Goal: Task Accomplishment & Management: Manage account settings

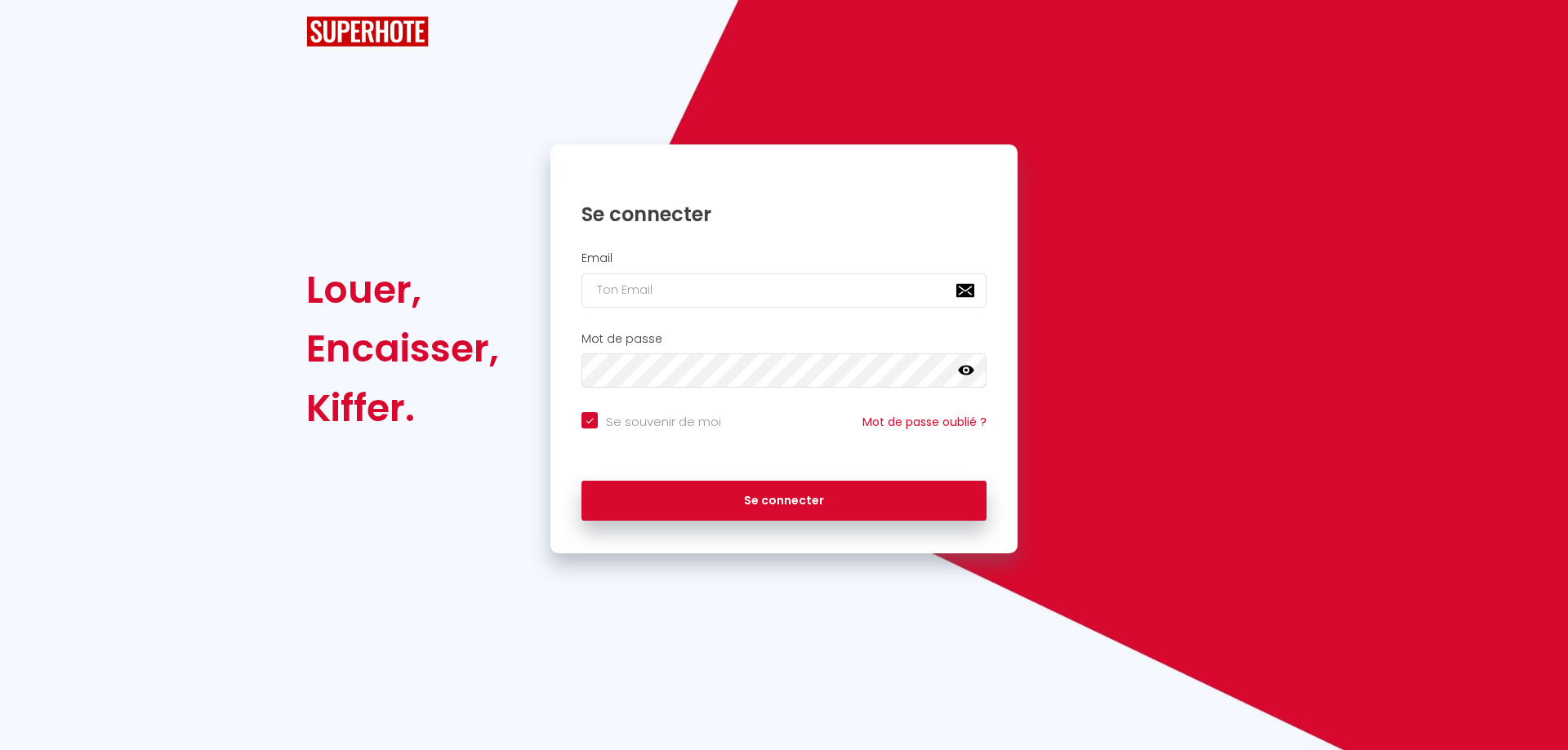
checkbox input "true"
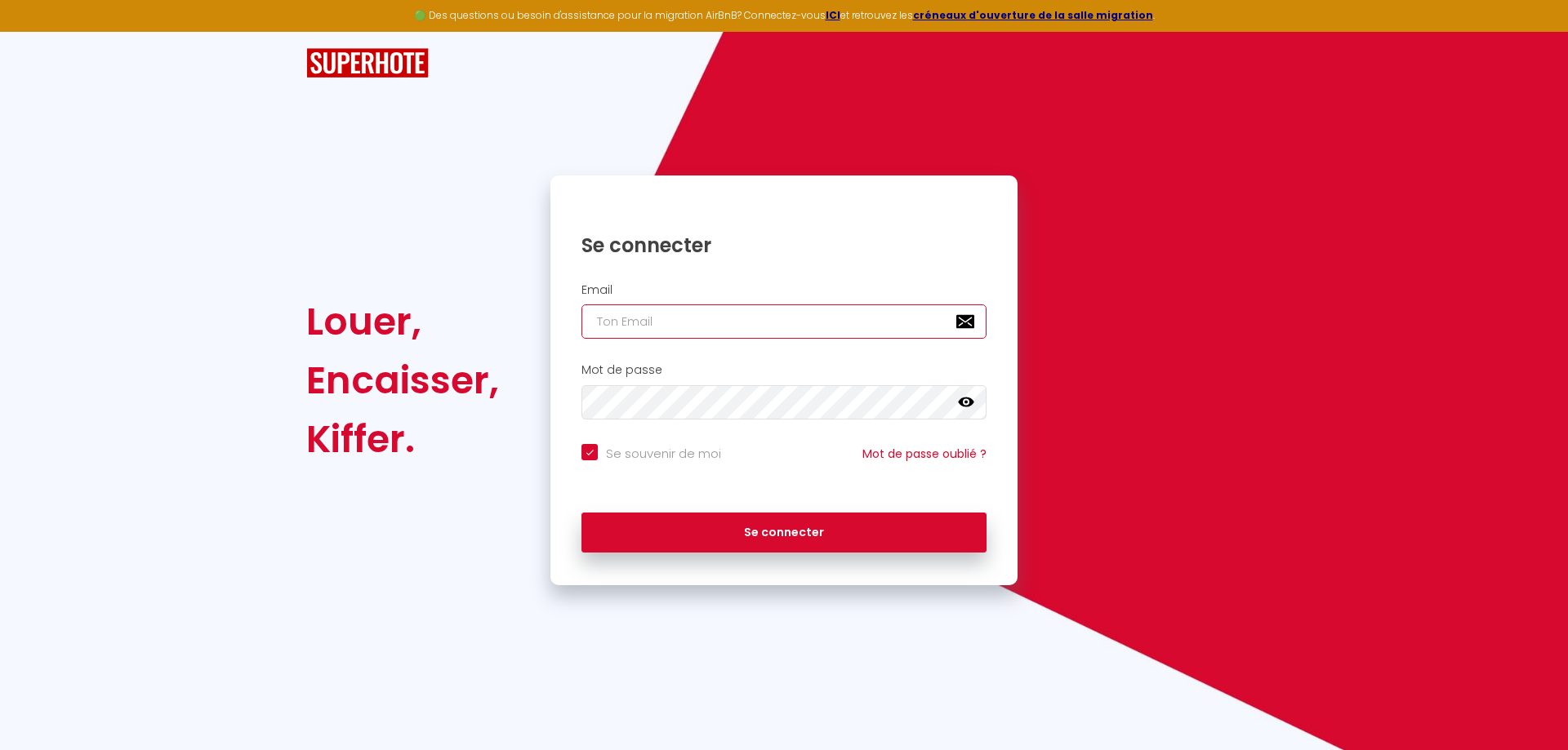
type input "[EMAIL_ADDRESS][DOMAIN_NAME]"
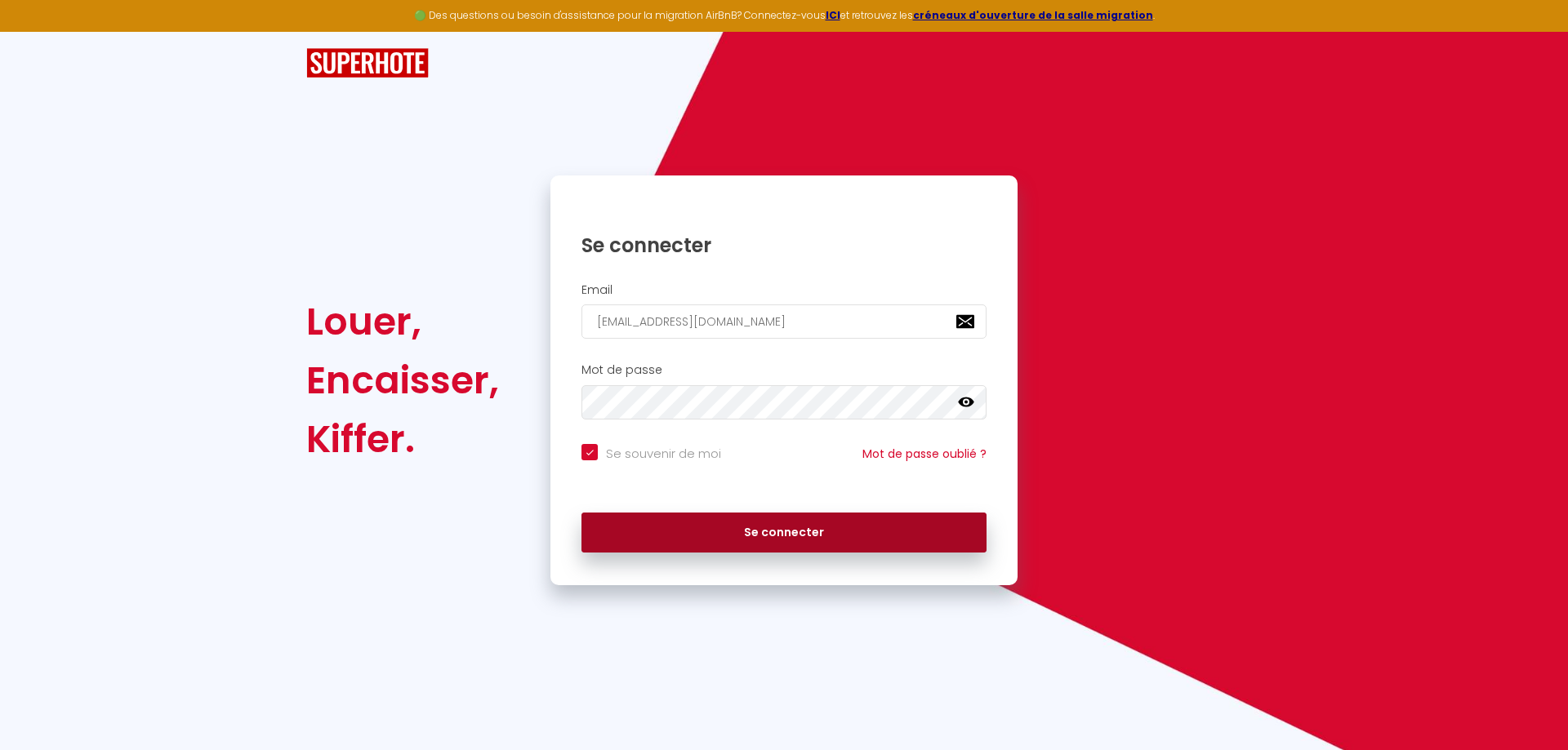
click at [797, 526] on button "Se connecter" at bounding box center [783, 533] width 405 height 41
checkbox input "true"
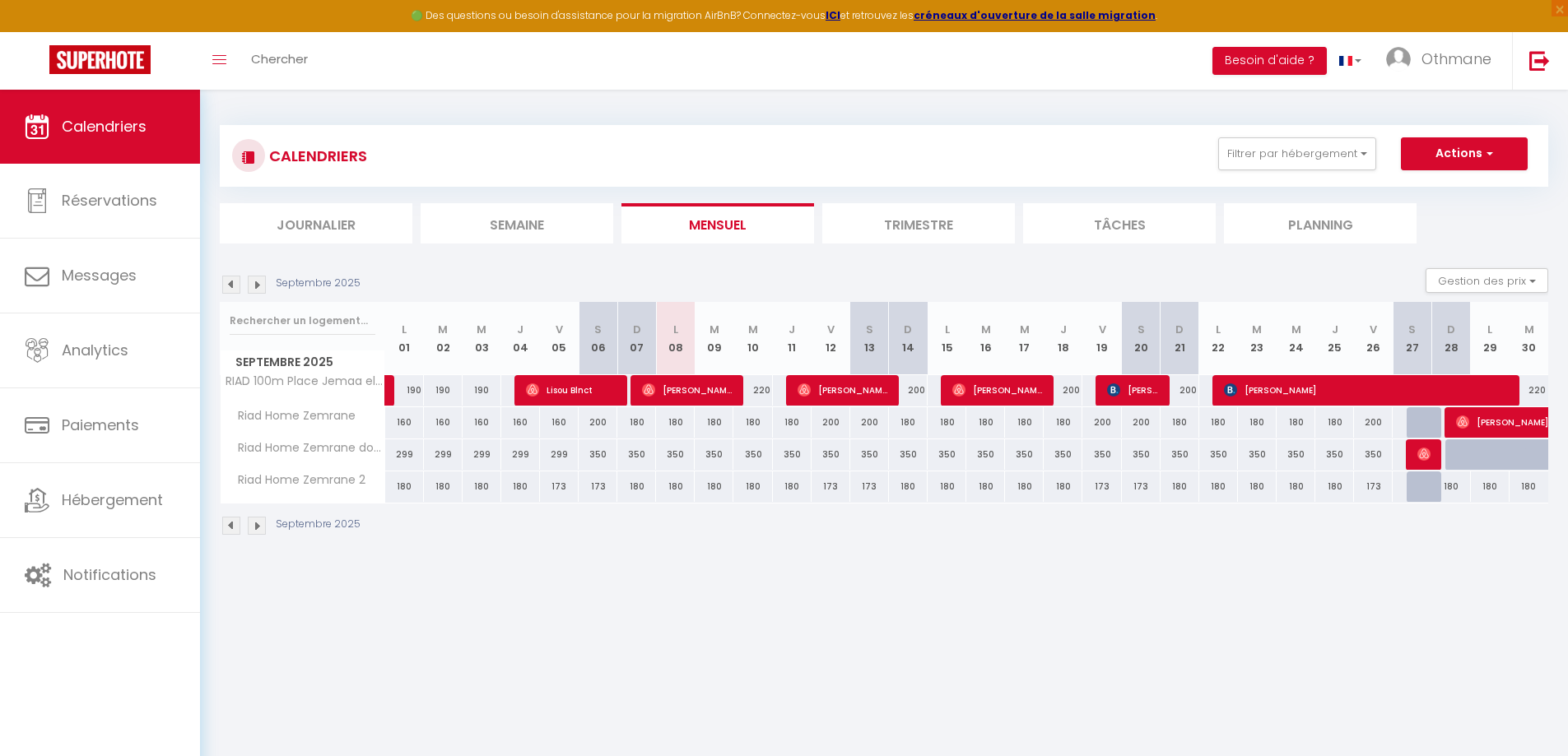
click at [259, 285] on img at bounding box center [256, 284] width 19 height 19
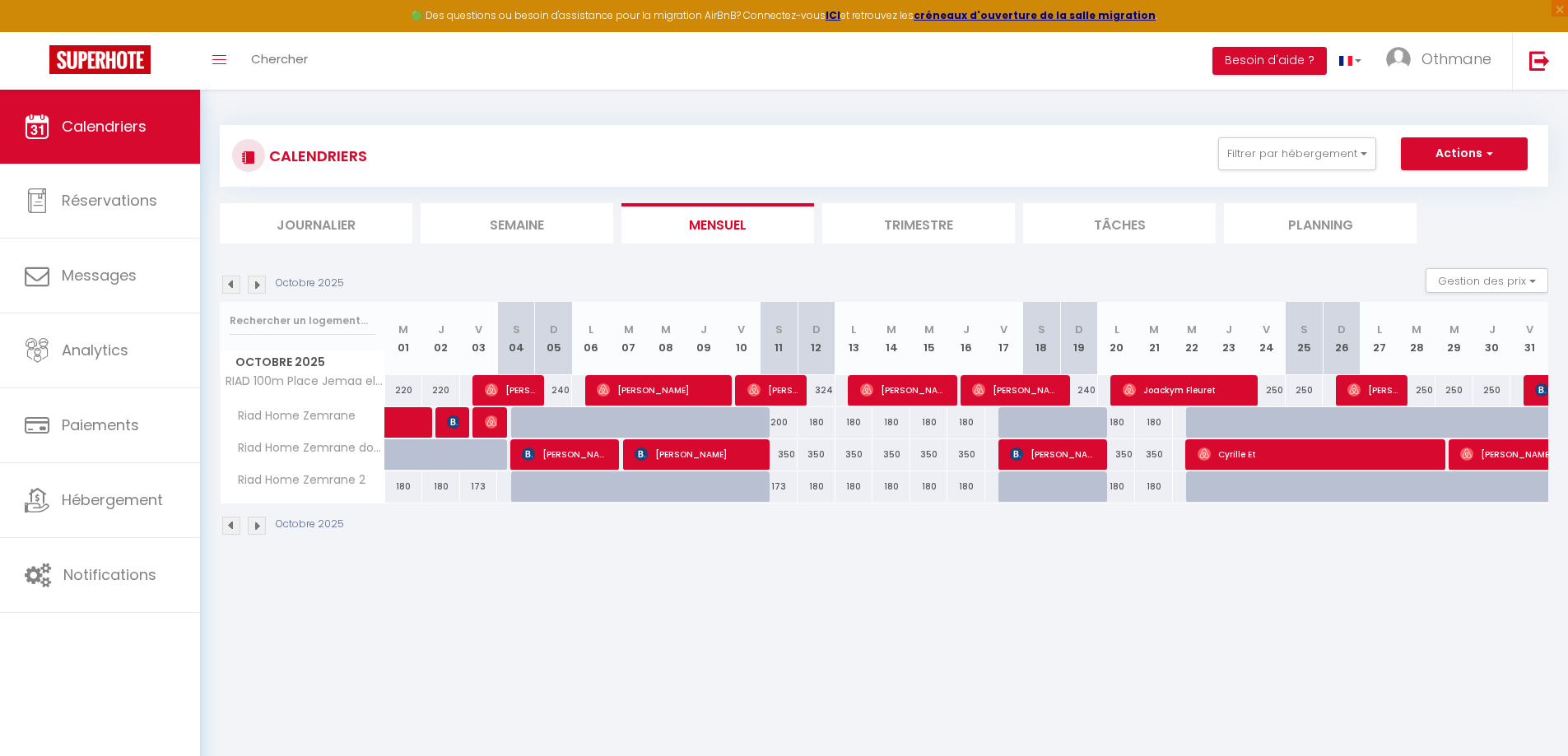
click at [249, 282] on img at bounding box center [256, 284] width 19 height 19
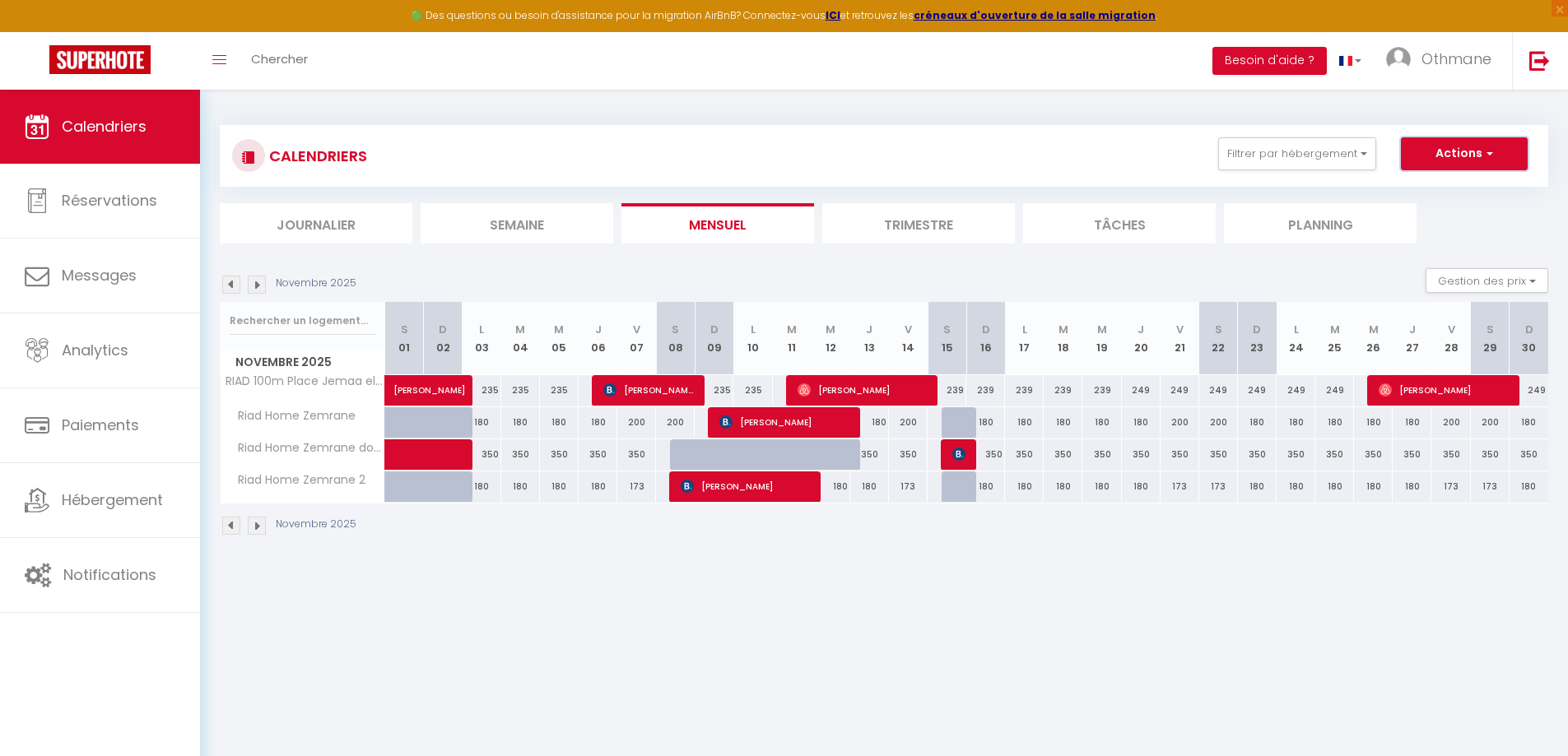
click at [1491, 164] on button "Actions" at bounding box center [1464, 154] width 127 height 33
click at [1084, 147] on div "CALENDRIERS Filtrer par hébergement Tous RIAD 100m Place Jemaa el- Fna Piscine …" at bounding box center [884, 156] width 1304 height 37
click at [251, 284] on img at bounding box center [256, 284] width 19 height 19
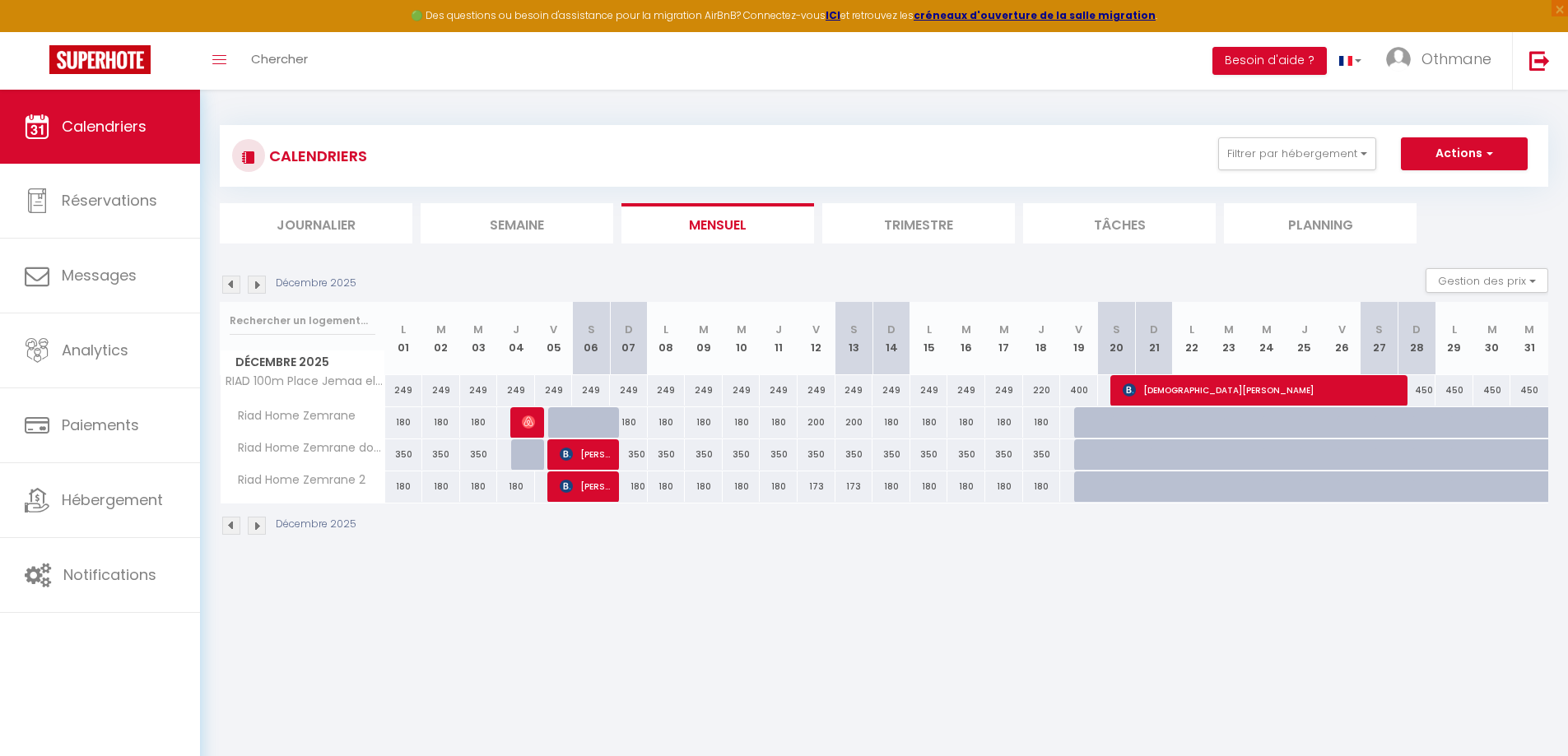
click at [1087, 458] on div at bounding box center [1092, 455] width 38 height 31
type input "350"
type input "[DATE]"
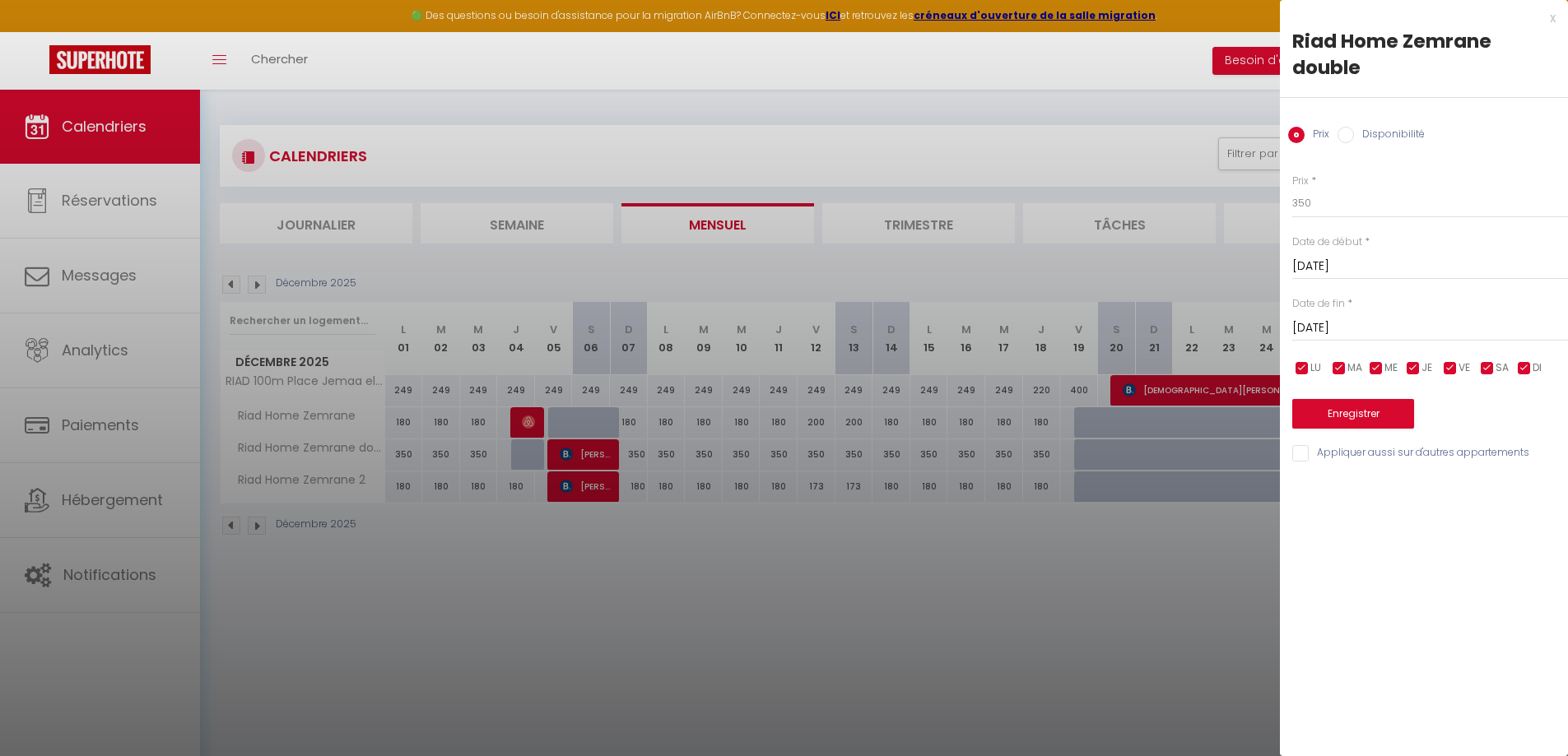
click at [1135, 662] on div at bounding box center [784, 378] width 1568 height 756
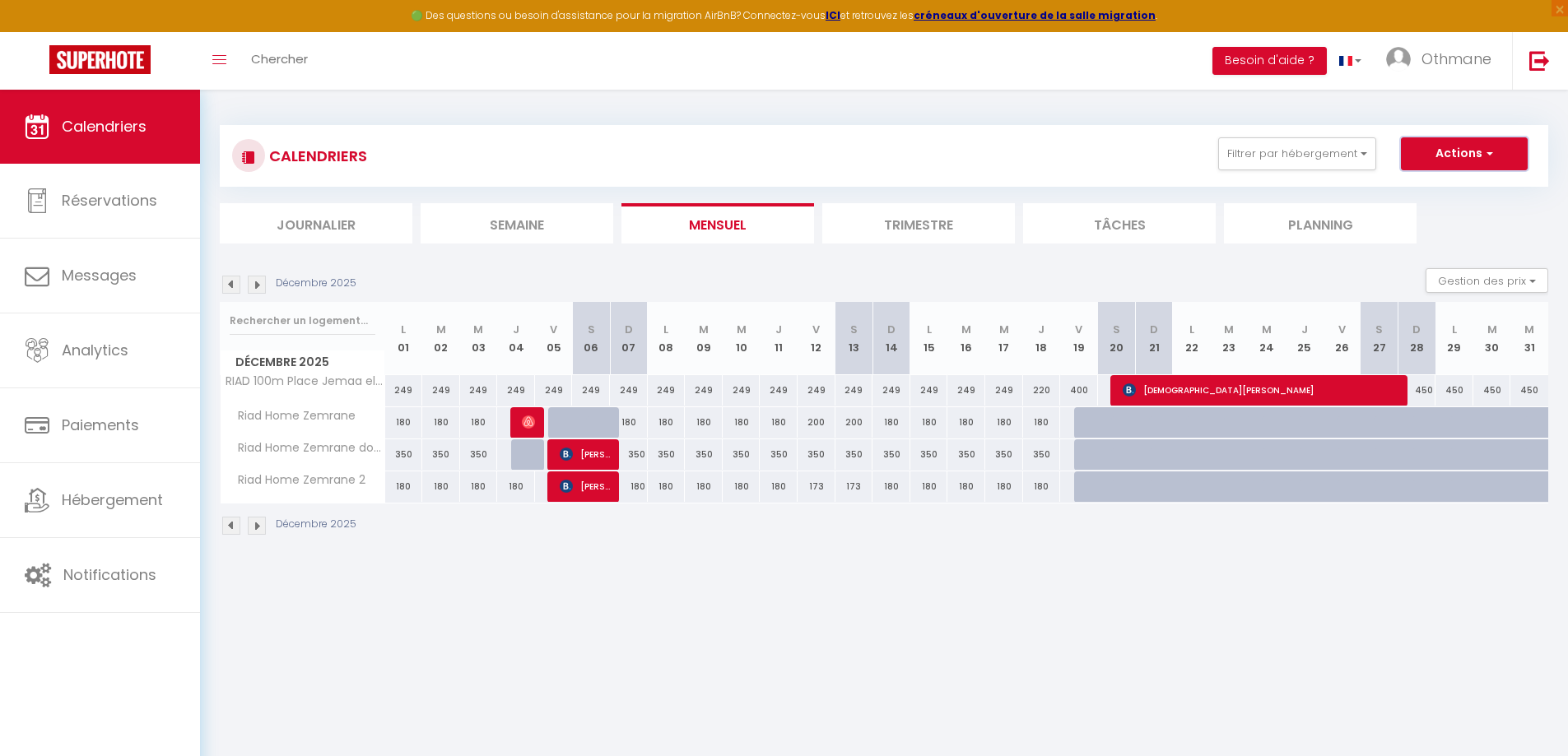
click at [1479, 161] on button "Actions" at bounding box center [1464, 154] width 127 height 33
click at [1539, 141] on div "Filtrer par hébergement Tous RIAD 100m Place Jemaa el- Fna Piscine Chauffée Ria…" at bounding box center [1372, 154] width 345 height 33
click at [1522, 150] on button "Actions" at bounding box center [1464, 154] width 127 height 33
click at [1544, 131] on div "CALENDRIERS Filtrer par hébergement Tous RIAD 100m Place Jemaa el- Fna Piscine …" at bounding box center [883, 155] width 1328 height 61
click at [1064, 451] on div "350" at bounding box center [1079, 454] width 39 height 30
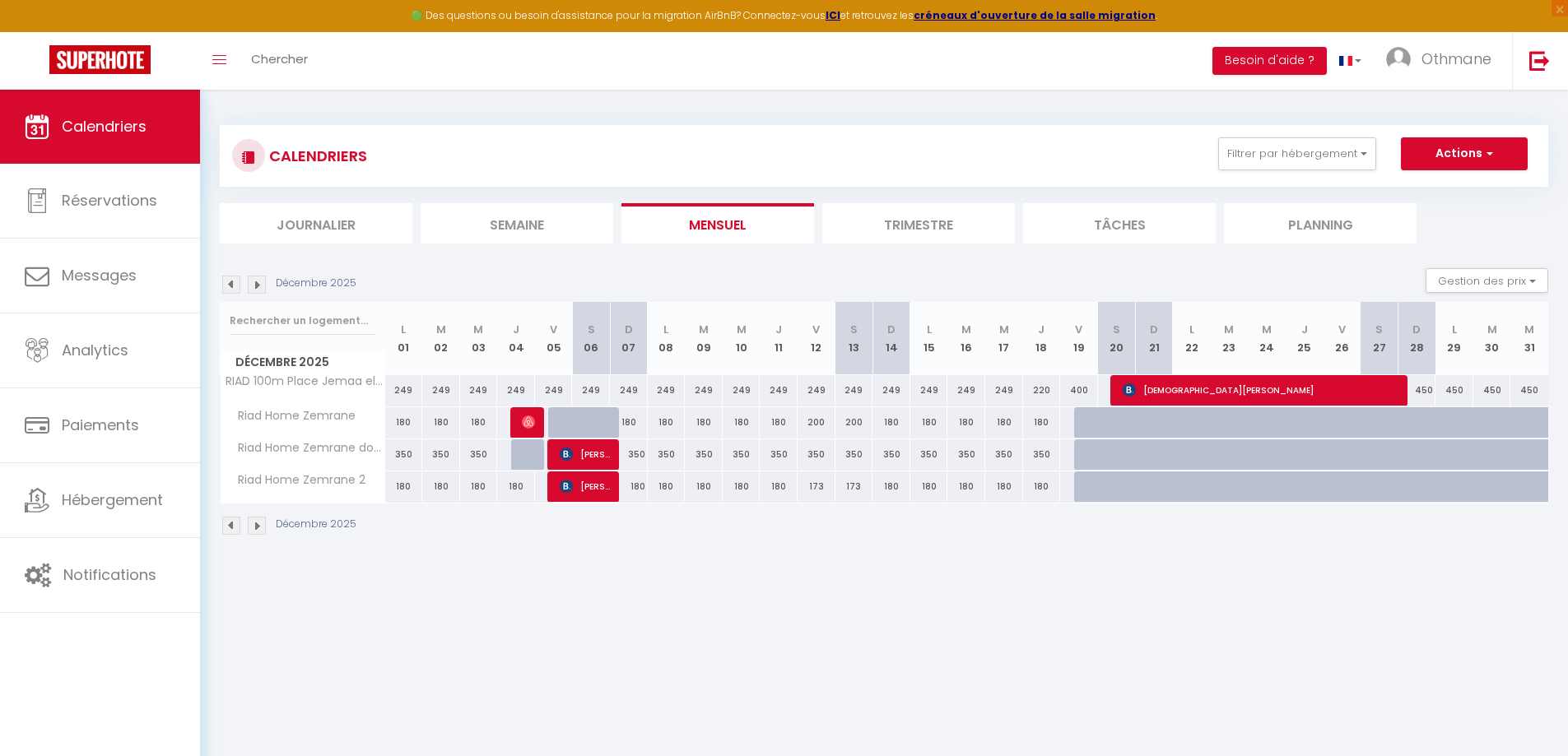
type input "350"
type input "[DATE]"
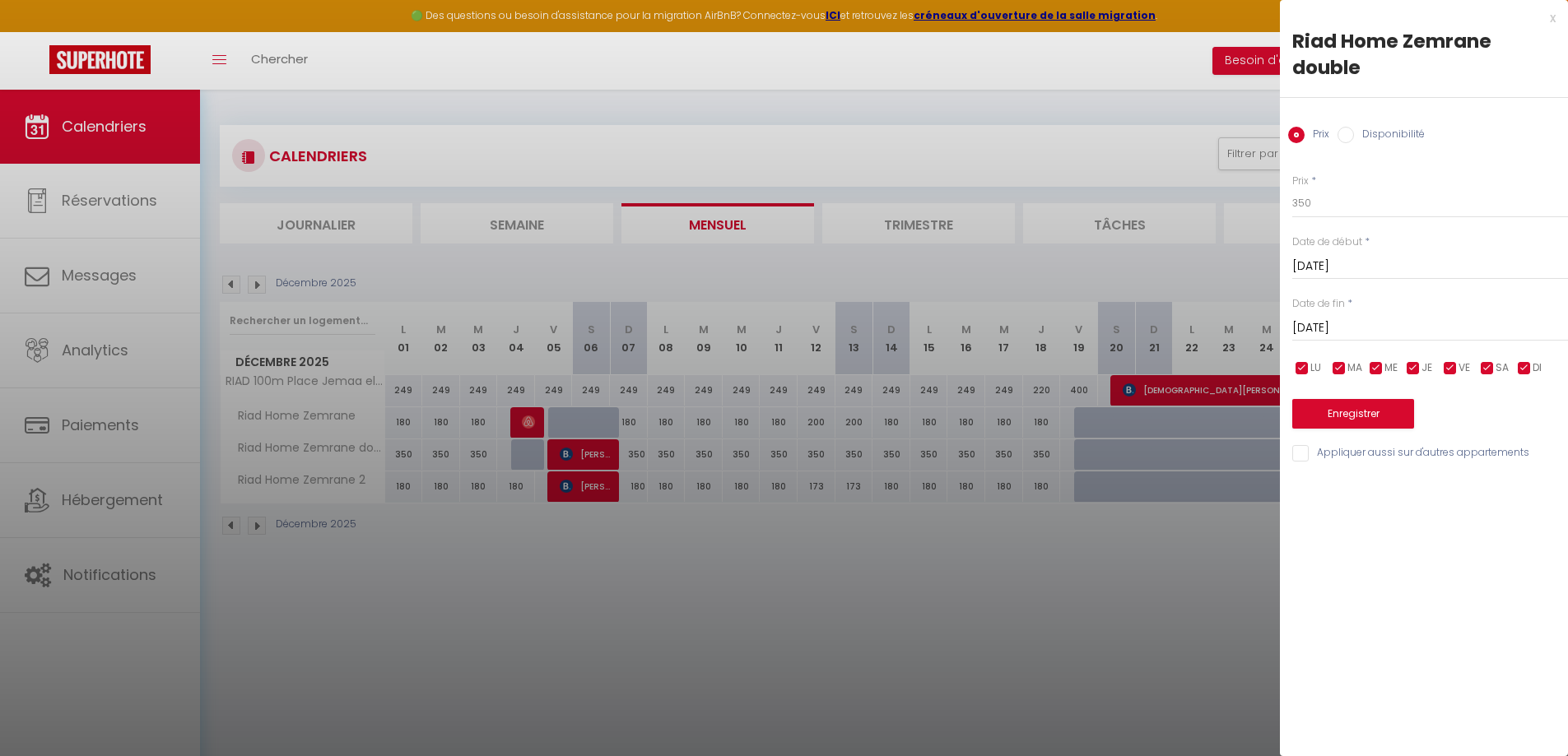
click at [1442, 330] on input "[DATE]" at bounding box center [1430, 328] width 276 height 21
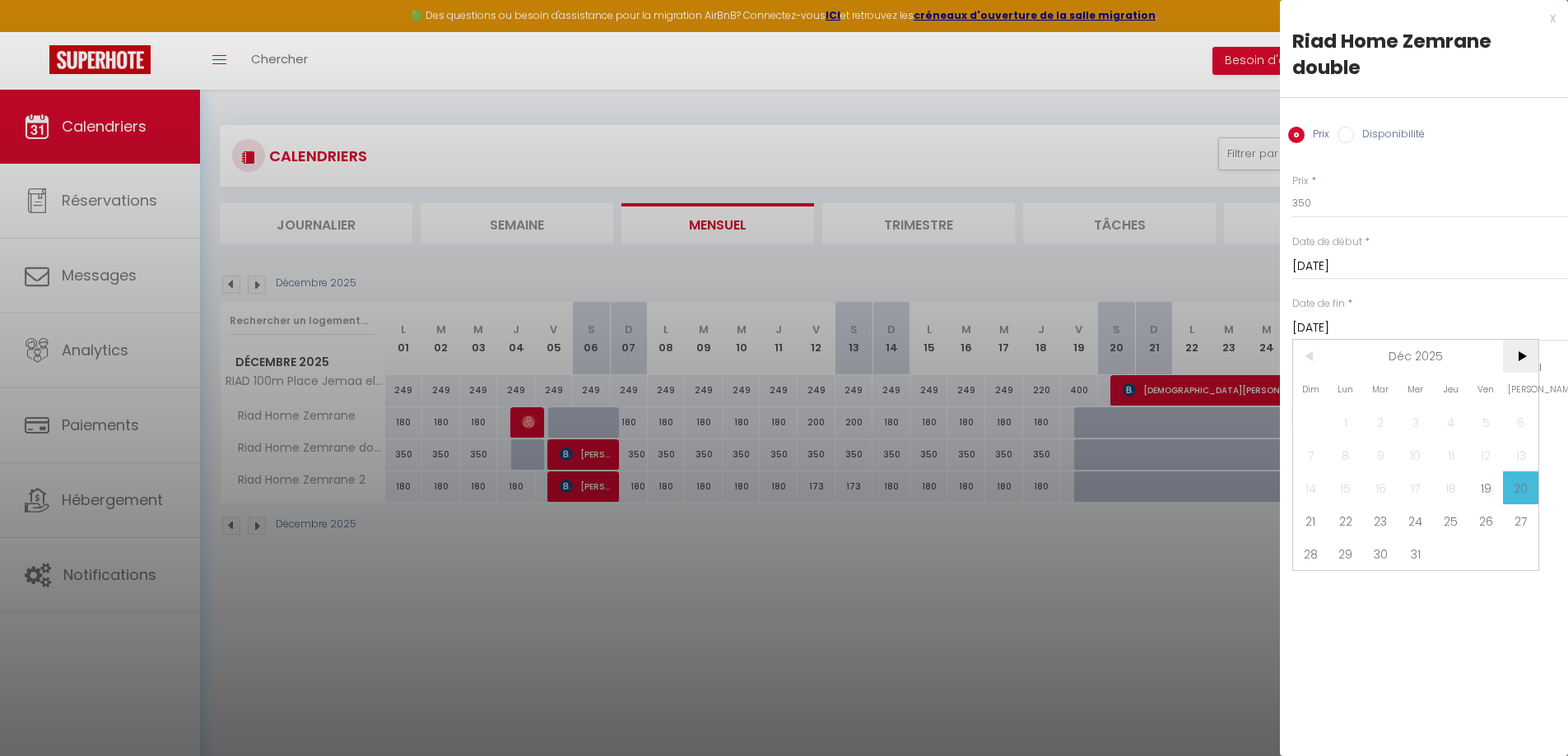
click at [1517, 354] on span ">" at bounding box center [1520, 357] width 35 height 33
click at [1320, 457] on span "4" at bounding box center [1311, 455] width 35 height 33
type input "[DATE]"
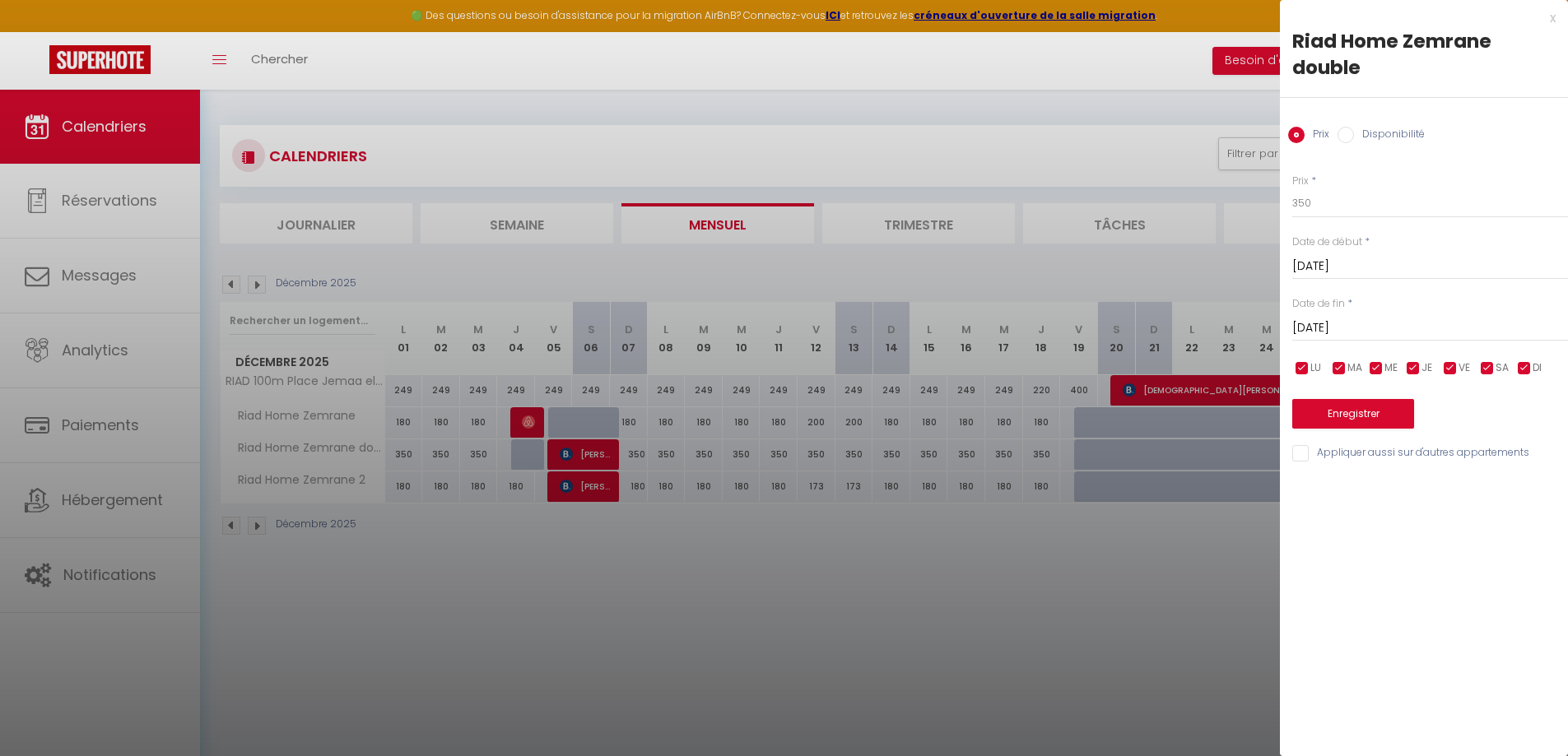
click at [1321, 263] on input "[DATE]" at bounding box center [1430, 267] width 276 height 21
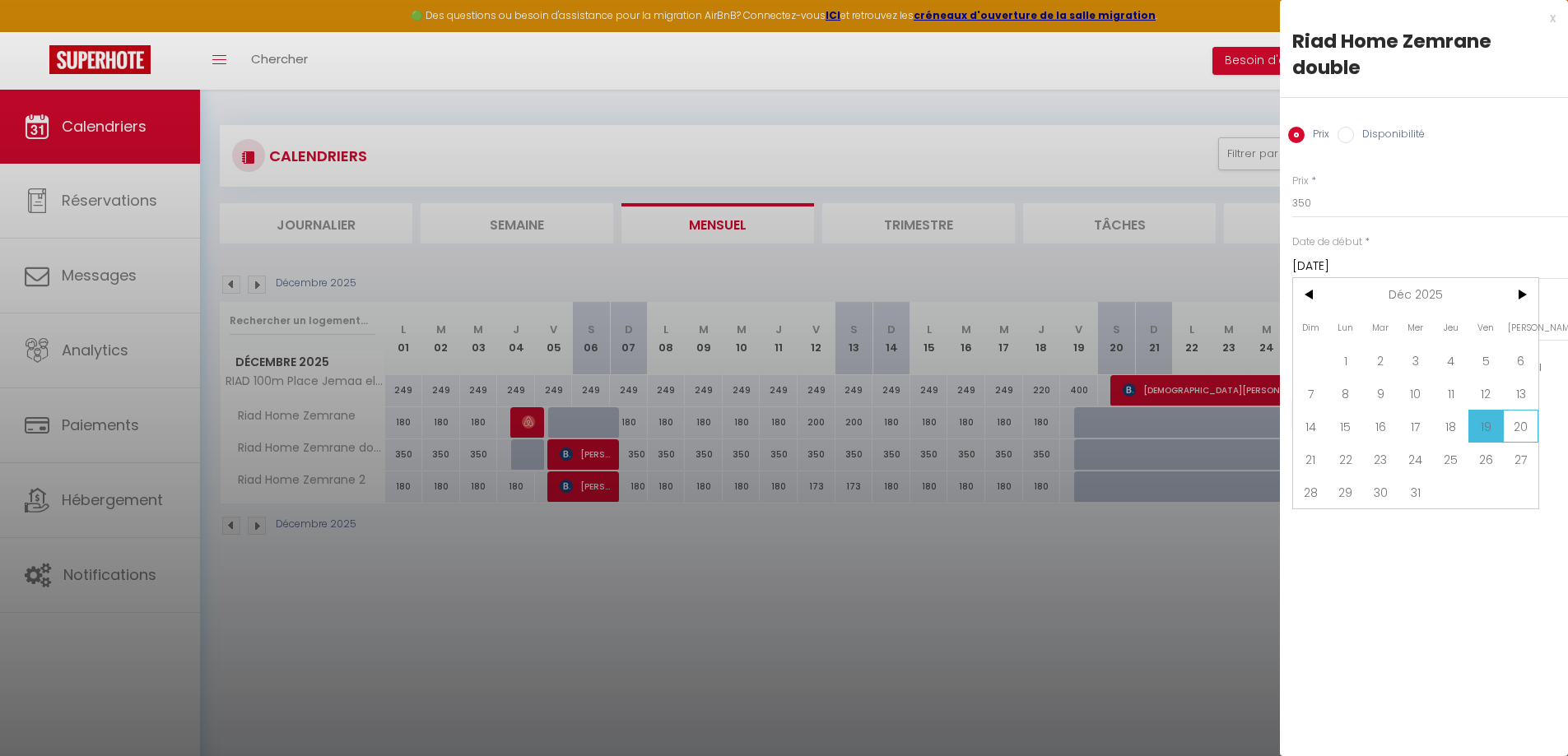
click at [1532, 430] on span "20" at bounding box center [1520, 427] width 35 height 33
type input "[DATE]"
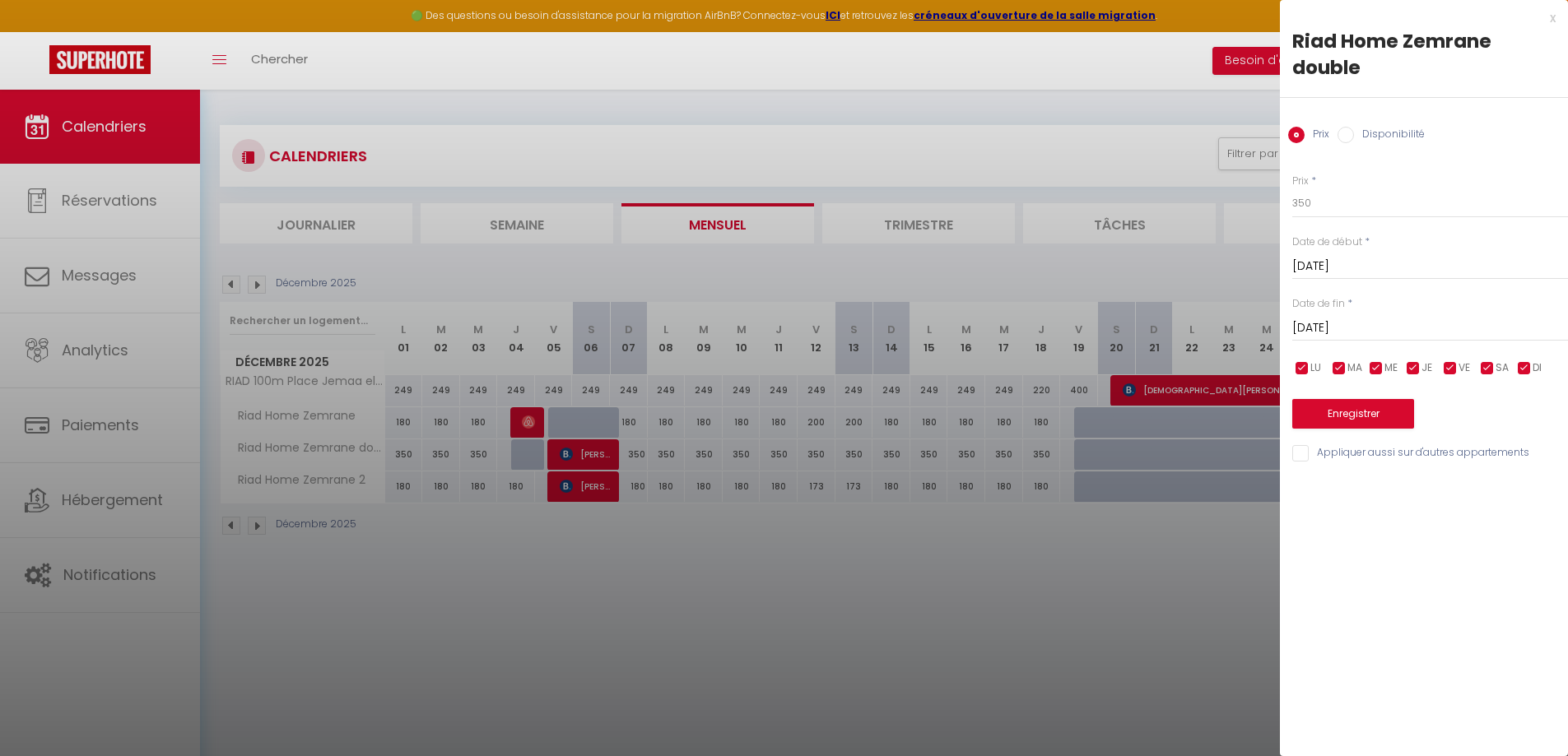
click at [1479, 497] on div "x Riad Home Zemrane double Prix Disponibilité Prix * 350 Statut * Disponible In…" at bounding box center [1424, 378] width 288 height 756
click at [1322, 199] on input "350" at bounding box center [1430, 203] width 276 height 29
type input "3"
type input "800"
click at [1381, 417] on button "Enregistrer" at bounding box center [1353, 414] width 122 height 29
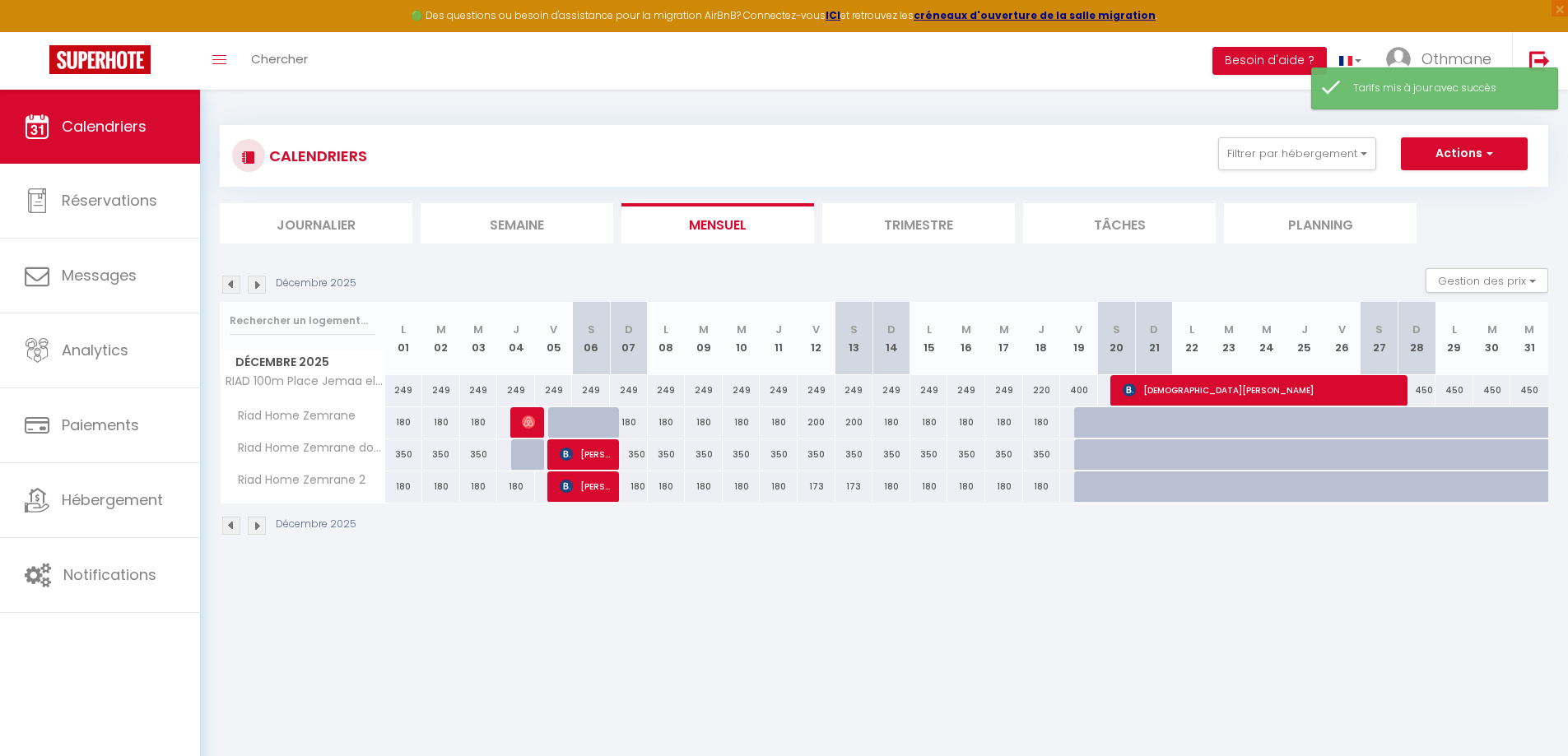
click at [1079, 453] on div at bounding box center [1092, 455] width 38 height 31
type input "350"
type input "[DATE]"
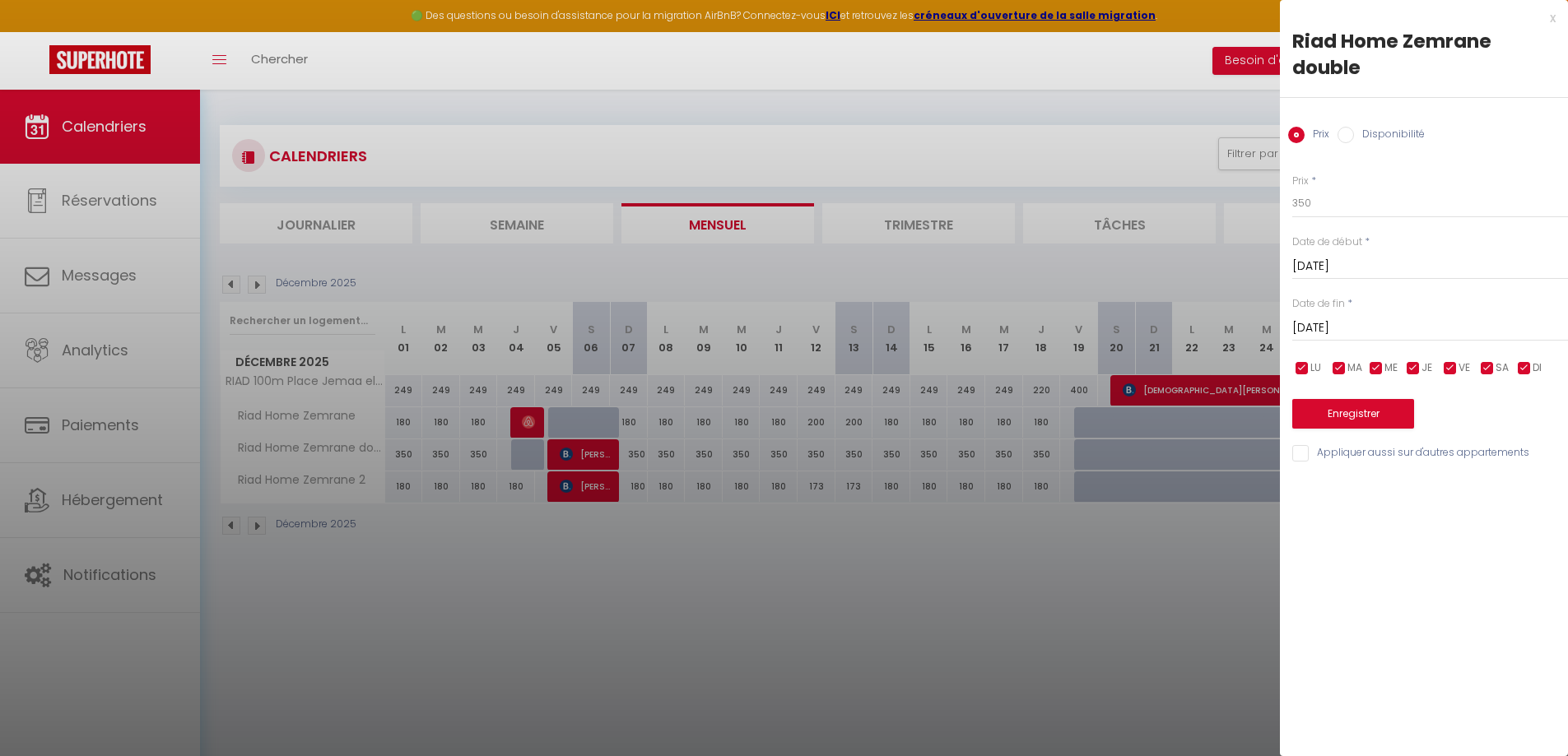
click at [1380, 263] on input "[DATE]" at bounding box center [1430, 267] width 276 height 21
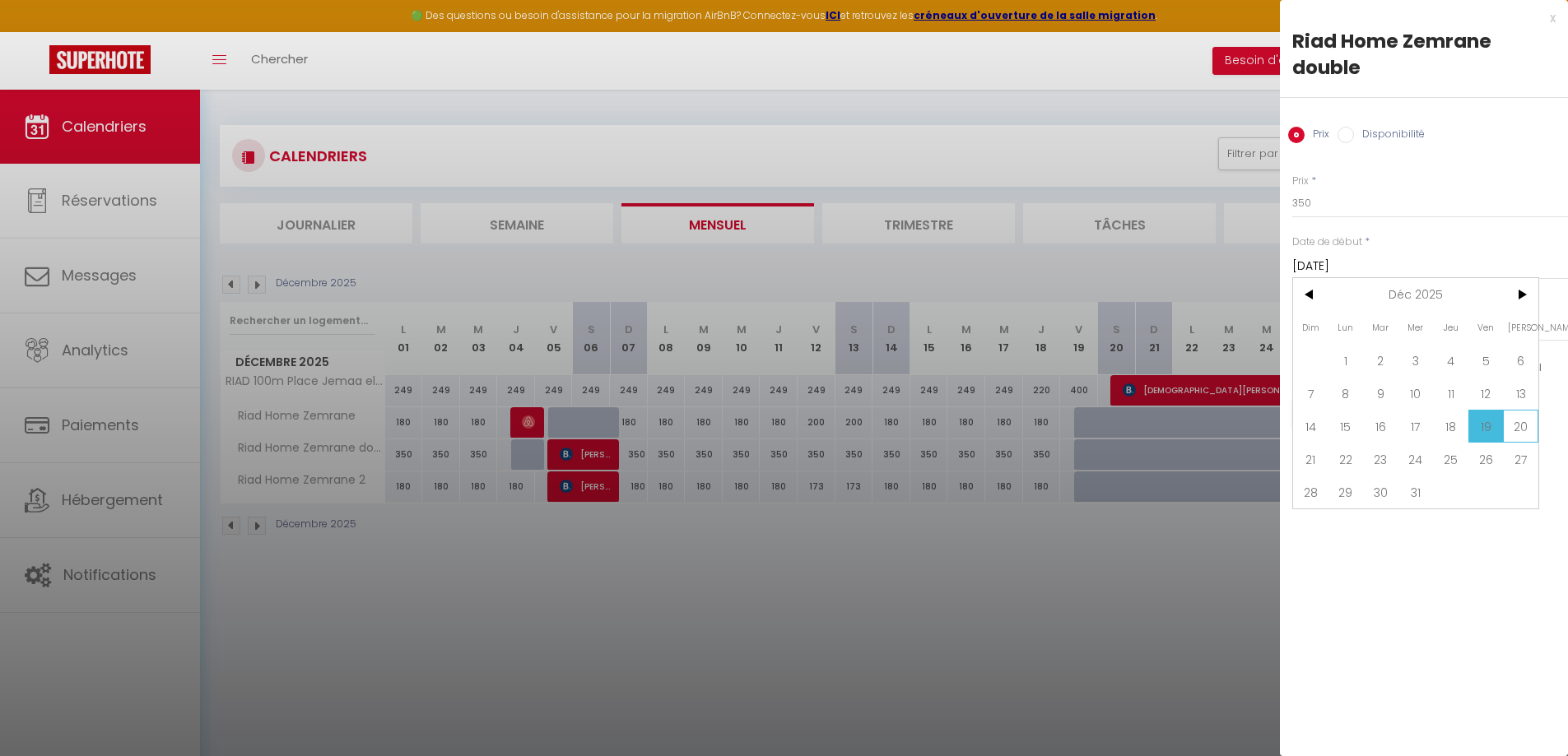
click at [1516, 426] on span "20" at bounding box center [1520, 427] width 35 height 33
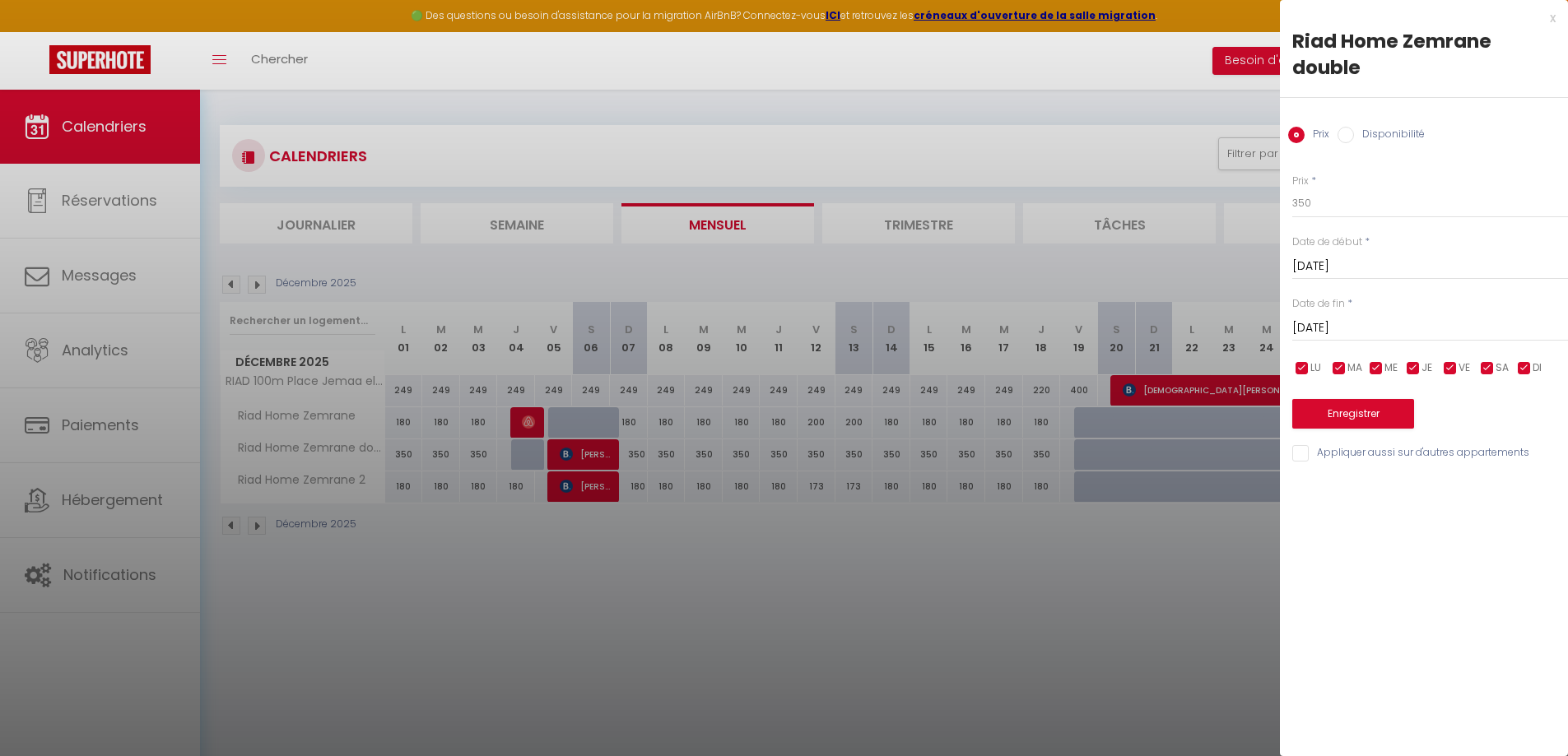
click at [1416, 264] on input "[DATE]" at bounding box center [1430, 267] width 276 height 21
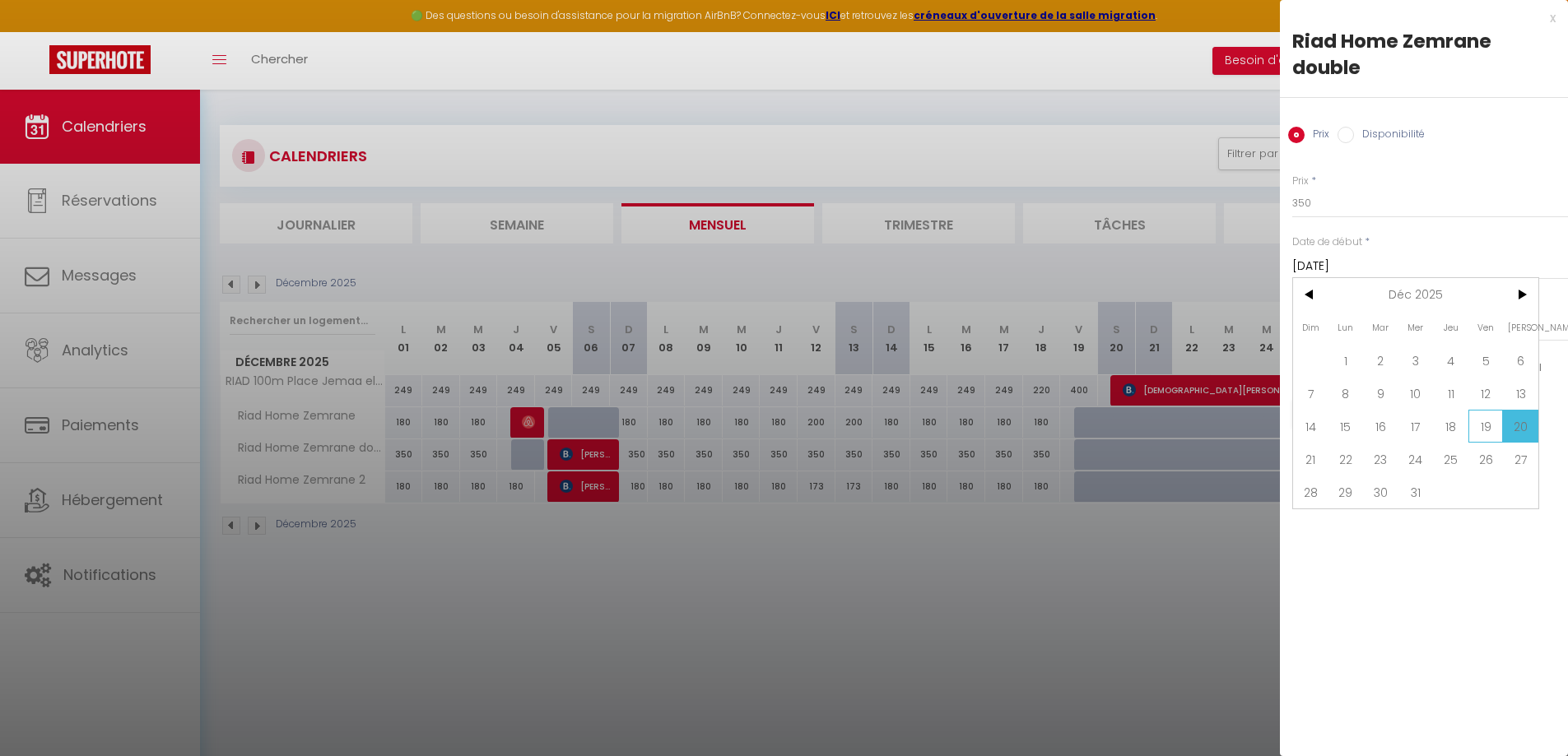
click at [1494, 435] on span "19" at bounding box center [1486, 427] width 35 height 33
type input "[DATE]"
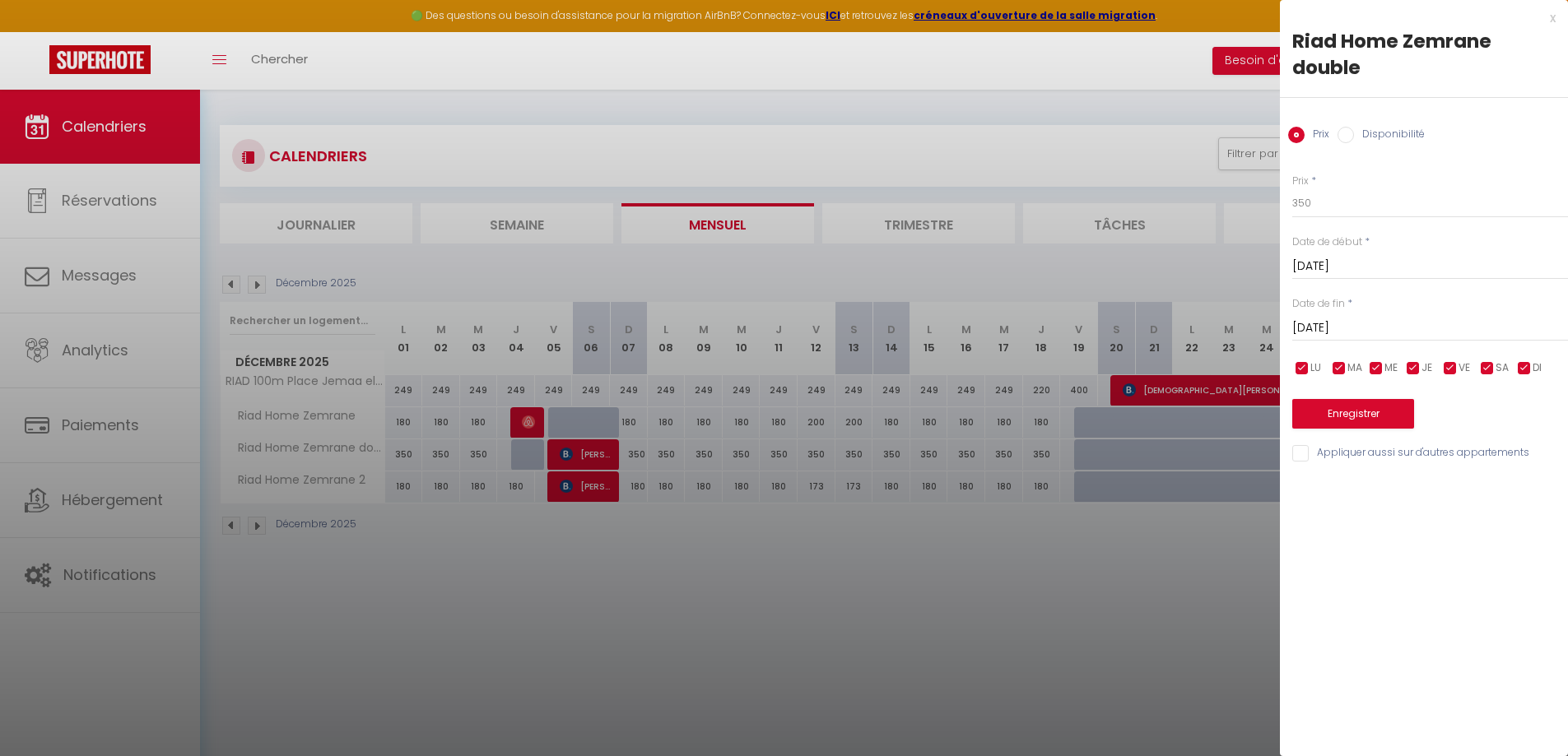
click at [1436, 327] on input "[DATE]" at bounding box center [1430, 328] width 276 height 21
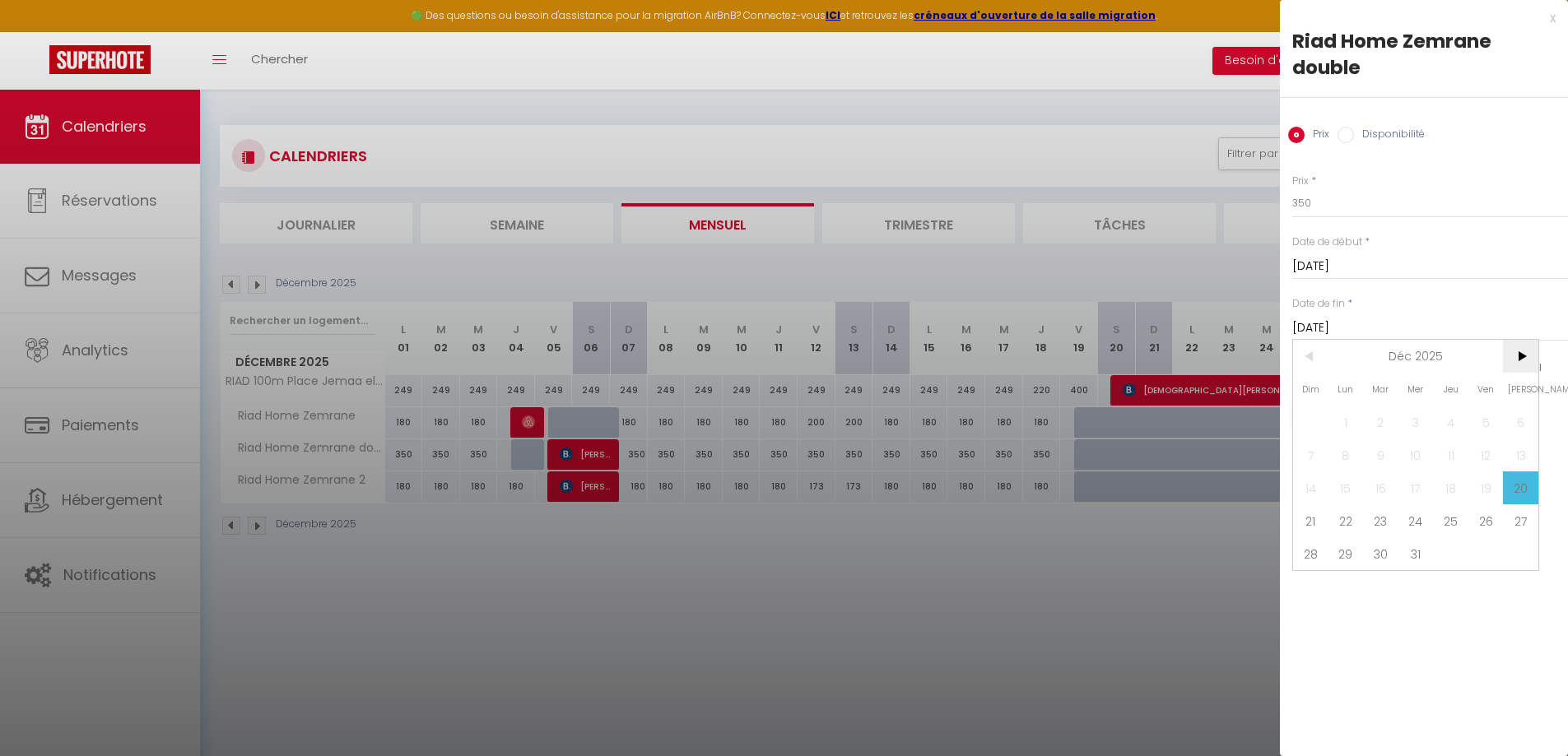
click at [1527, 353] on span ">" at bounding box center [1520, 357] width 35 height 33
click at [1321, 454] on span "4" at bounding box center [1311, 455] width 35 height 33
type input "[DATE]"
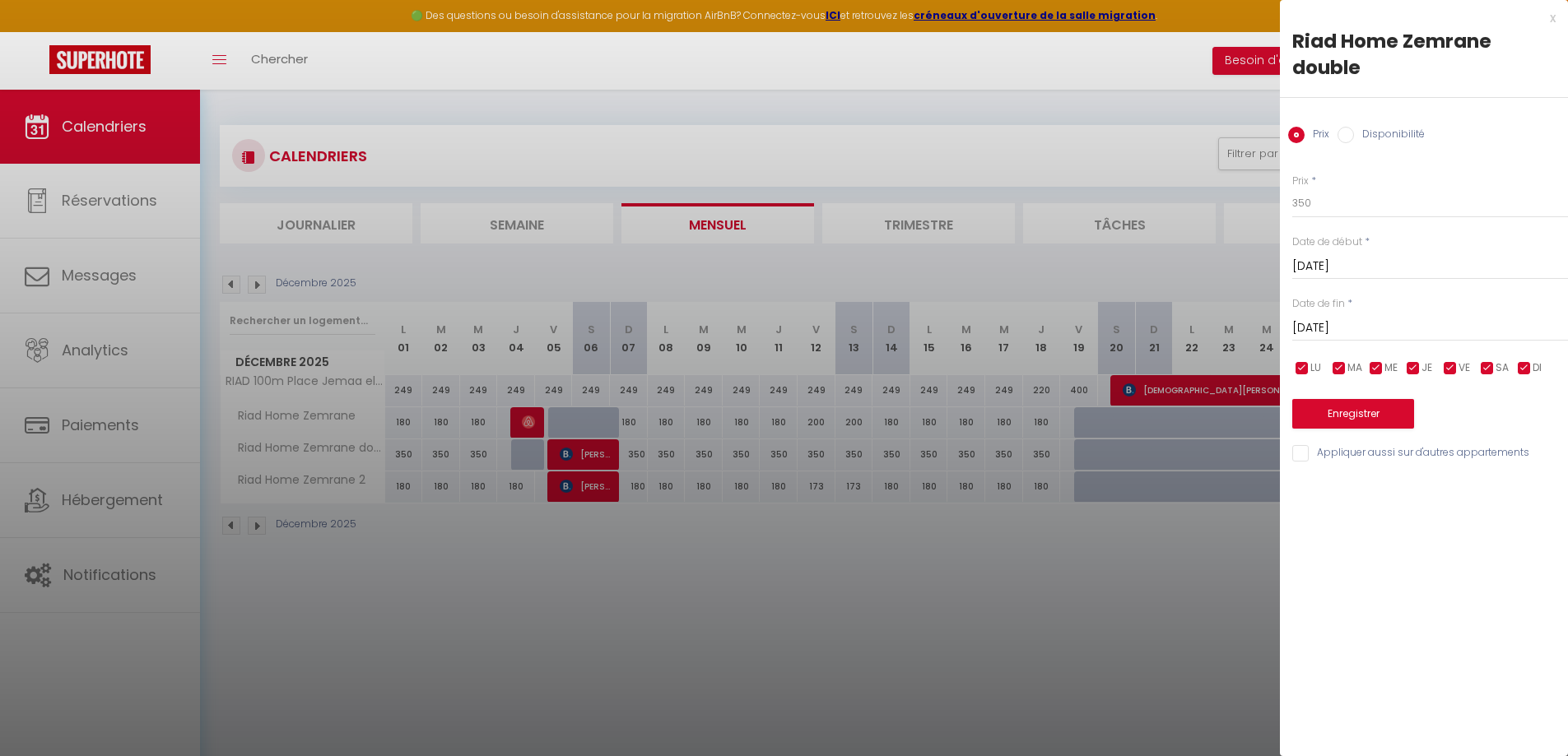
click at [1342, 138] on input "Disponibilité" at bounding box center [1345, 134] width 17 height 17
radio input "true"
radio input "false"
click at [1372, 425] on button "Enregistrer" at bounding box center [1353, 415] width 122 height 29
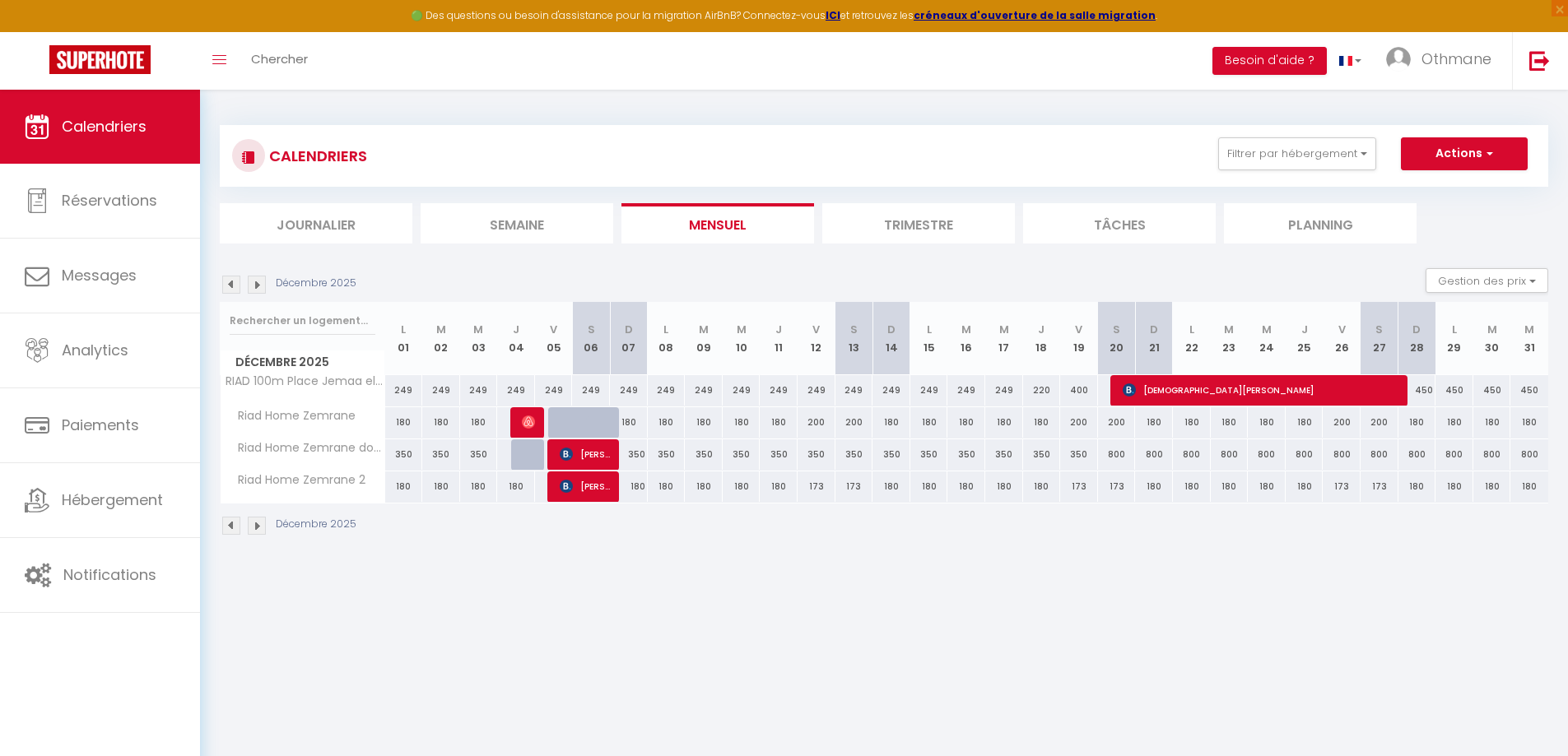
click at [259, 285] on img at bounding box center [256, 284] width 19 height 19
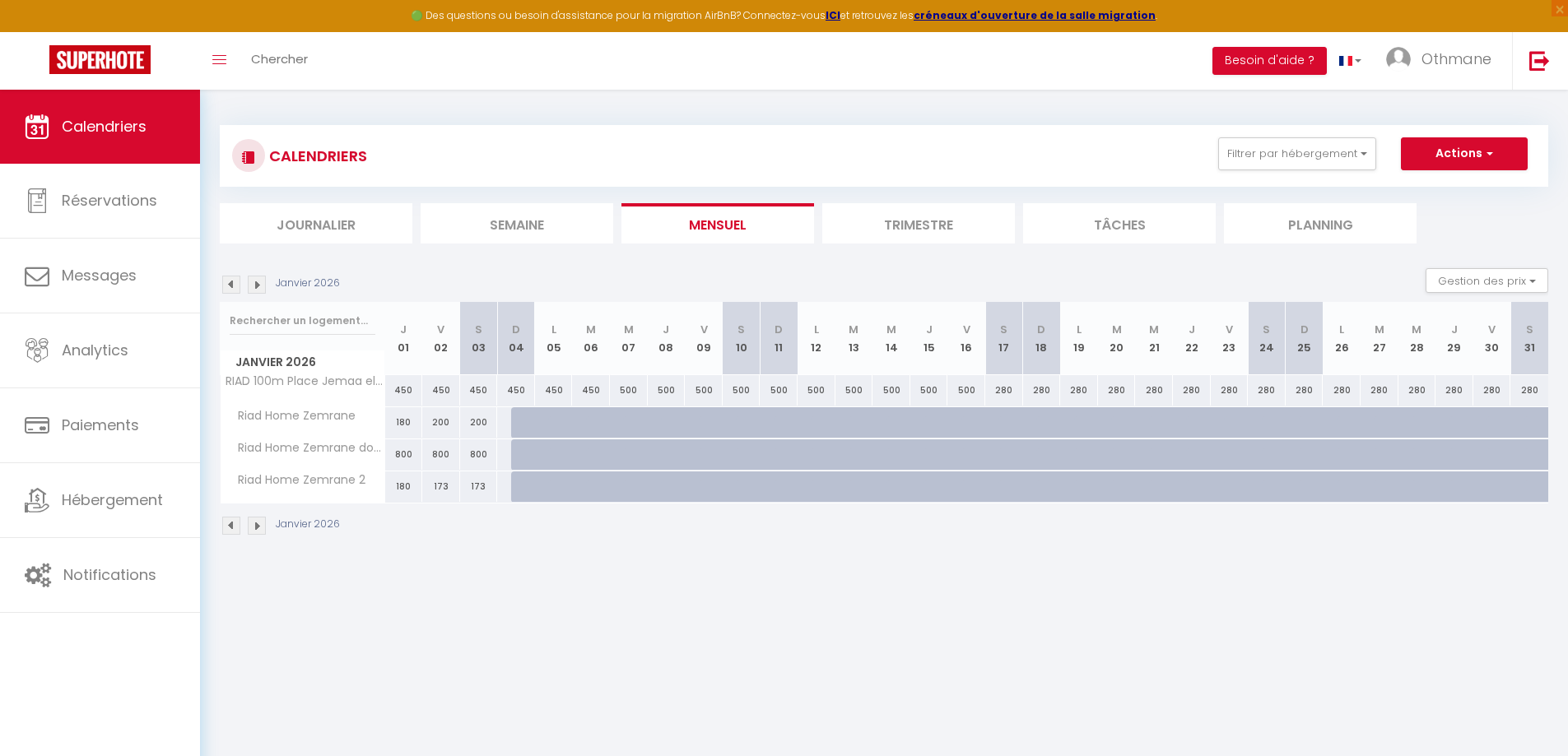
click at [233, 282] on img at bounding box center [231, 284] width 19 height 19
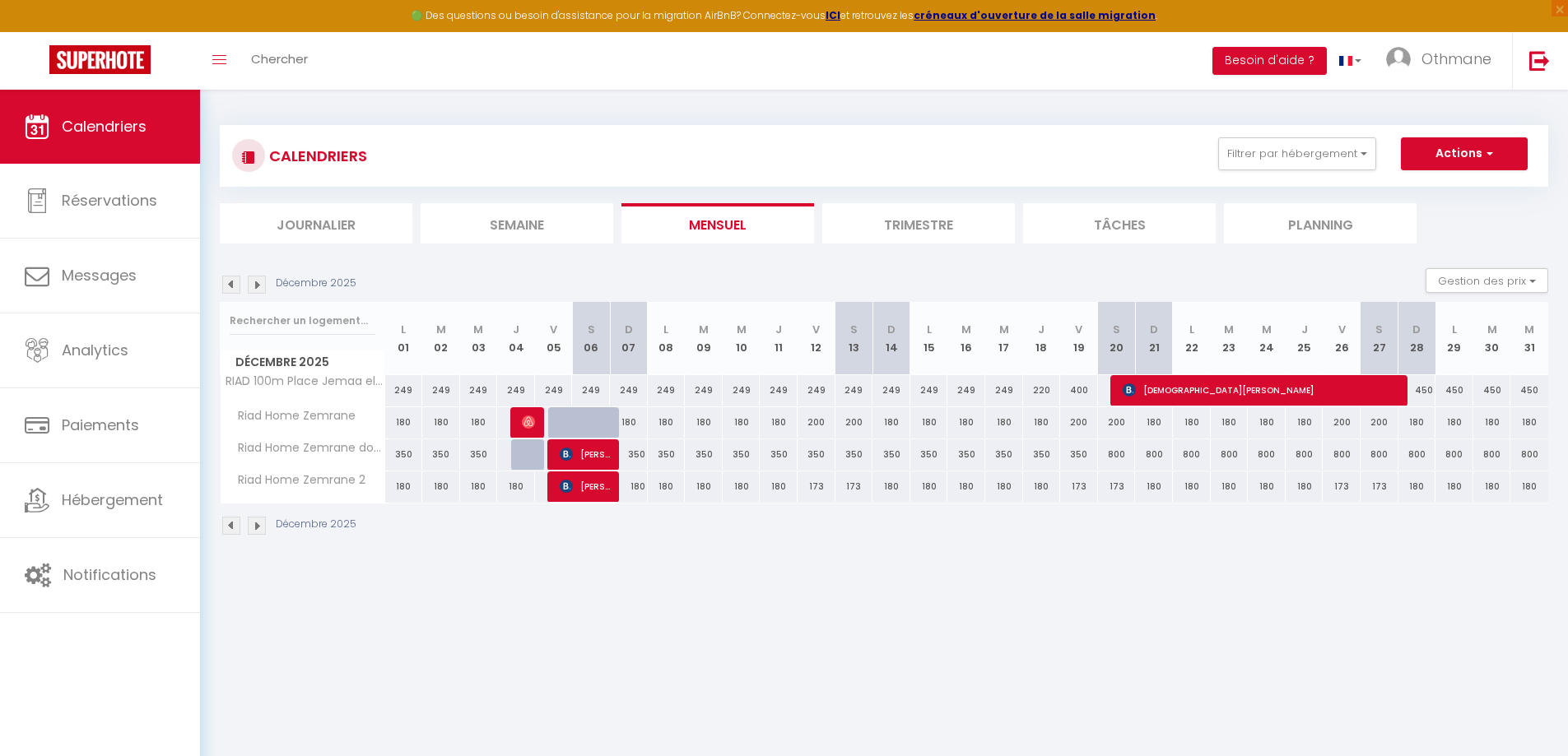
drag, startPoint x: 1213, startPoint y: 613, endPoint x: 1308, endPoint y: 751, distance: 167.5
click at [1317, 706] on body "🟢 Des questions ou besoin d'assistance pour la migration AirBnB? Connectez-vous…" at bounding box center [784, 468] width 1568 height 756
click at [227, 283] on img at bounding box center [231, 284] width 19 height 19
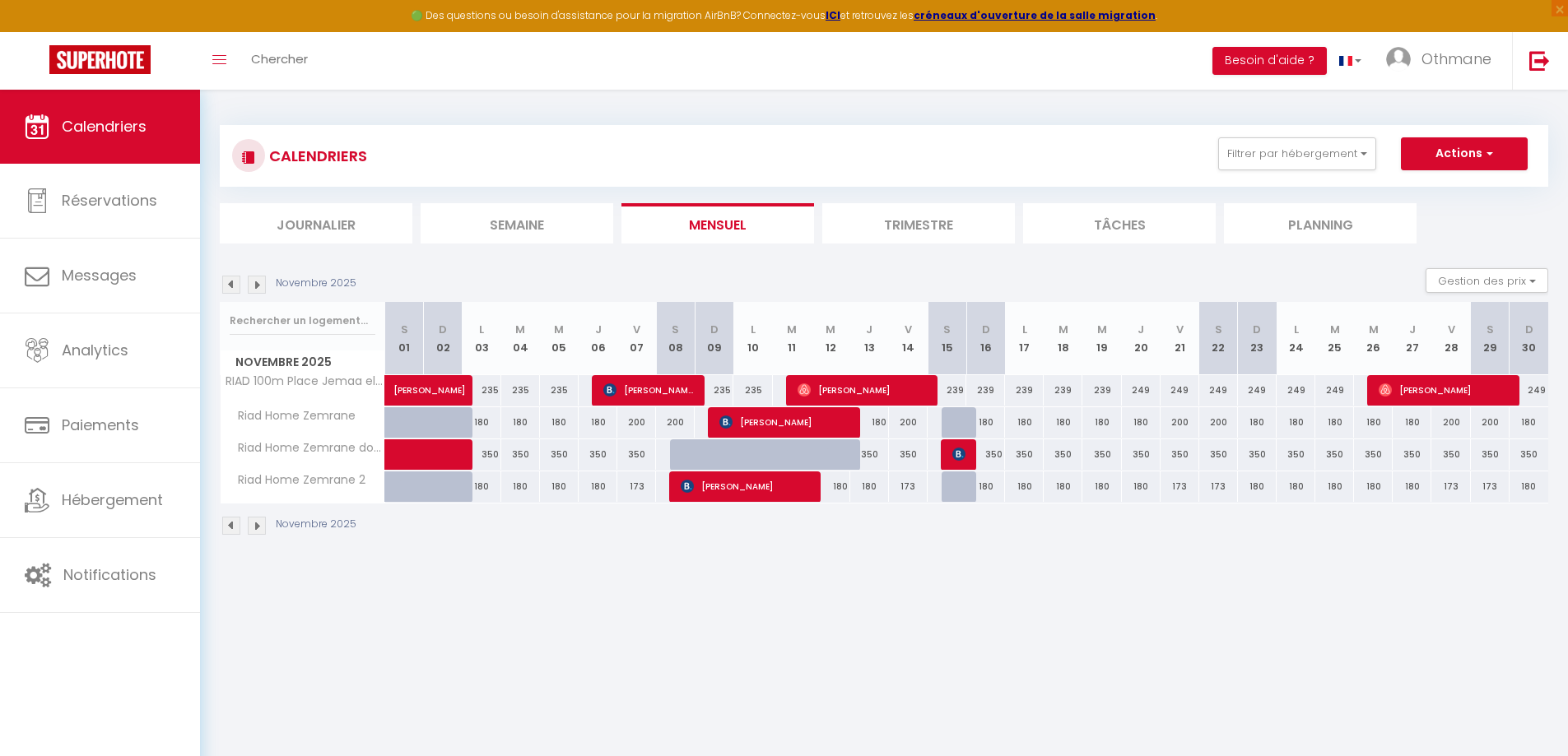
click at [258, 287] on img at bounding box center [256, 284] width 19 height 19
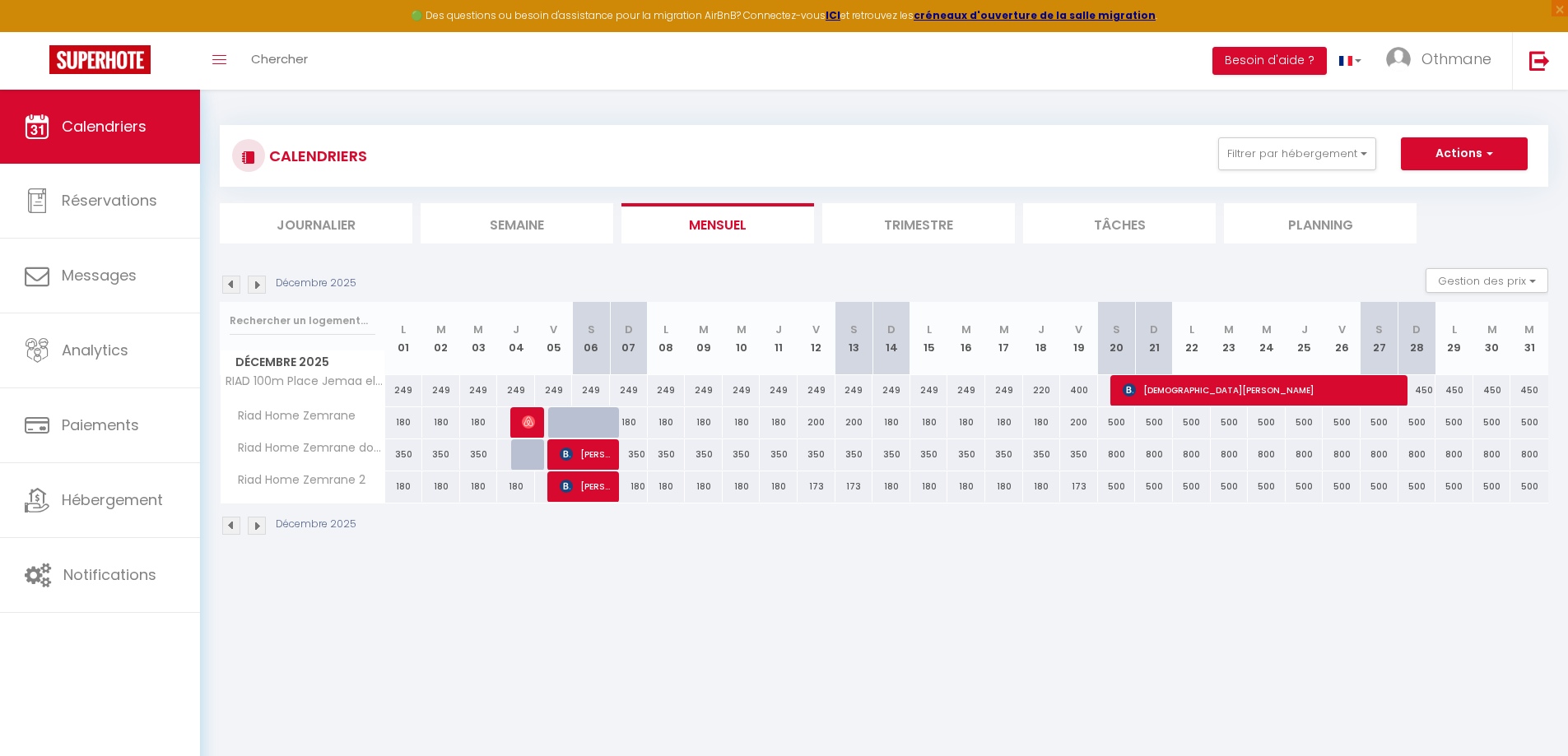
click at [258, 283] on img at bounding box center [256, 284] width 19 height 19
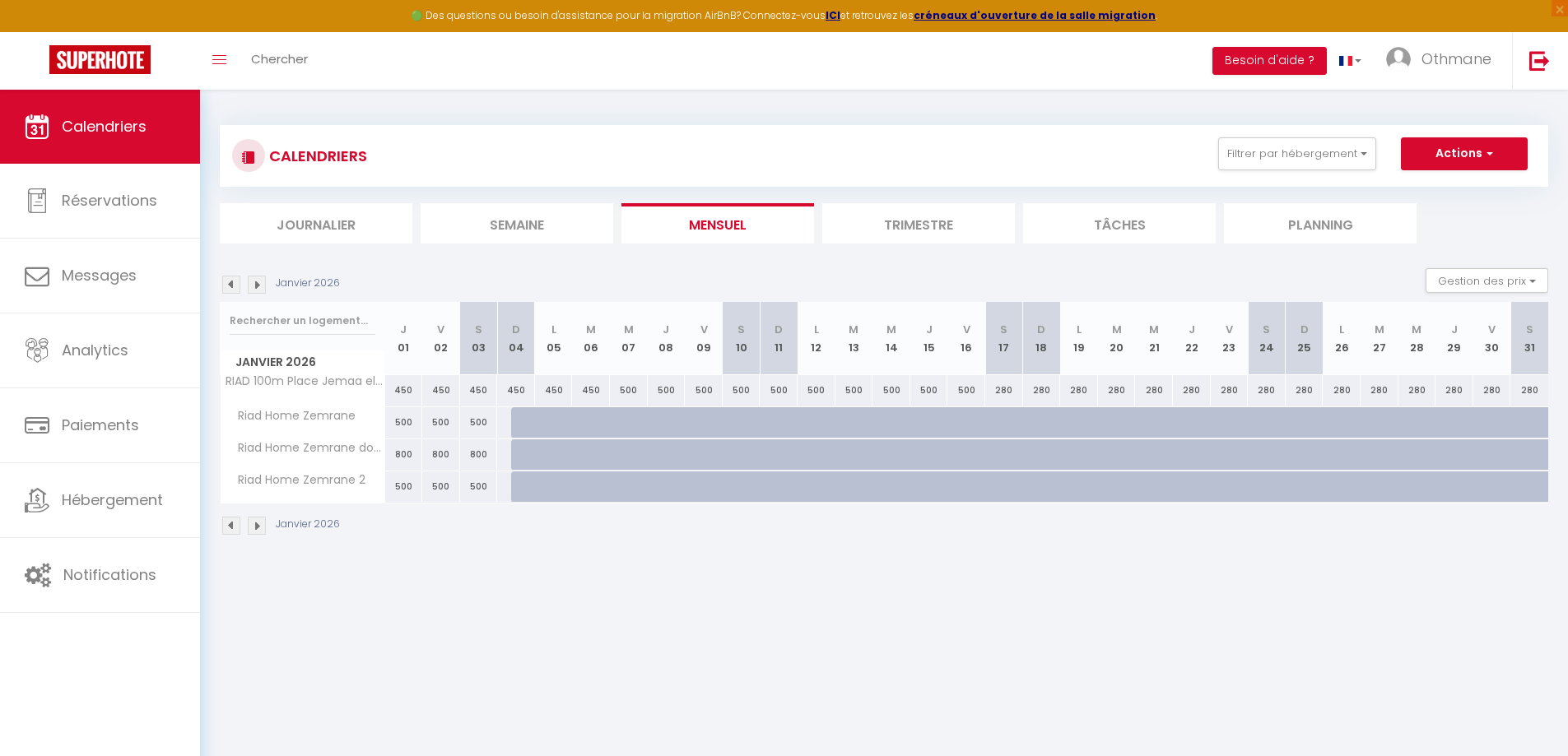
click at [229, 289] on img at bounding box center [231, 284] width 19 height 19
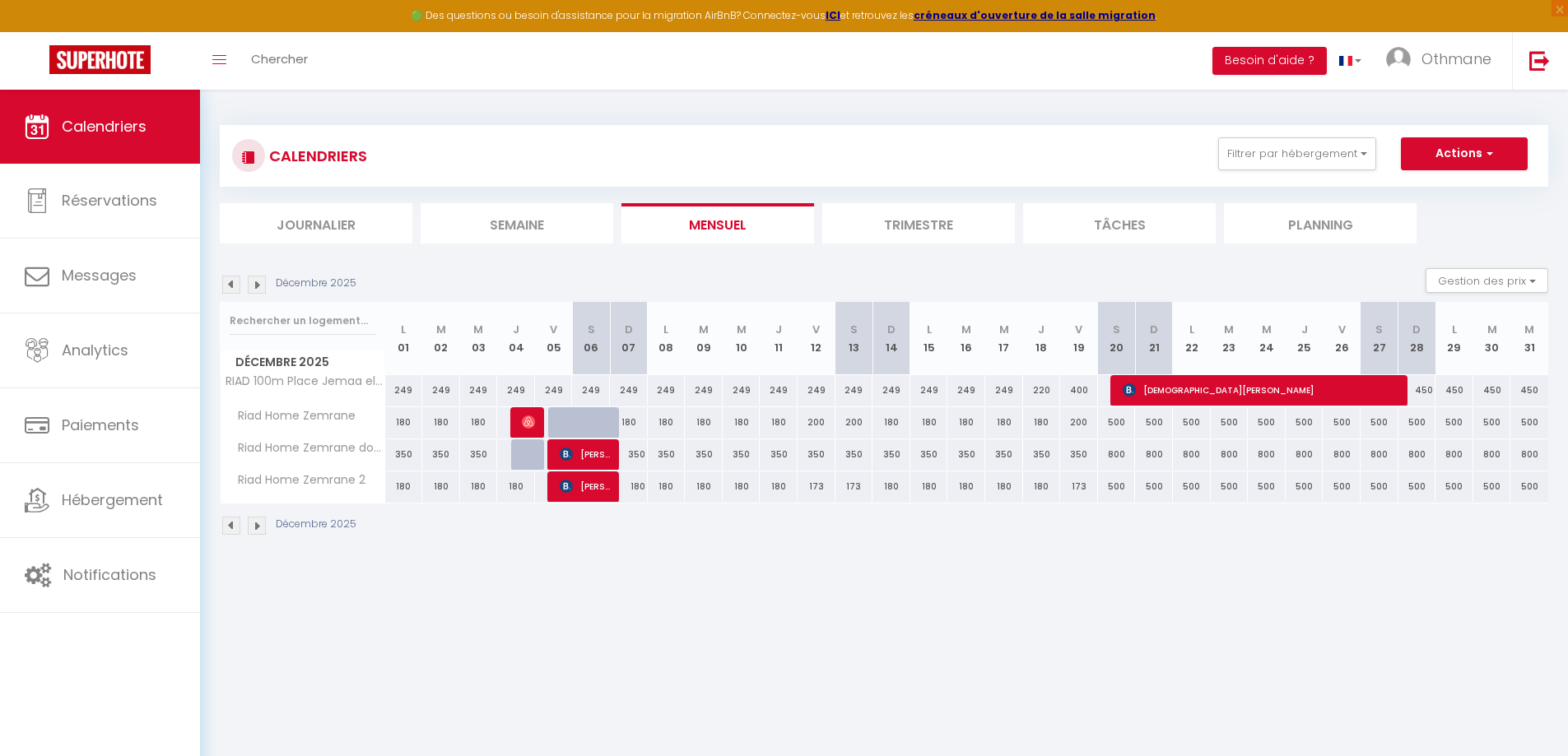
click at [263, 287] on img at bounding box center [256, 284] width 19 height 19
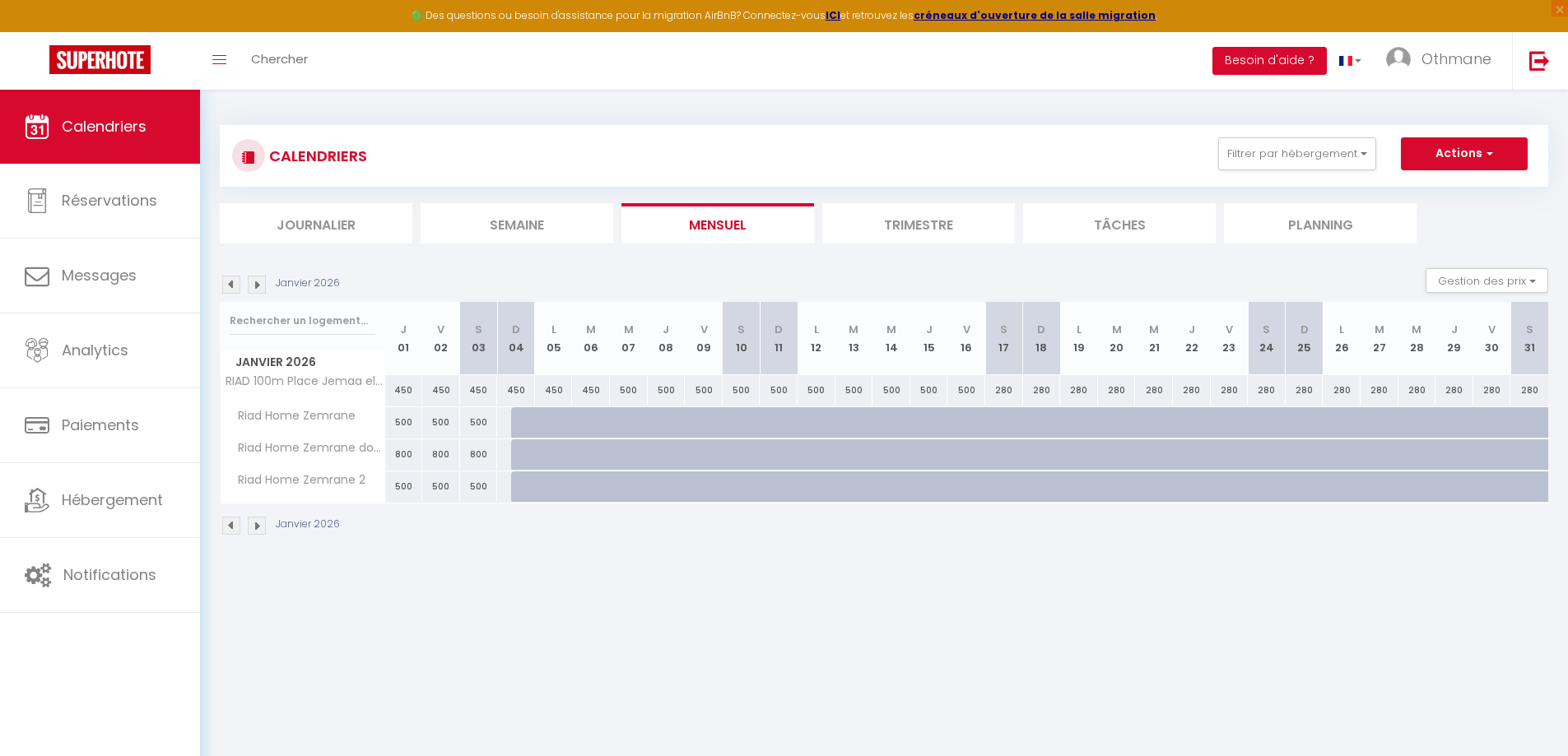
click at [506, 458] on div "350" at bounding box center [516, 454] width 39 height 30
select select "1"
type input "[DATE]"
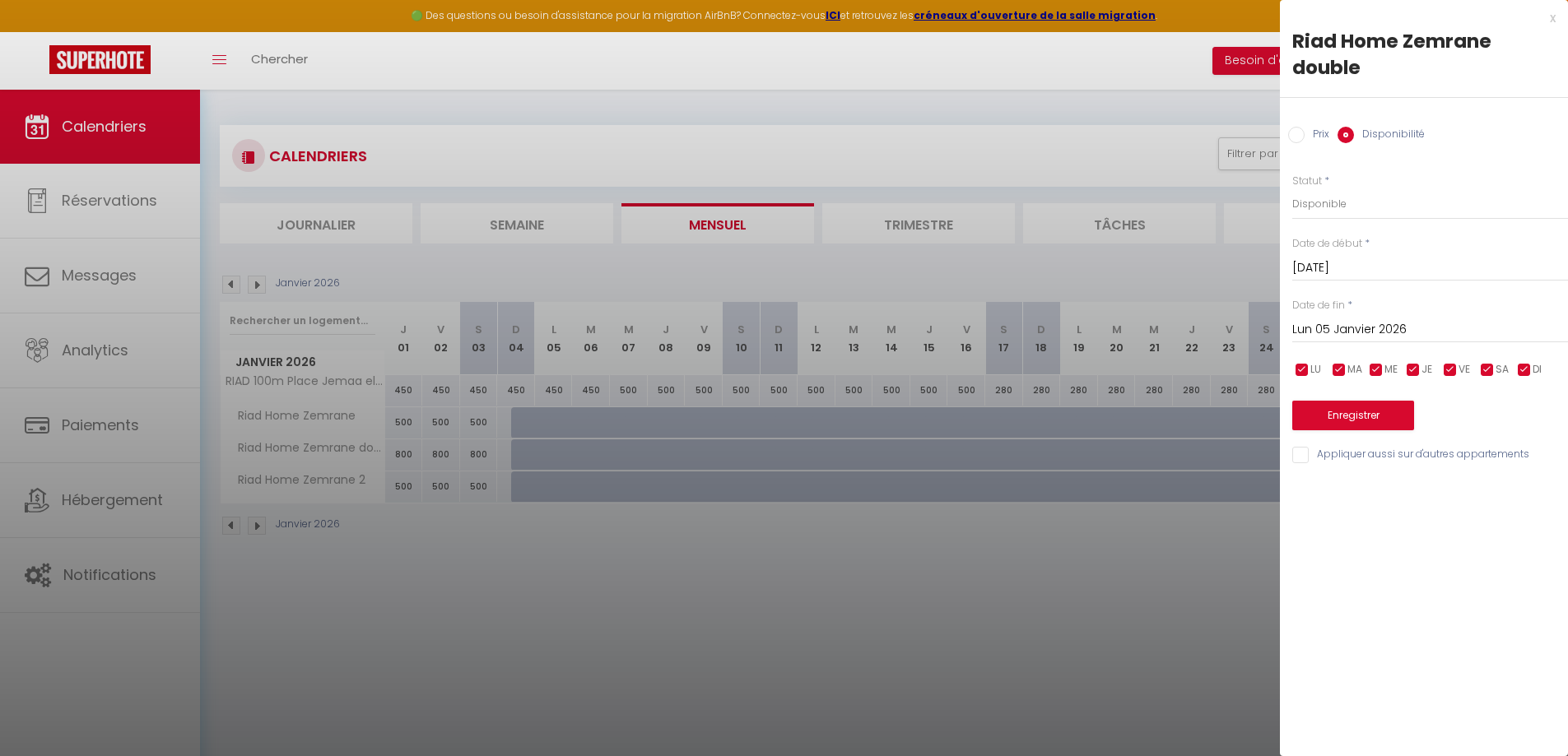
click at [1370, 330] on input "Lun 05 Janvier 2026" at bounding box center [1430, 330] width 276 height 21
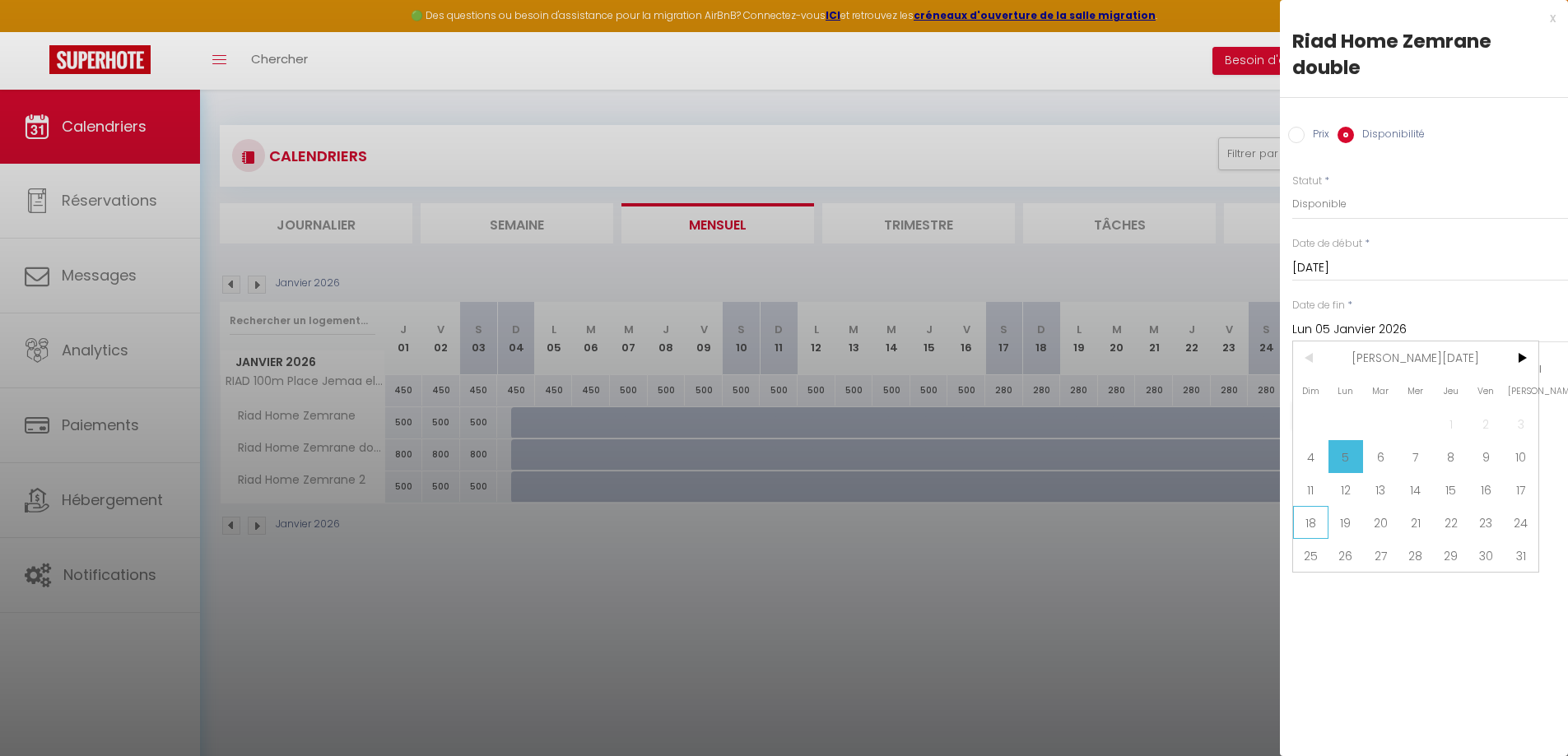
click at [1312, 525] on span "18" at bounding box center [1311, 522] width 35 height 33
type input "[DATE]"
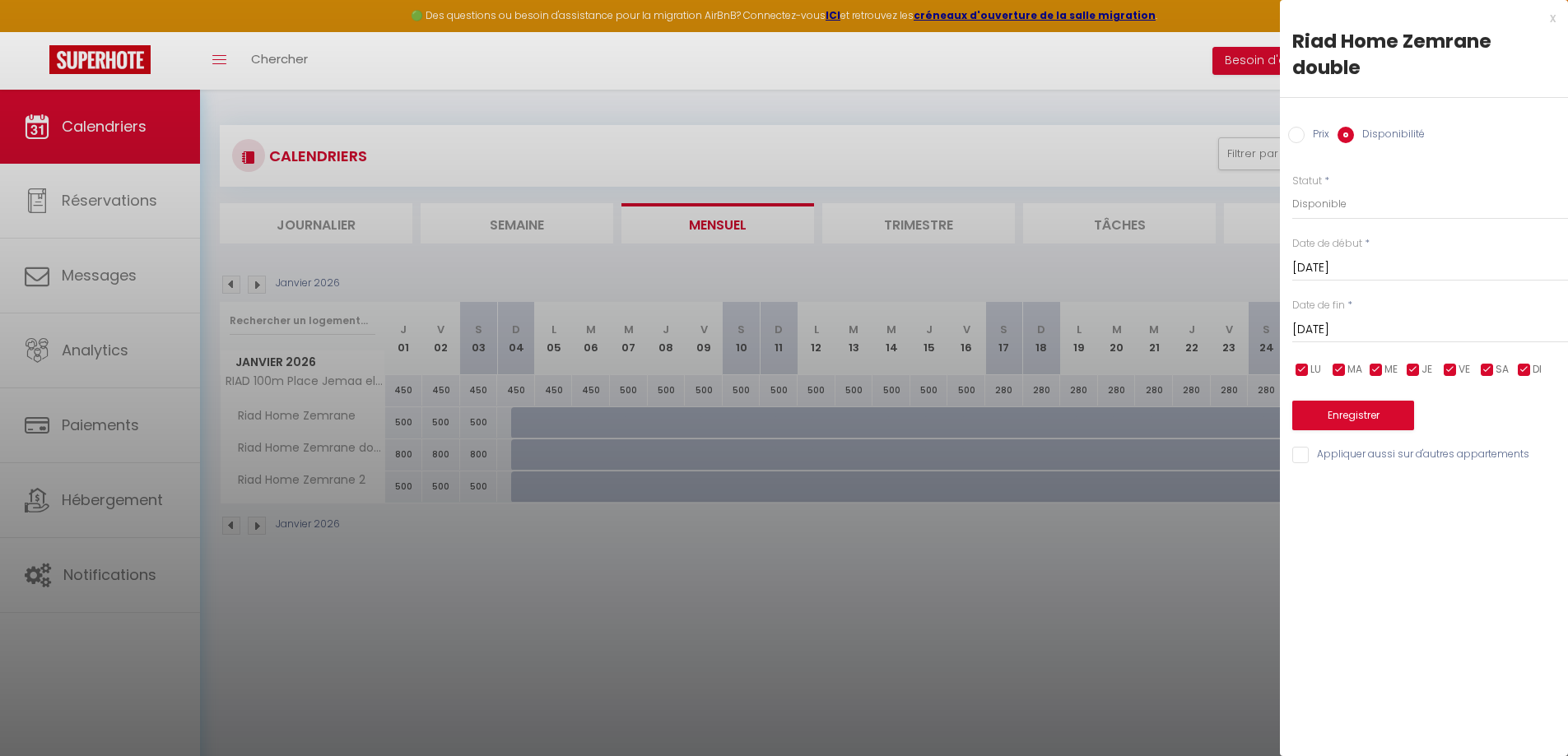
click at [1301, 137] on input "Prix" at bounding box center [1296, 134] width 17 height 17
radio input "true"
radio input "false"
click at [1350, 209] on input "350" at bounding box center [1430, 203] width 276 height 29
type input "3"
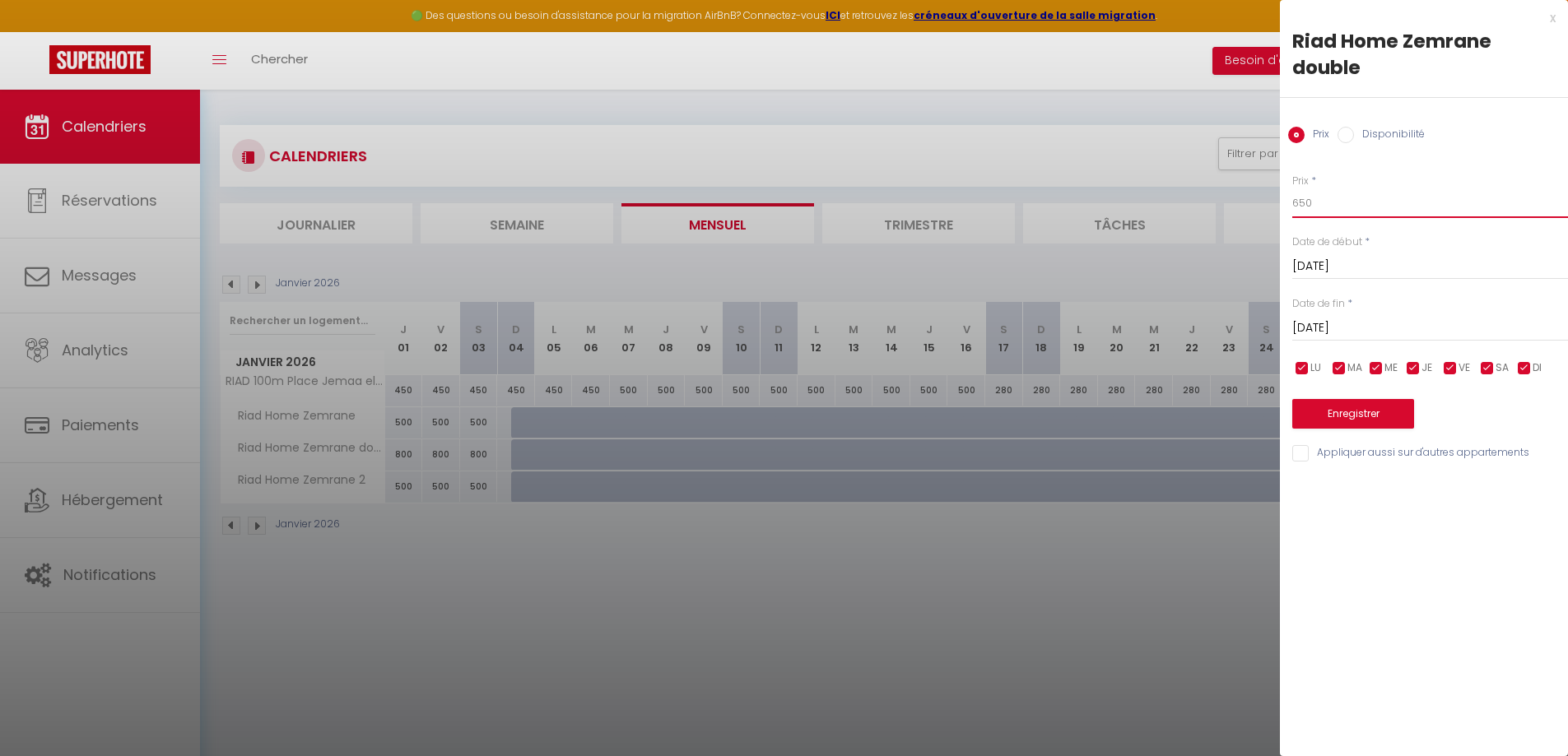
type input "650"
click at [1357, 415] on button "Enregistrer" at bounding box center [1353, 414] width 122 height 29
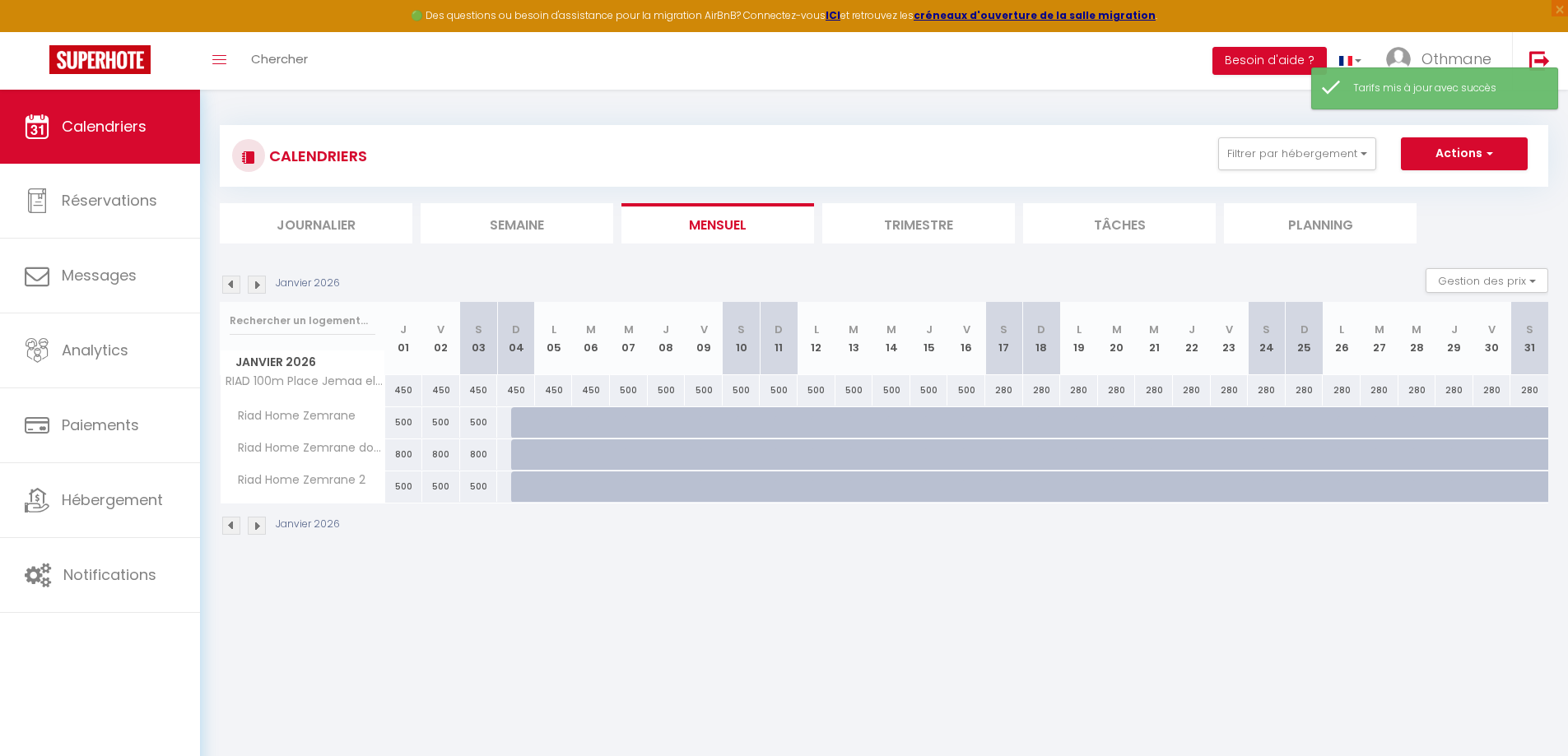
click at [513, 457] on div at bounding box center [529, 455] width 38 height 31
type input "650"
select select "1"
type input "[DATE]"
type input "Lun 05 Janvier 2026"
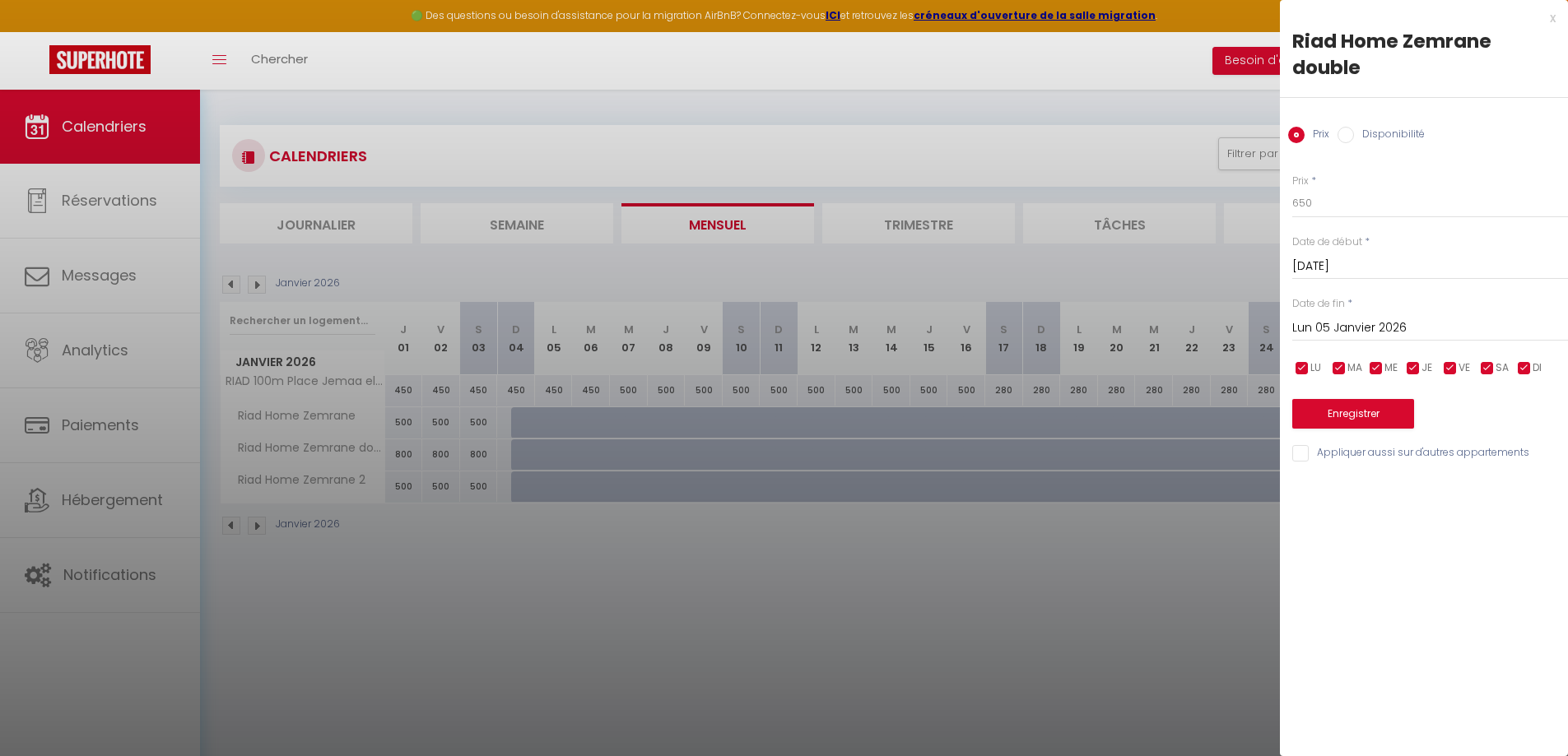
click at [1356, 132] on label "Disponibilité" at bounding box center [1389, 135] width 71 height 19
click at [1354, 132] on input "Disponibilité" at bounding box center [1345, 134] width 17 height 17
radio input "true"
radio input "false"
click at [1434, 324] on input "Lun 05 Janvier 2026" at bounding box center [1430, 330] width 276 height 21
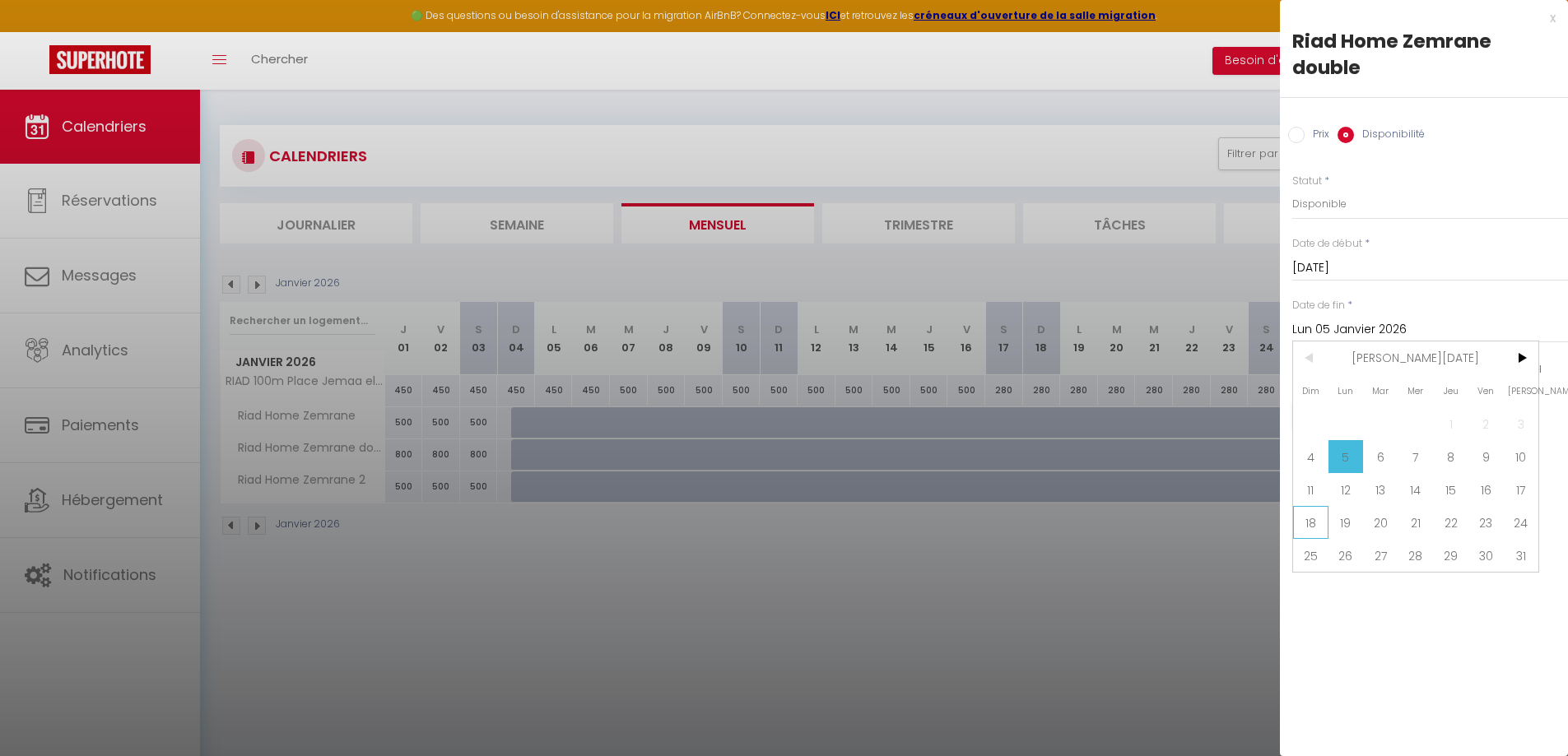
click at [1323, 524] on span "18" at bounding box center [1311, 522] width 35 height 33
type input "[DATE]"
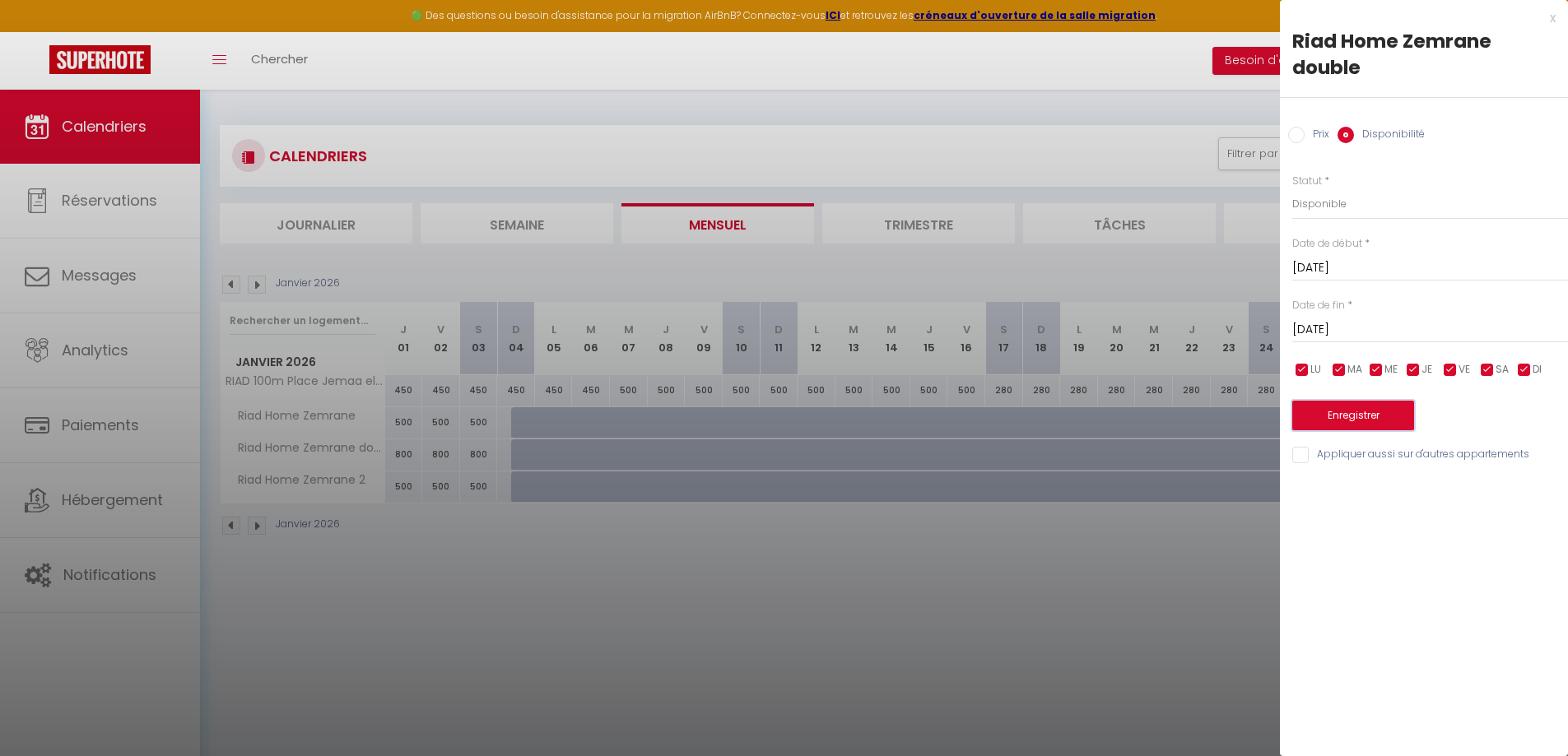
click at [1371, 410] on button "Enregistrer" at bounding box center [1353, 415] width 122 height 29
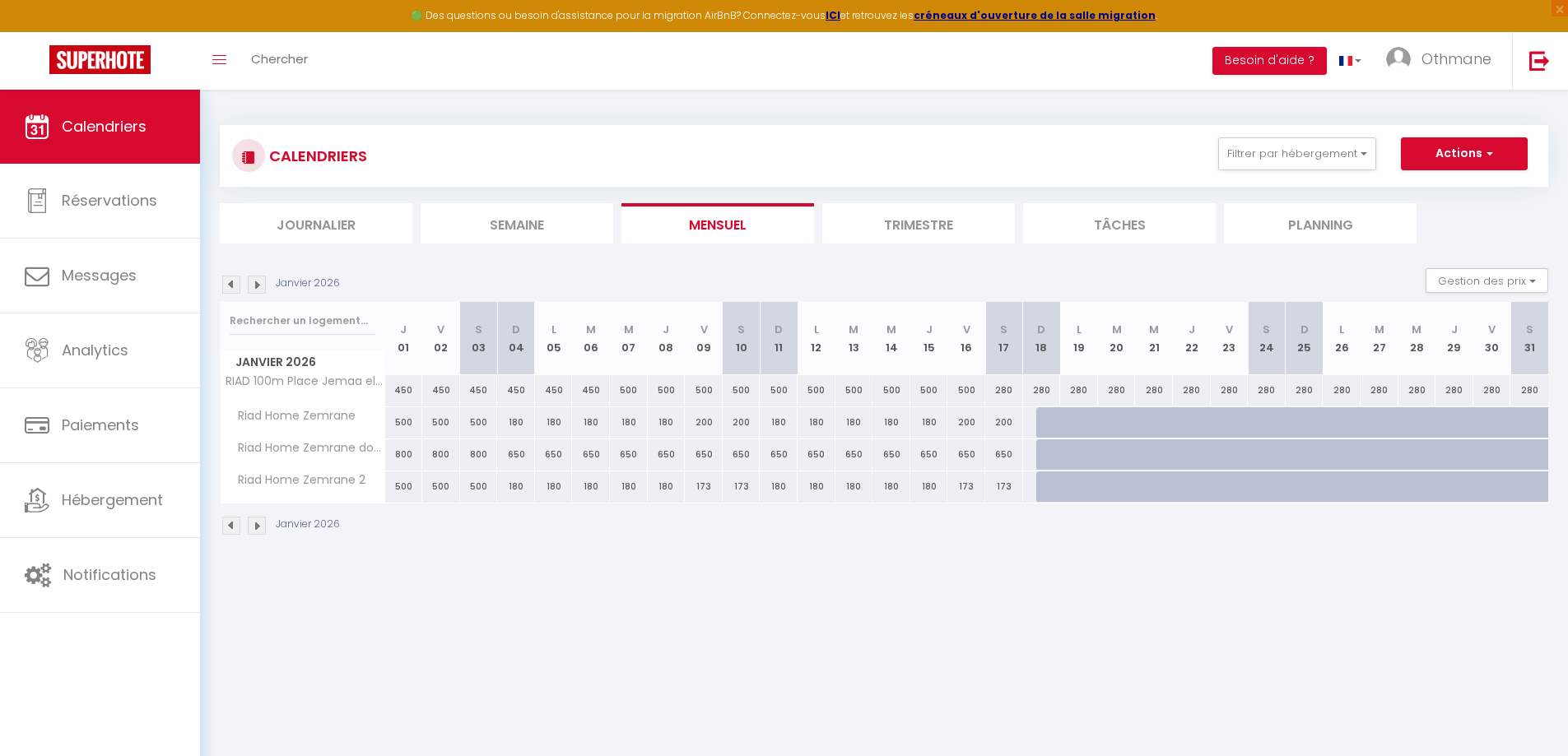
click at [515, 423] on div "180" at bounding box center [516, 422] width 38 height 30
select select "1"
type input "[DATE]"
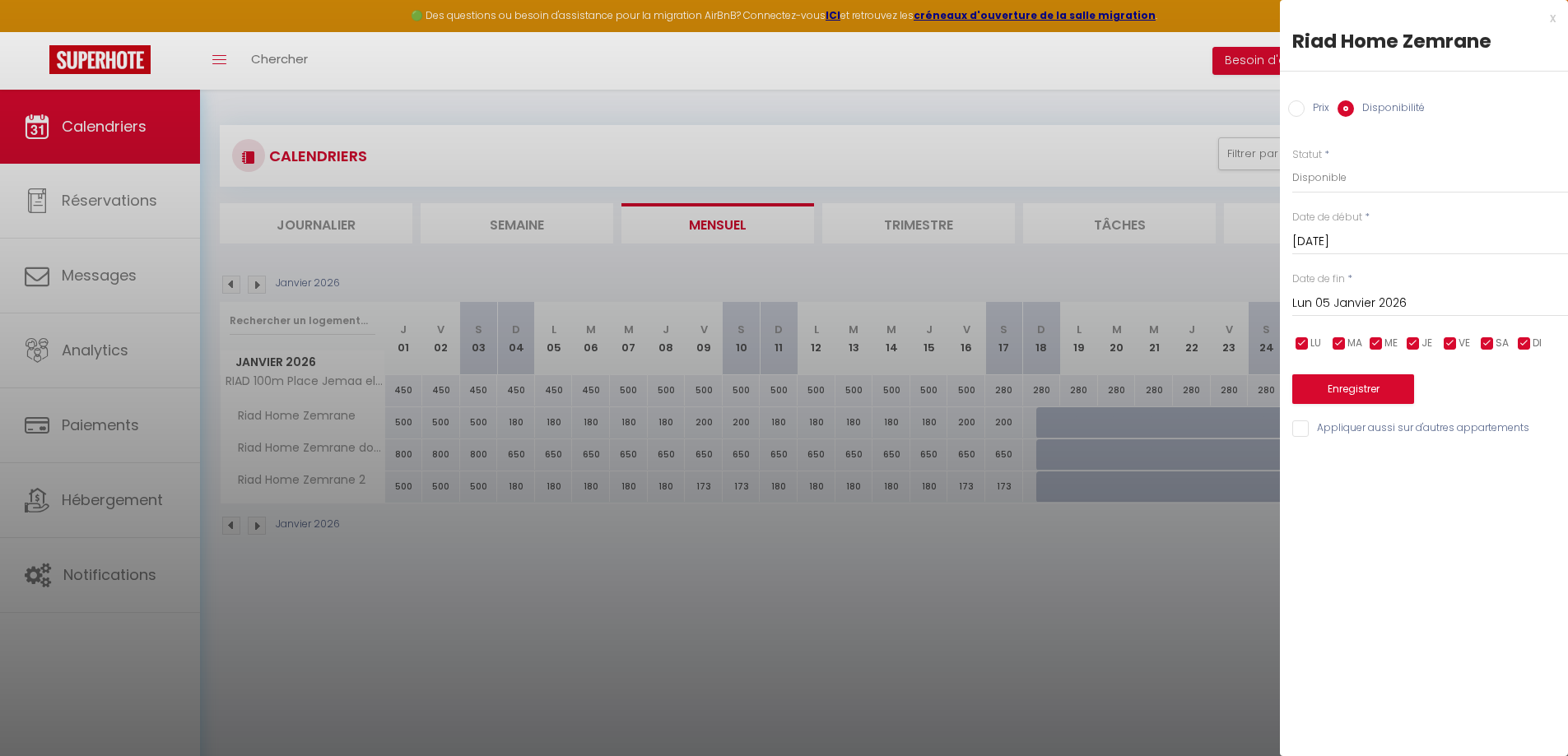
click at [1393, 302] on input "Lun 05 Janvier 2026" at bounding box center [1430, 304] width 276 height 21
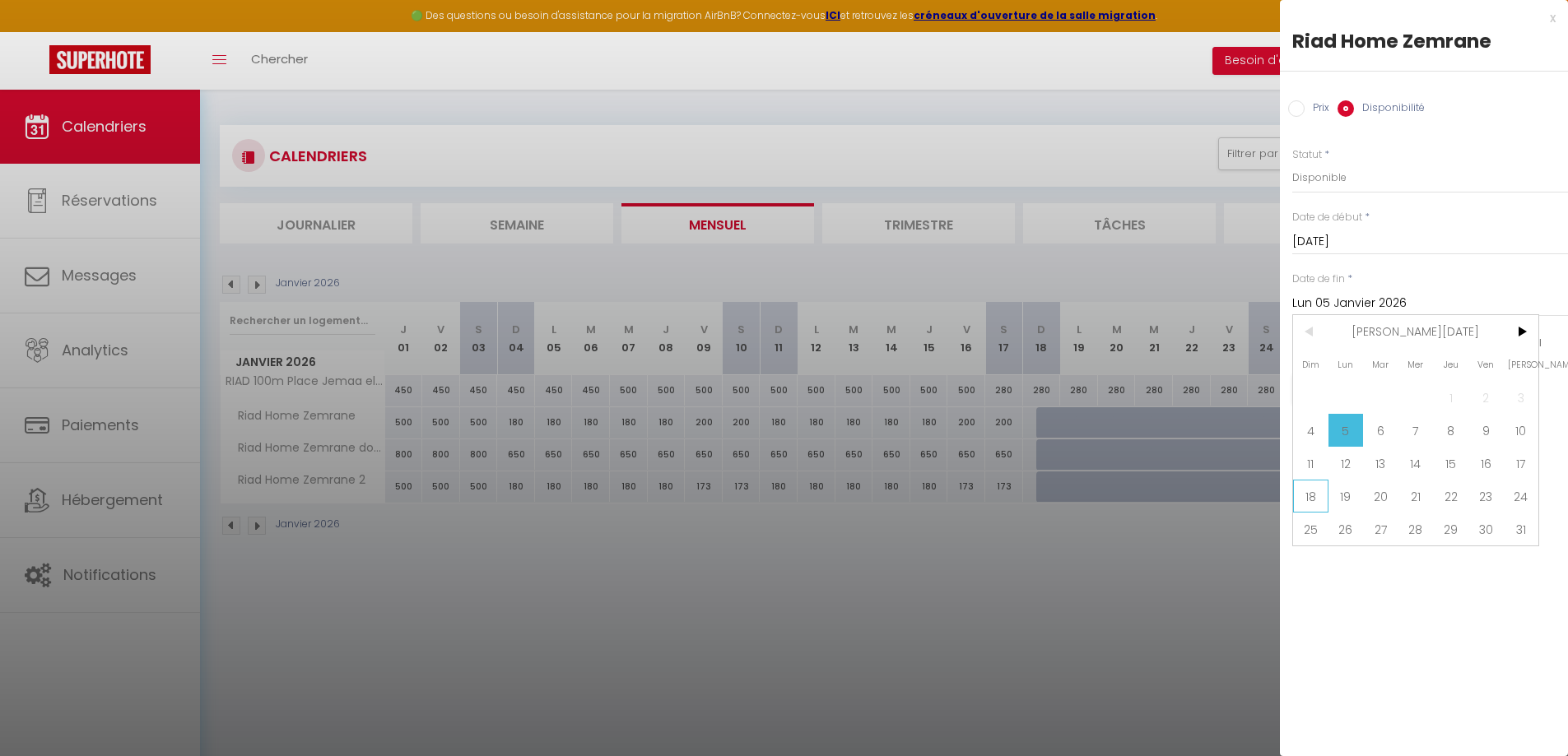
click at [1315, 502] on span "18" at bounding box center [1311, 496] width 35 height 33
type input "[DATE]"
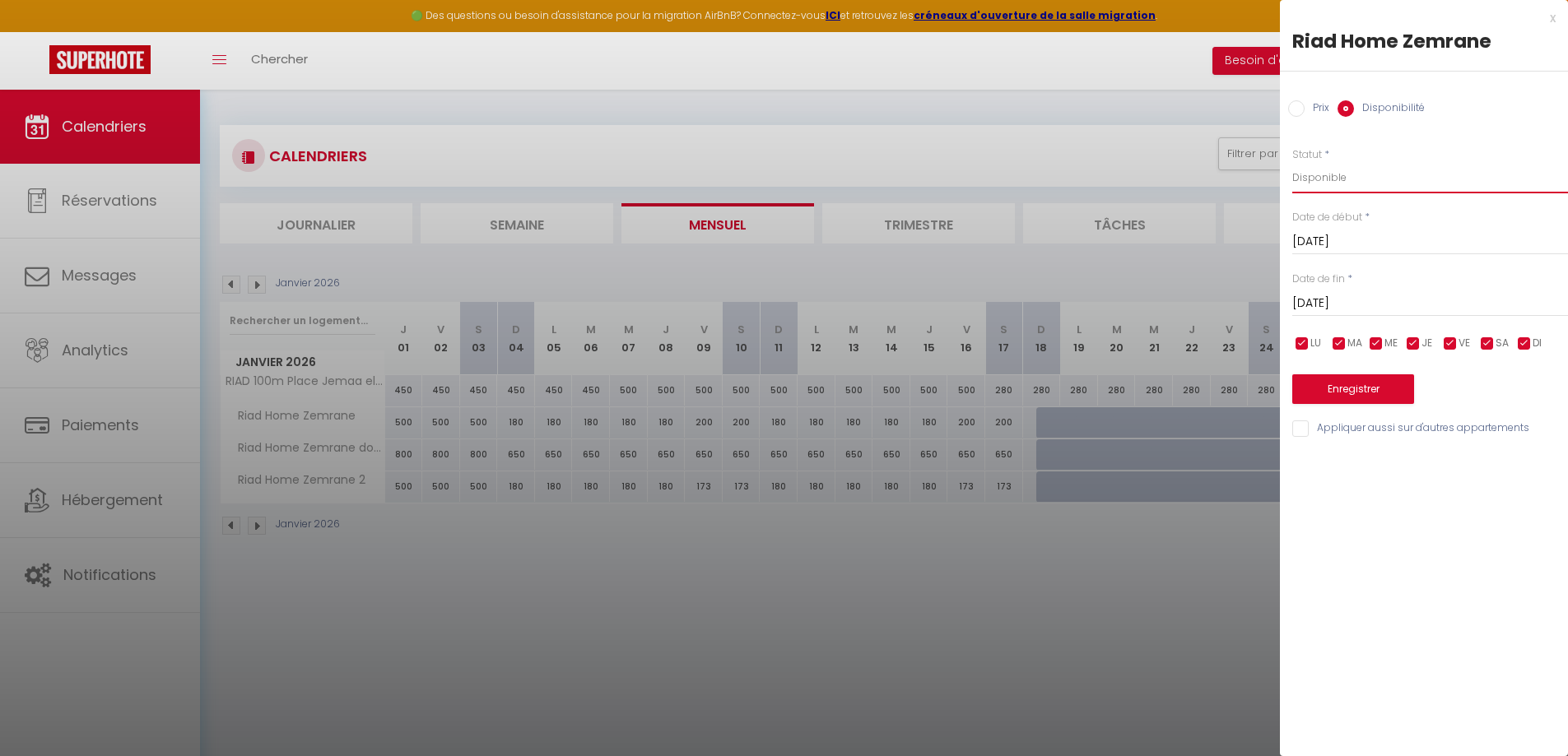
click at [1348, 175] on select "Disponible Indisponible" at bounding box center [1430, 177] width 276 height 31
click at [1303, 114] on input "Prix" at bounding box center [1296, 108] width 17 height 17
radio input "true"
radio input "false"
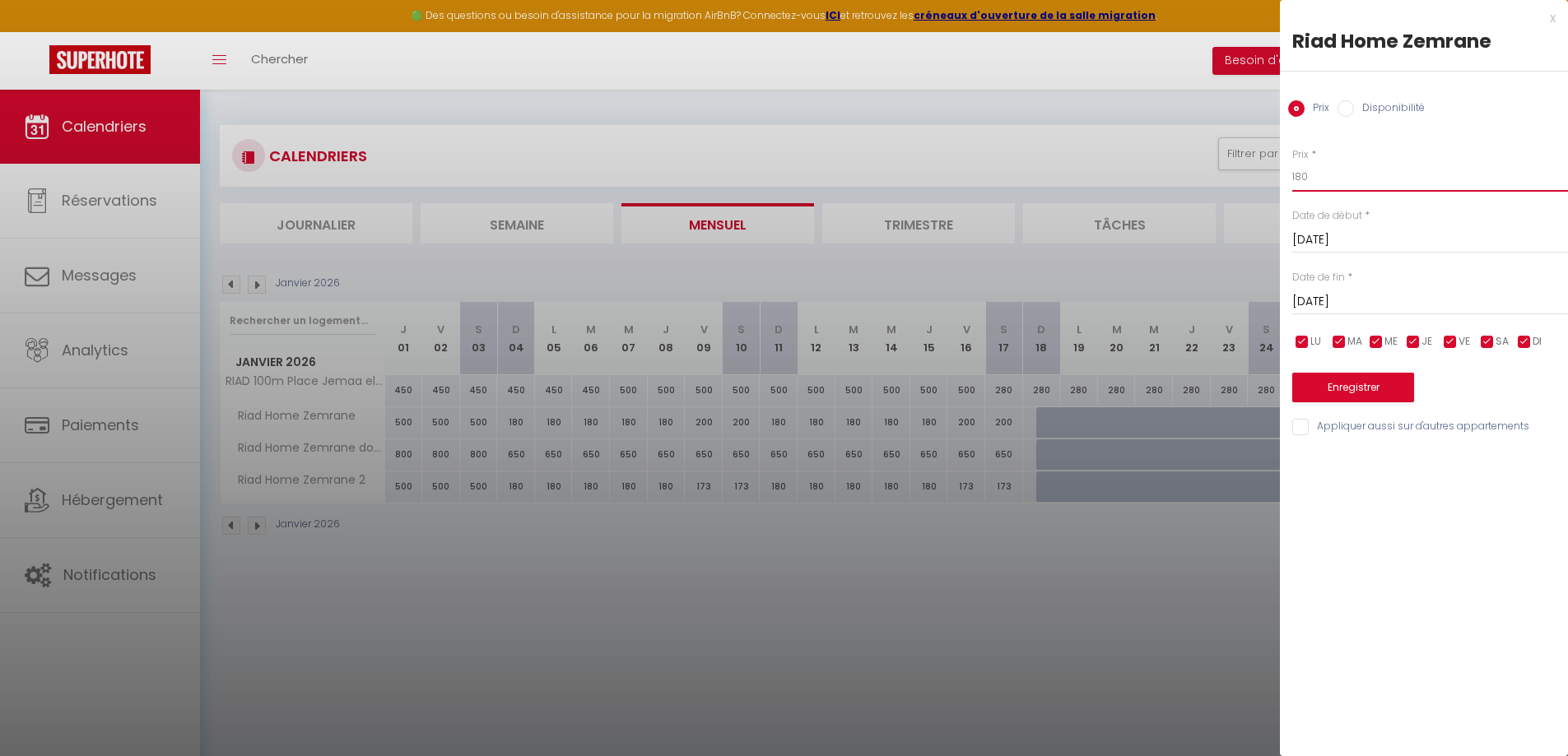
drag, startPoint x: 1332, startPoint y: 179, endPoint x: 1271, endPoint y: 189, distance: 61.8
click at [1271, 189] on body "🟢 Des questions ou besoin d'assistance pour la migration AirBnB? Connectez-vous…" at bounding box center [784, 468] width 1568 height 756
type input "300"
click at [1370, 397] on button "Enregistrer" at bounding box center [1353, 388] width 122 height 29
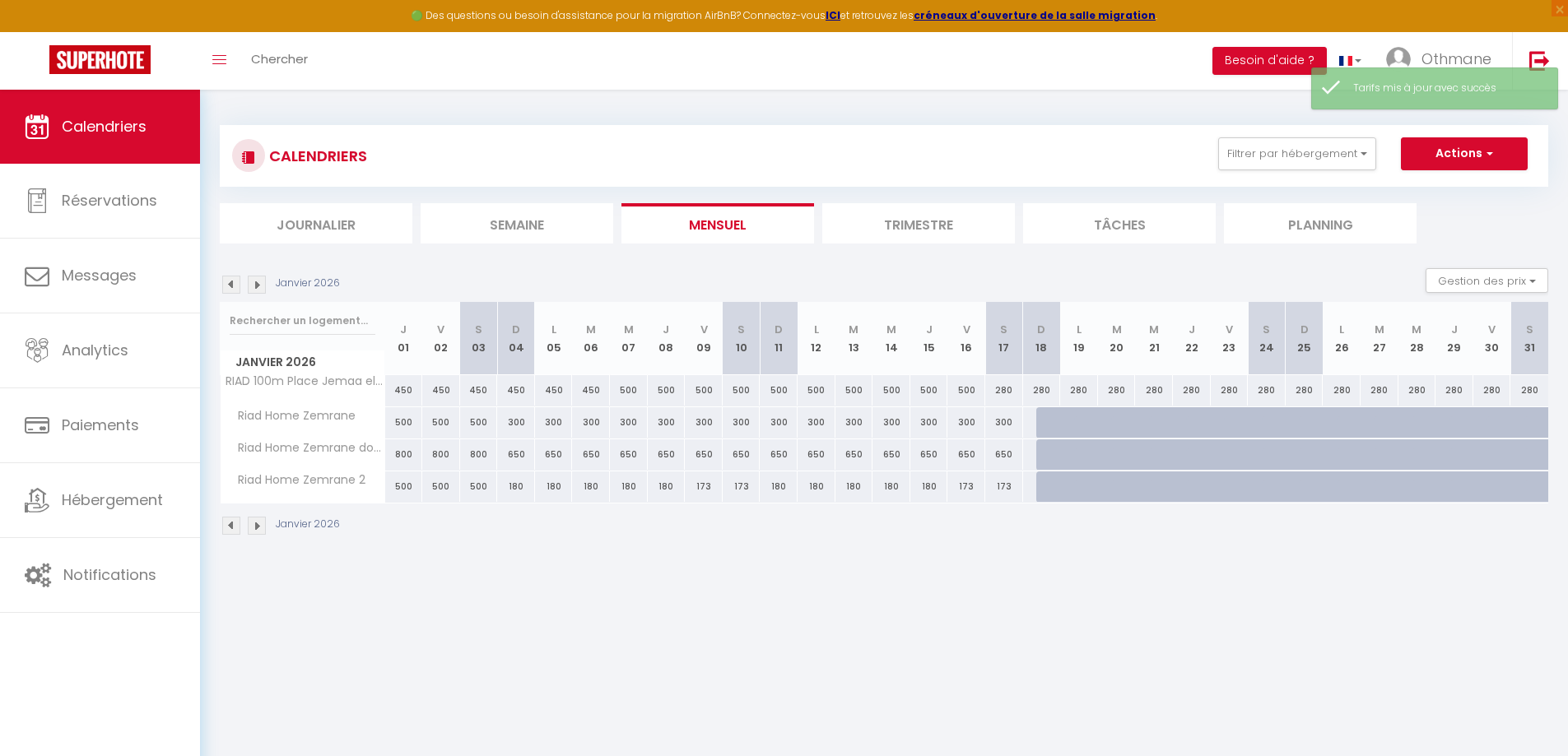
click at [521, 489] on div "180" at bounding box center [516, 486] width 38 height 30
type input "180"
type input "[DATE]"
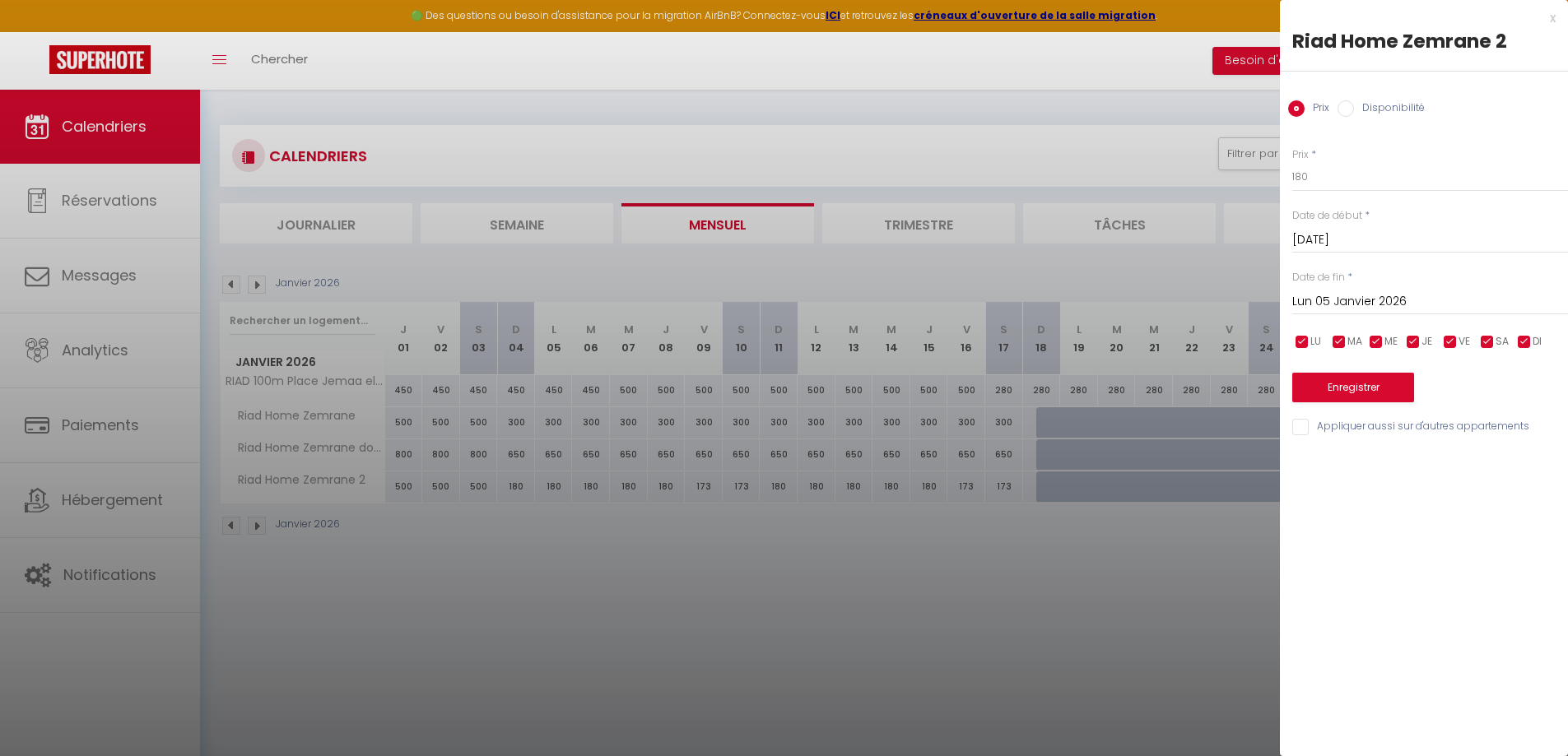
click at [1399, 304] on input "Lun 05 Janvier 2026" at bounding box center [1430, 302] width 276 height 21
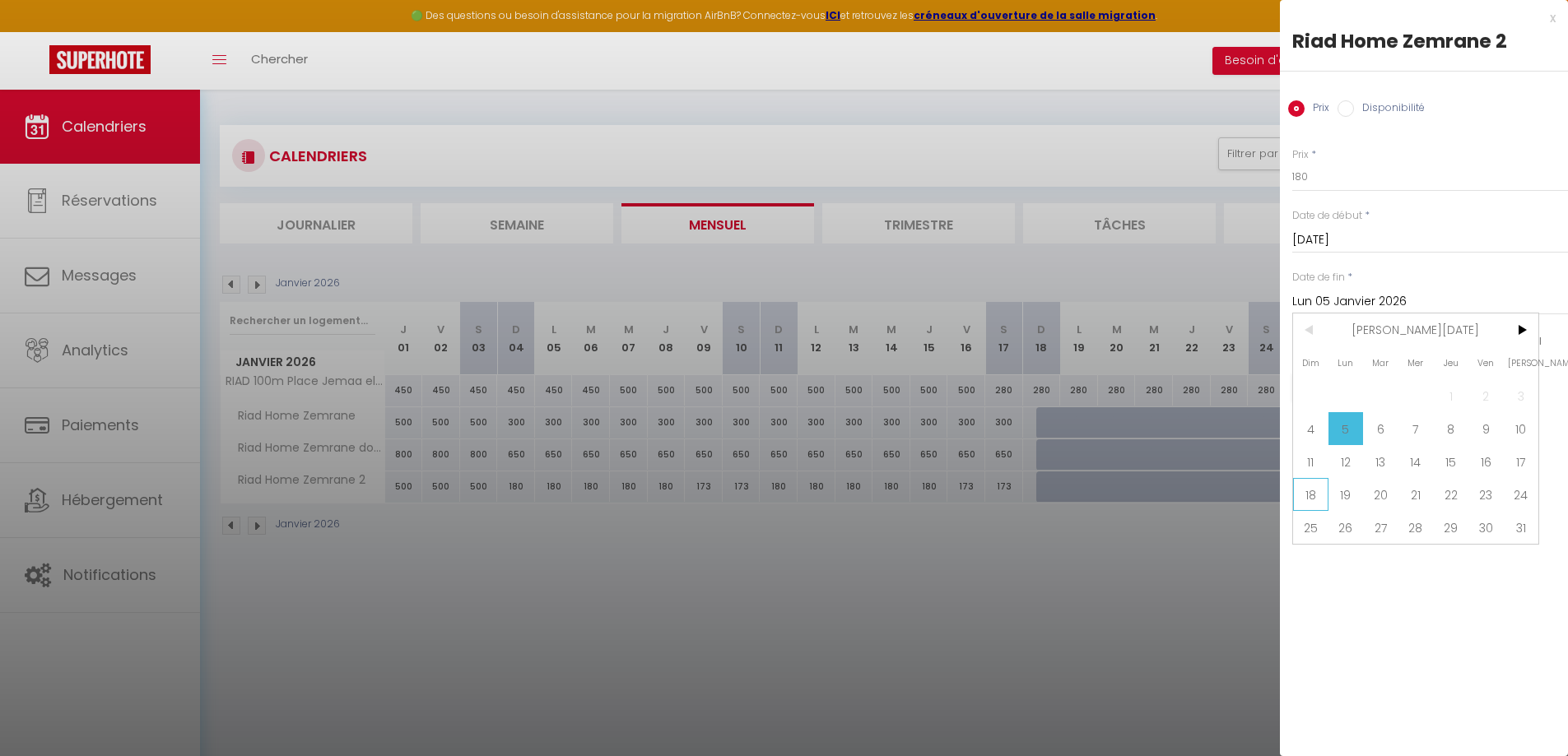
click at [1323, 496] on span "18" at bounding box center [1311, 495] width 35 height 33
type input "[DATE]"
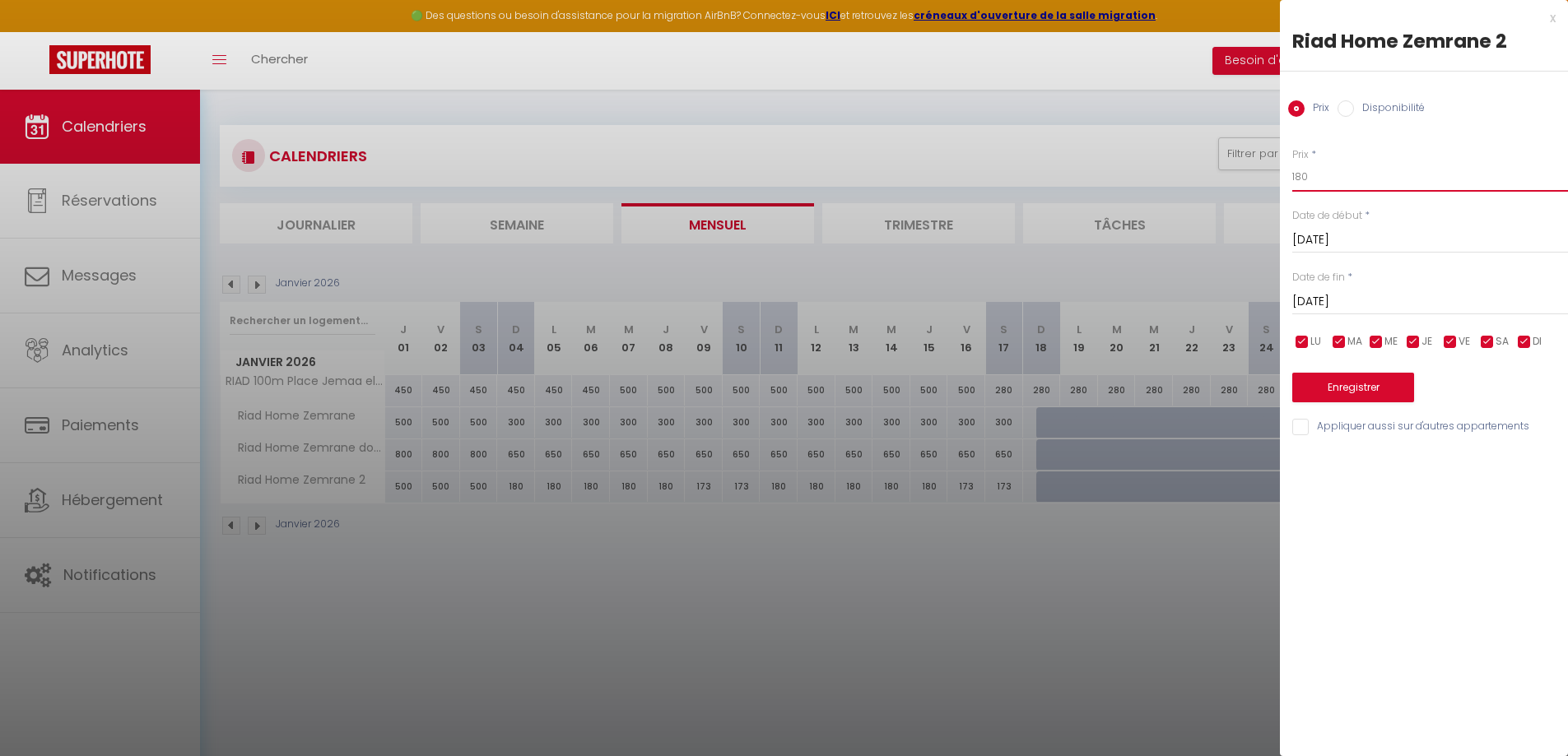
click at [1310, 172] on input "180" at bounding box center [1430, 176] width 276 height 29
type input "1"
type input "280"
click at [1367, 388] on button "Enregistrer" at bounding box center [1353, 388] width 122 height 29
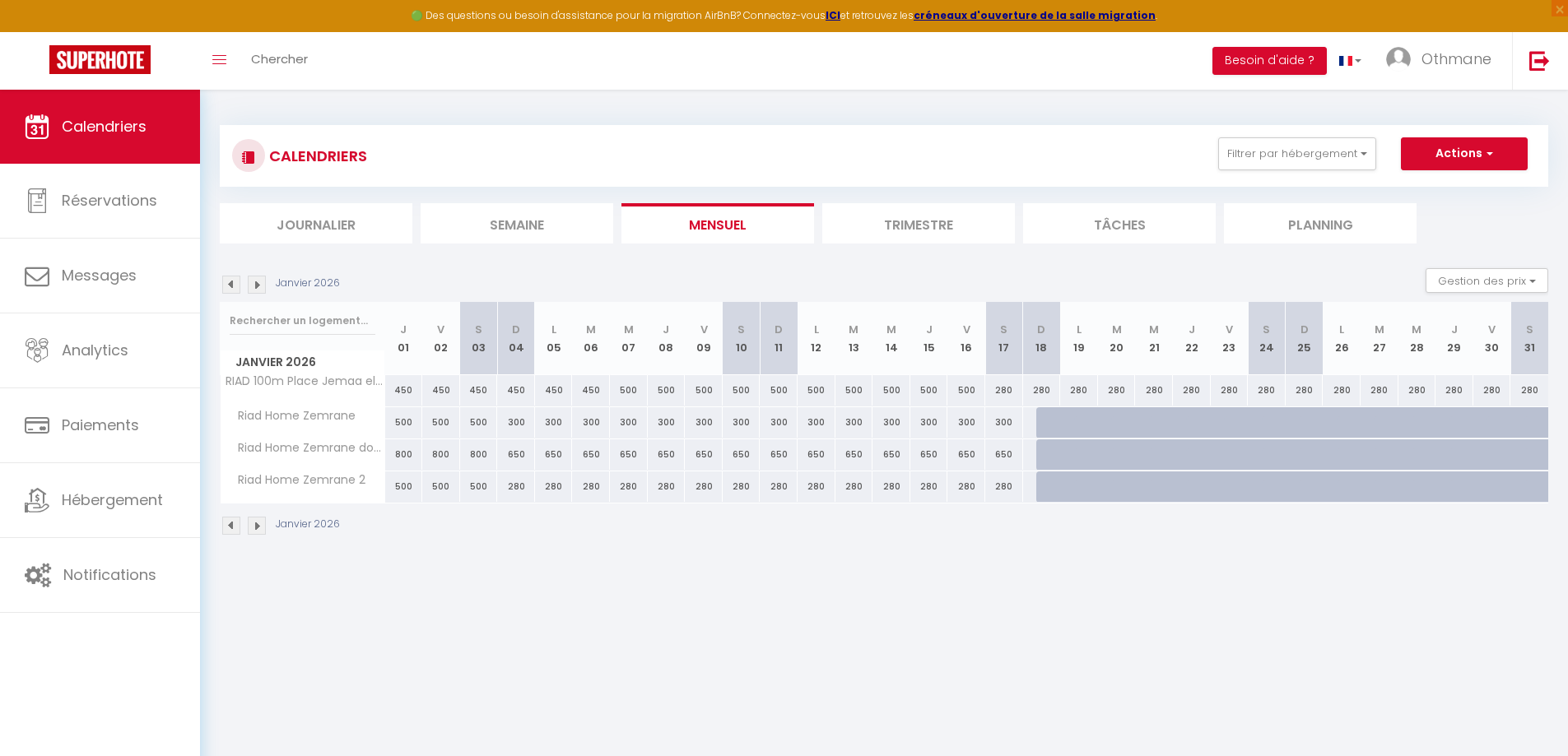
click at [511, 455] on div "650" at bounding box center [516, 454] width 38 height 30
type input "650"
type input "[DATE]"
type input "Lun 05 Janvier 2026"
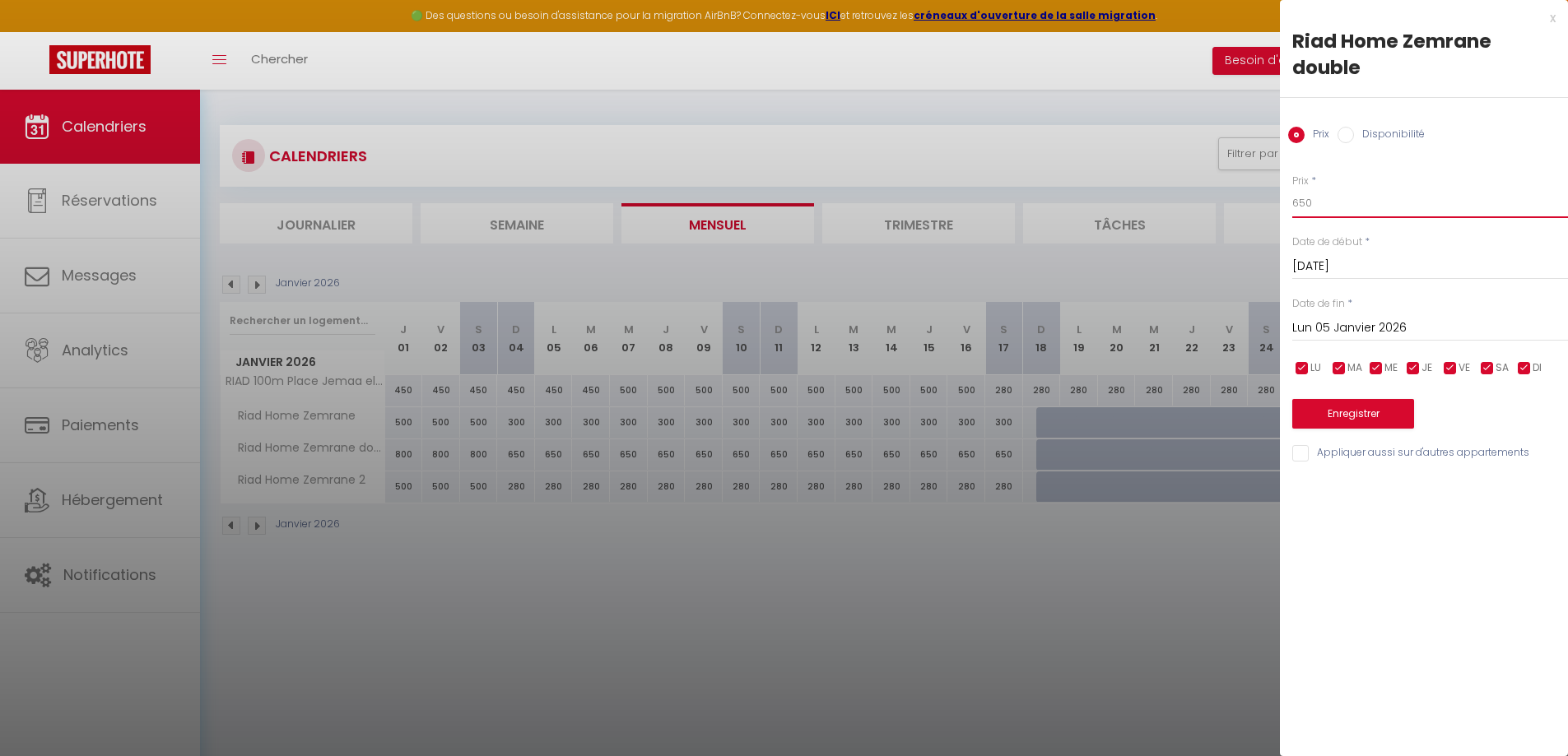
click at [1320, 204] on input "650" at bounding box center [1430, 203] width 276 height 29
type input "6"
type input "600"
click at [1384, 327] on input "Lun 05 Janvier 2026" at bounding box center [1430, 328] width 276 height 21
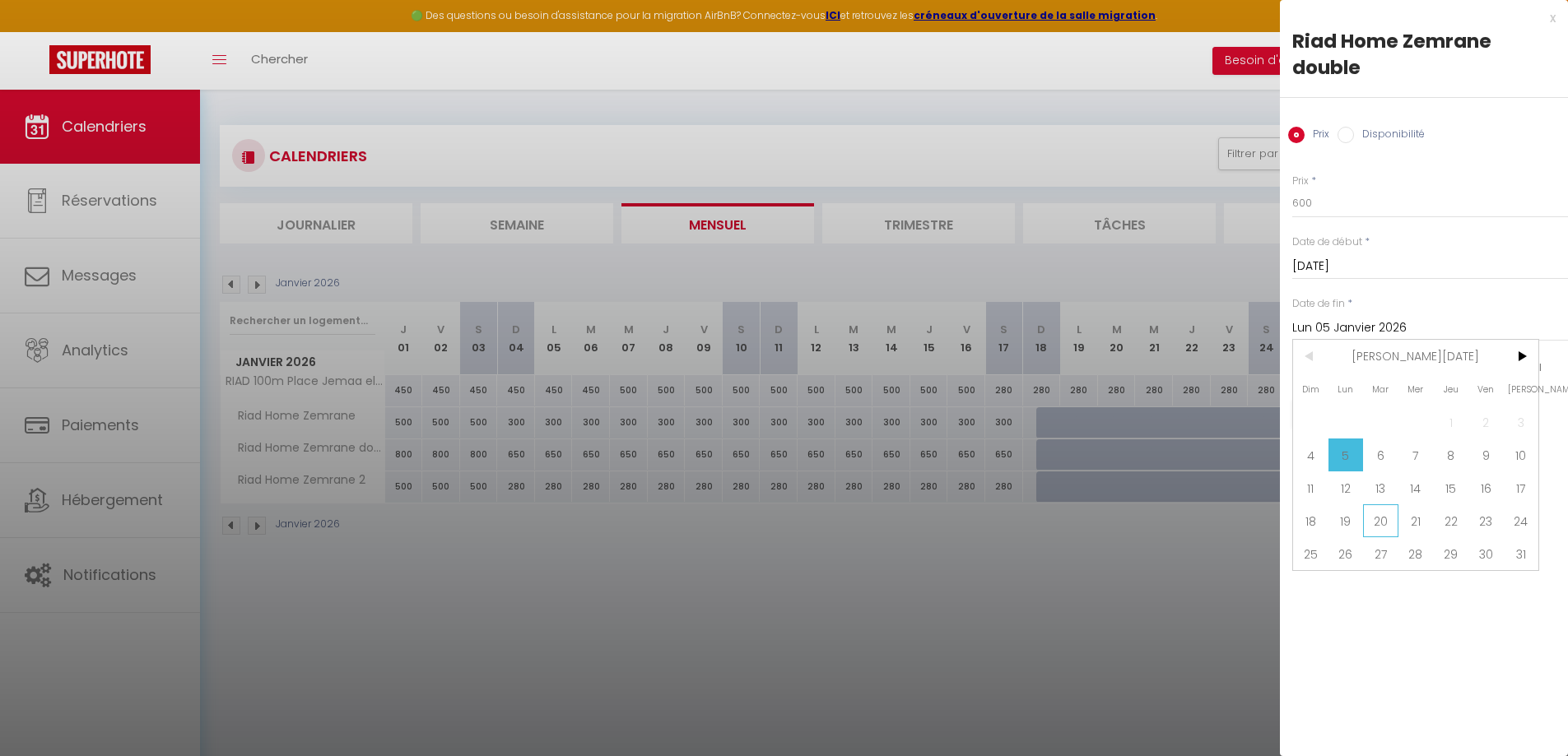
click at [1385, 524] on span "20" at bounding box center [1381, 521] width 35 height 33
type input "[DATE]"
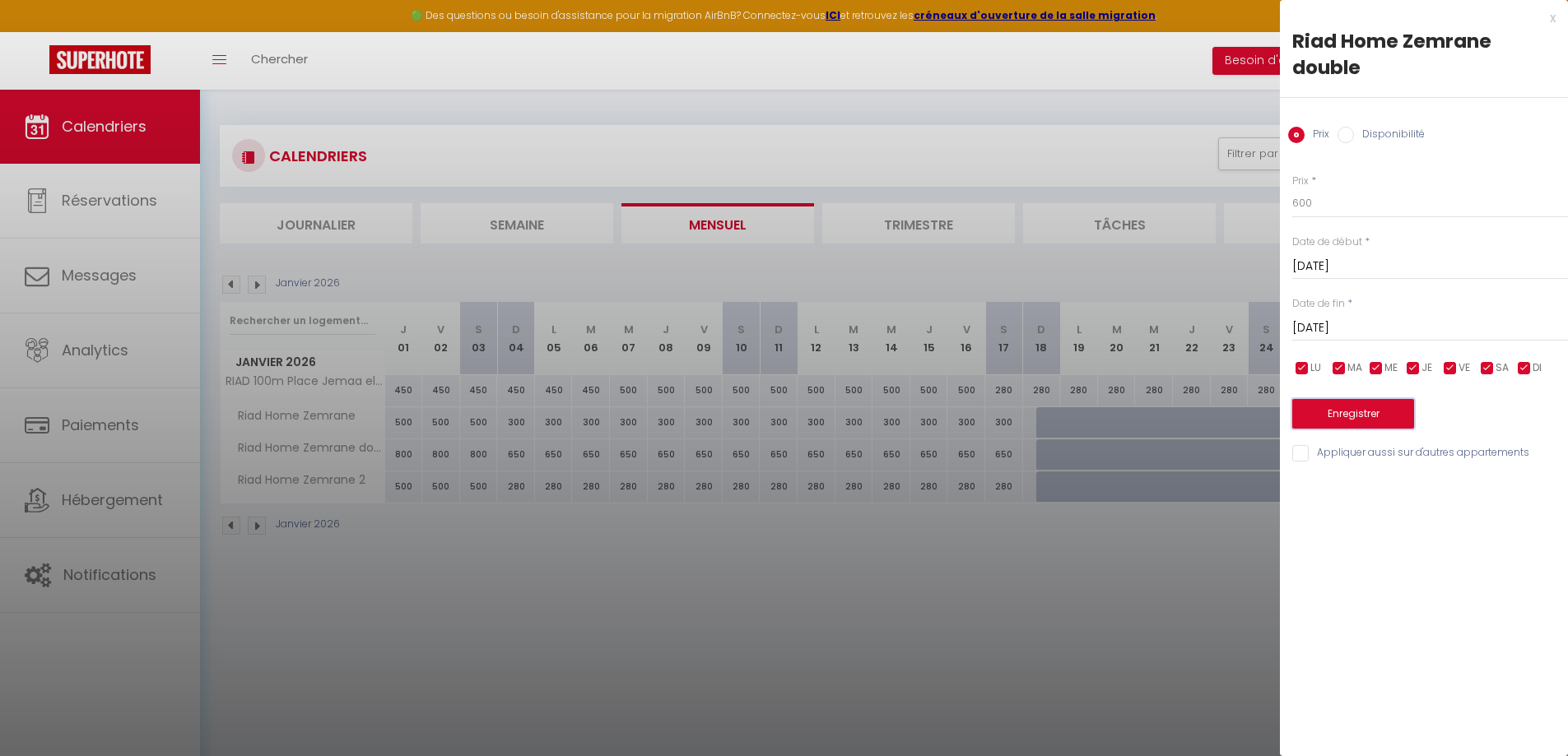
click at [1375, 410] on button "Enregistrer" at bounding box center [1353, 414] width 122 height 29
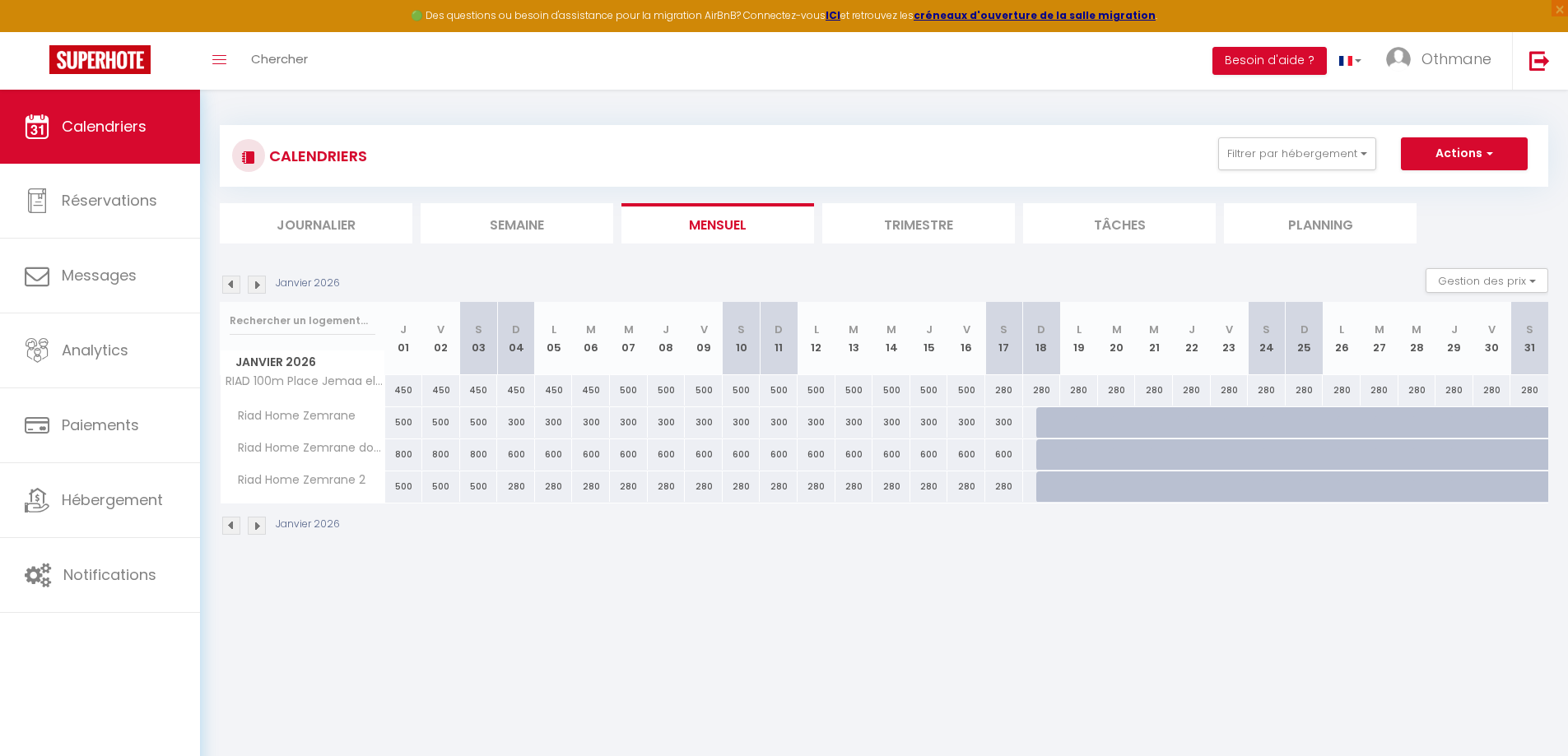
click at [517, 453] on div "600" at bounding box center [516, 454] width 38 height 30
type input "600"
type input "[DATE]"
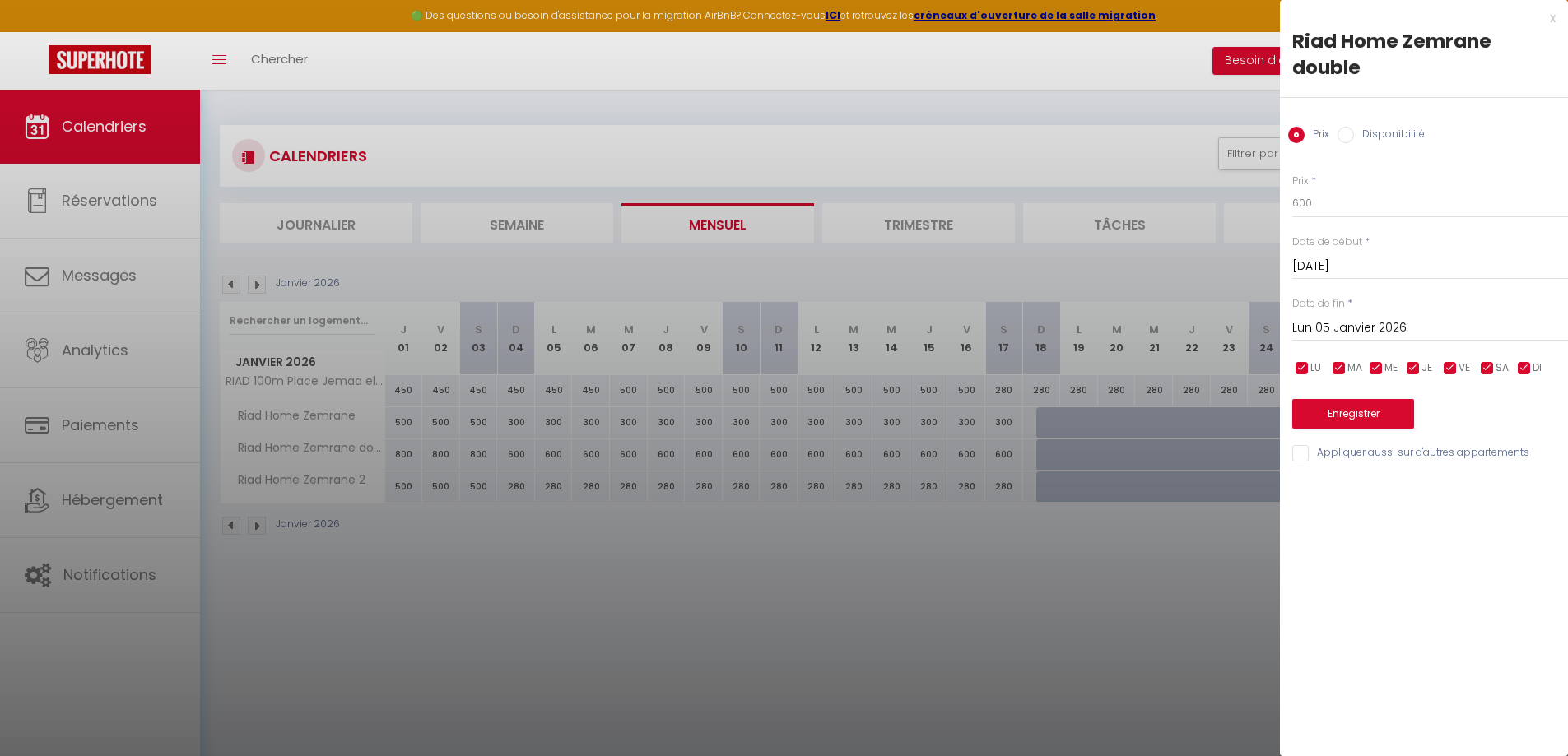
click at [1372, 322] on input "Lun 05 Janvier 2026" at bounding box center [1430, 328] width 276 height 21
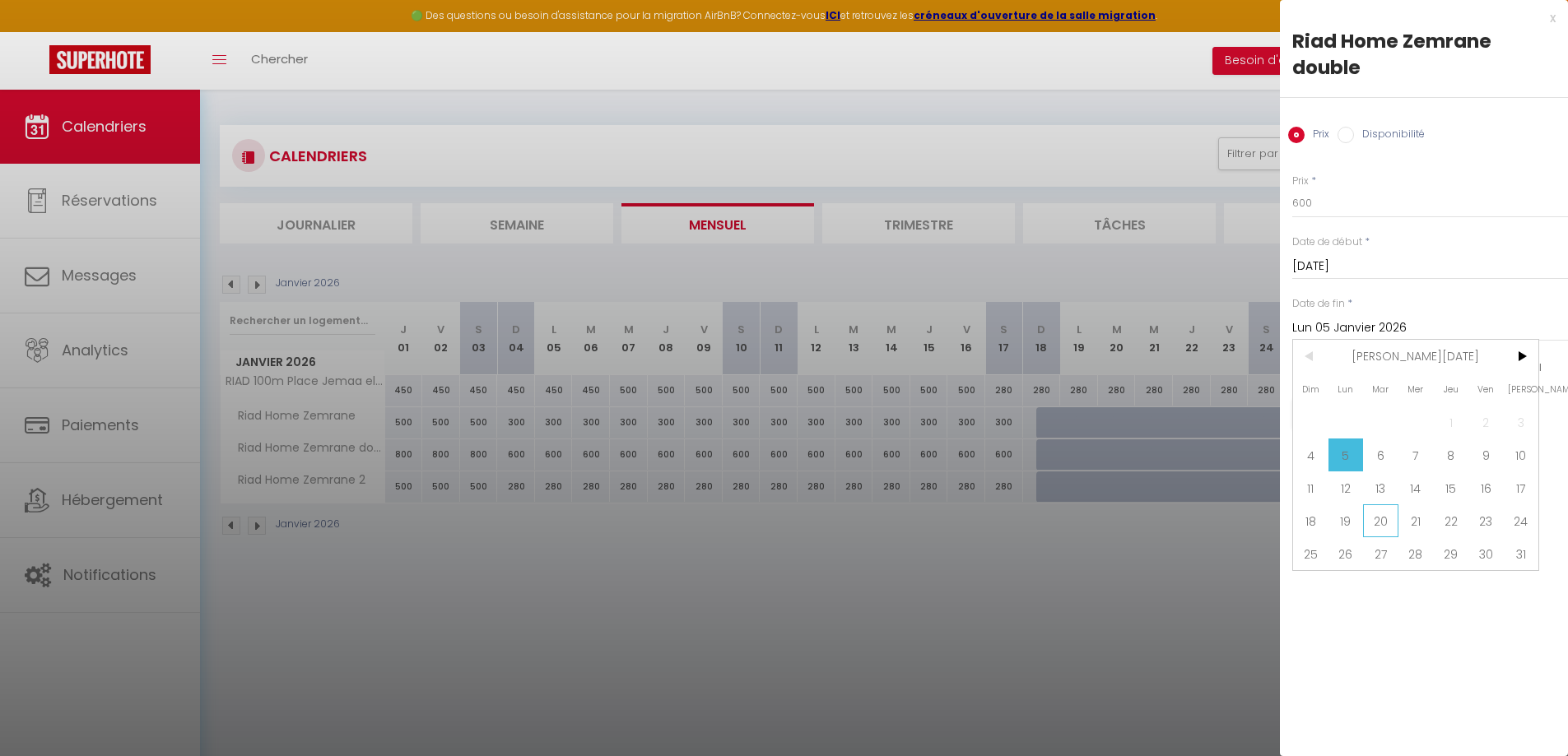
click at [1367, 523] on span "20" at bounding box center [1381, 521] width 35 height 33
type input "[DATE]"
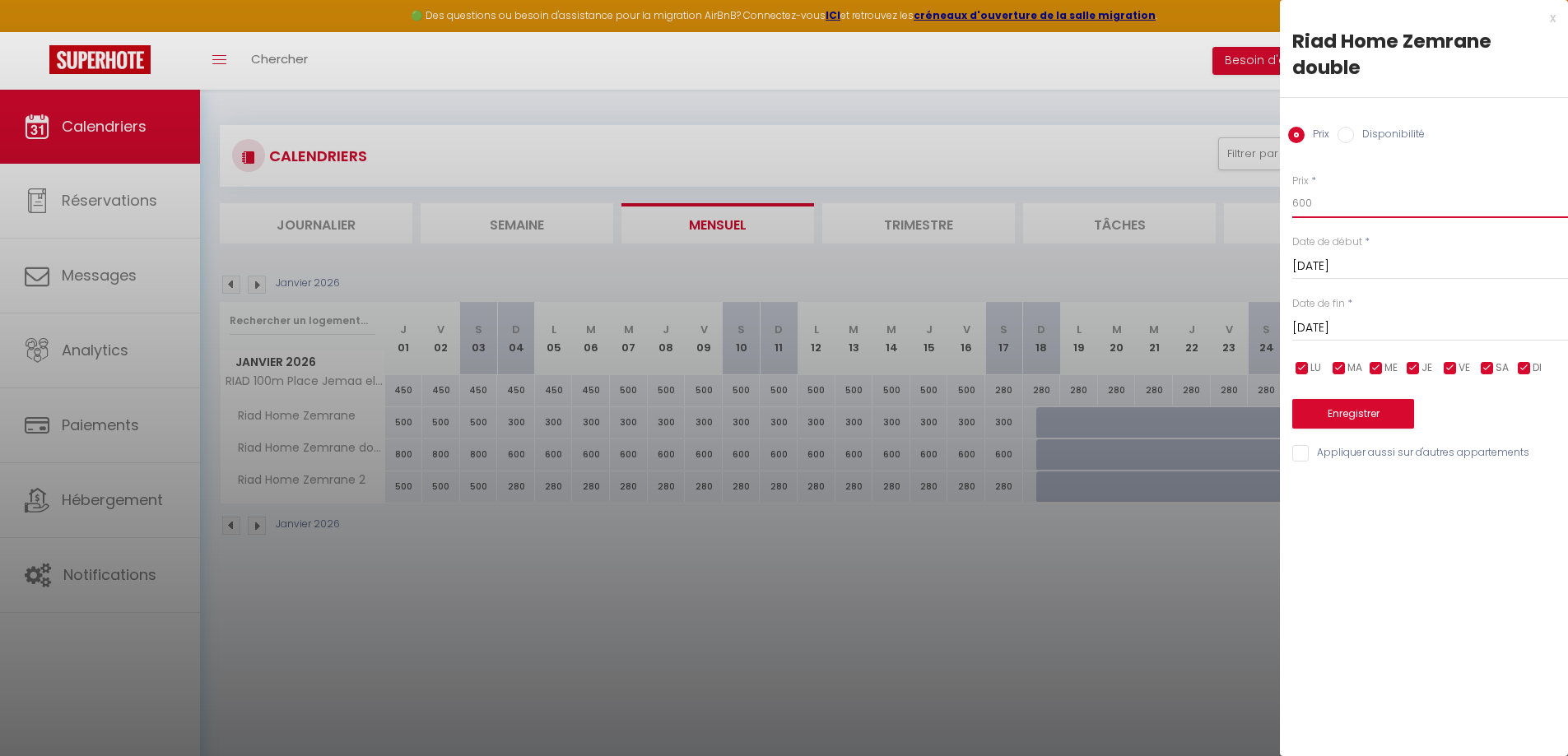
click at [1306, 201] on input "600" at bounding box center [1430, 203] width 276 height 29
type input "590"
click at [1358, 411] on button "Enregistrer" at bounding box center [1353, 414] width 122 height 29
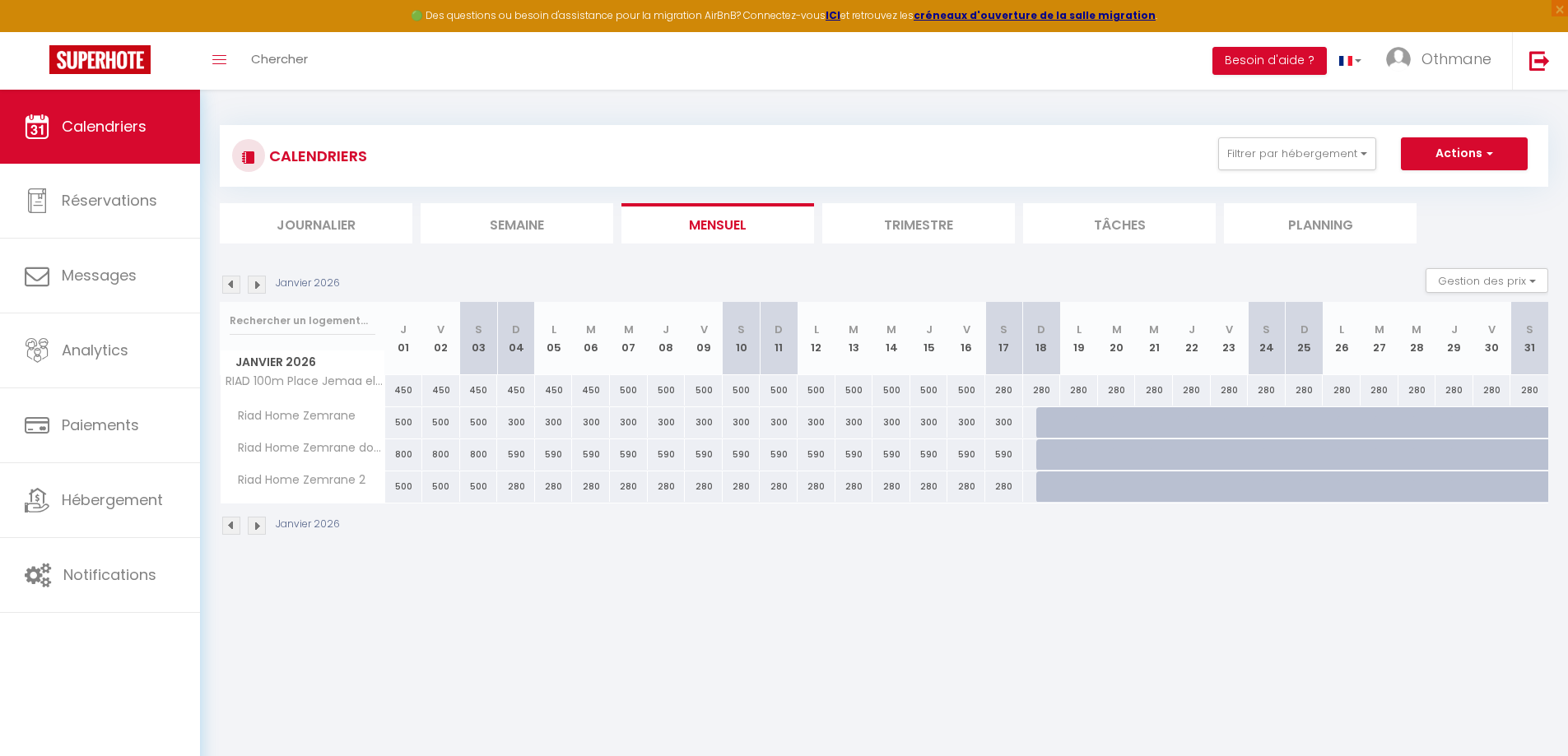
click at [1053, 453] on div at bounding box center [1054, 455] width 38 height 31
type input "590"
type input "[DATE]"
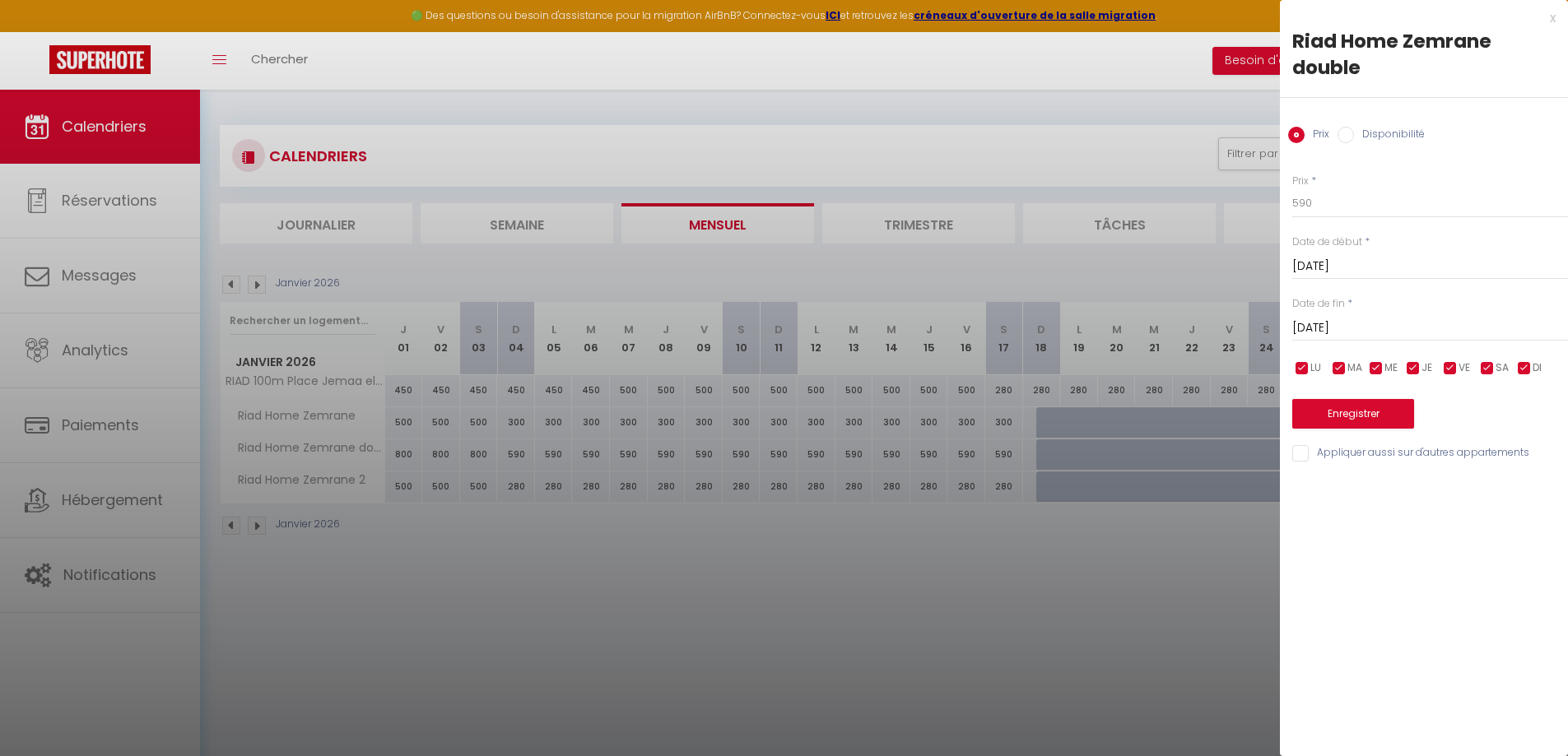
click at [1340, 265] on input "[DATE]" at bounding box center [1430, 267] width 276 height 21
click at [1414, 225] on div "Prix * 590 Statut * Disponible Indisponible Date de début * [DATE] < [PERSON_NA…" at bounding box center [1424, 308] width 288 height 311
click at [1388, 328] on input "[DATE]" at bounding box center [1430, 328] width 276 height 21
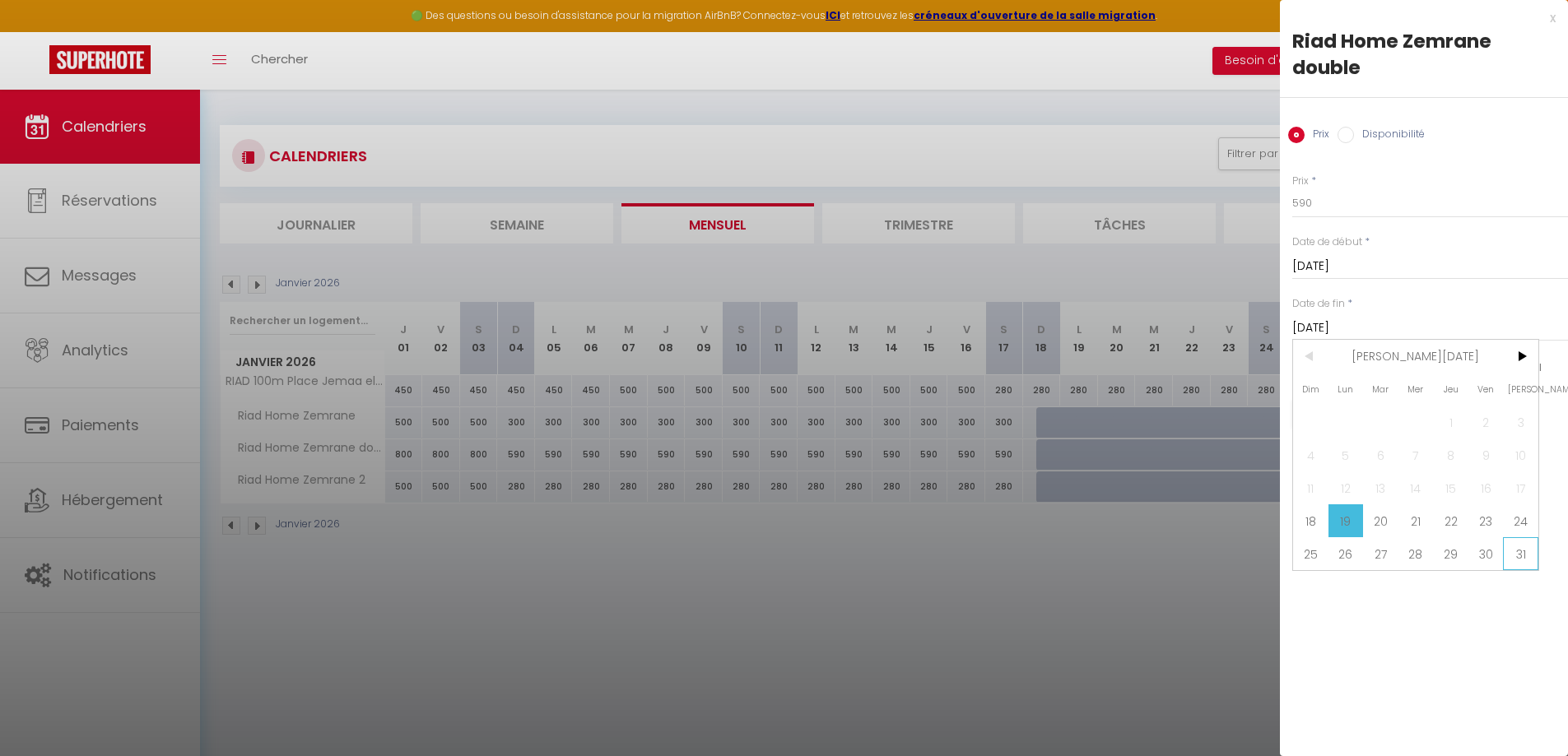
click at [1527, 558] on span "31" at bounding box center [1520, 553] width 35 height 33
type input "[DATE]"
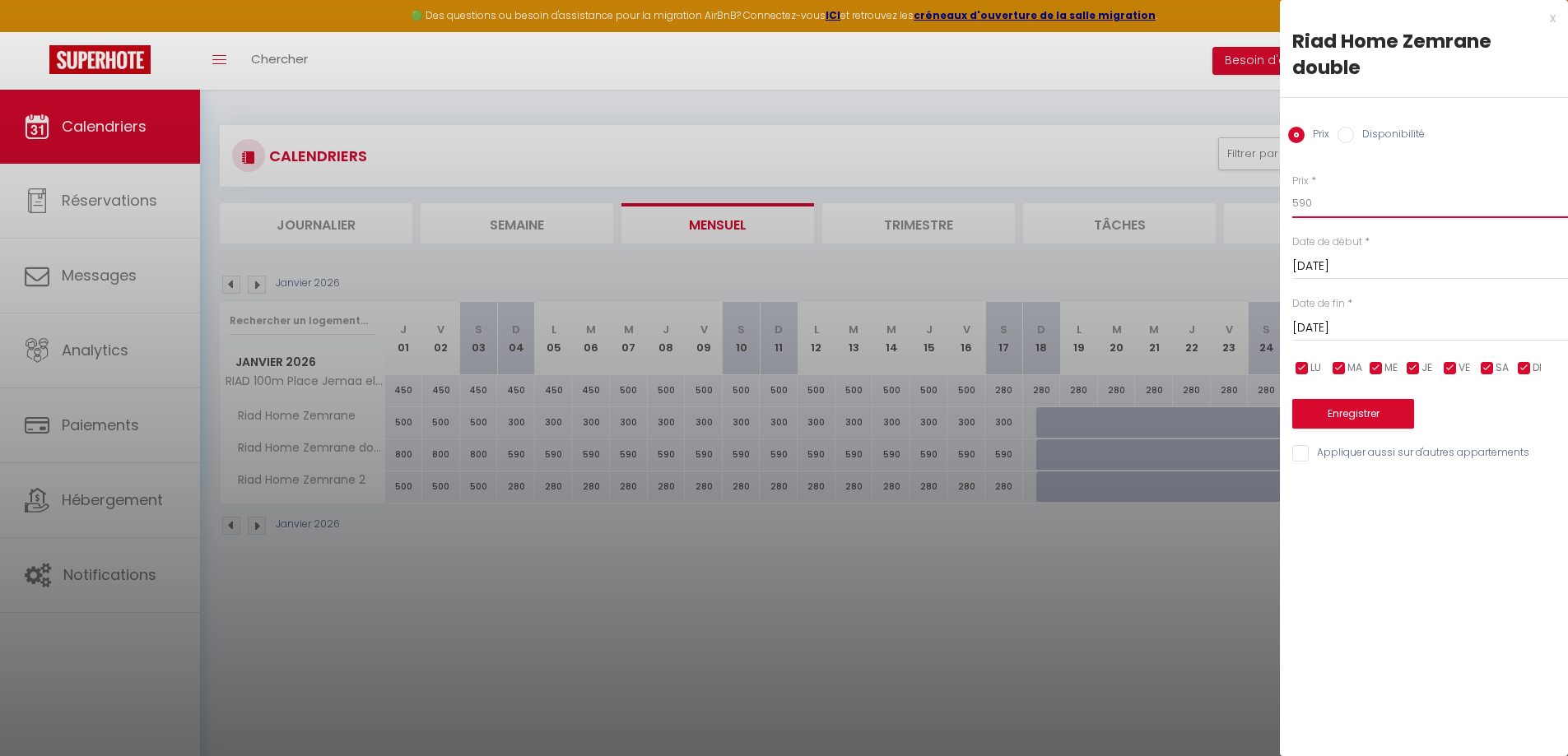
click at [1317, 203] on input "590" at bounding box center [1430, 203] width 276 height 29
type input "5"
type input "450"
click at [1368, 421] on button "Enregistrer" at bounding box center [1353, 414] width 122 height 29
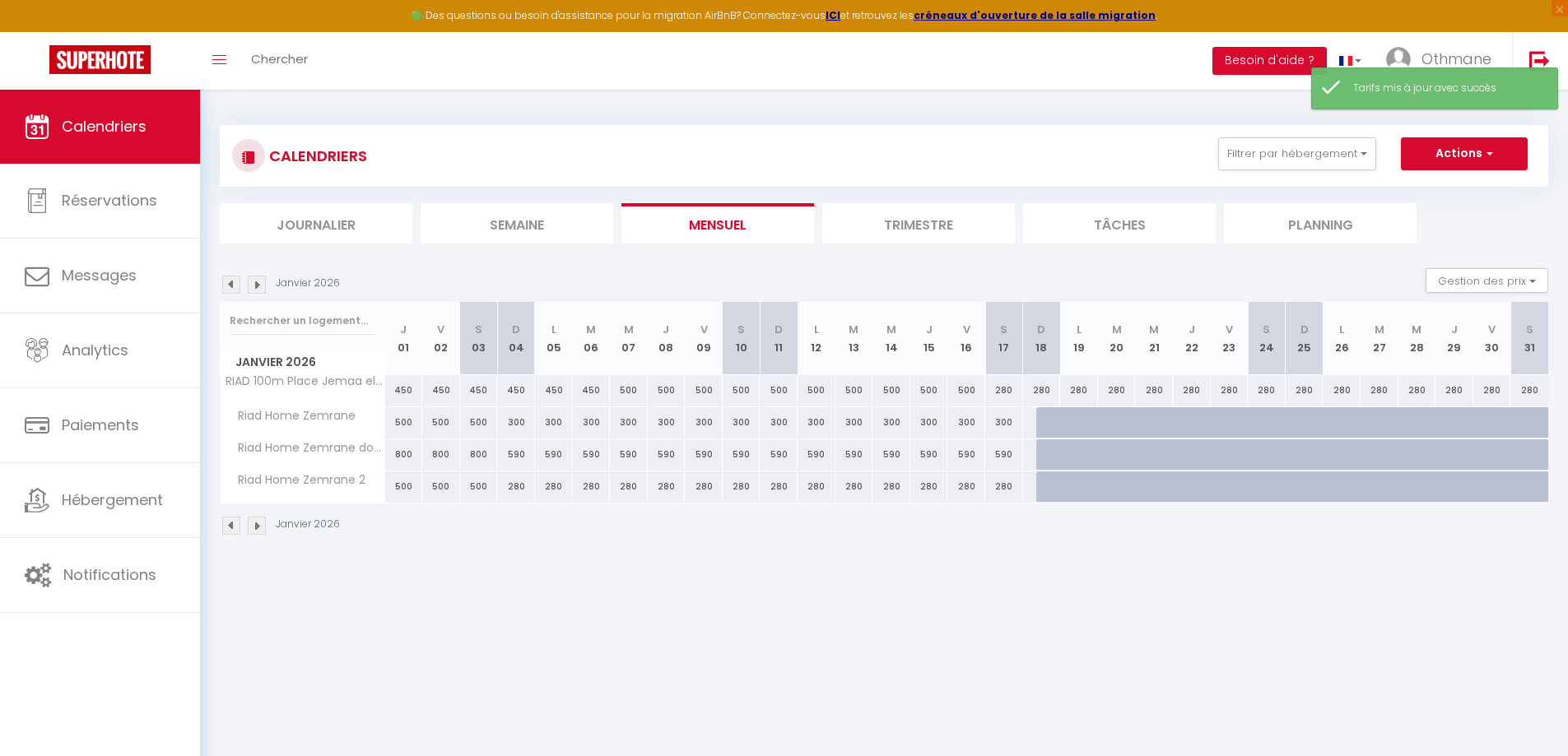
click at [1044, 459] on div at bounding box center [1054, 455] width 38 height 31
type input "450"
select select "1"
type input "[DATE]"
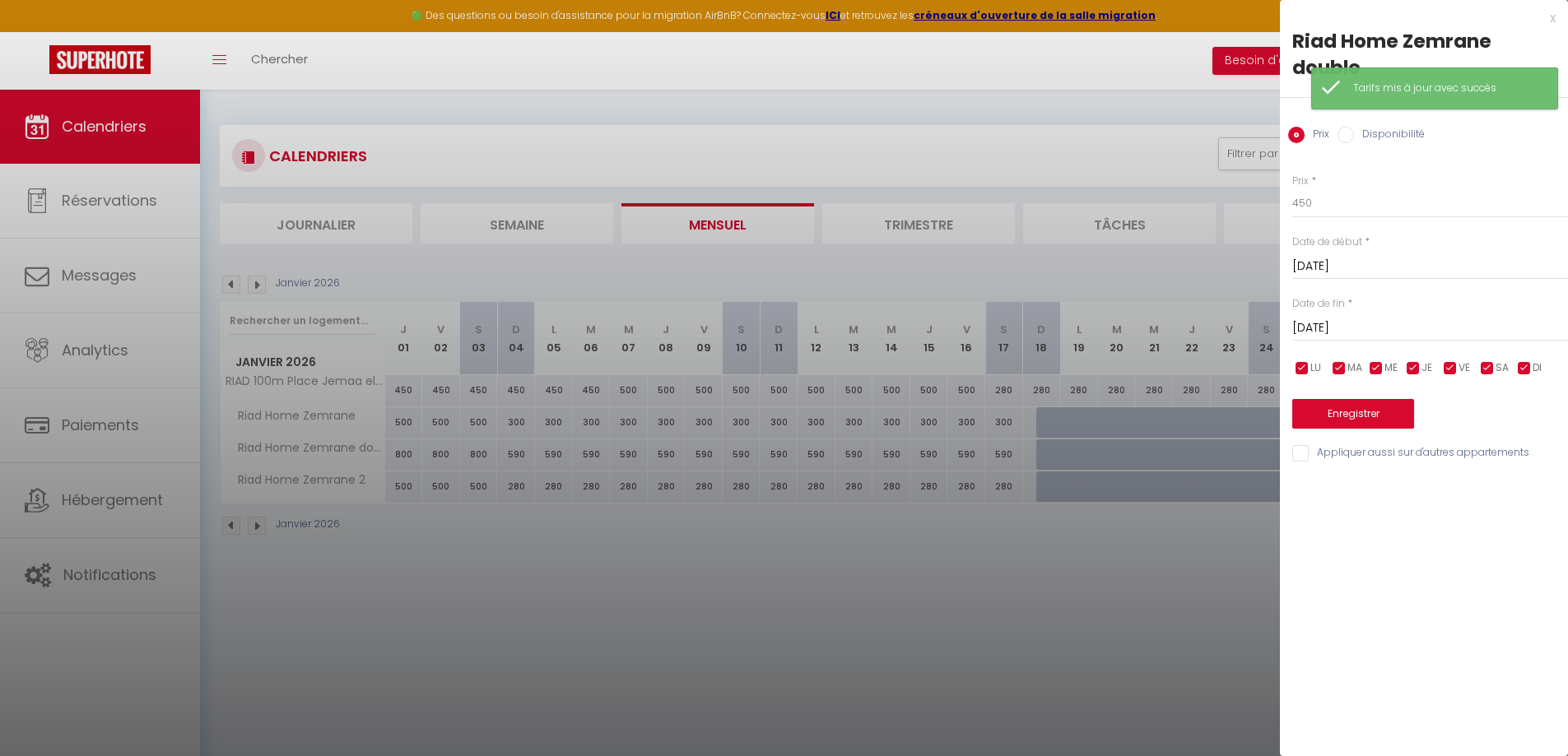
click at [1345, 130] on input "Disponibilité" at bounding box center [1345, 134] width 17 height 17
radio input "true"
radio input "false"
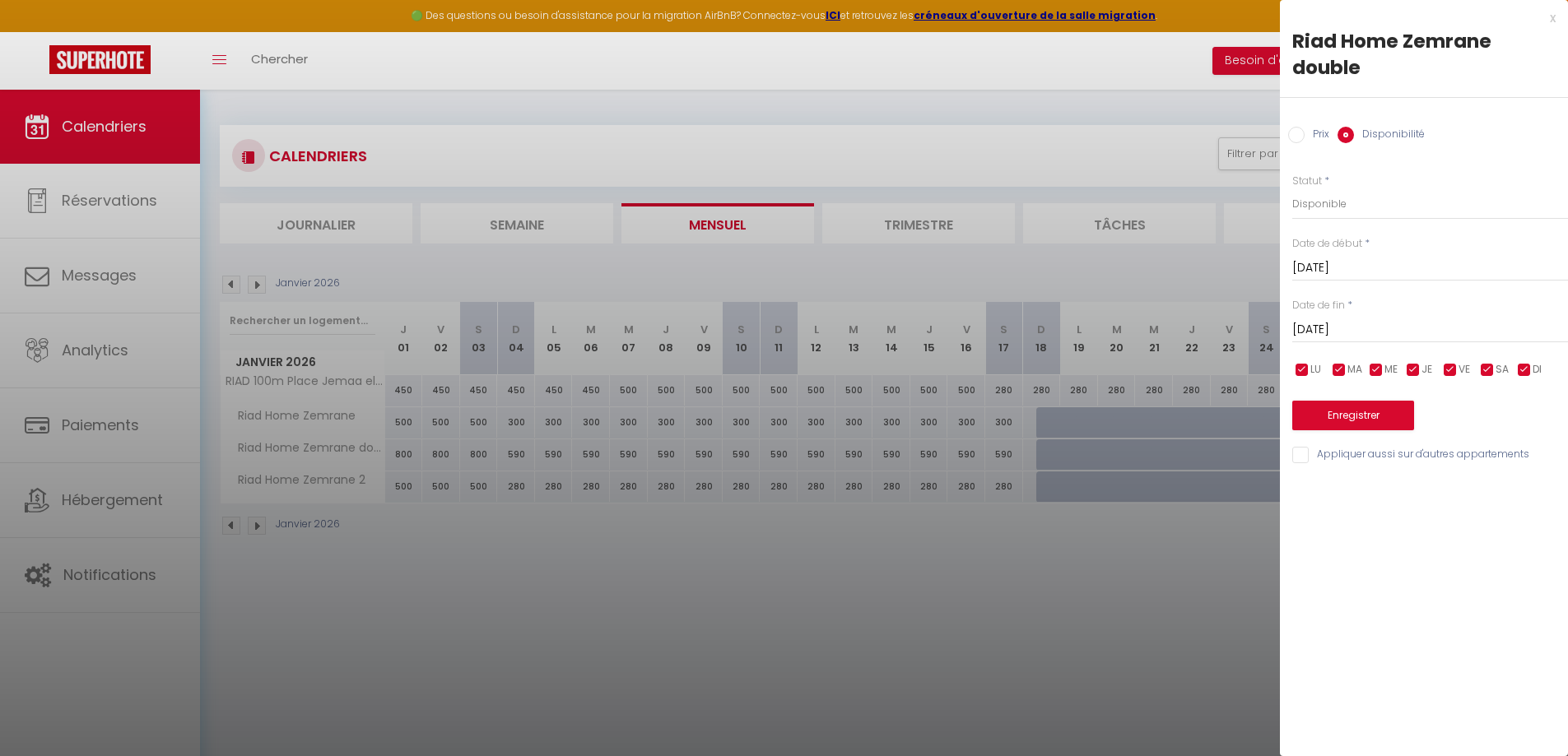
click at [1389, 328] on input "[DATE]" at bounding box center [1430, 330] width 276 height 21
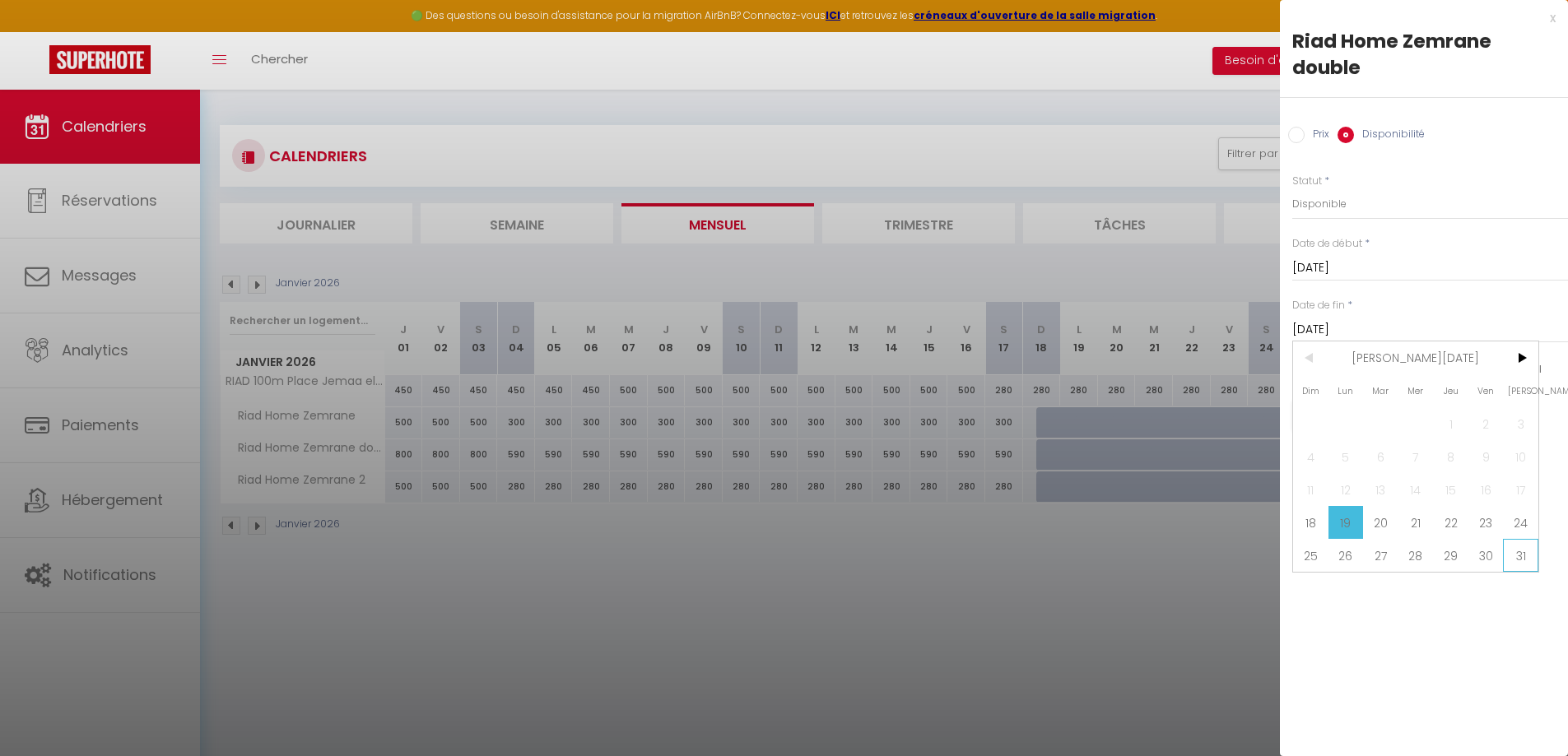
click at [1517, 555] on span "31" at bounding box center [1520, 555] width 35 height 33
type input "[DATE]"
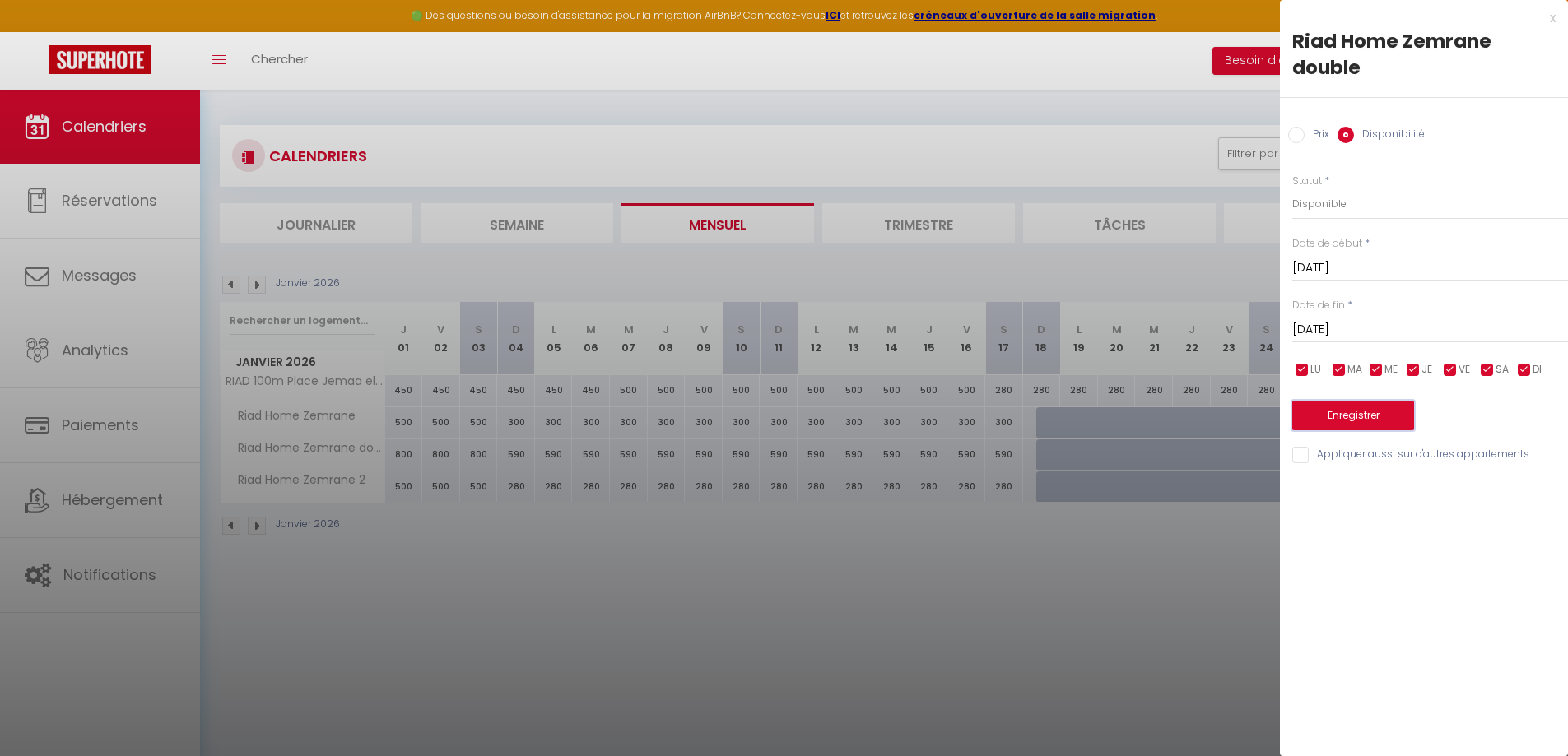
click at [1373, 415] on button "Enregistrer" at bounding box center [1353, 415] width 122 height 29
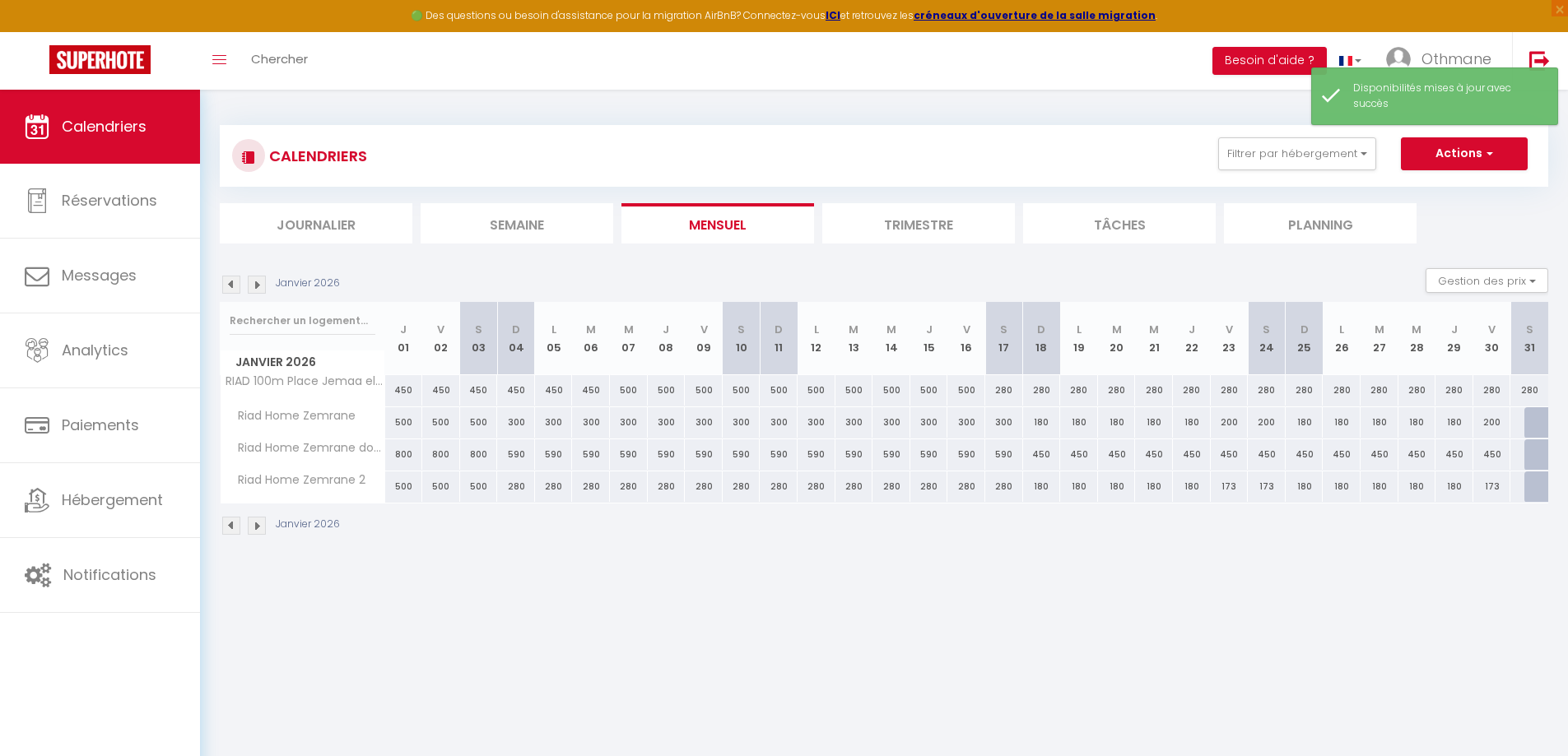
click at [1041, 423] on div "180" at bounding box center [1042, 422] width 38 height 30
select select "1"
type input "[DATE]"
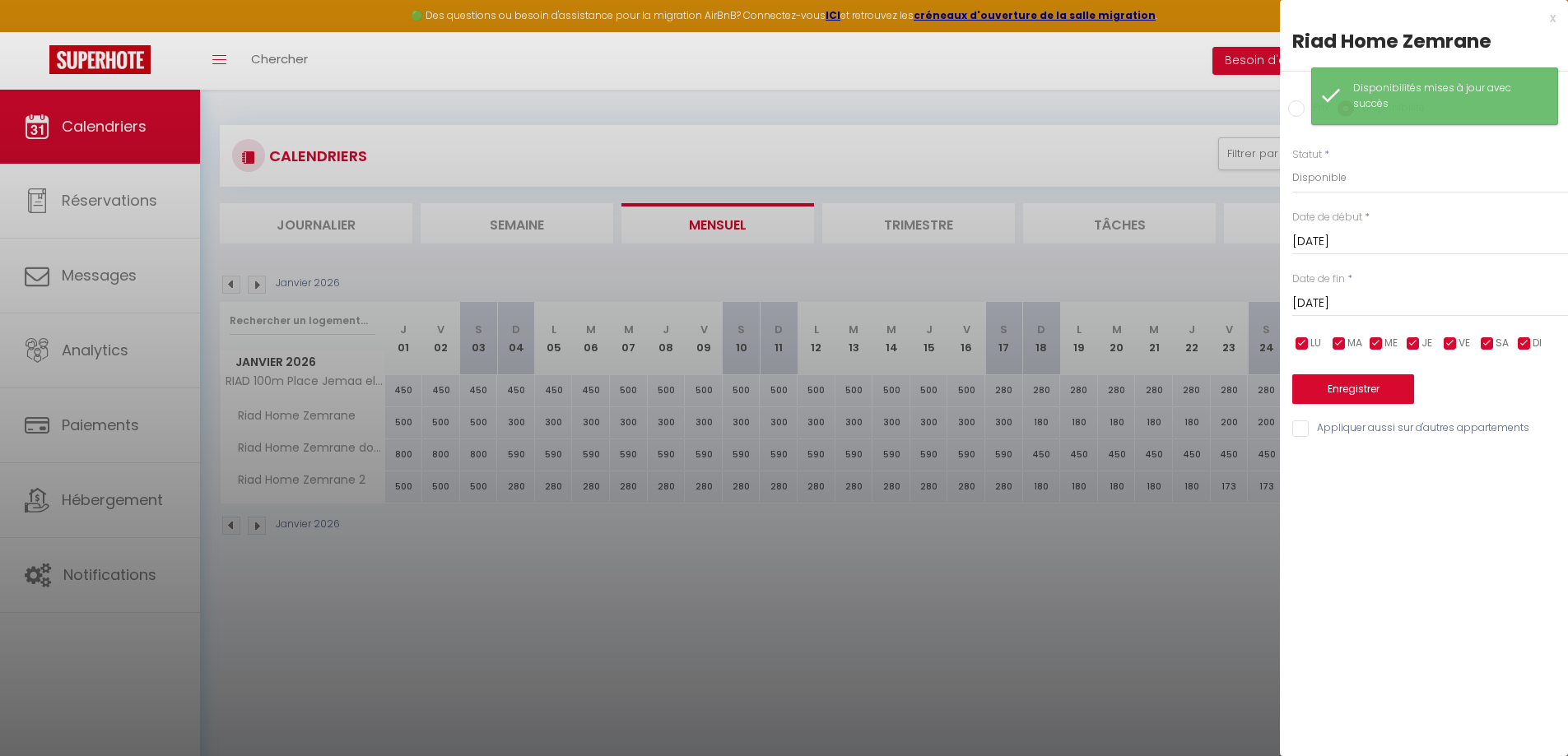
click at [1367, 305] on input "[DATE]" at bounding box center [1430, 304] width 276 height 21
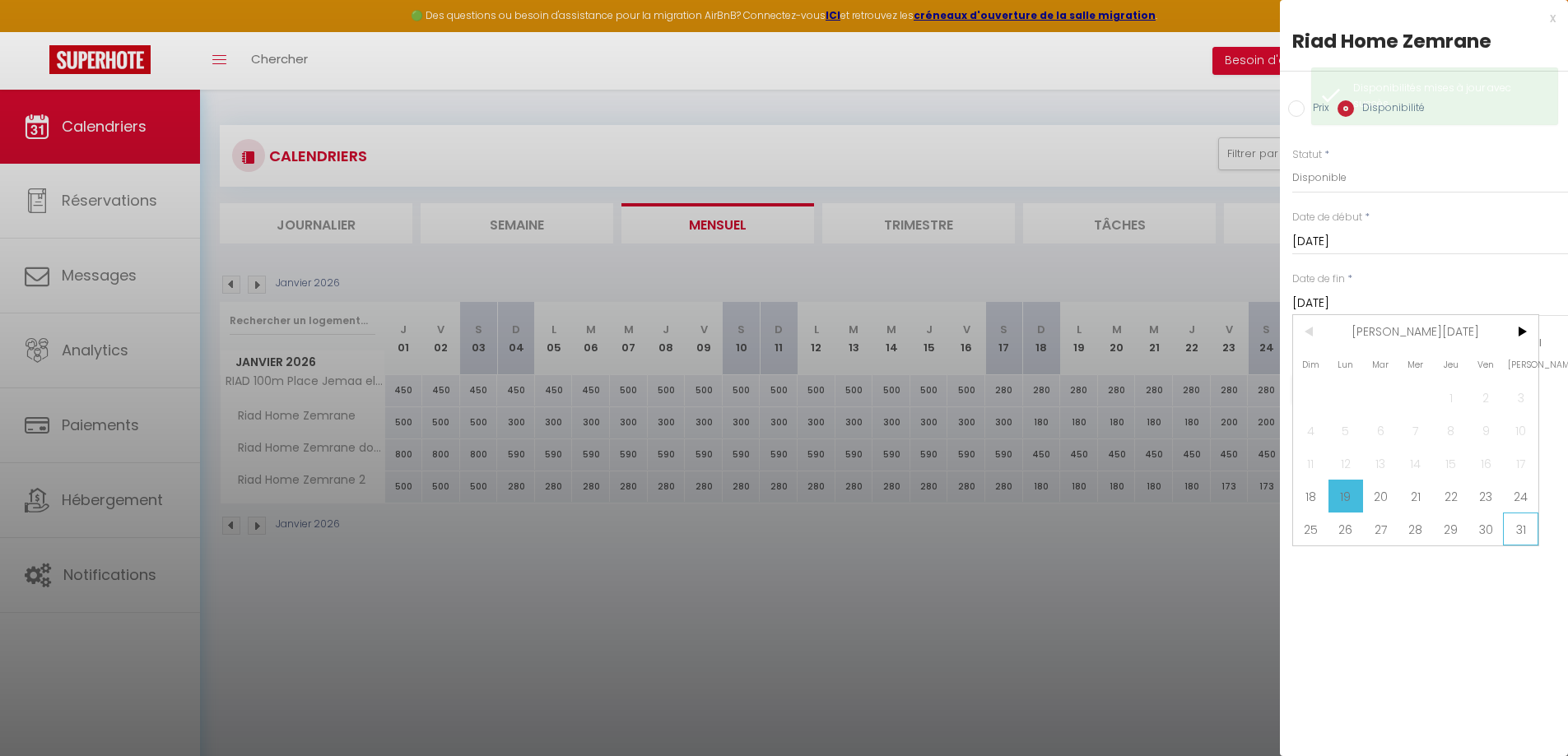
click at [1525, 527] on span "31" at bounding box center [1520, 529] width 35 height 33
type input "[DATE]"
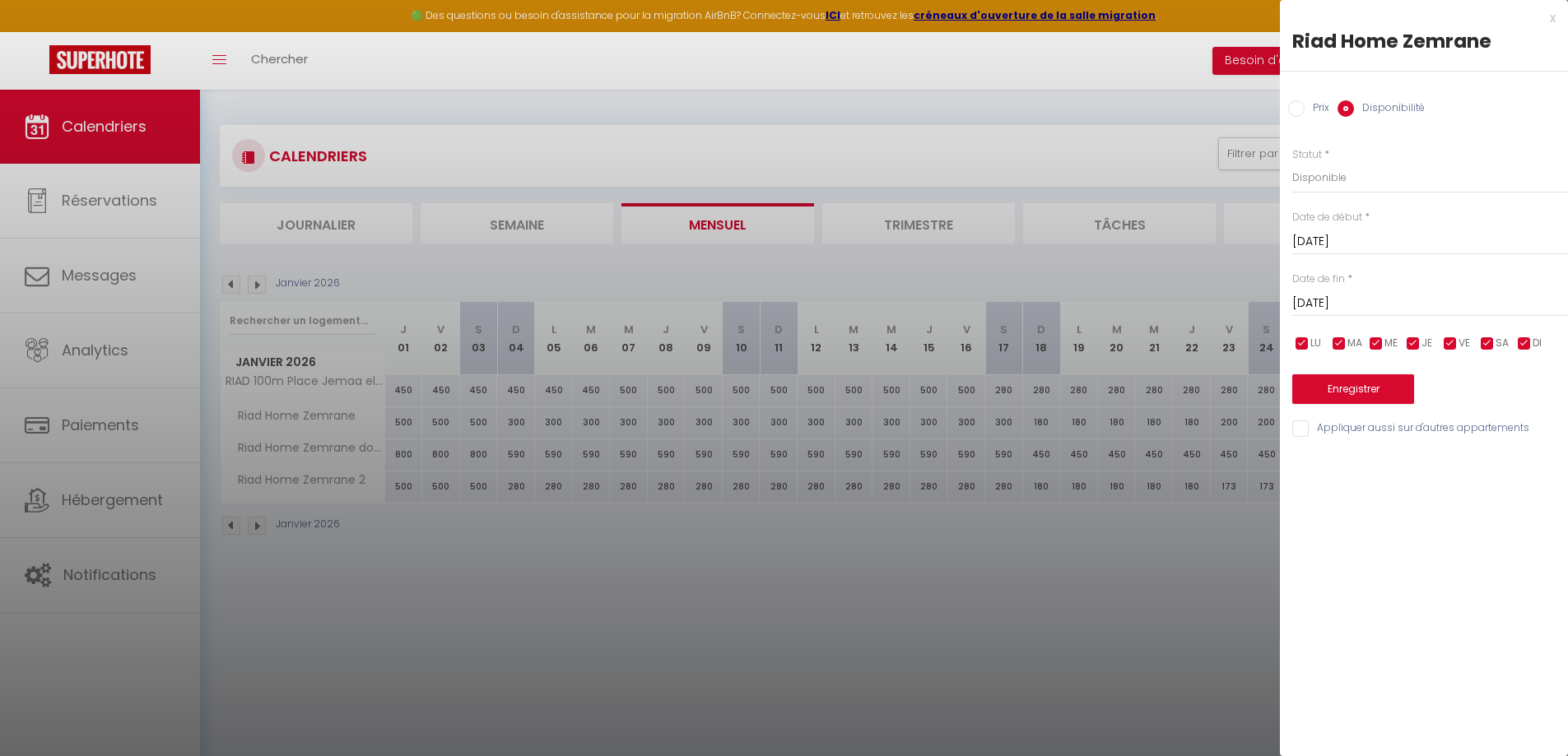
click at [1293, 110] on input "Prix" at bounding box center [1296, 108] width 17 height 17
radio input "true"
radio input "false"
click at [1314, 183] on input "180" at bounding box center [1430, 176] width 276 height 29
type input "1"
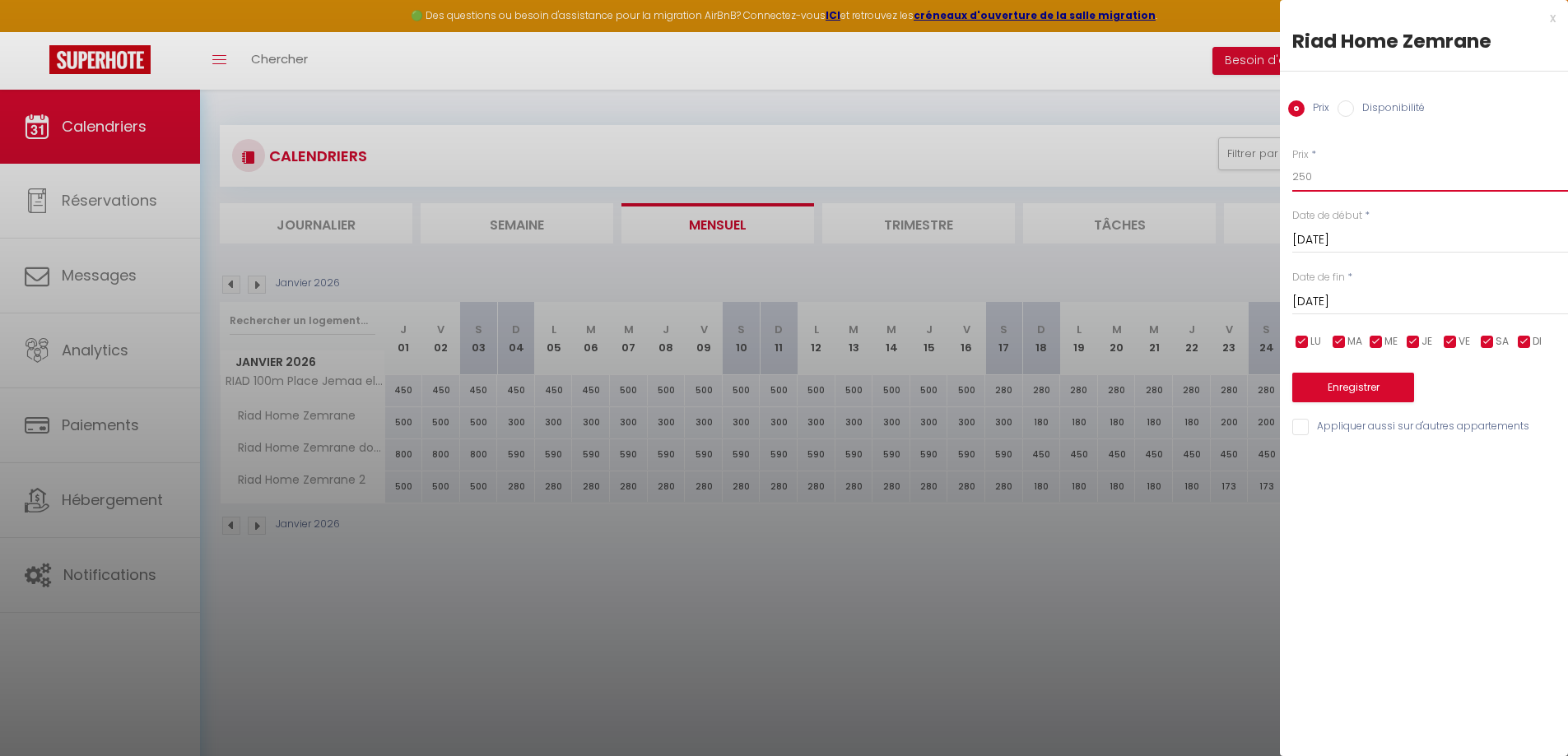
type input "250"
click at [1369, 388] on button "Enregistrer" at bounding box center [1353, 388] width 122 height 29
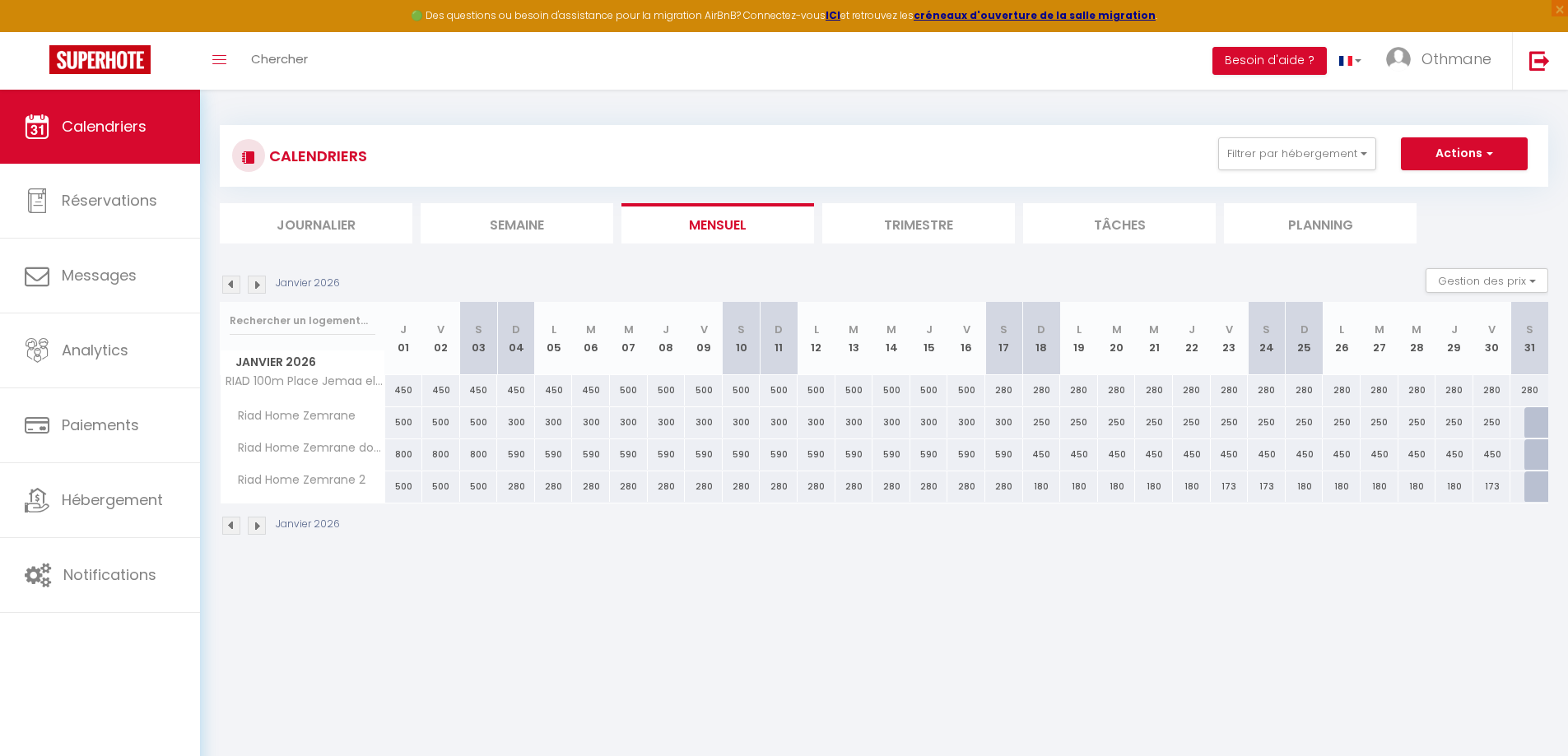
click at [1048, 486] on div "180" at bounding box center [1042, 486] width 38 height 30
type input "180"
type input "[DATE]"
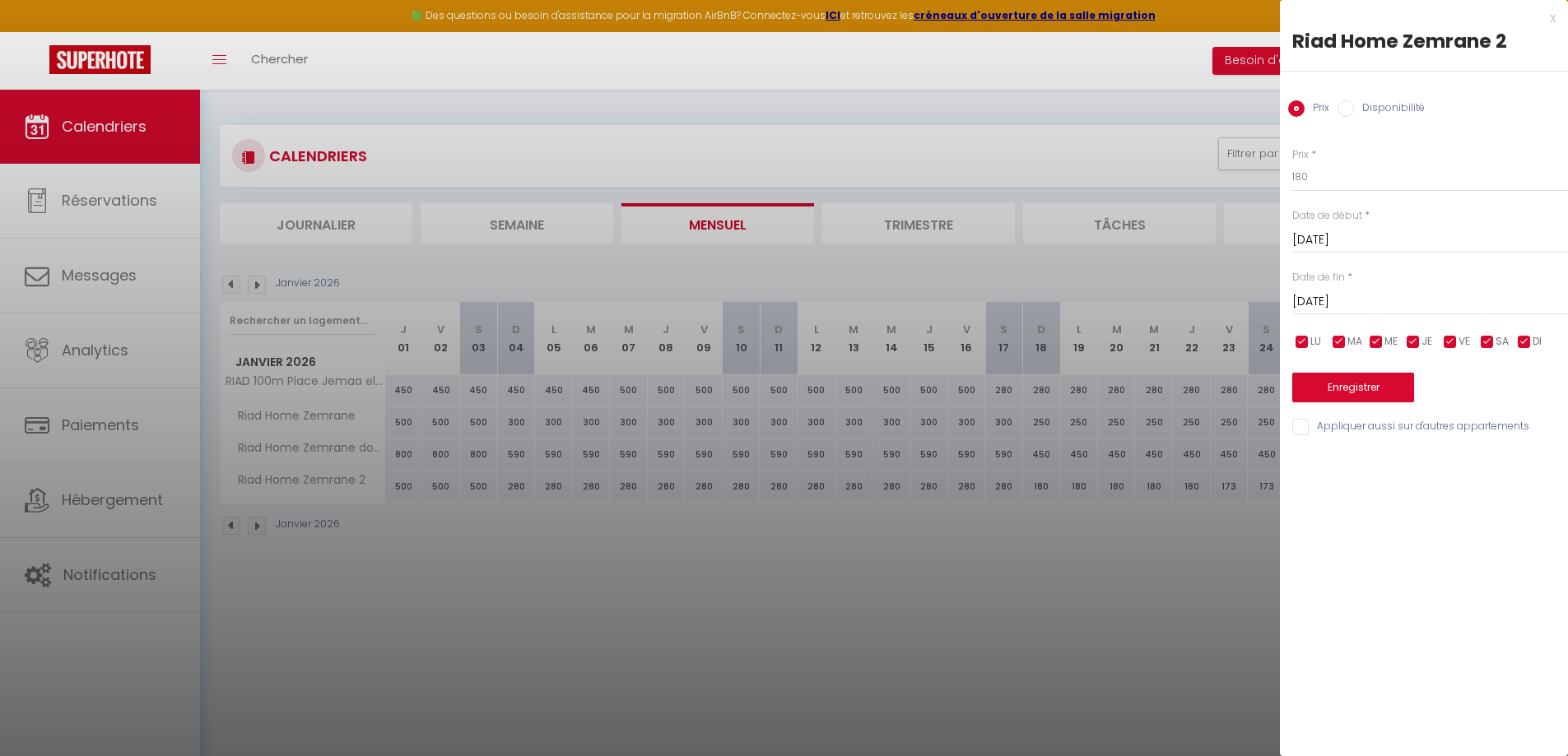
click at [1389, 287] on div "[DATE] < [PERSON_NAME][DATE] > Dim Lun Mar Mer Jeu Ven Sam 1 2 3 4 5 6 7 8 9 10…" at bounding box center [1430, 300] width 276 height 29
click at [1386, 298] on input "[DATE]" at bounding box center [1430, 302] width 276 height 21
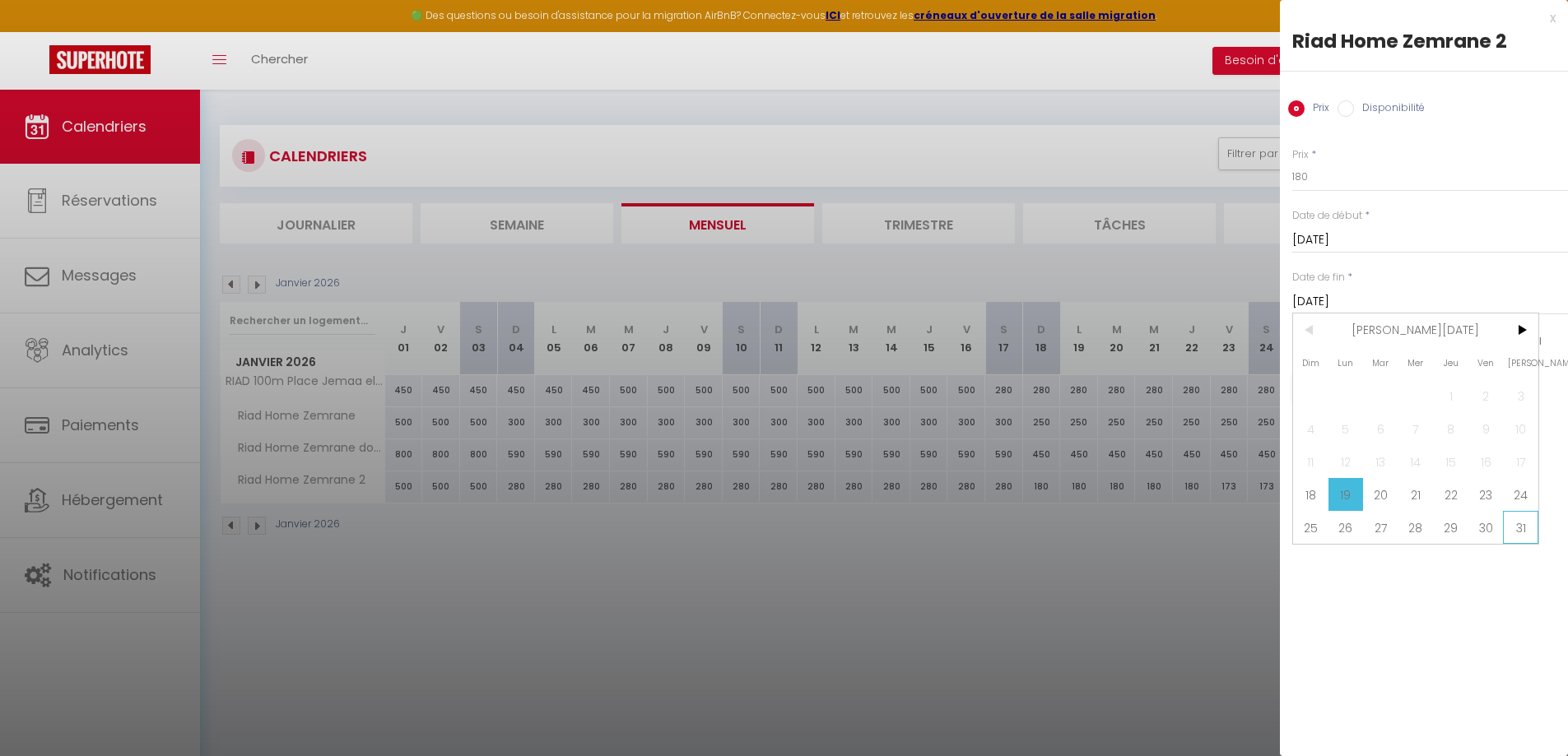
click at [1512, 522] on span "31" at bounding box center [1520, 527] width 35 height 33
type input "[DATE]"
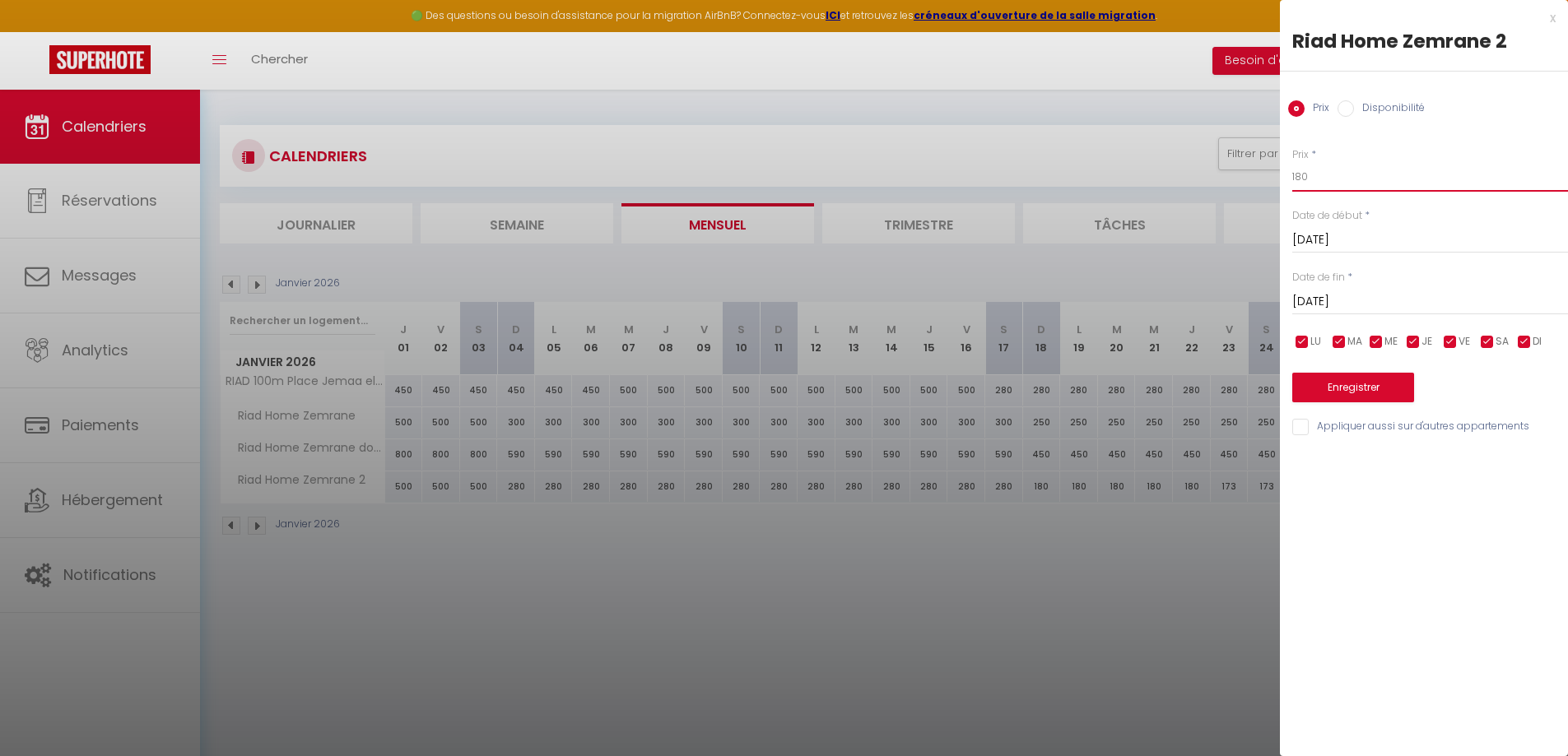
click at [1308, 179] on input "180" at bounding box center [1430, 176] width 276 height 29
type input "1"
type input "230"
click at [1360, 389] on button "Enregistrer" at bounding box center [1353, 388] width 122 height 29
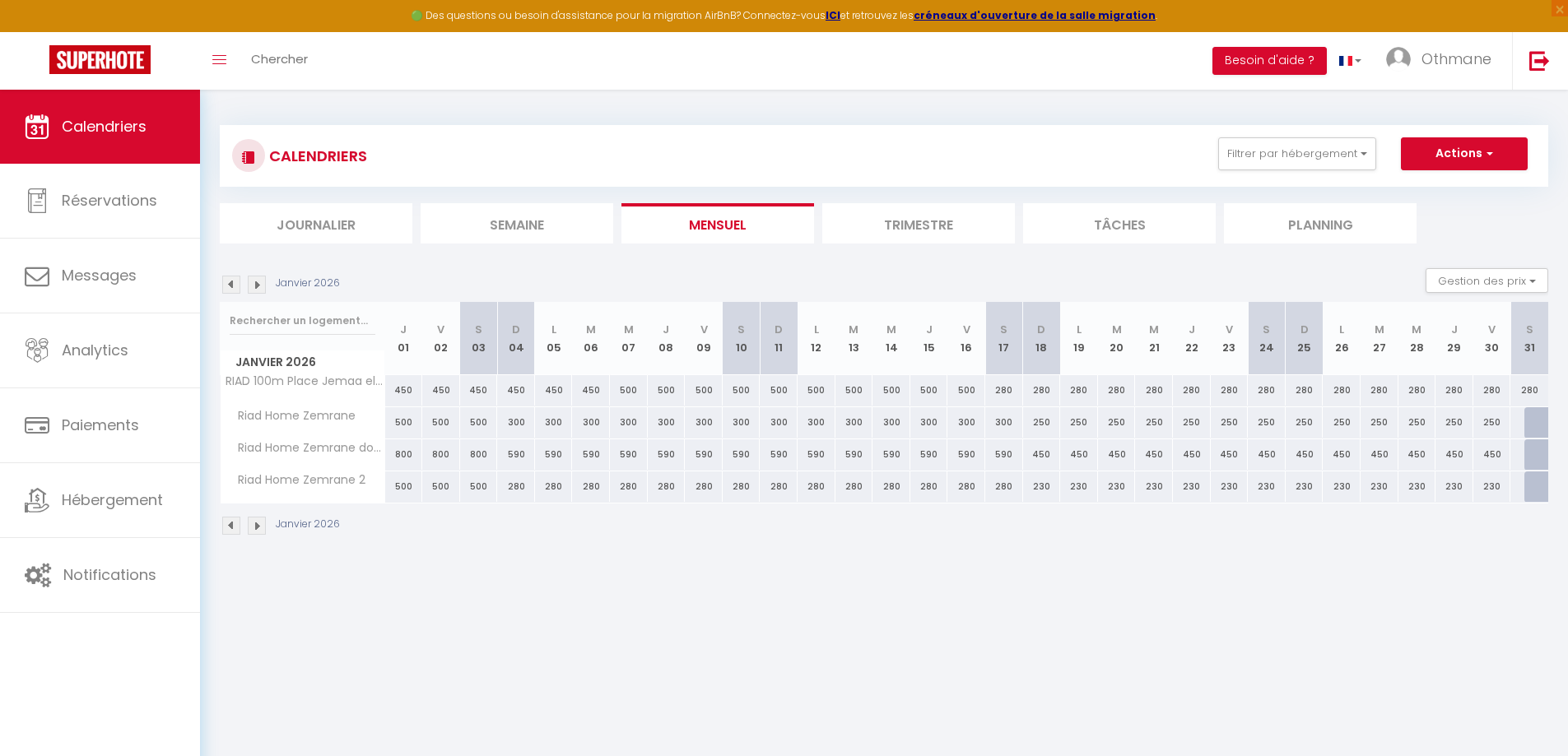
click at [258, 283] on img at bounding box center [256, 284] width 19 height 19
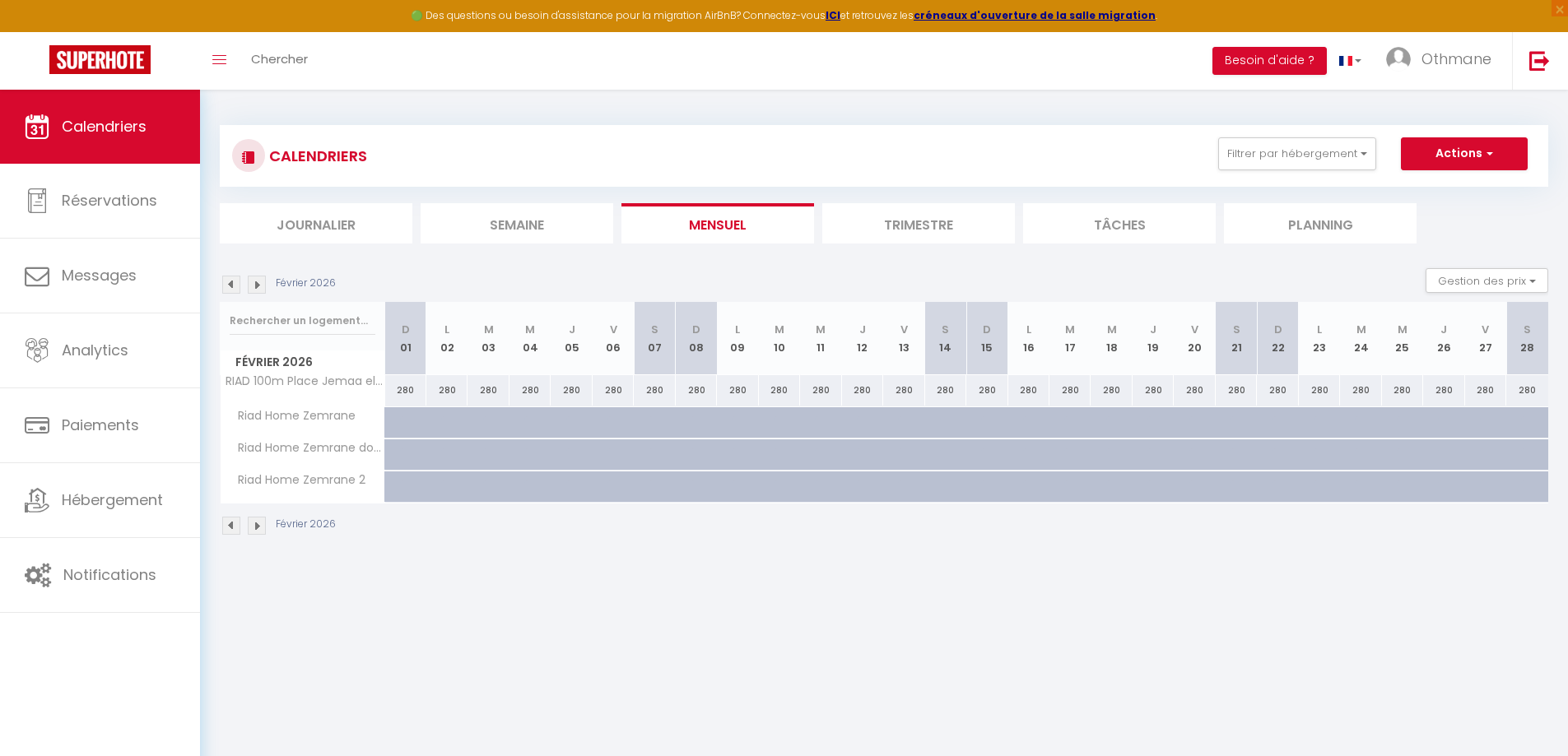
click at [402, 456] on div at bounding box center [420, 464] width 41 height 31
type input "350"
type input "[DATE]"
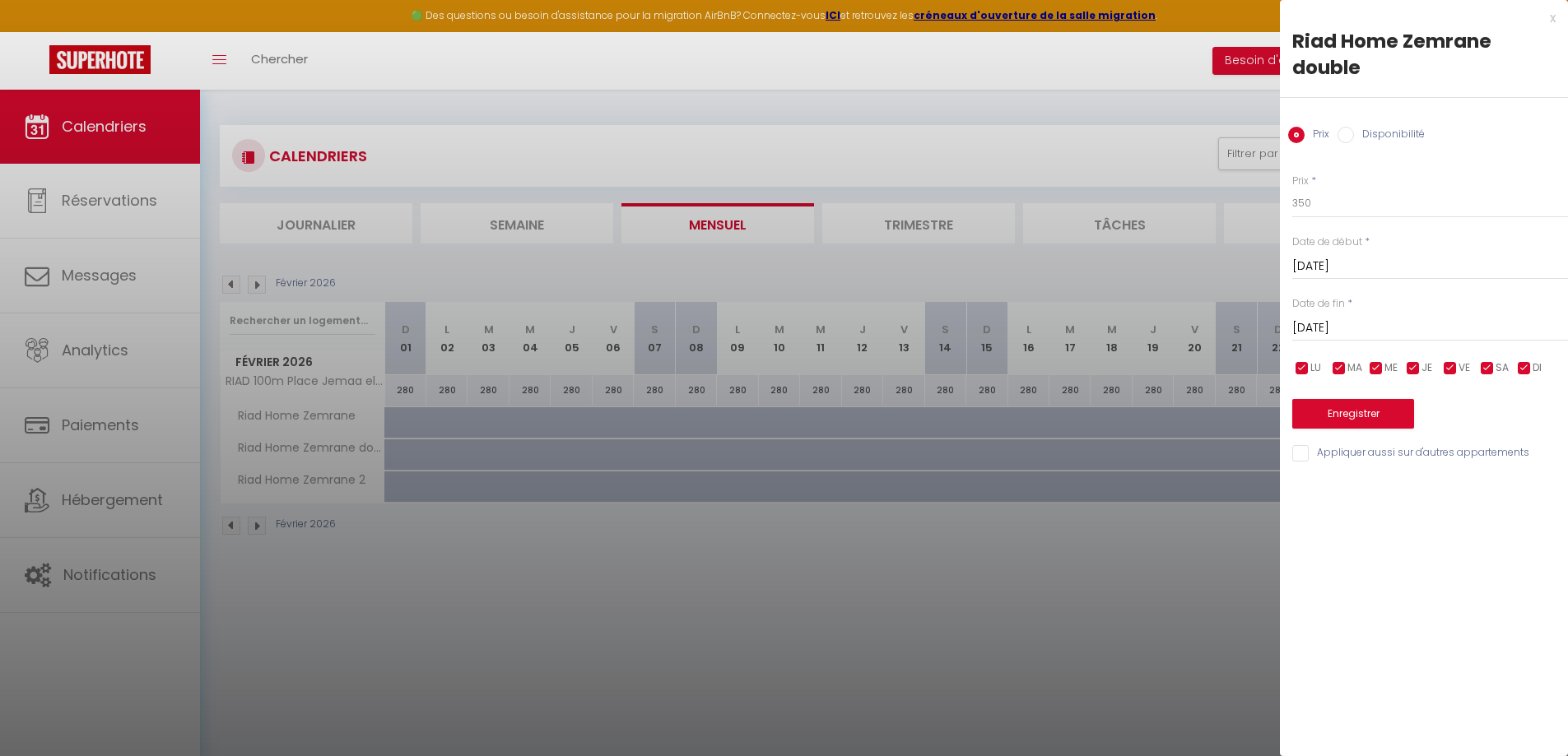
click at [402, 456] on div at bounding box center [784, 378] width 1568 height 756
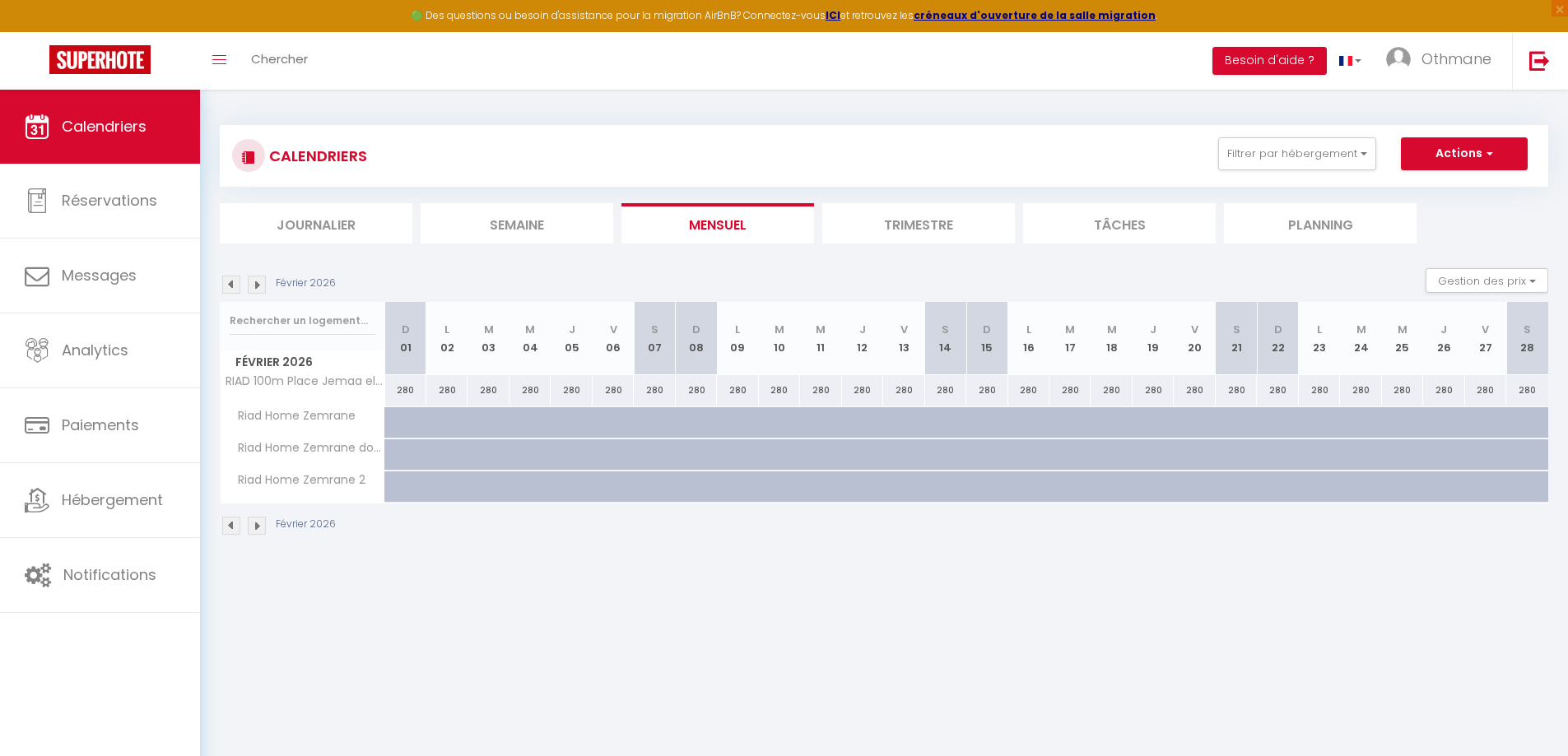
click at [235, 285] on img at bounding box center [231, 284] width 19 height 19
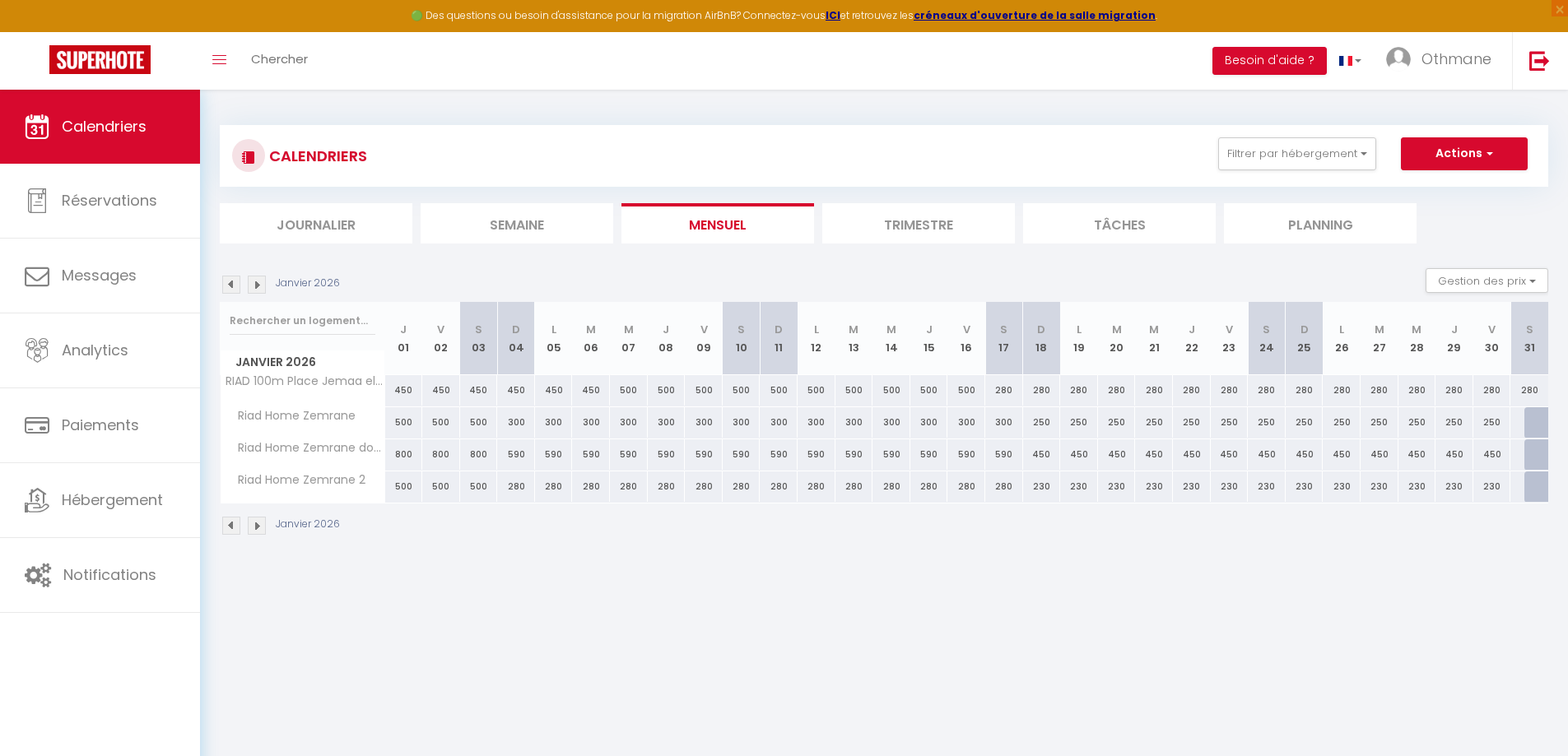
click at [261, 283] on img at bounding box center [256, 284] width 19 height 19
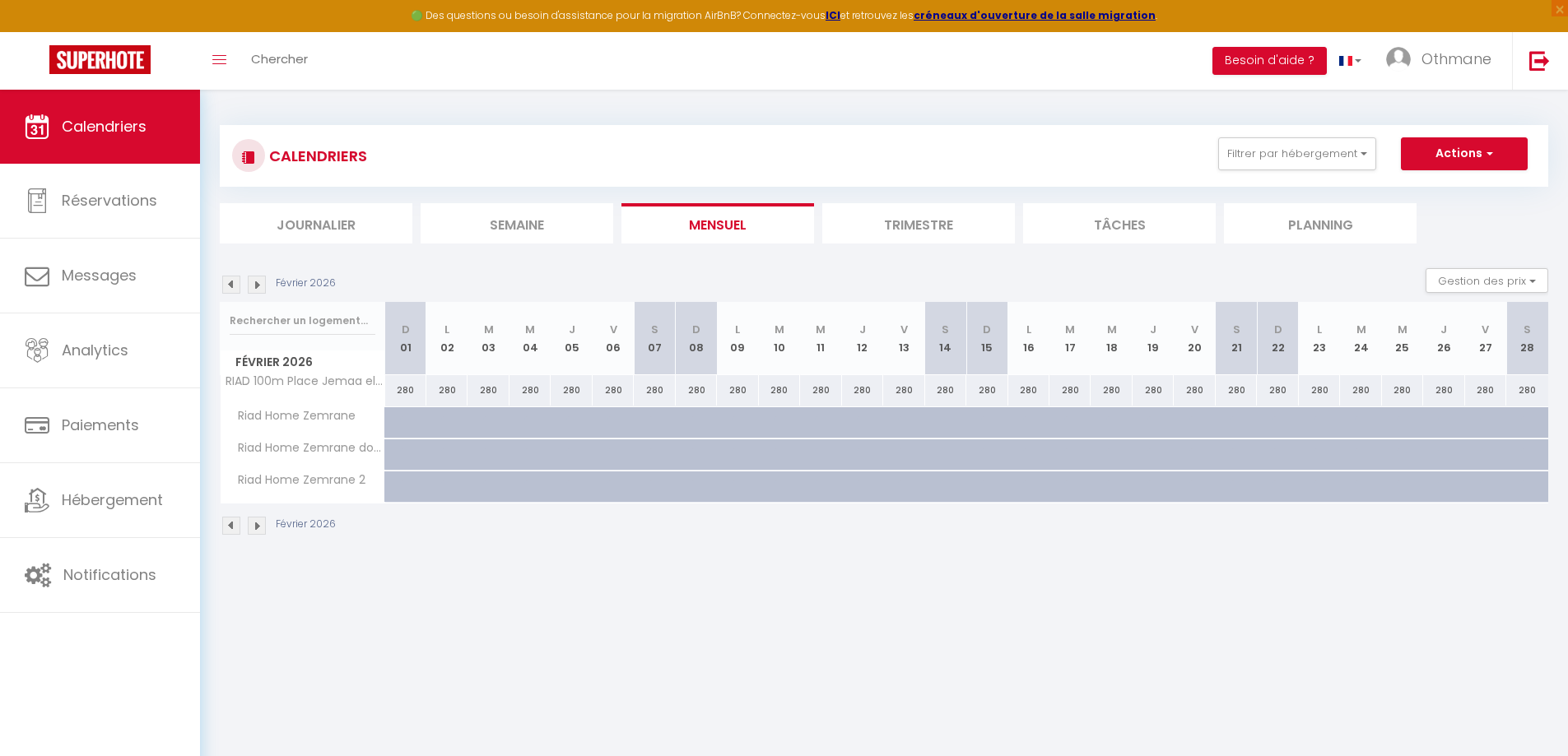
click at [402, 452] on div at bounding box center [420, 464] width 41 height 31
type input "350"
type input "[DATE]"
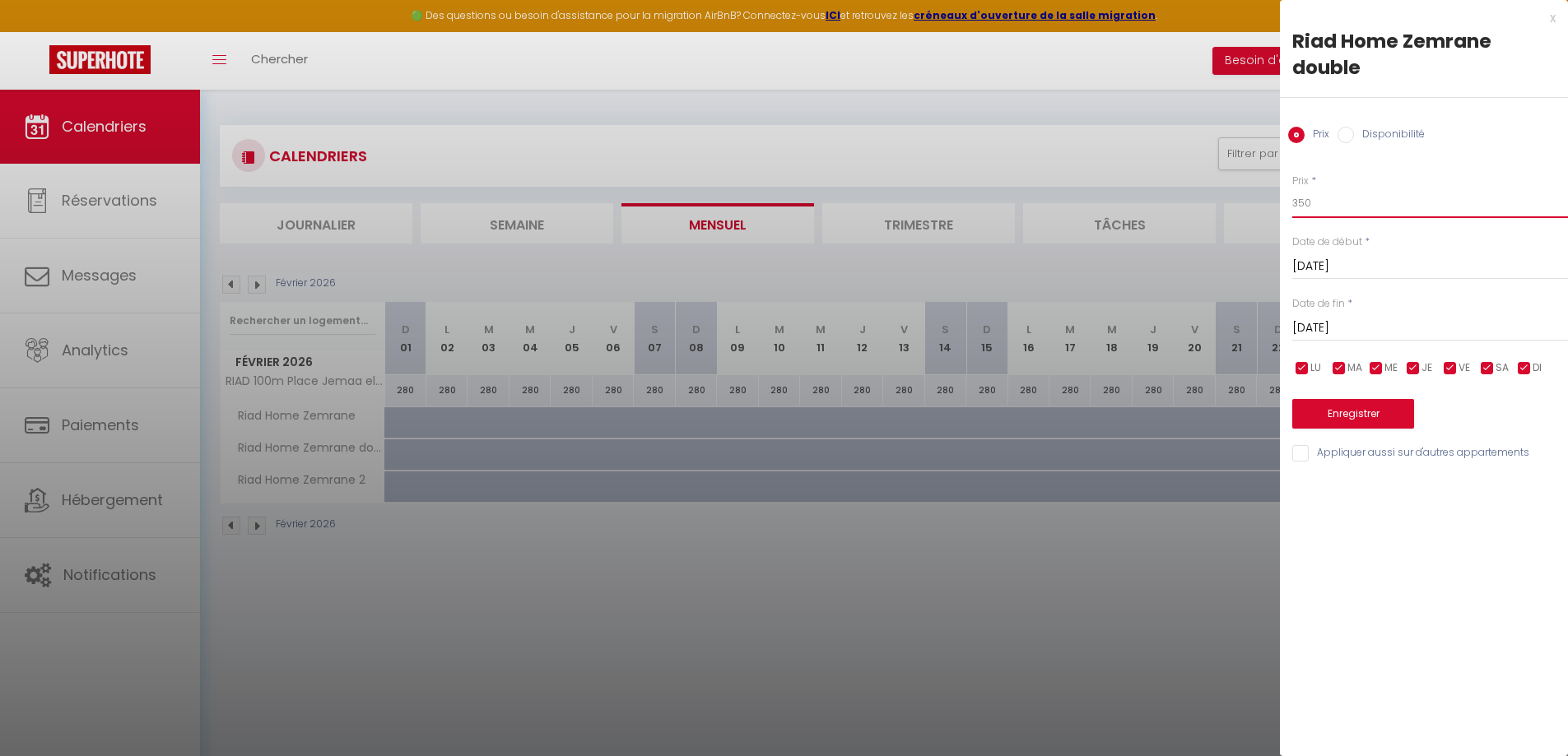
click at [1323, 204] on input "350" at bounding box center [1430, 203] width 276 height 29
type input "3"
type input "4"
type input "450"
click at [1377, 320] on input "[DATE]" at bounding box center [1430, 328] width 276 height 21
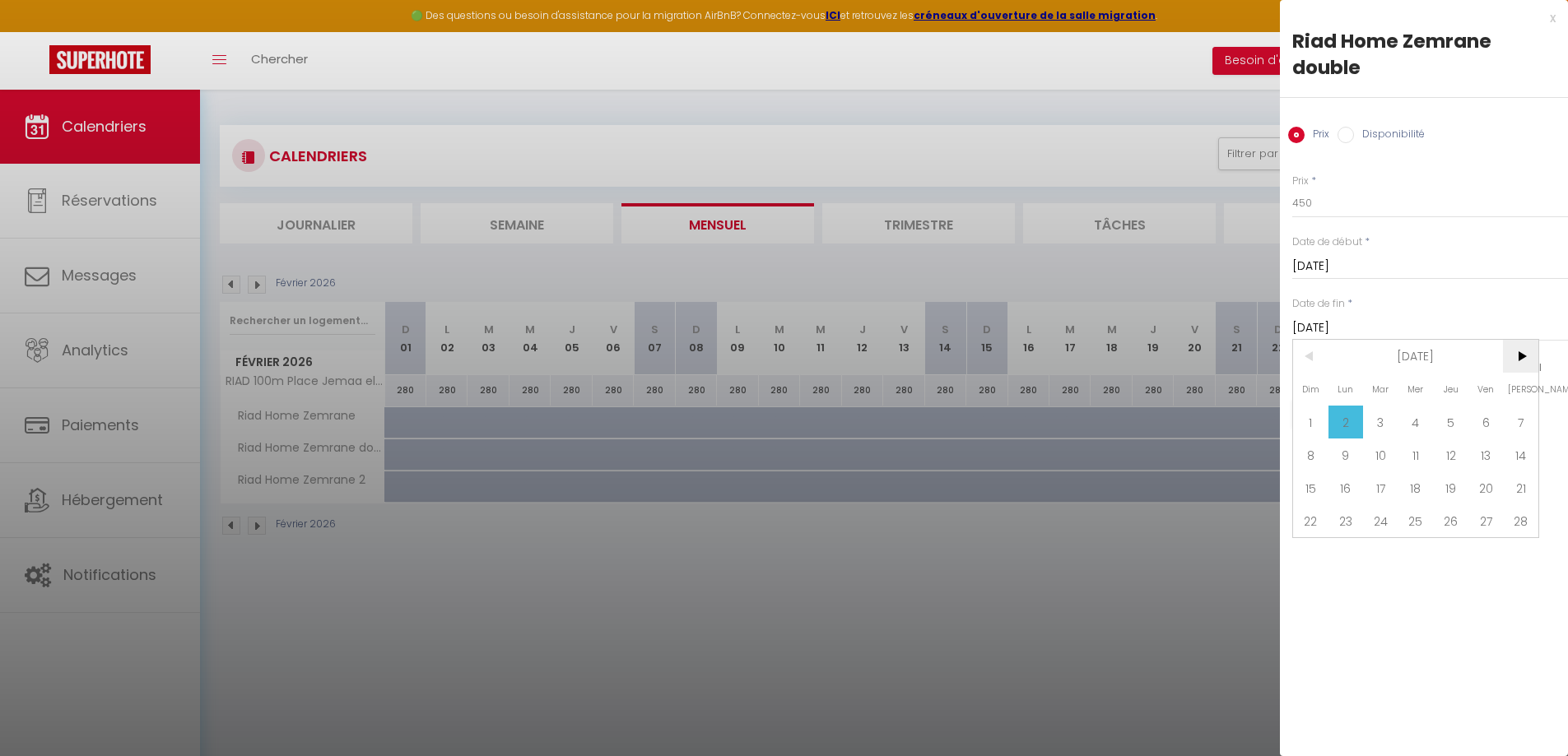
click at [1531, 362] on span ">" at bounding box center [1520, 357] width 35 height 33
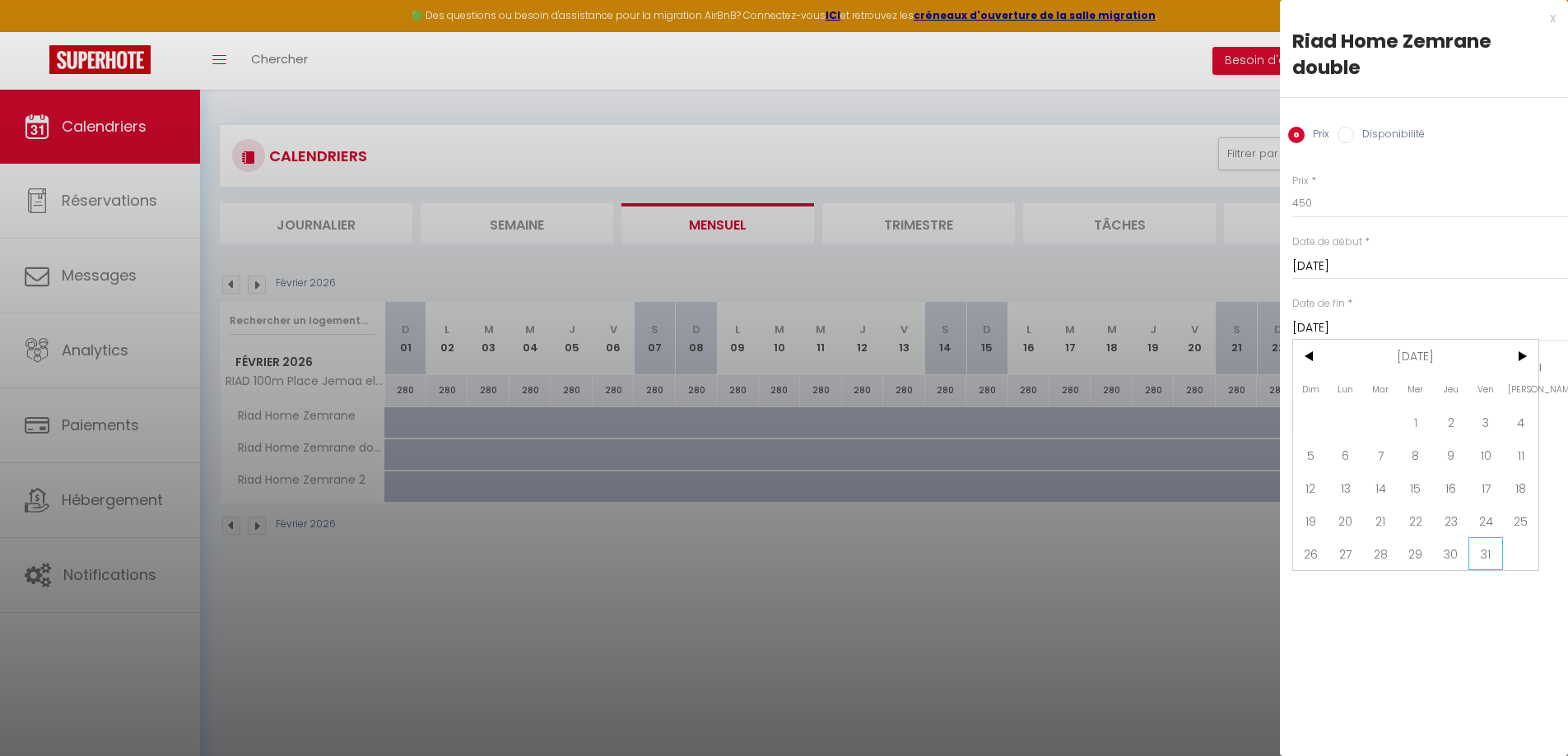
click at [1490, 559] on span "31" at bounding box center [1486, 553] width 35 height 33
type input "[DATE]"
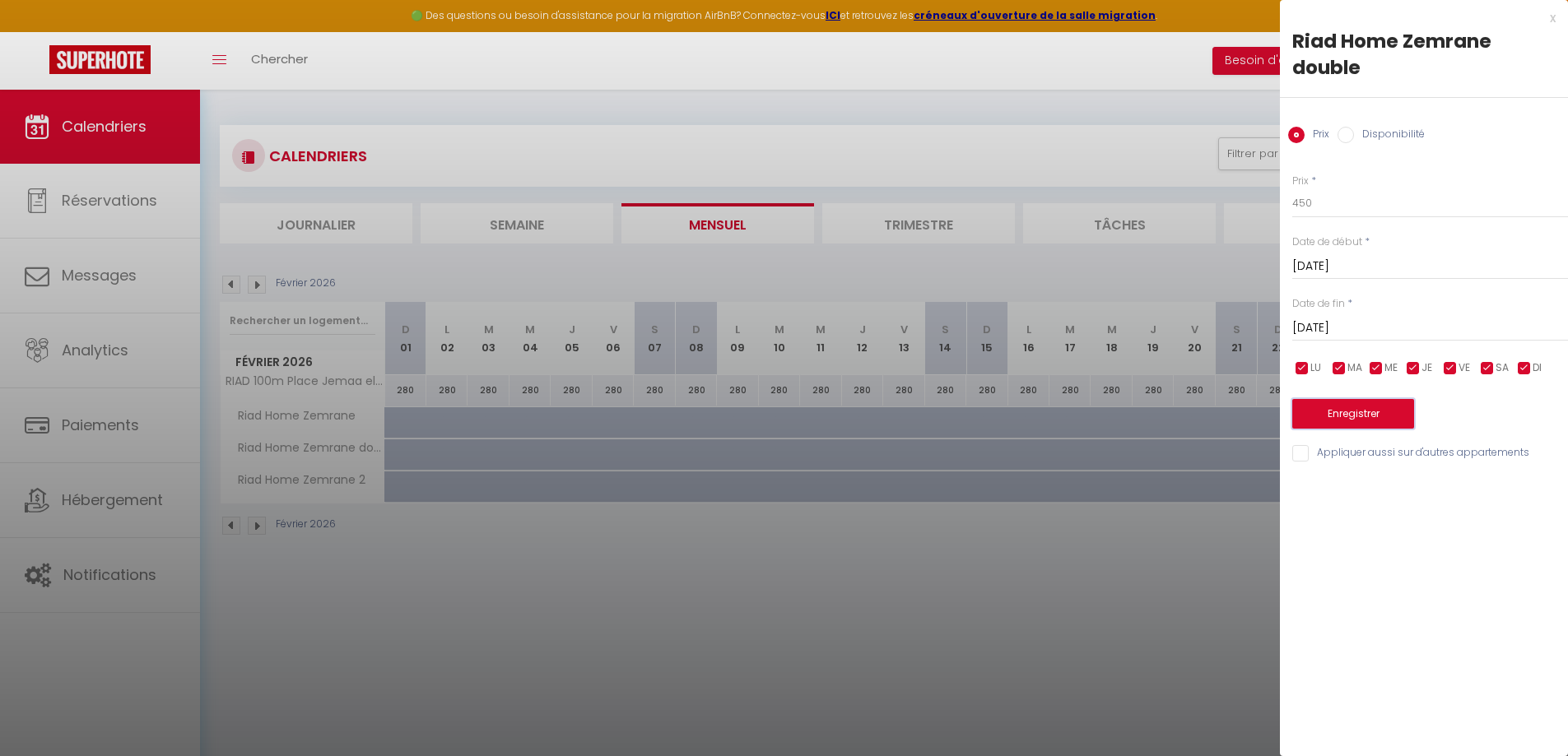
click at [1363, 414] on button "Enregistrer" at bounding box center [1353, 414] width 122 height 29
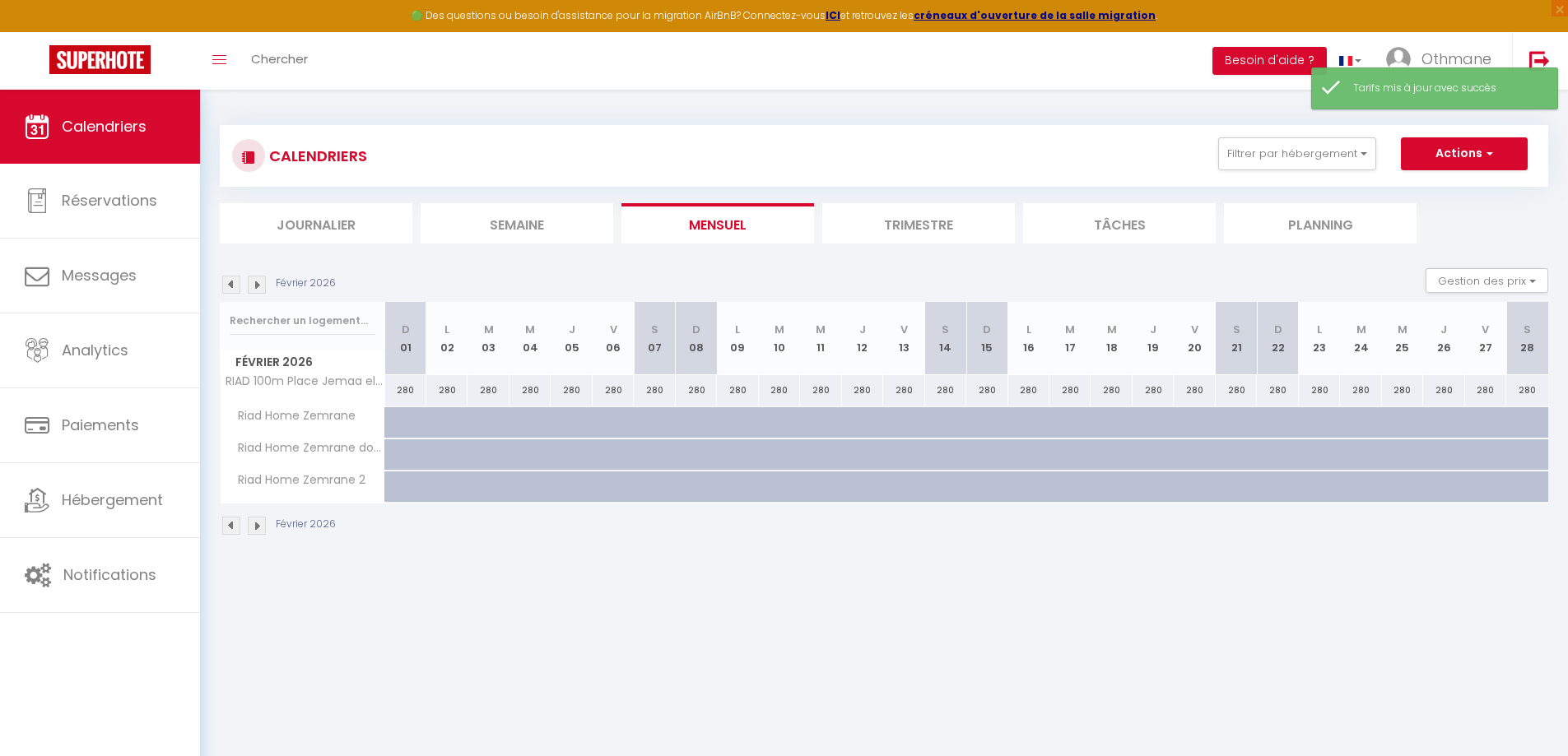
click at [400, 424] on div at bounding box center [420, 432] width 41 height 31
type input "180"
type input "[DATE]"
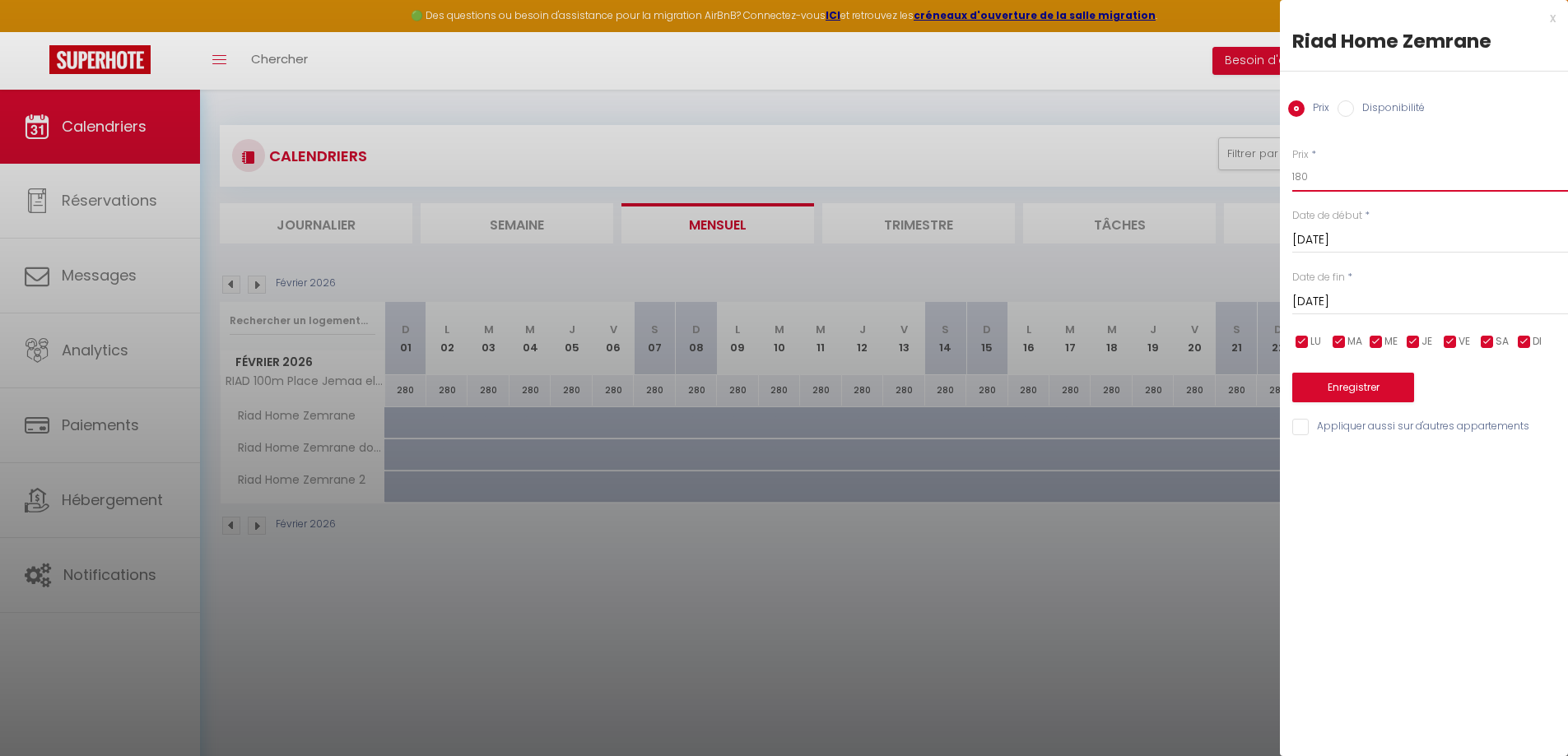
drag, startPoint x: 1322, startPoint y: 177, endPoint x: 1152, endPoint y: 176, distance: 170.0
click at [1152, 176] on body "🟢 Des questions ou besoin d'assistance pour la migration AirBnB? Connectez-vous…" at bounding box center [784, 468] width 1568 height 756
type input "260"
click at [1379, 294] on input "[DATE]" at bounding box center [1430, 302] width 276 height 21
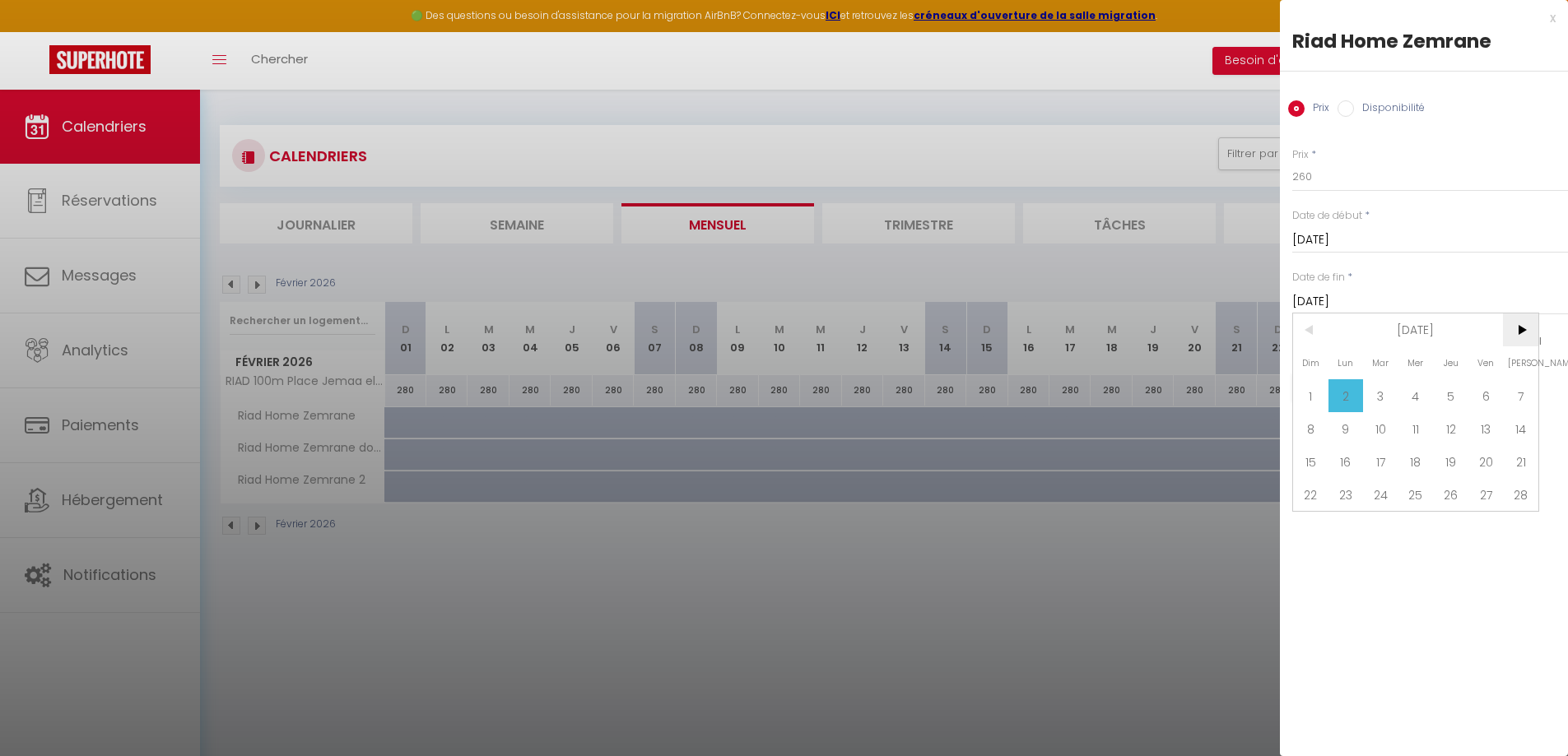
click at [1508, 336] on span ">" at bounding box center [1520, 330] width 35 height 33
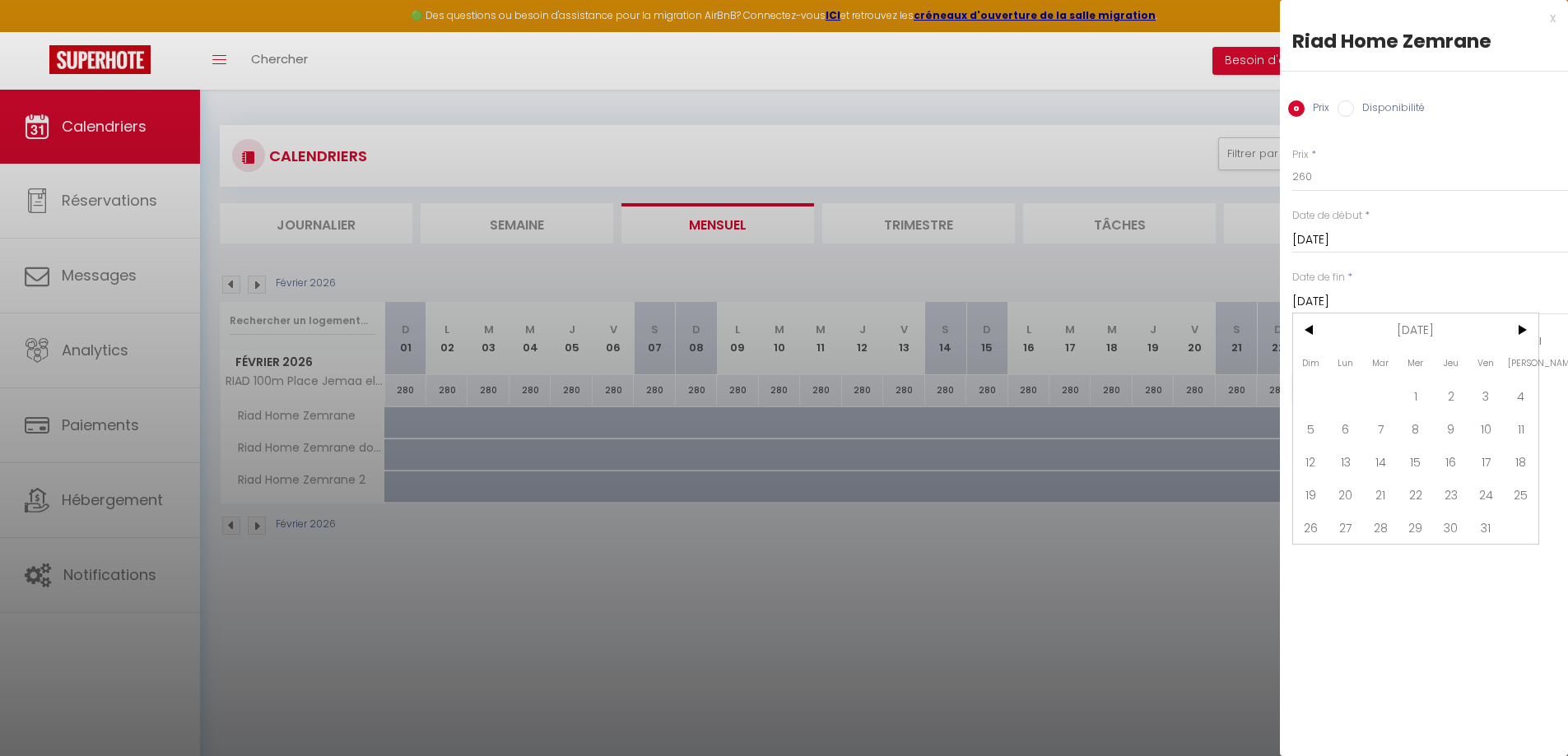
click at [1407, 272] on div "Date de fin * [DATE] < [DATE] > Dim Lun Mar Mer Jeu Ven Sam 1 2 3 4 5 6 7 8 9 1…" at bounding box center [1430, 292] width 276 height 45
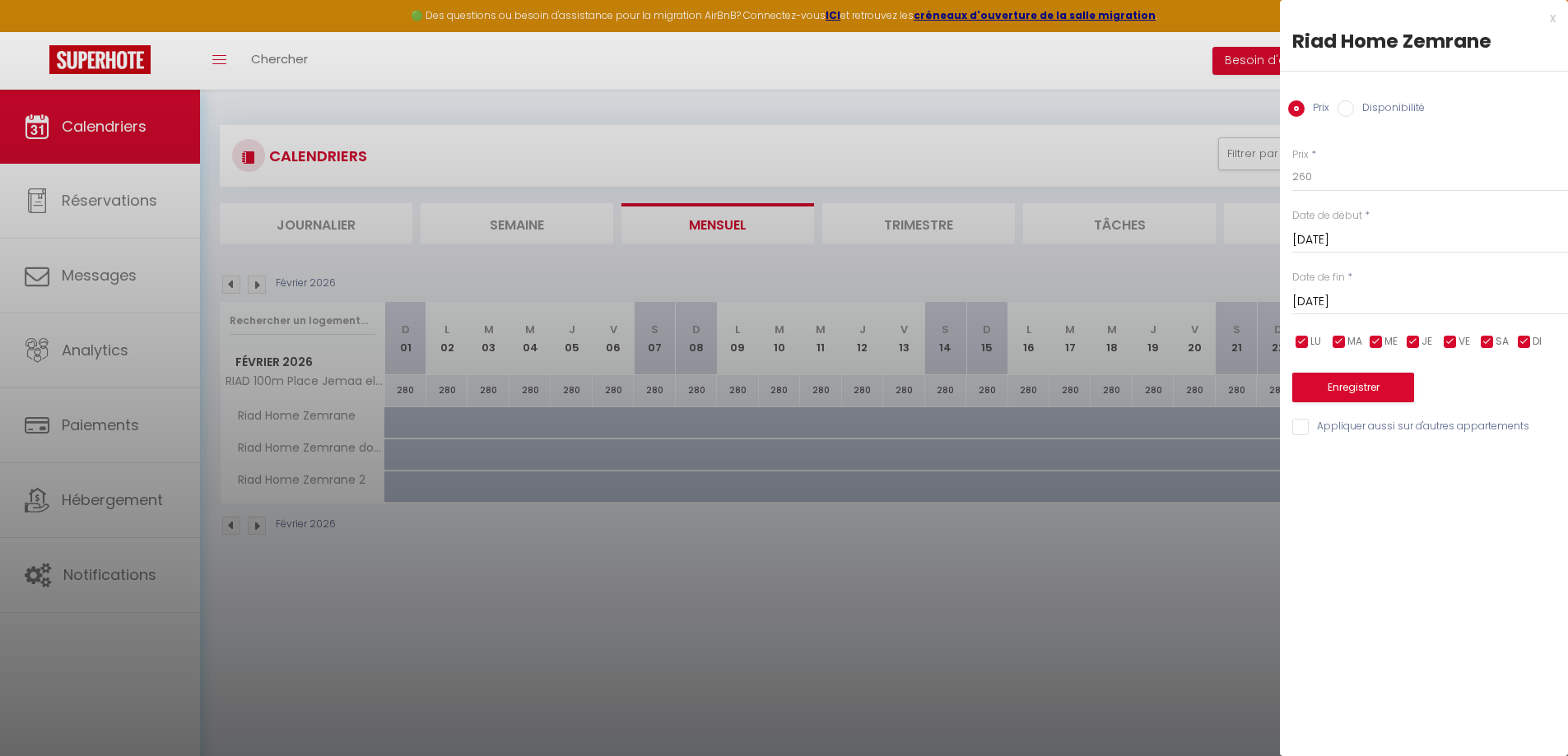
click at [1368, 304] on input "[DATE]" at bounding box center [1430, 302] width 276 height 21
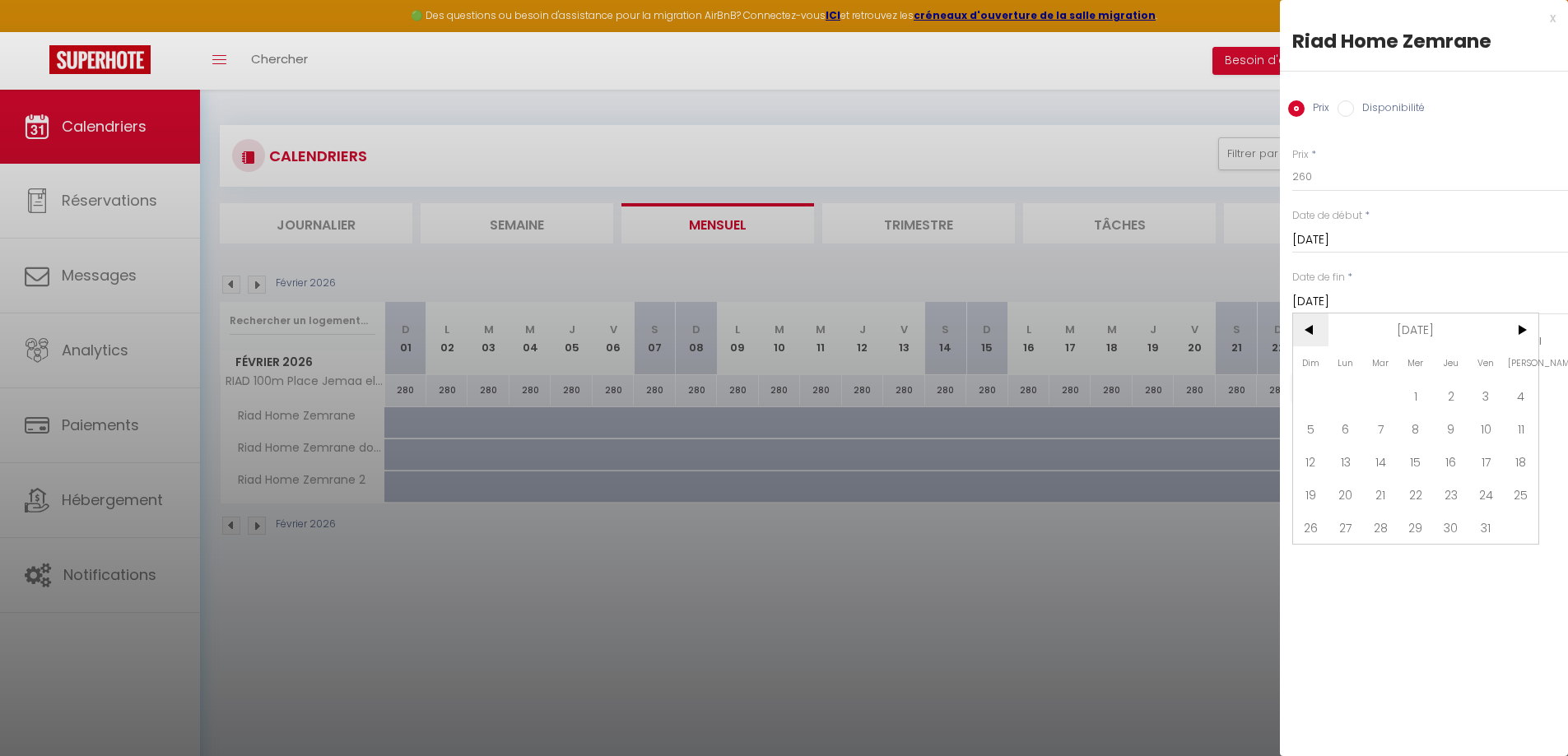
click at [1313, 323] on span "<" at bounding box center [1311, 330] width 35 height 33
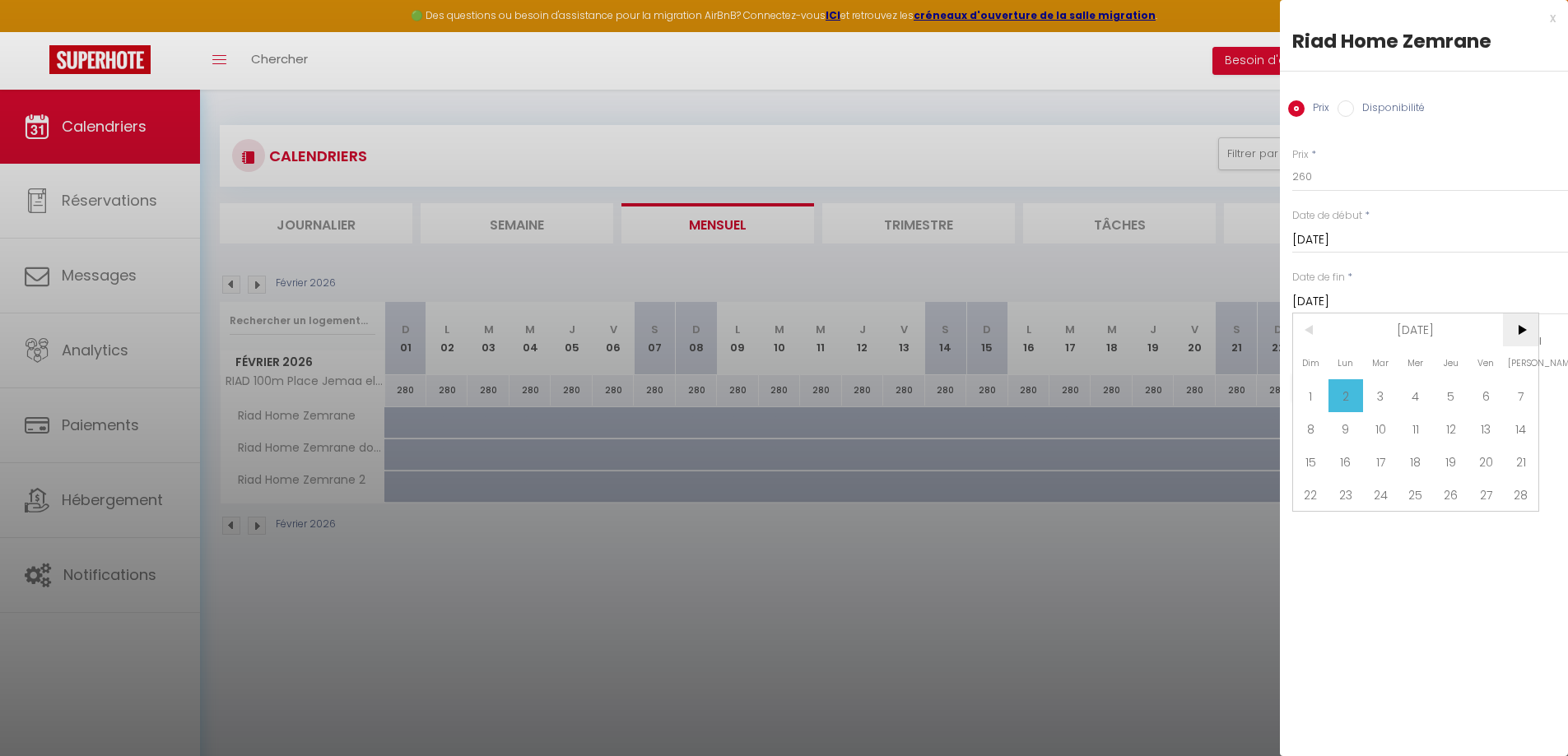
click at [1522, 336] on span ">" at bounding box center [1520, 330] width 35 height 33
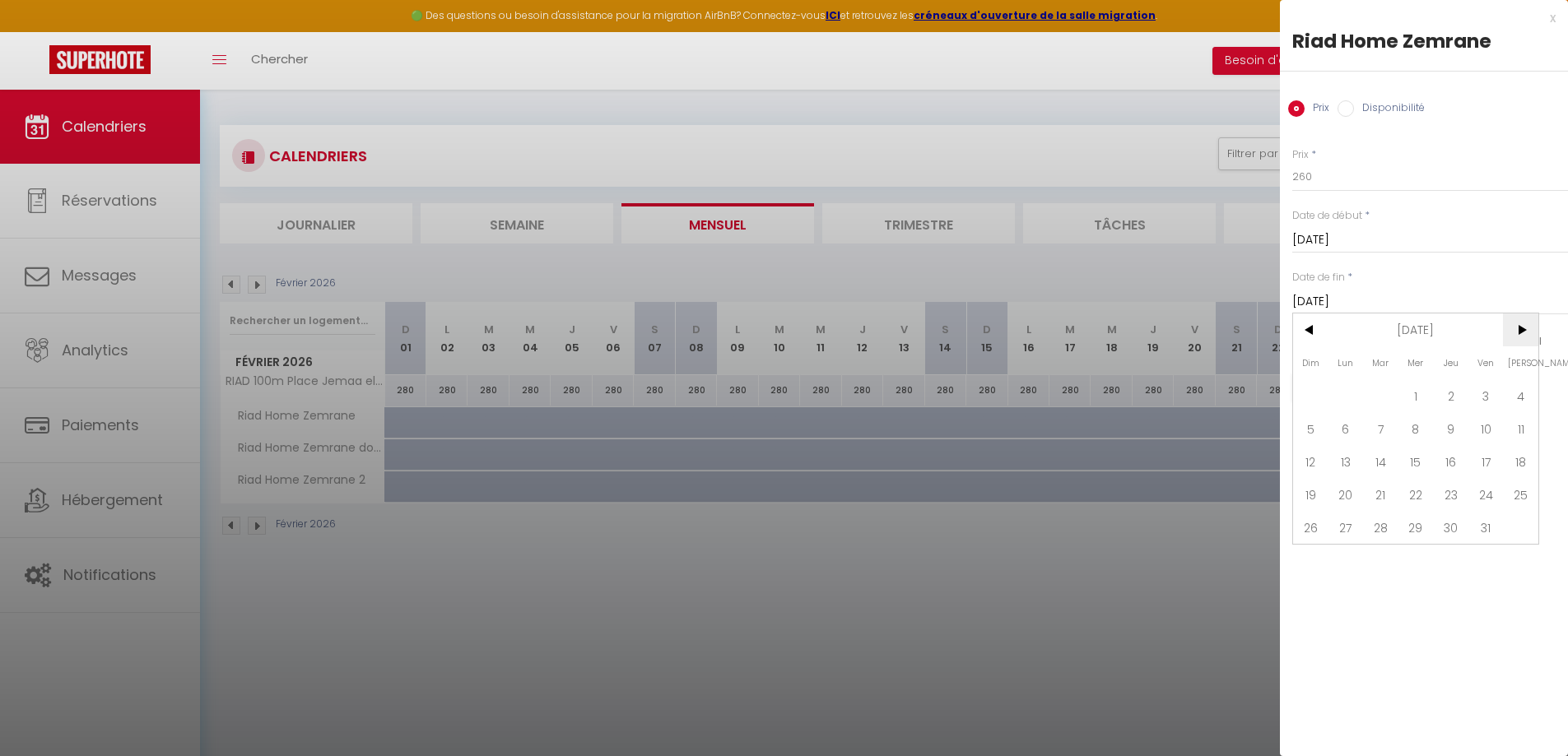
click at [1522, 336] on span ">" at bounding box center [1520, 330] width 35 height 33
click at [1296, 326] on span "<" at bounding box center [1311, 330] width 35 height 33
click at [1490, 490] on span "24" at bounding box center [1486, 495] width 35 height 33
type input "[DATE]"
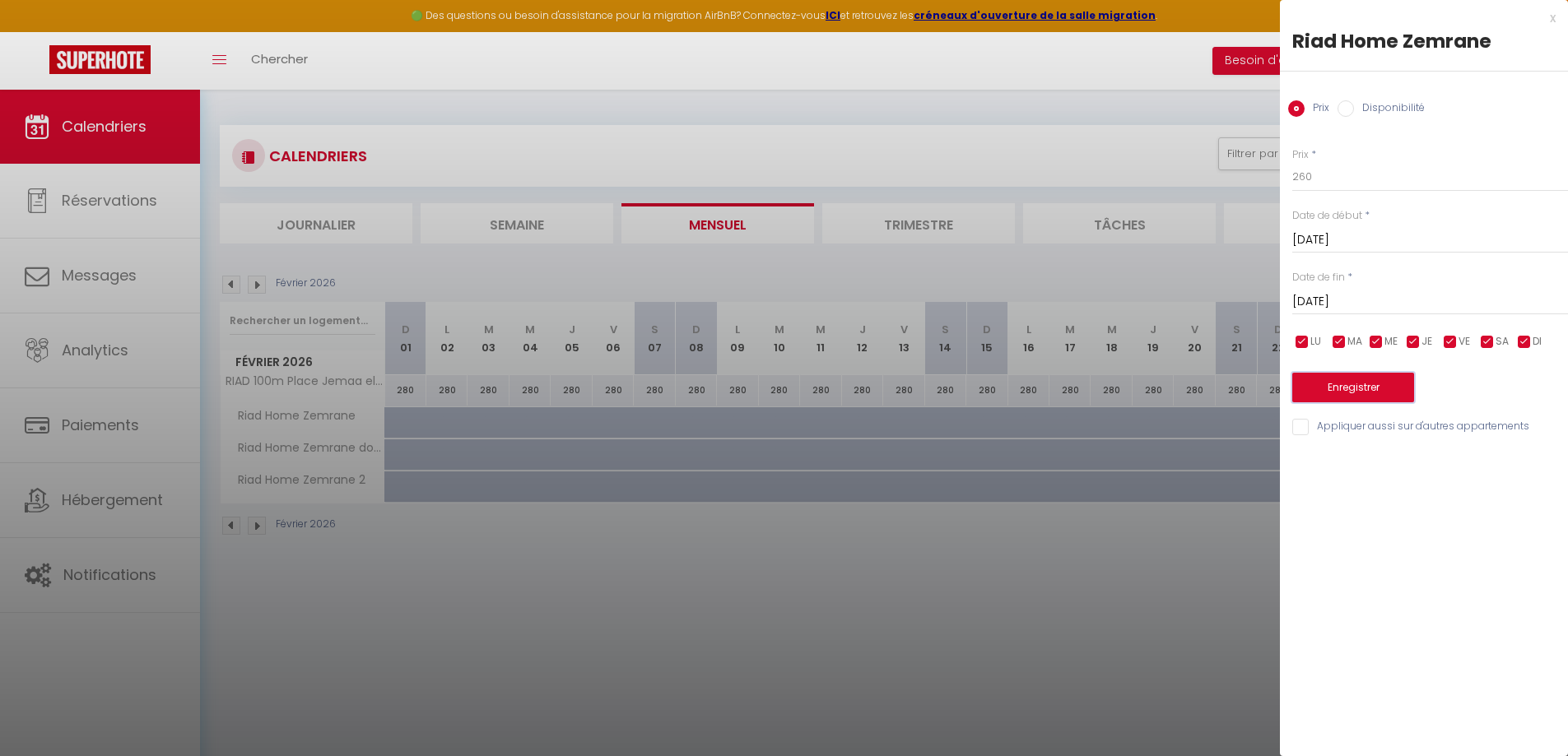
click at [1369, 392] on button "Enregistrer" at bounding box center [1353, 388] width 122 height 29
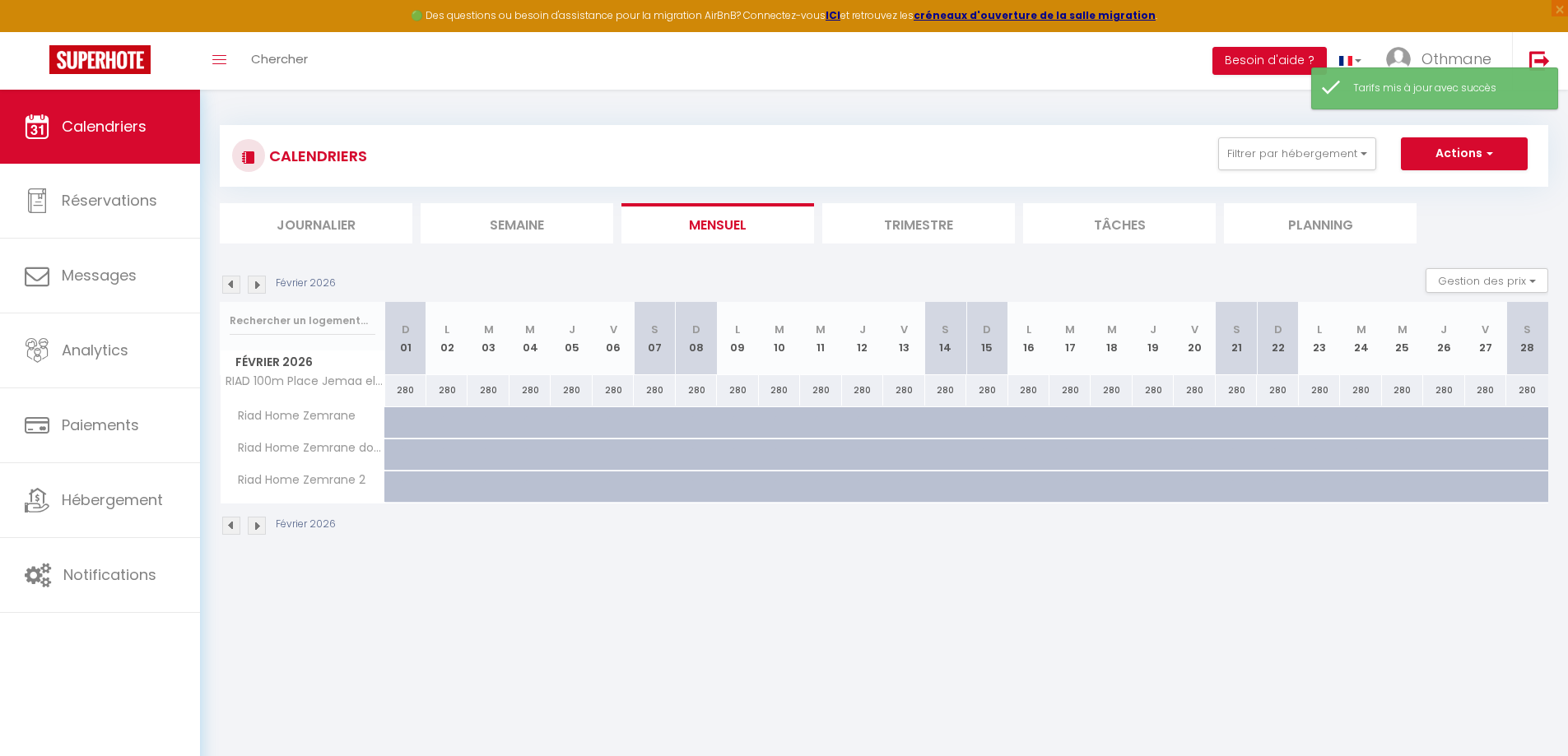
click at [398, 489] on div at bounding box center [405, 487] width 41 height 31
type input "180"
type input "[DATE]"
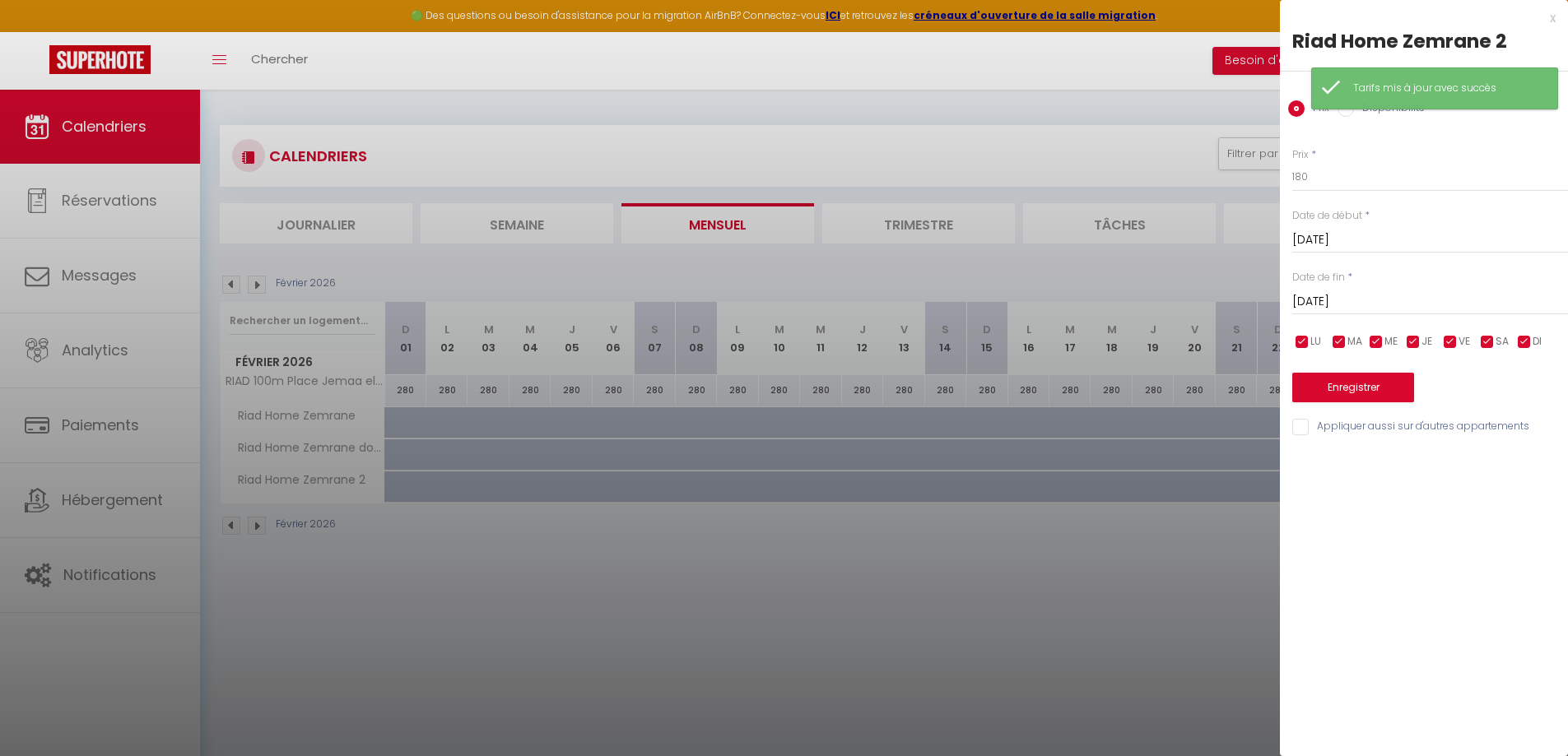
click at [1396, 299] on input "[DATE]" at bounding box center [1430, 302] width 276 height 21
click at [1529, 335] on span ">" at bounding box center [1520, 330] width 35 height 33
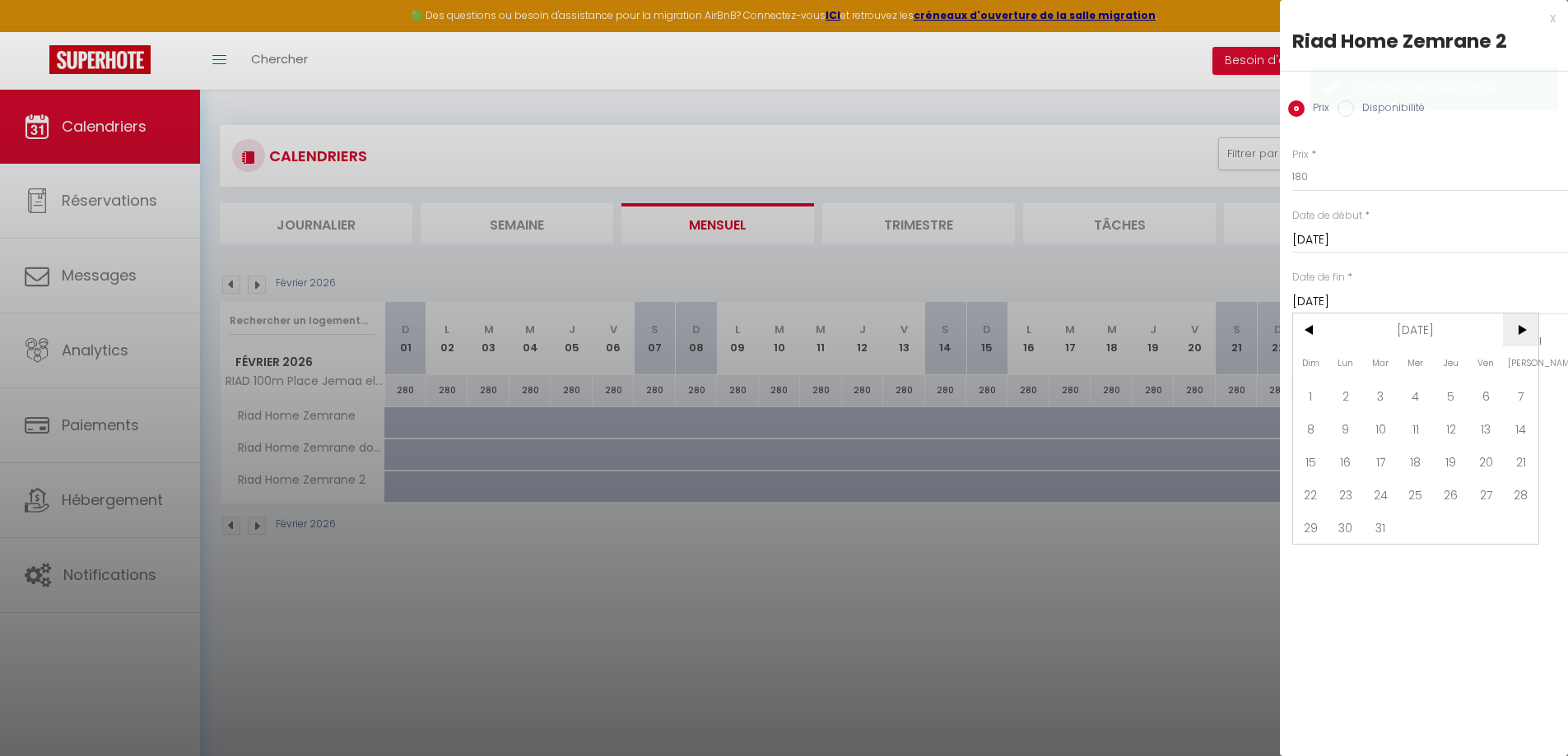
click at [1529, 335] on span ">" at bounding box center [1520, 330] width 35 height 33
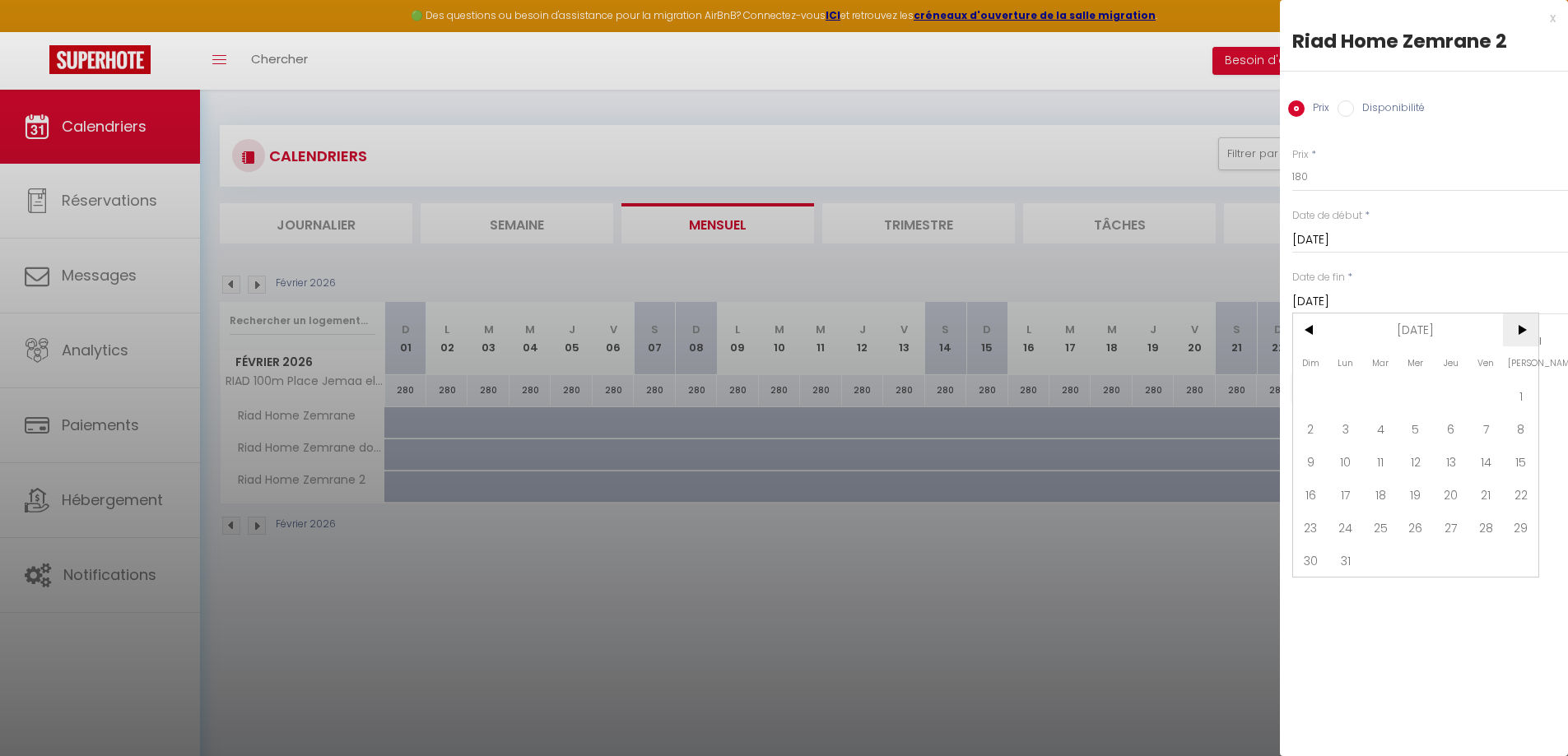
click at [1529, 335] on span ">" at bounding box center [1520, 330] width 35 height 33
click at [1300, 331] on span "<" at bounding box center [1311, 330] width 35 height 33
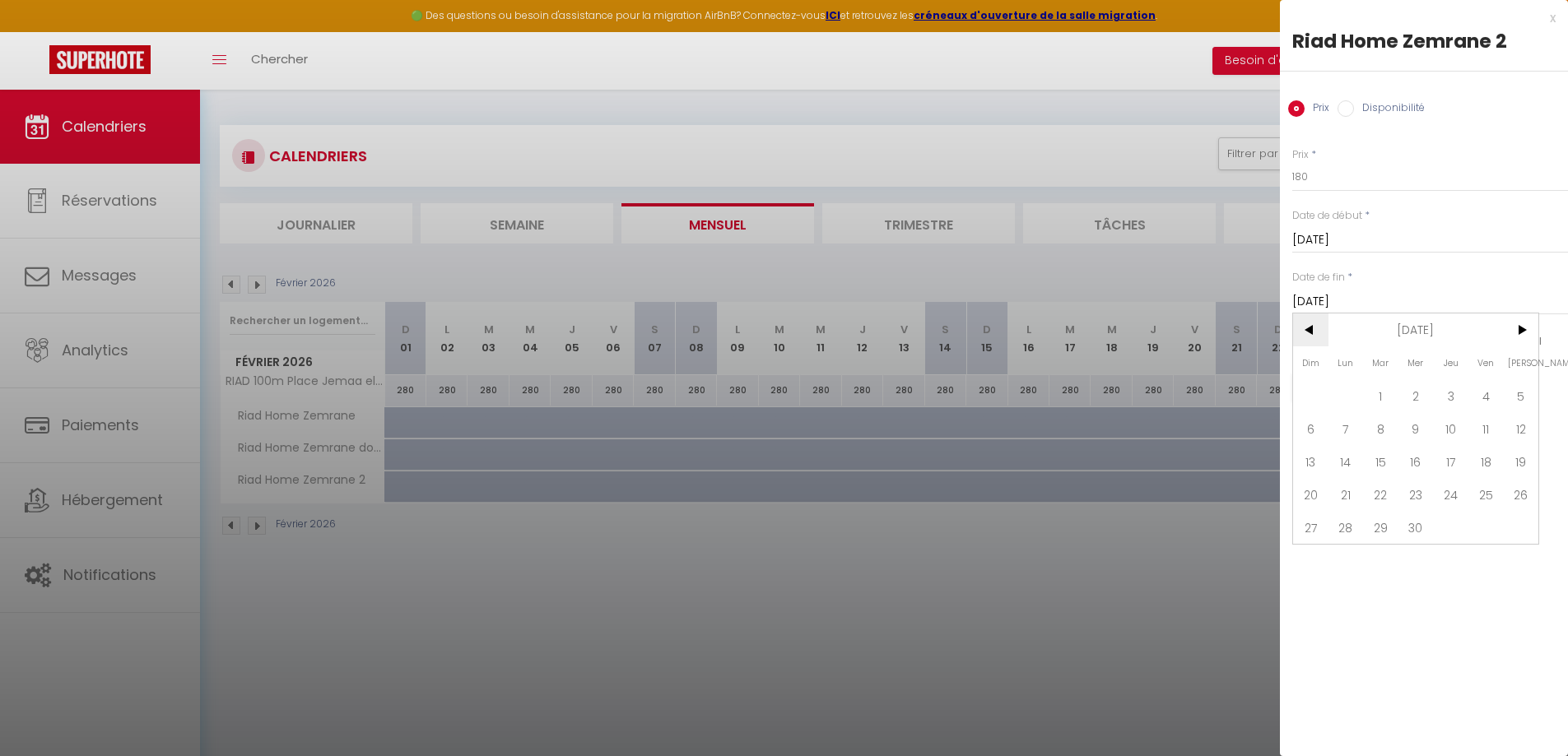
click at [1300, 331] on span "<" at bounding box center [1311, 330] width 35 height 33
click at [1483, 505] on span "24" at bounding box center [1486, 495] width 35 height 33
type input "[DATE]"
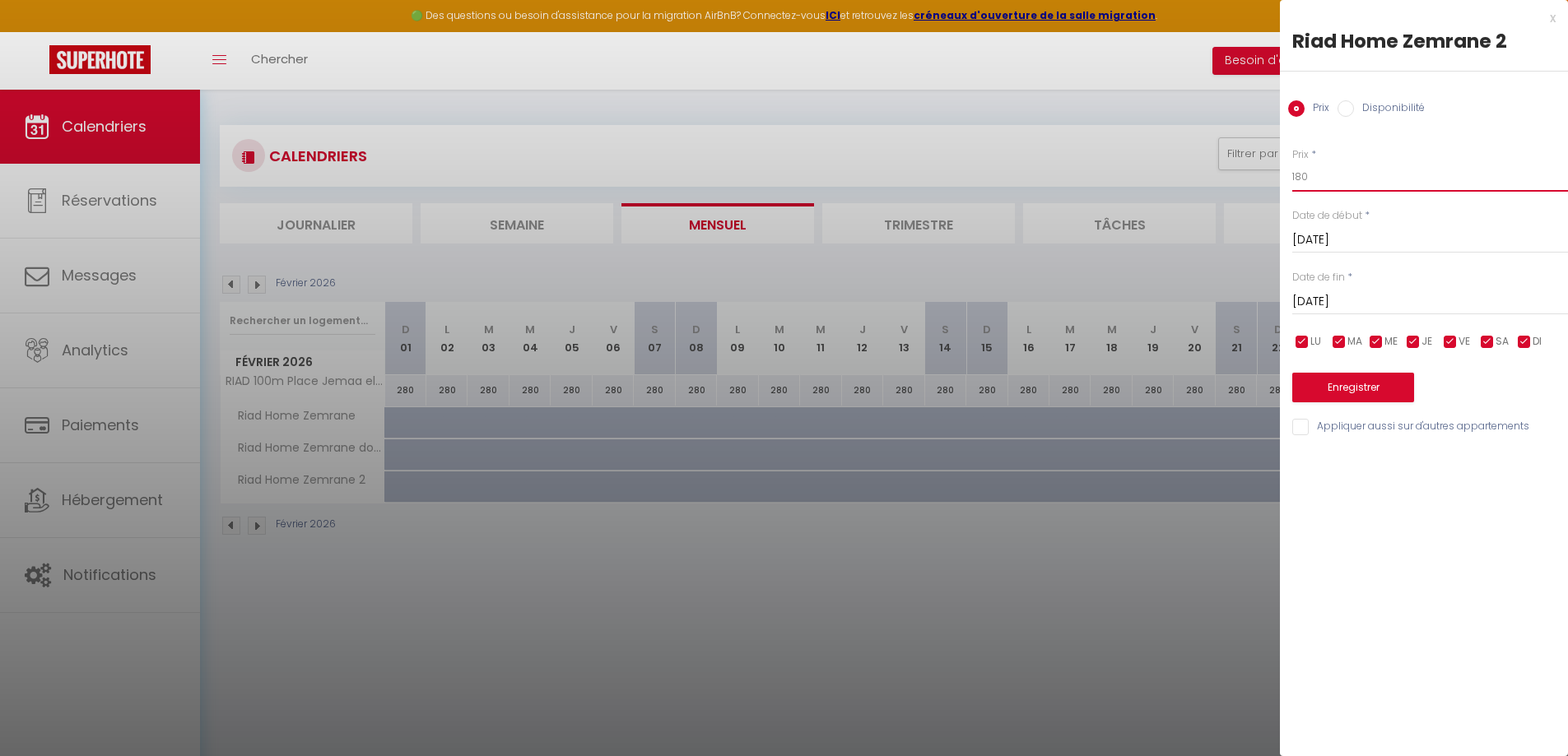
click at [1321, 174] on input "180" at bounding box center [1430, 176] width 276 height 29
type input "1"
type input "230"
click at [1343, 397] on button "Enregistrer" at bounding box center [1353, 388] width 122 height 29
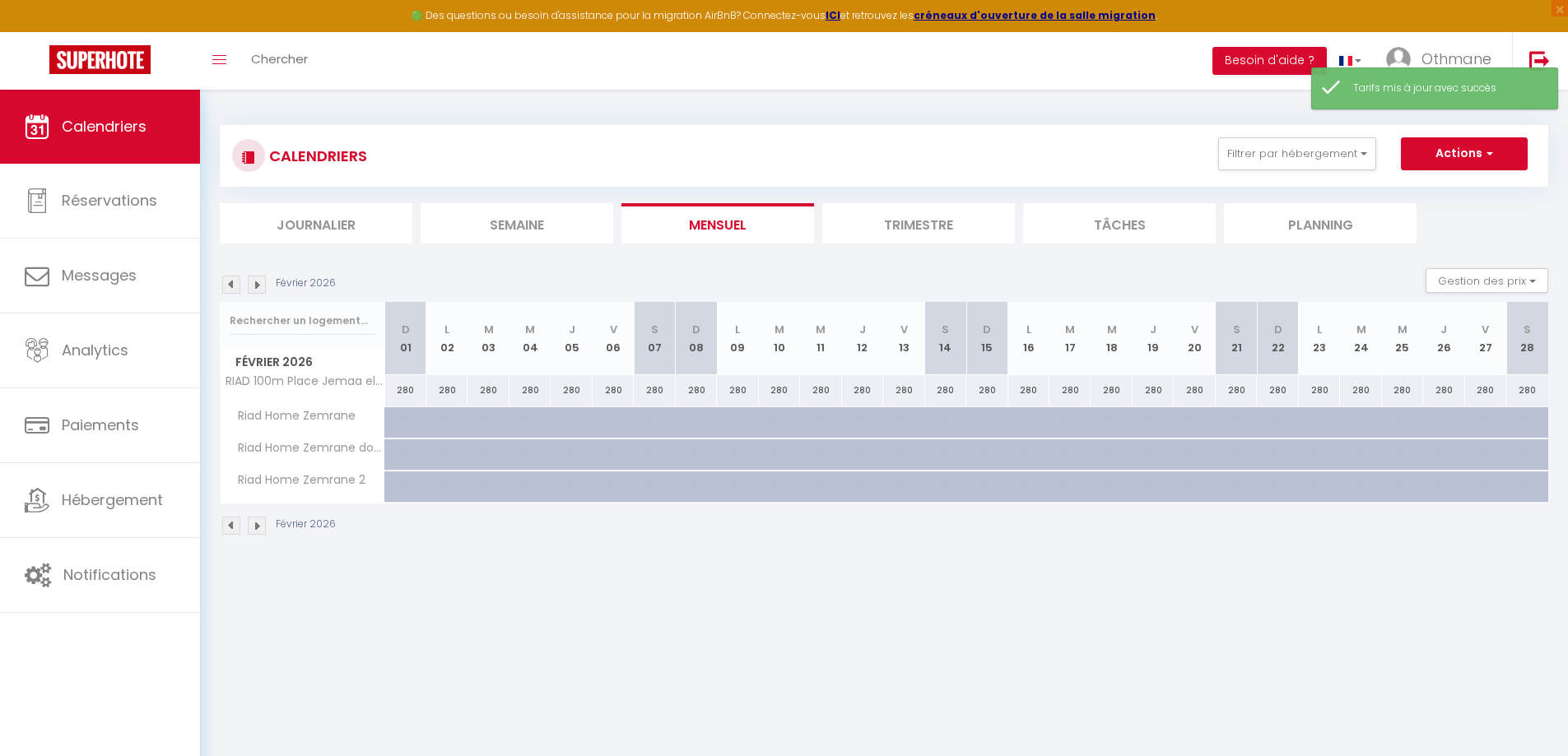
click at [395, 462] on div at bounding box center [405, 455] width 41 height 31
type input "450"
select select "1"
type input "[DATE]"
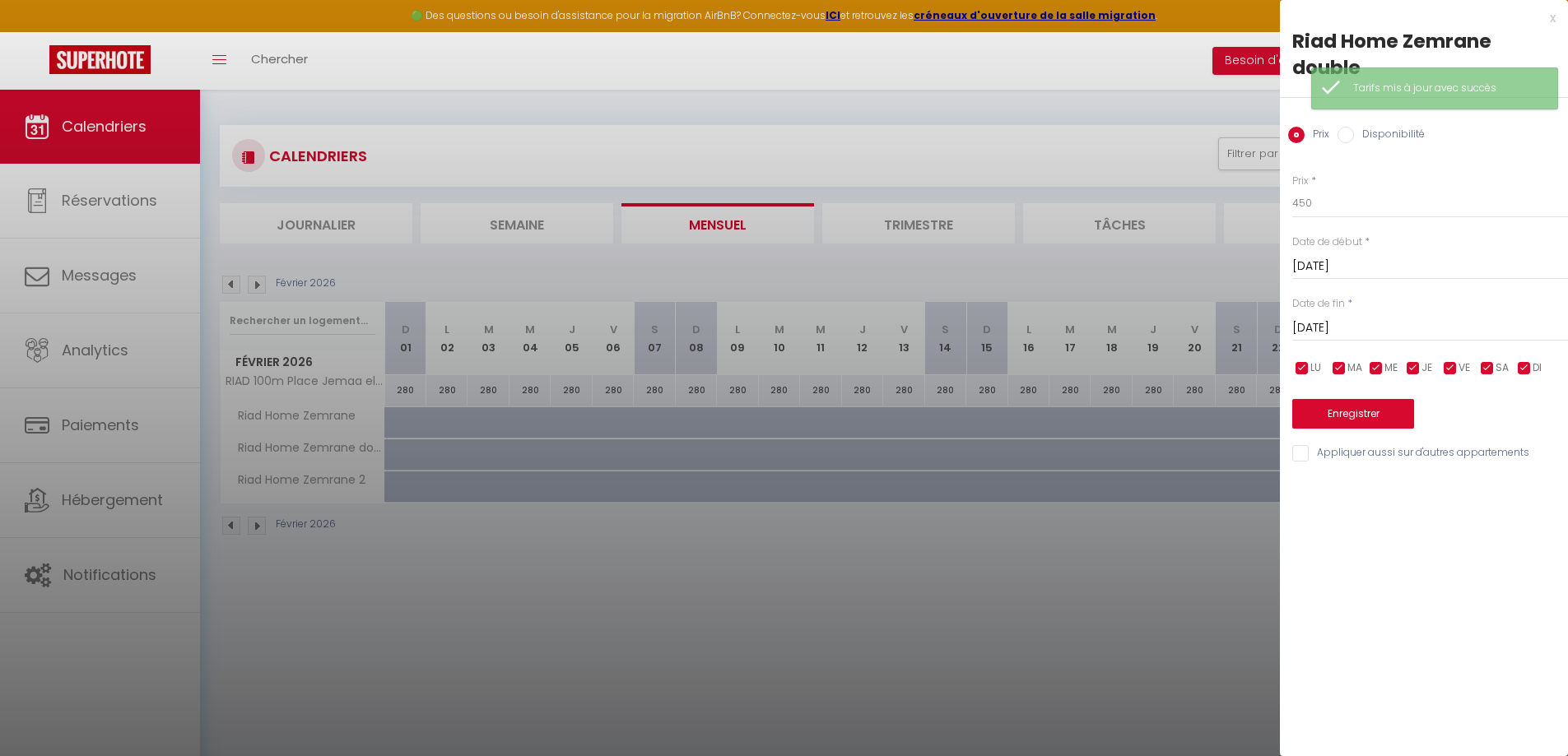
click at [1348, 138] on input "Disponibilité" at bounding box center [1345, 134] width 17 height 17
radio input "true"
radio input "false"
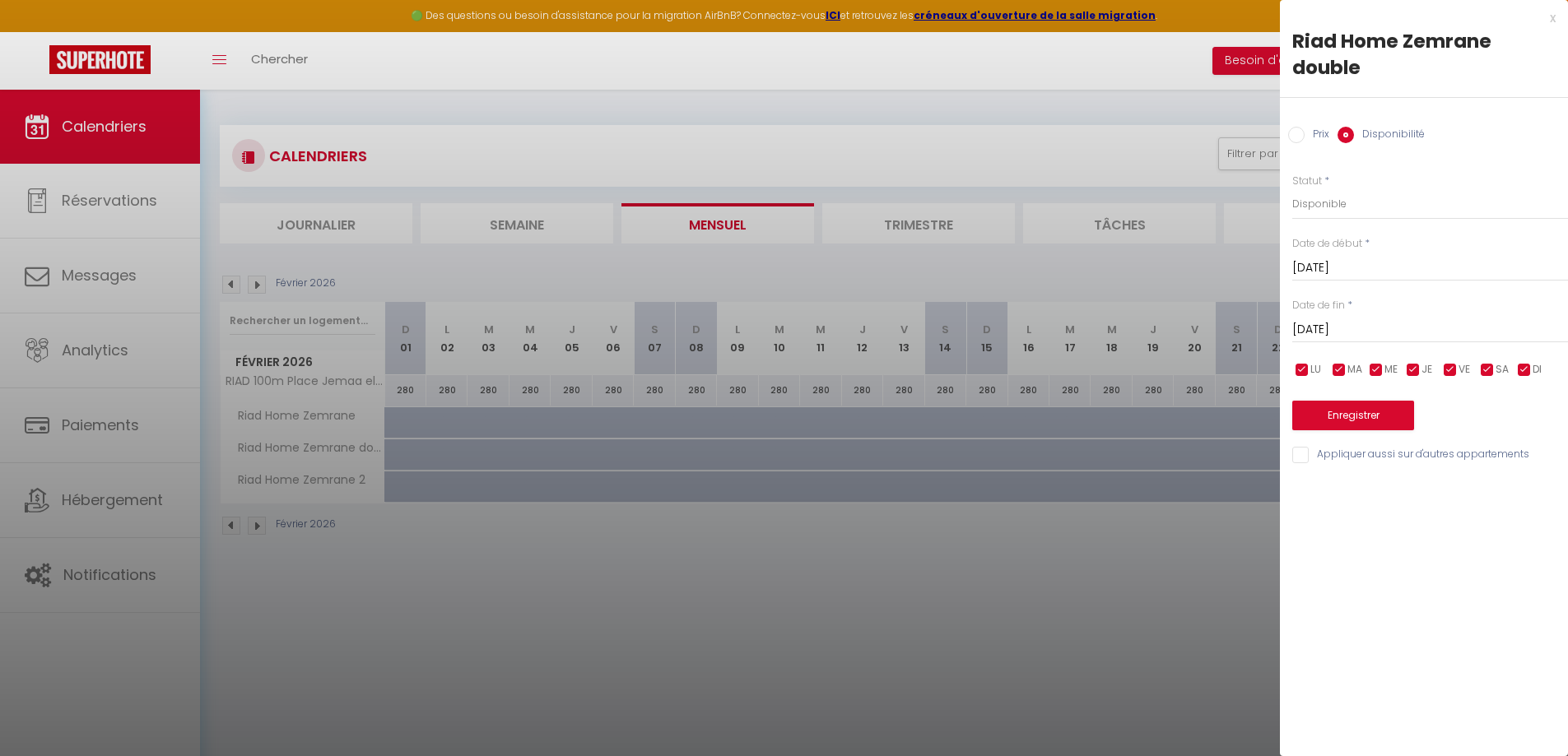
click at [1371, 327] on input "[DATE]" at bounding box center [1430, 330] width 276 height 21
click at [1528, 359] on span ">" at bounding box center [1520, 358] width 35 height 33
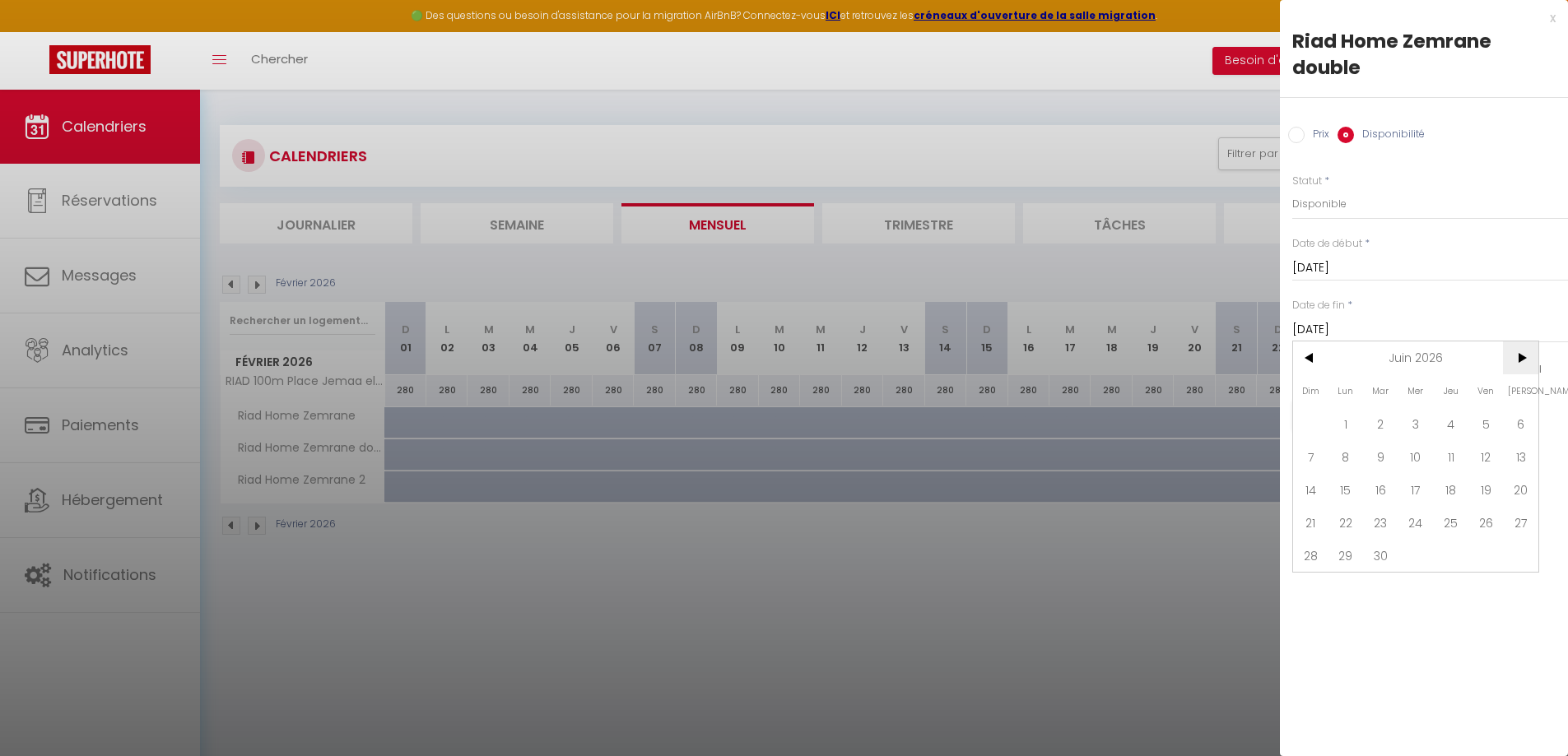
click at [1528, 359] on span ">" at bounding box center [1520, 358] width 35 height 33
click at [1488, 527] on span "24" at bounding box center [1486, 522] width 35 height 33
type input "[DATE]"
click at [1372, 407] on button "Enregistrer" at bounding box center [1353, 415] width 122 height 29
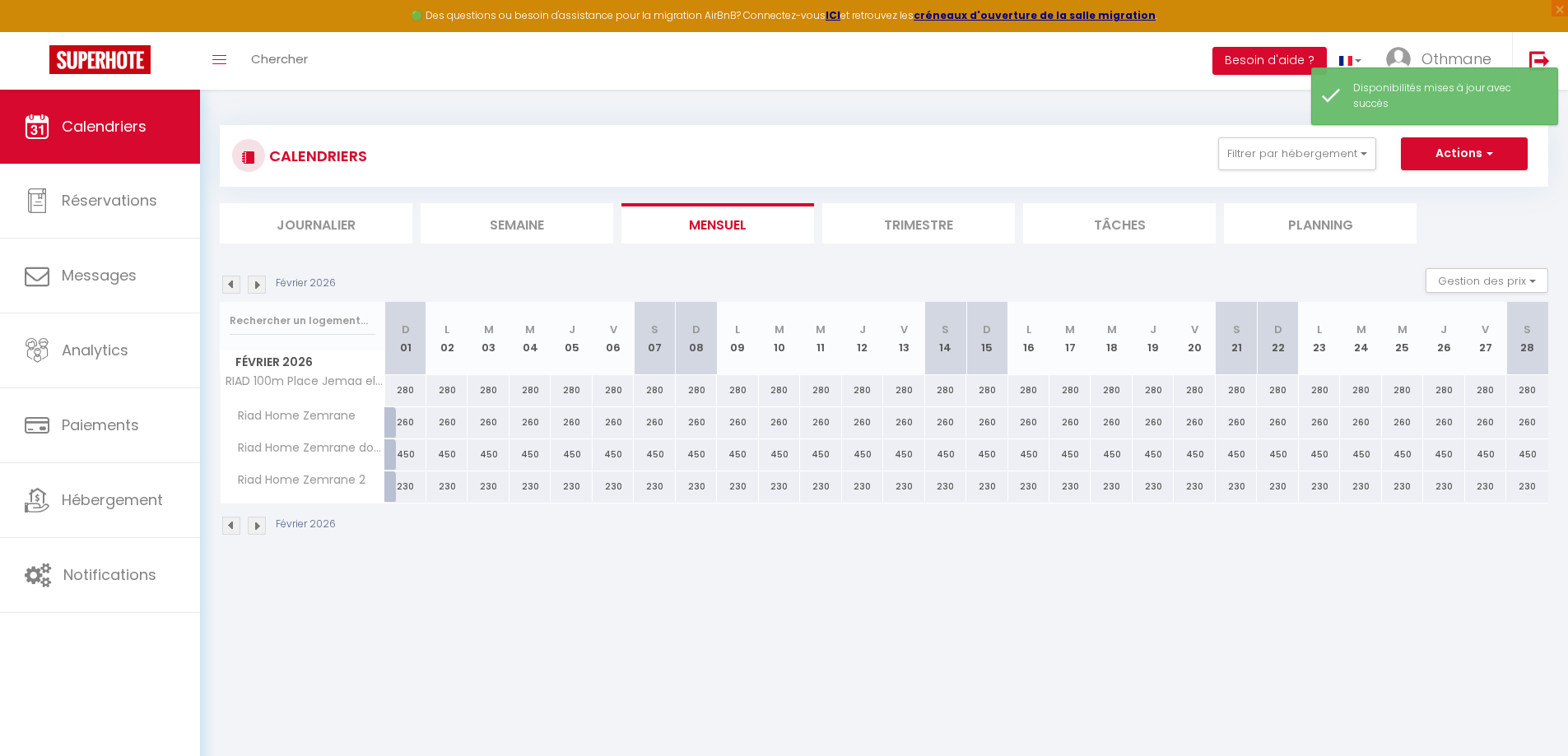
click at [232, 279] on img at bounding box center [231, 284] width 19 height 19
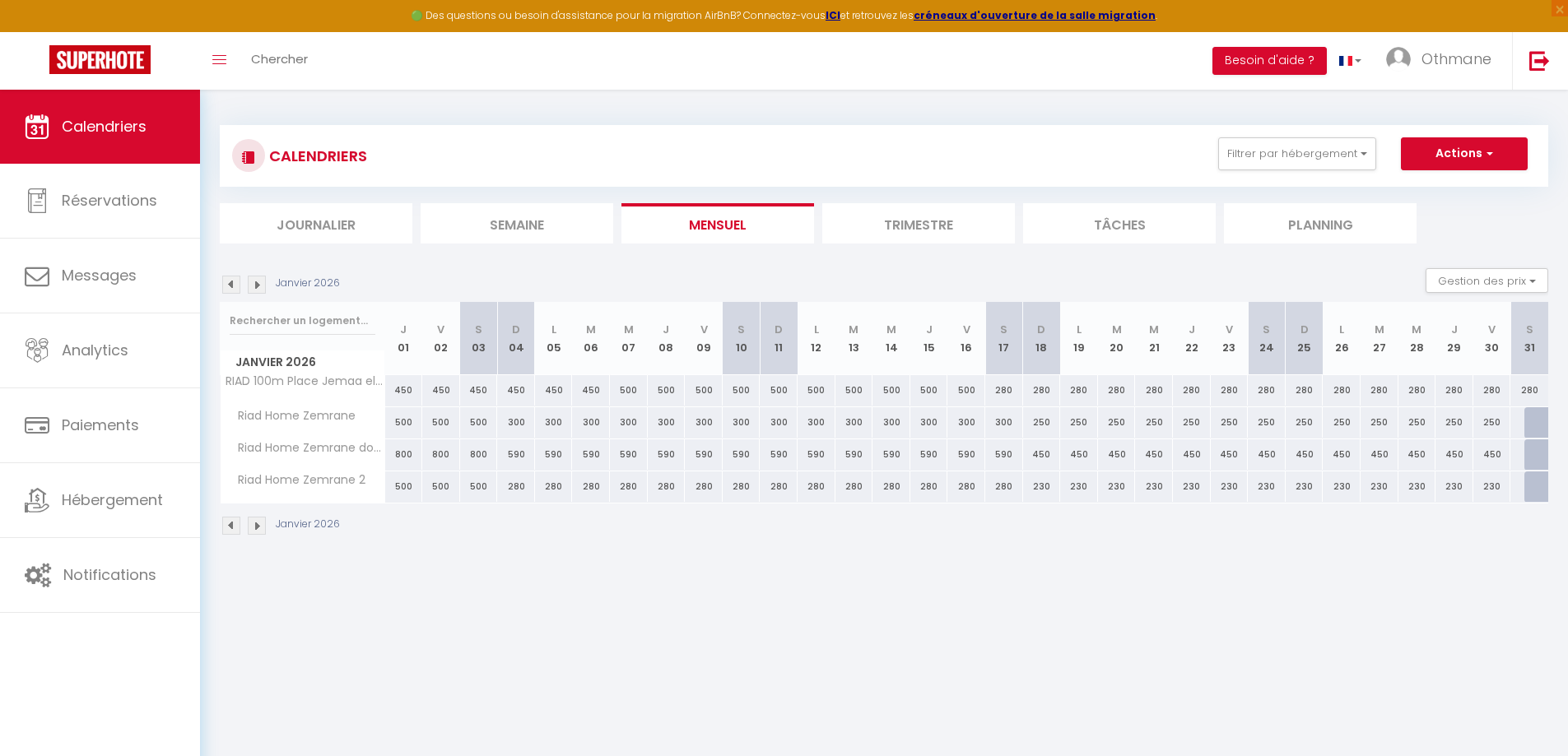
click at [1538, 426] on div at bounding box center [1543, 423] width 38 height 31
select select "1"
type input "[DATE]"
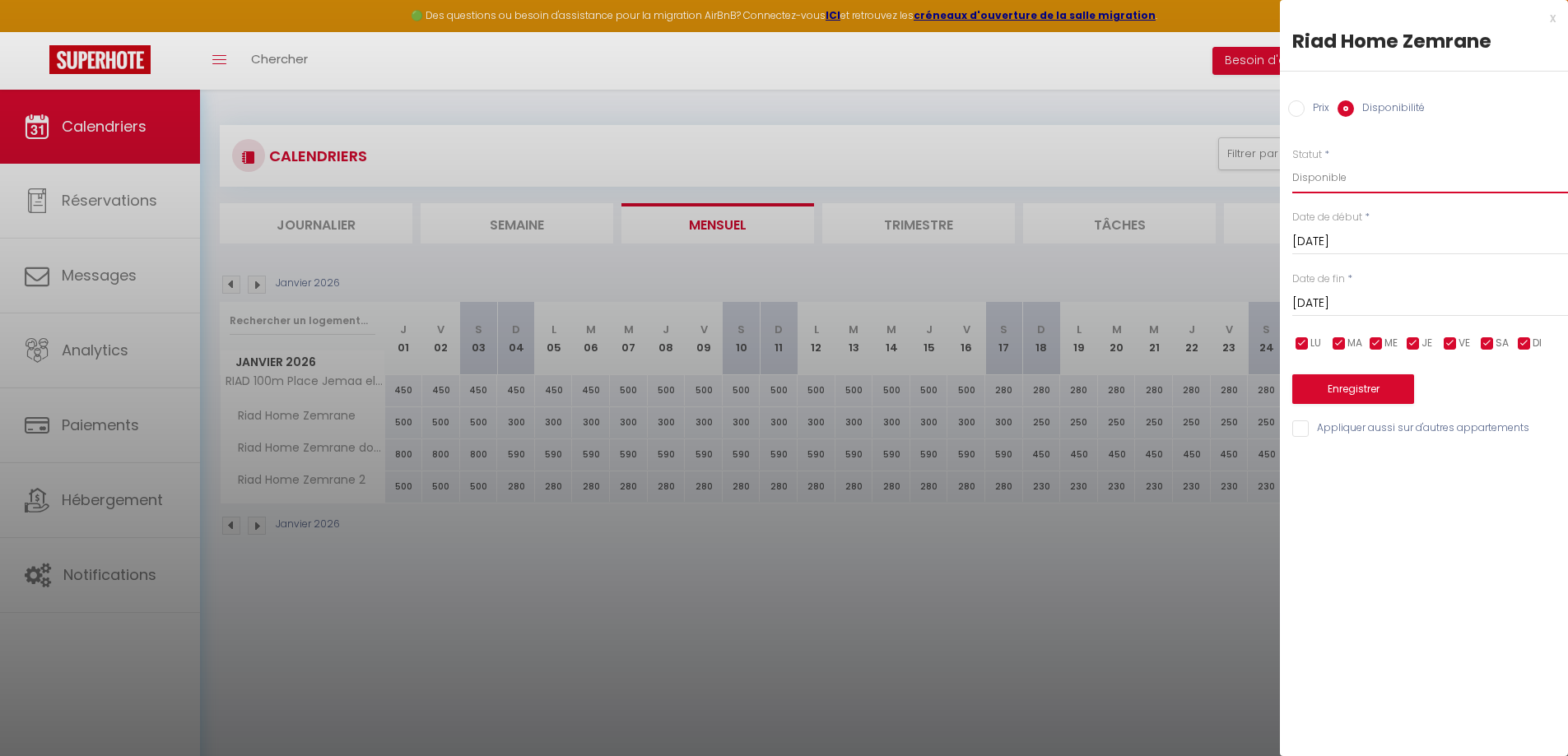
click at [1320, 180] on select "Disponible Indisponible" at bounding box center [1430, 177] width 276 height 31
click at [1292, 162] on select "Disponible Indisponible" at bounding box center [1430, 177] width 276 height 31
click at [1365, 389] on button "Enregistrer" at bounding box center [1353, 389] width 122 height 29
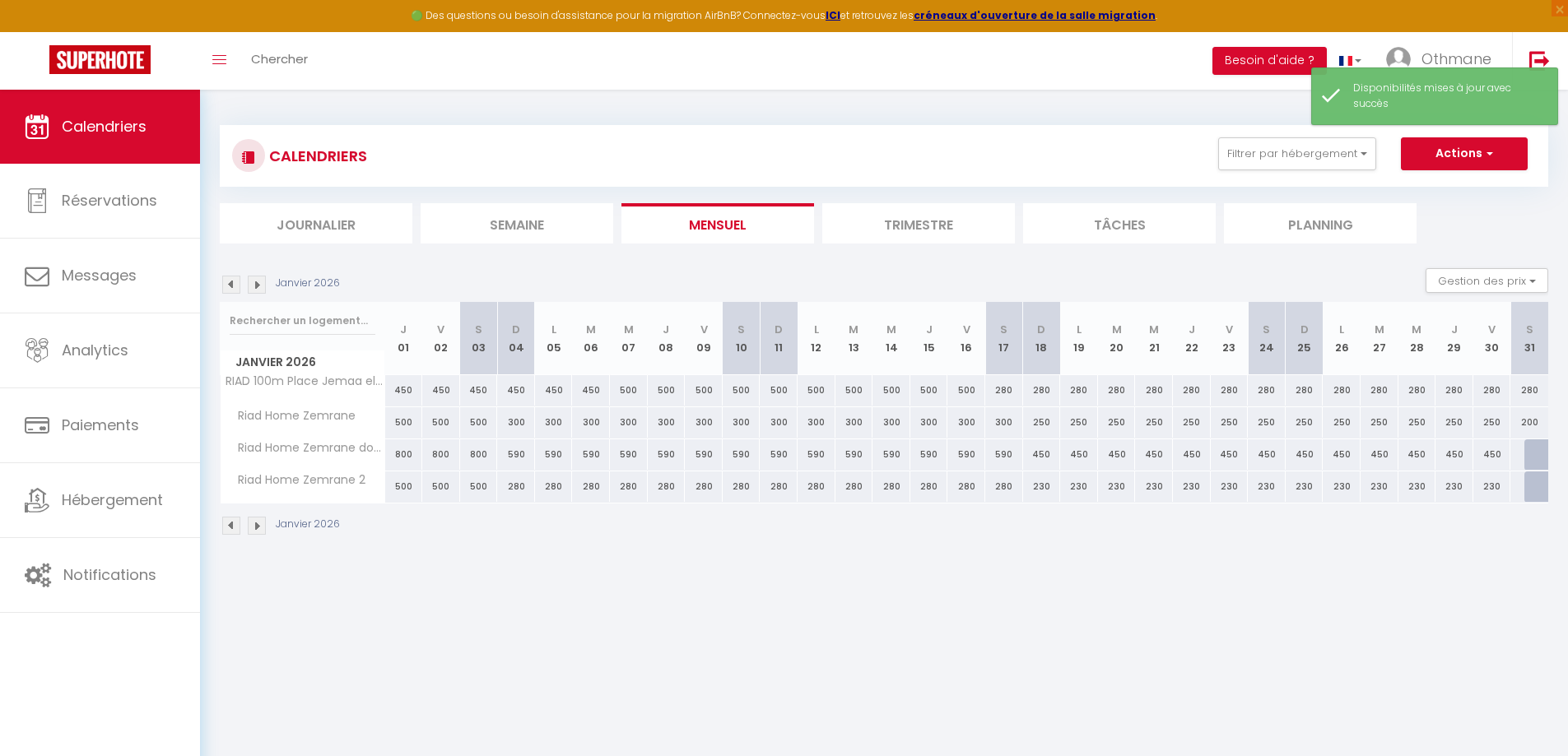
click at [1532, 459] on div at bounding box center [1543, 455] width 38 height 31
select select "1"
type input "[DATE]"
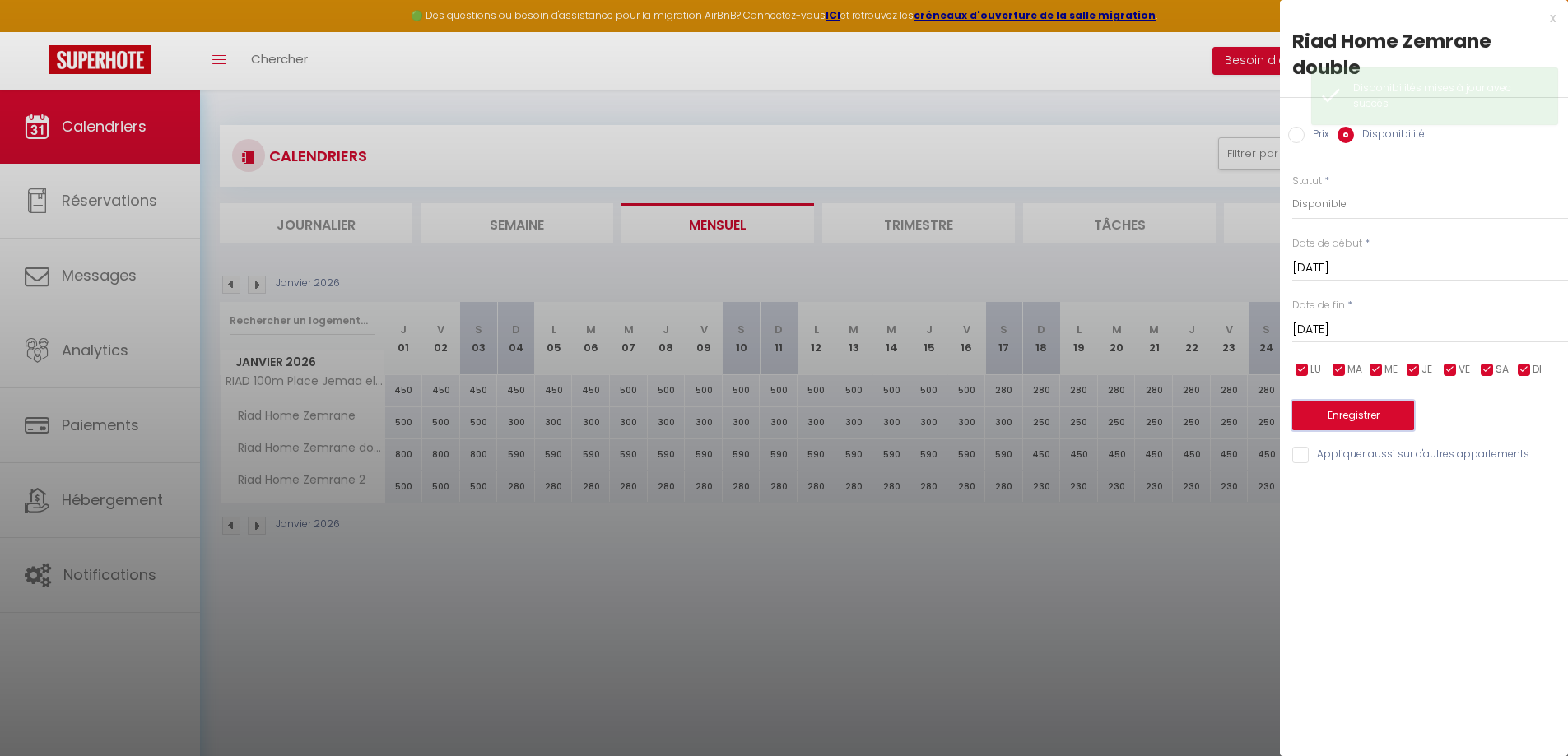
click at [1395, 414] on button "Enregistrer" at bounding box center [1353, 415] width 122 height 29
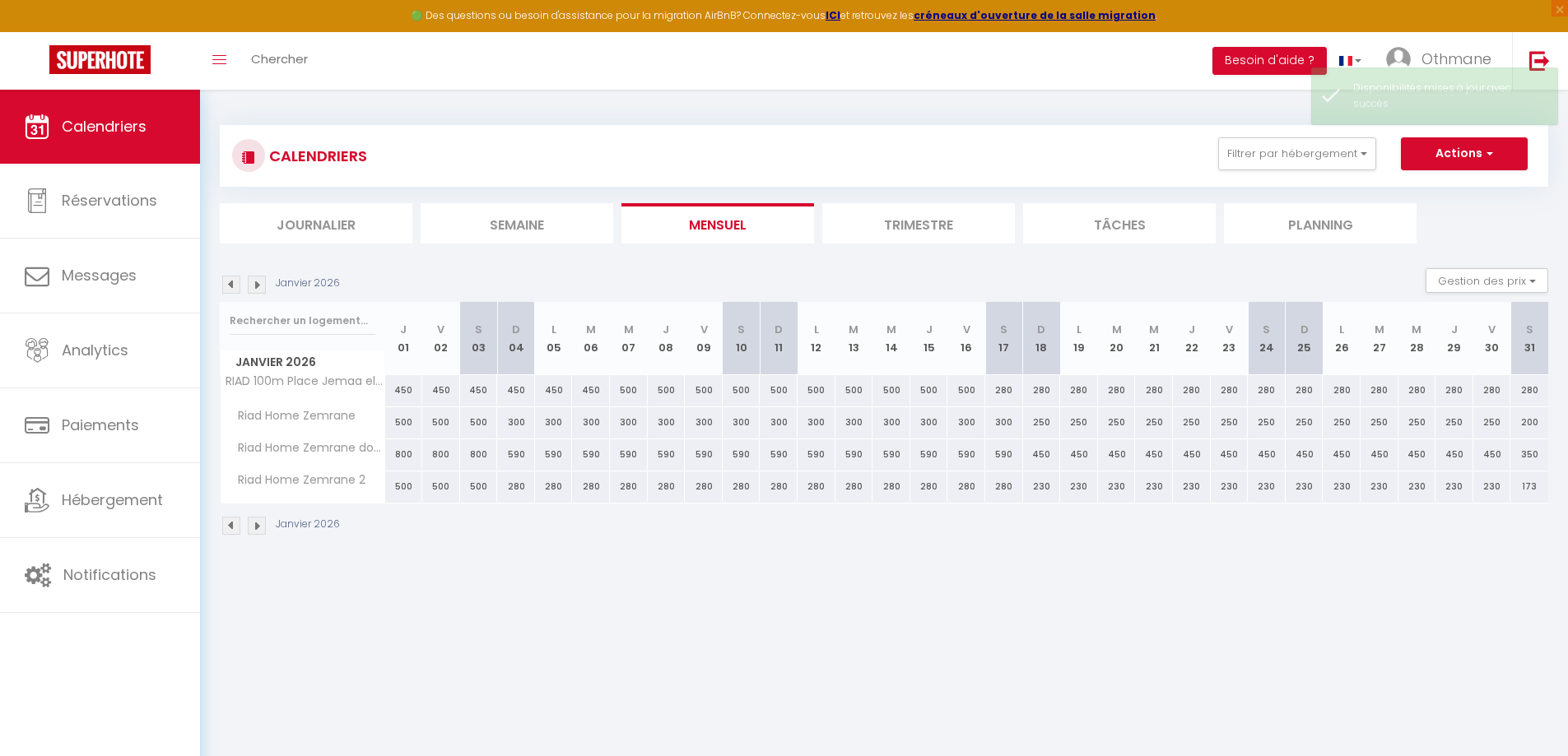
click at [260, 284] on img at bounding box center [256, 284] width 19 height 19
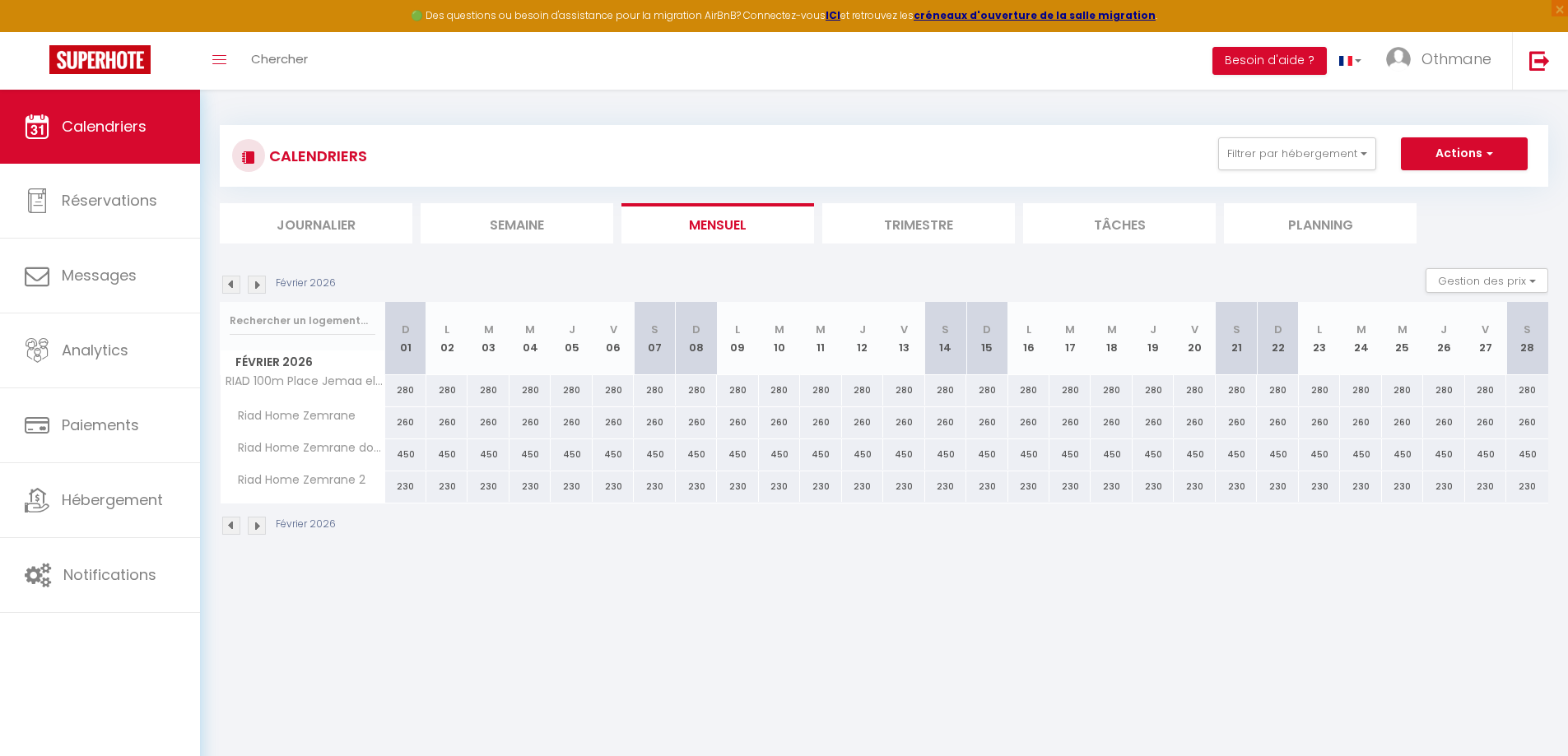
click at [234, 286] on img at bounding box center [231, 284] width 19 height 19
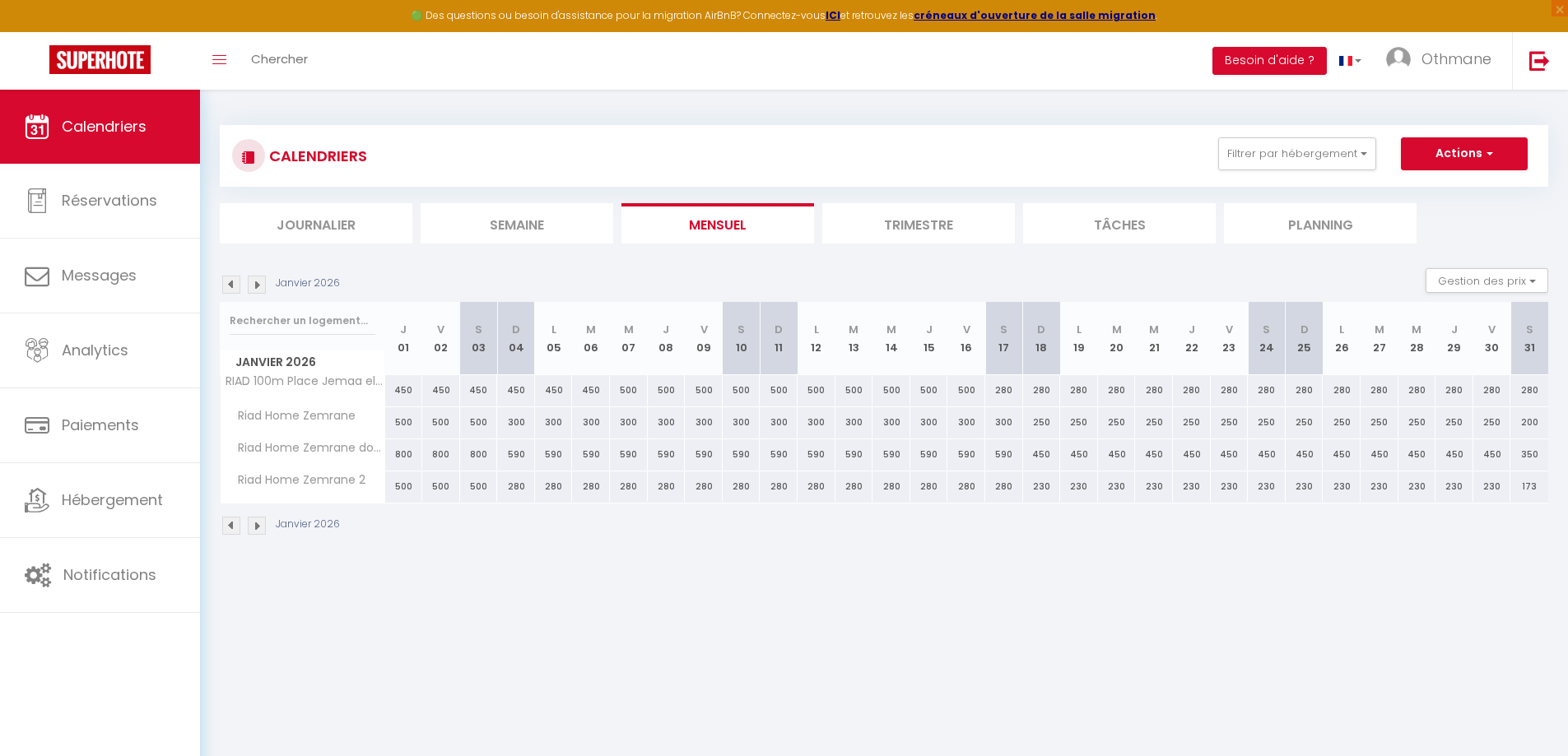
click at [1533, 489] on div "173" at bounding box center [1529, 486] width 38 height 30
type input "173"
select select "1"
type input "[DATE]"
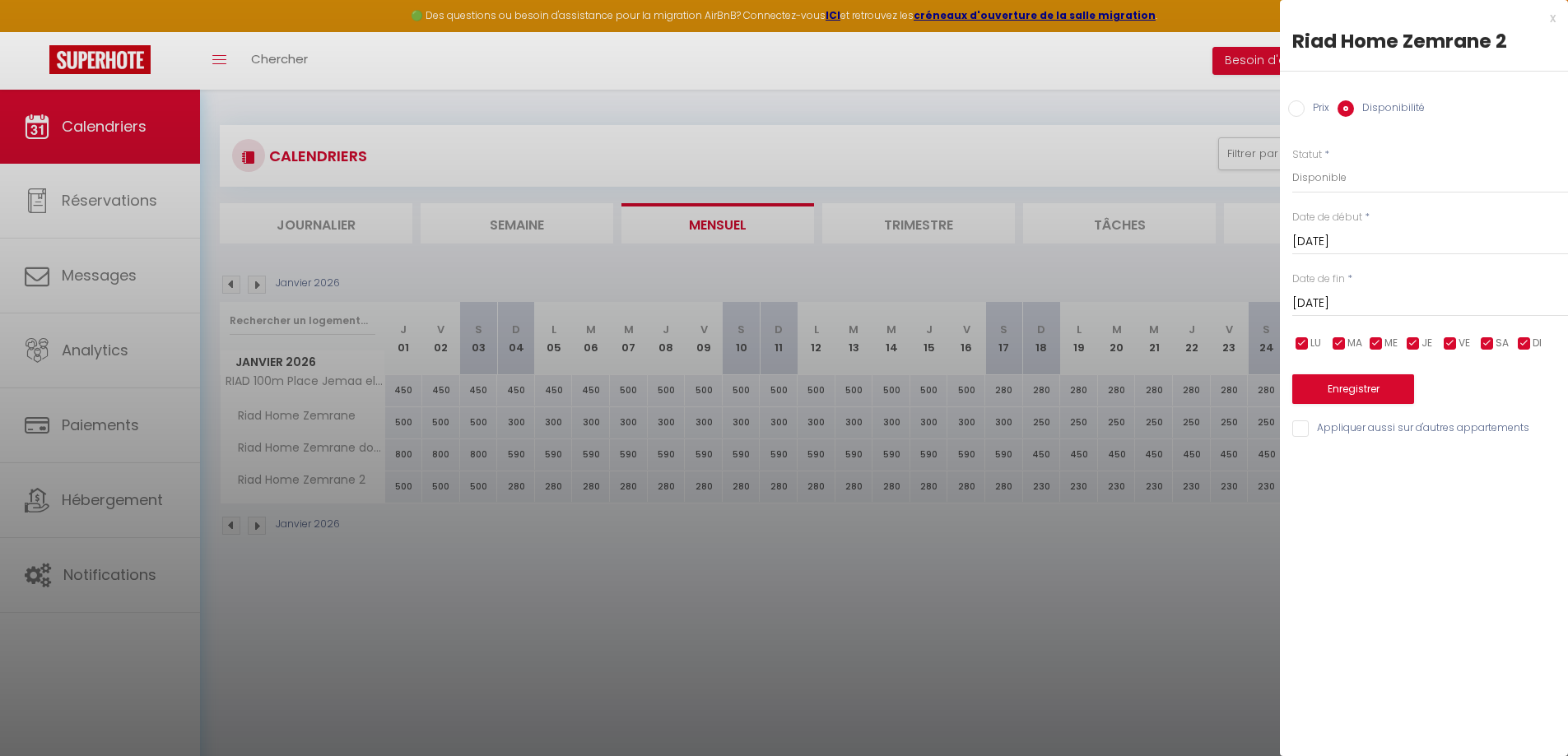
click at [1294, 103] on input "Prix" at bounding box center [1296, 108] width 17 height 17
radio input "true"
radio input "false"
click at [1320, 174] on input "173" at bounding box center [1430, 176] width 276 height 29
type input "1"
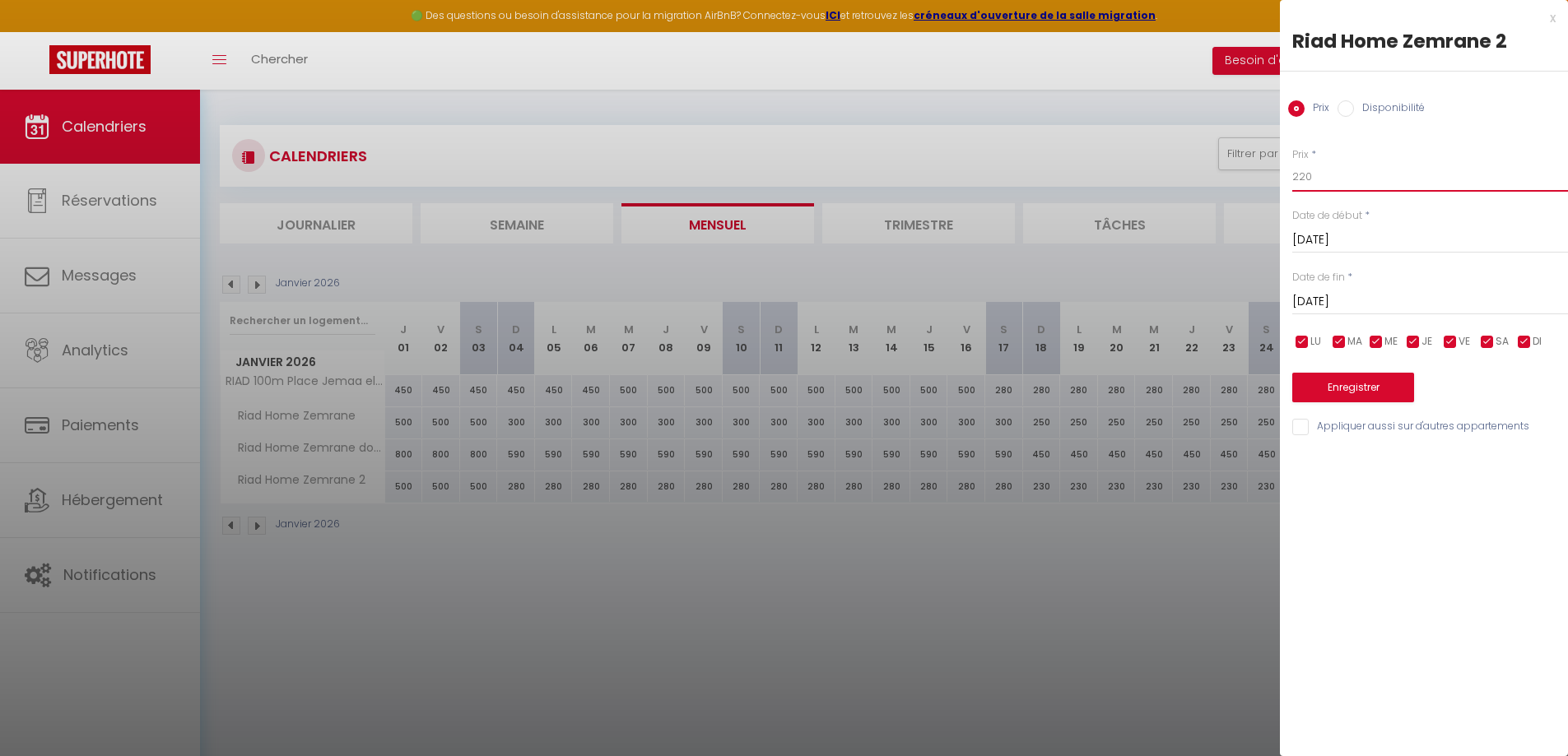
type input "220"
click at [1376, 394] on button "Enregistrer" at bounding box center [1353, 388] width 122 height 29
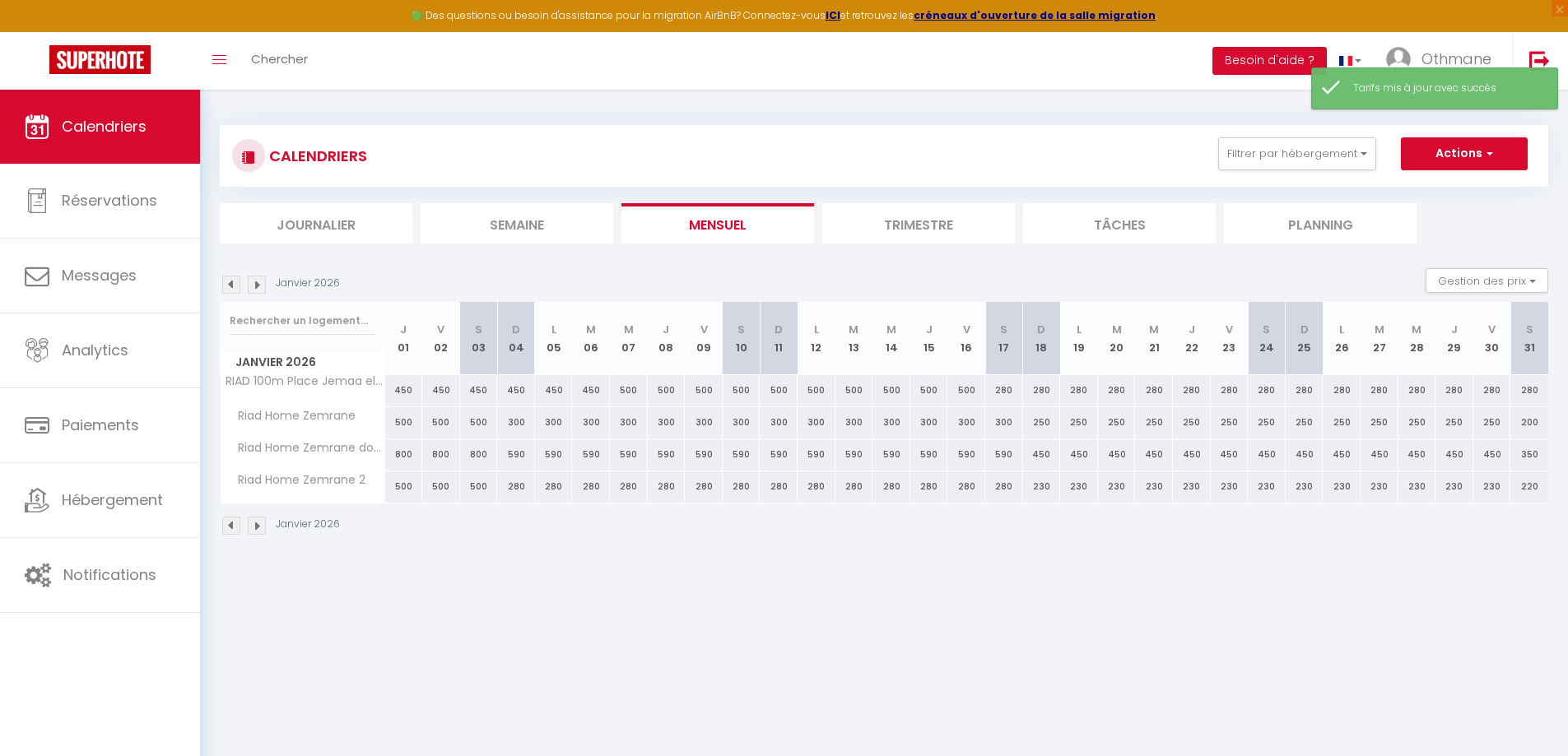
click at [1523, 428] on div "200" at bounding box center [1529, 422] width 38 height 30
type input "200"
type input "[DATE]"
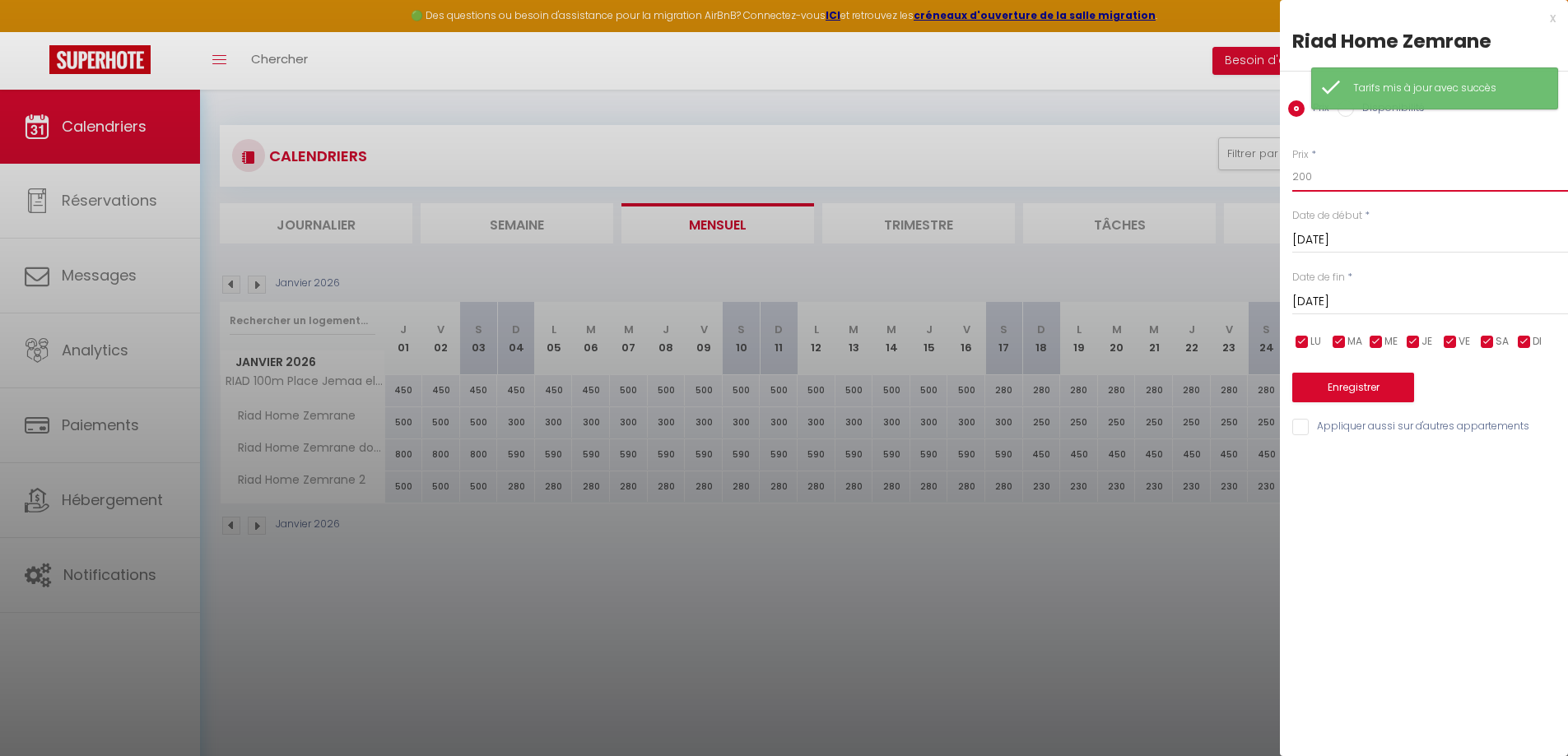
click at [1315, 177] on input "200" at bounding box center [1430, 176] width 276 height 29
type input "2"
type input "240"
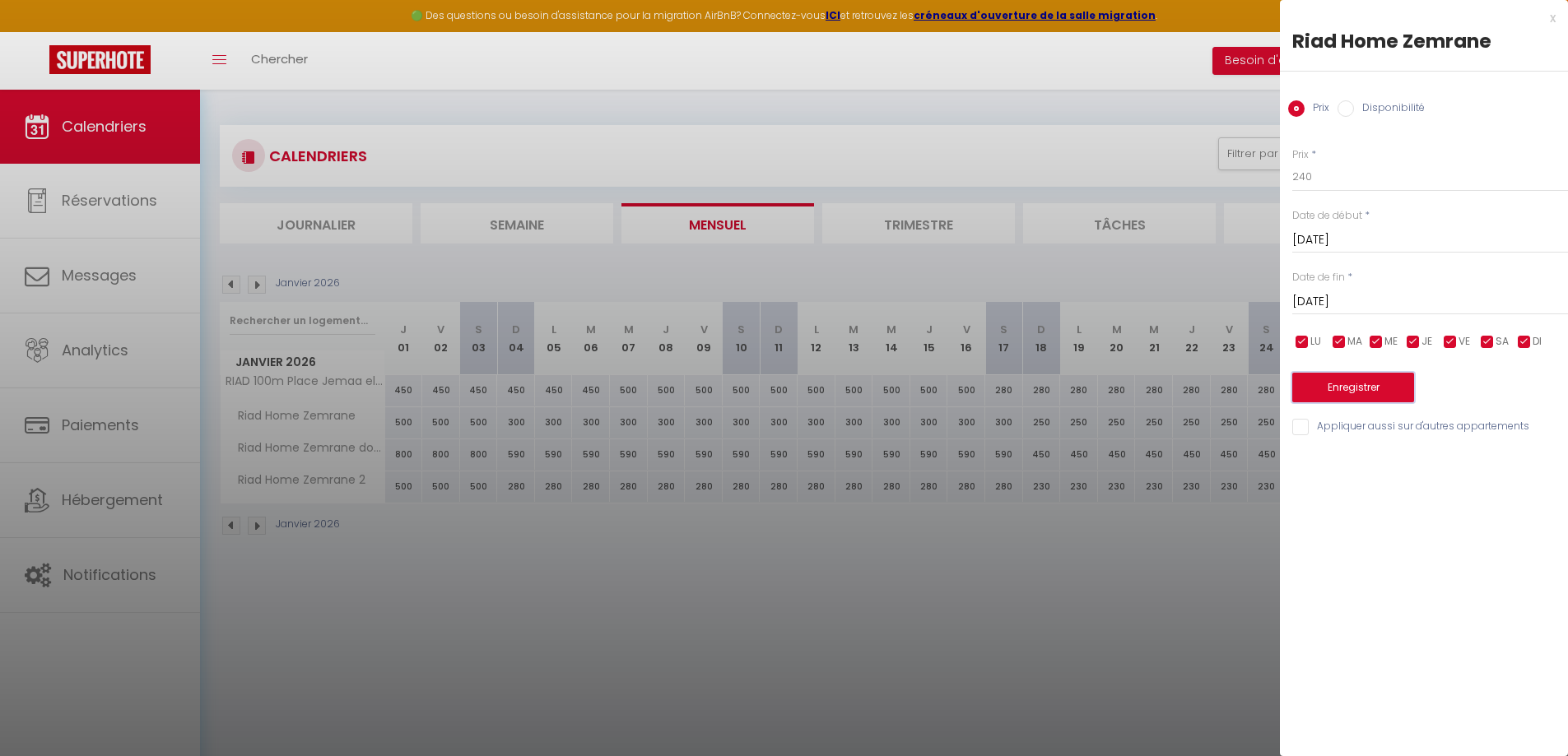
click at [1387, 395] on button "Enregistrer" at bounding box center [1353, 388] width 122 height 29
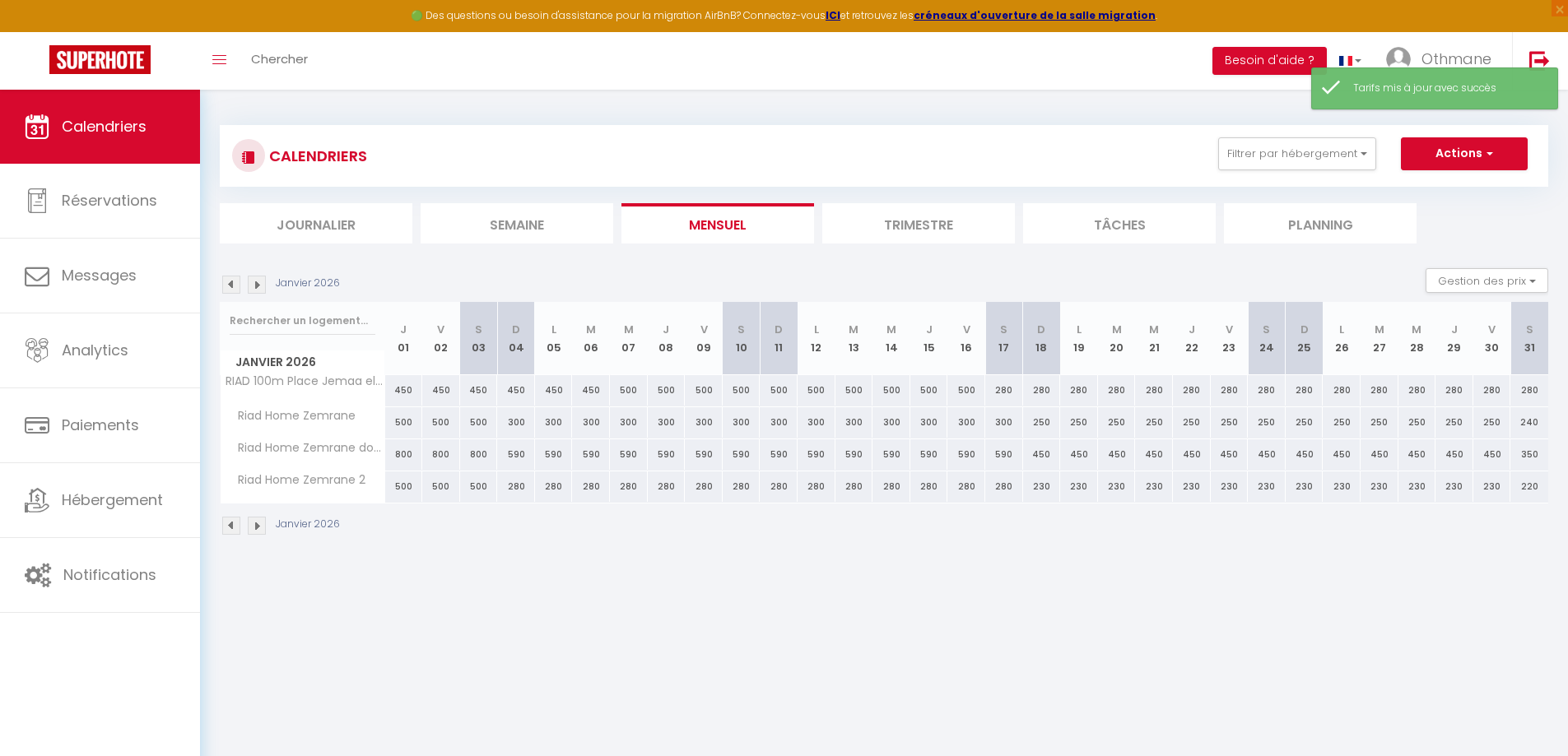
click at [256, 288] on img at bounding box center [256, 284] width 19 height 19
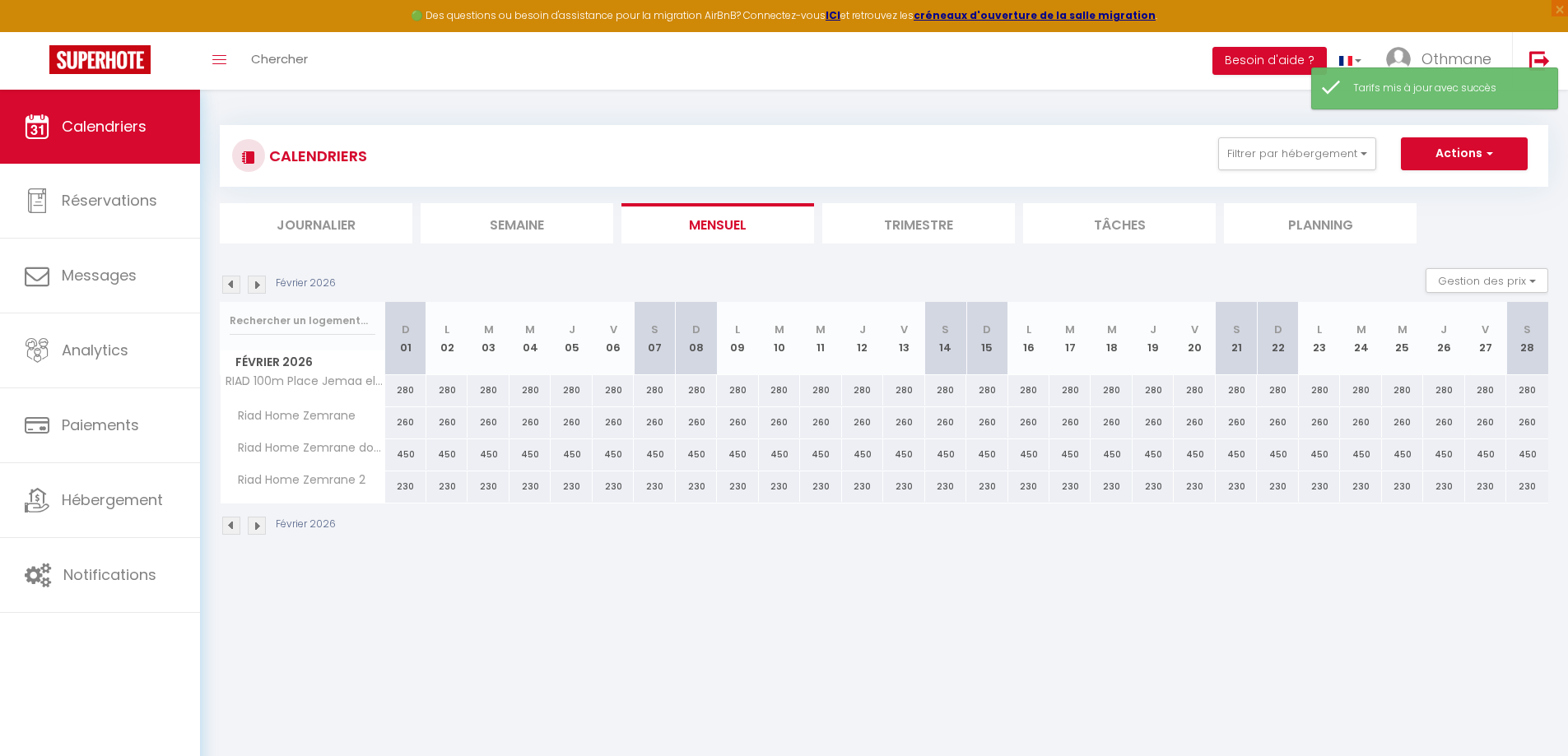
click at [256, 288] on img at bounding box center [256, 284] width 19 height 19
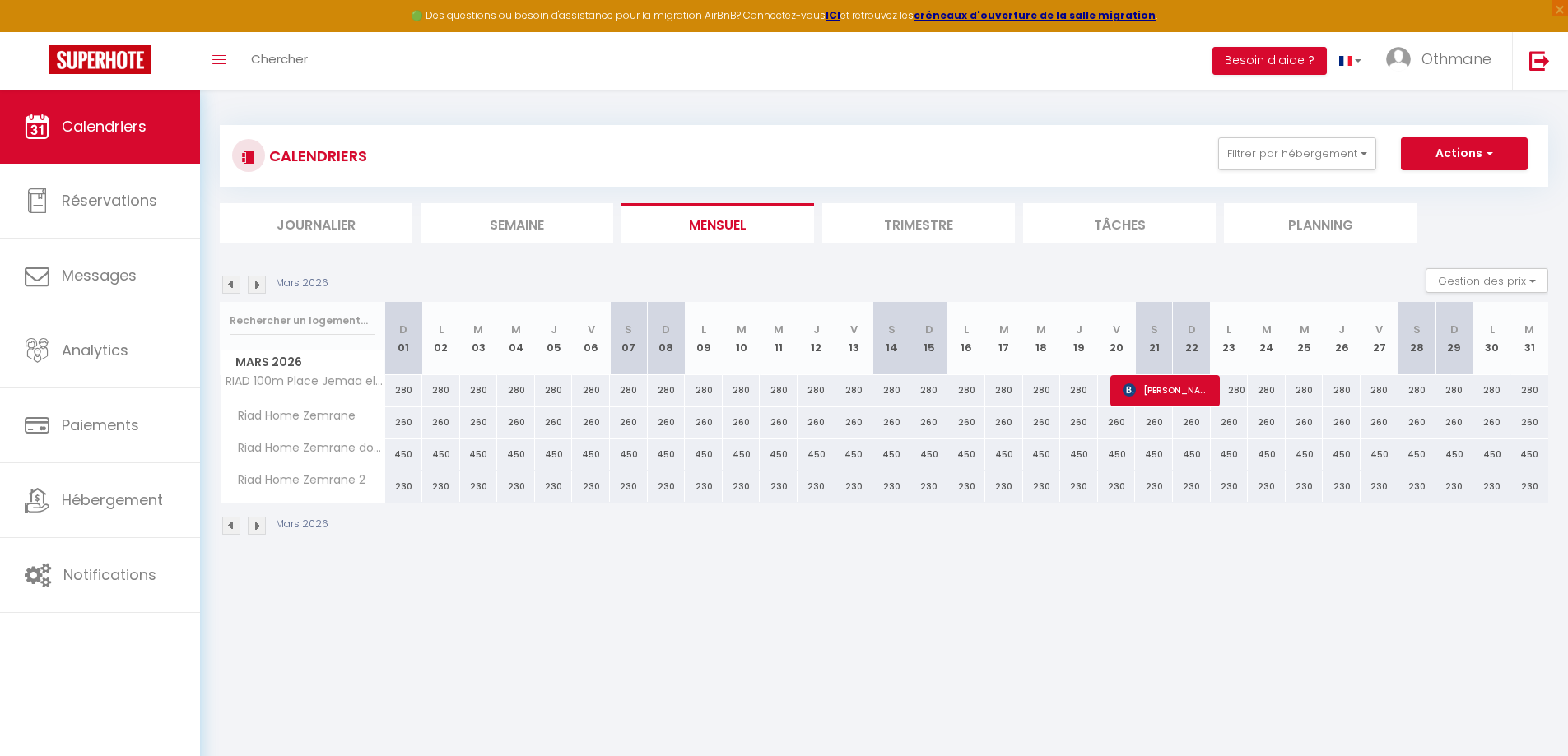
click at [256, 288] on img at bounding box center [256, 284] width 19 height 19
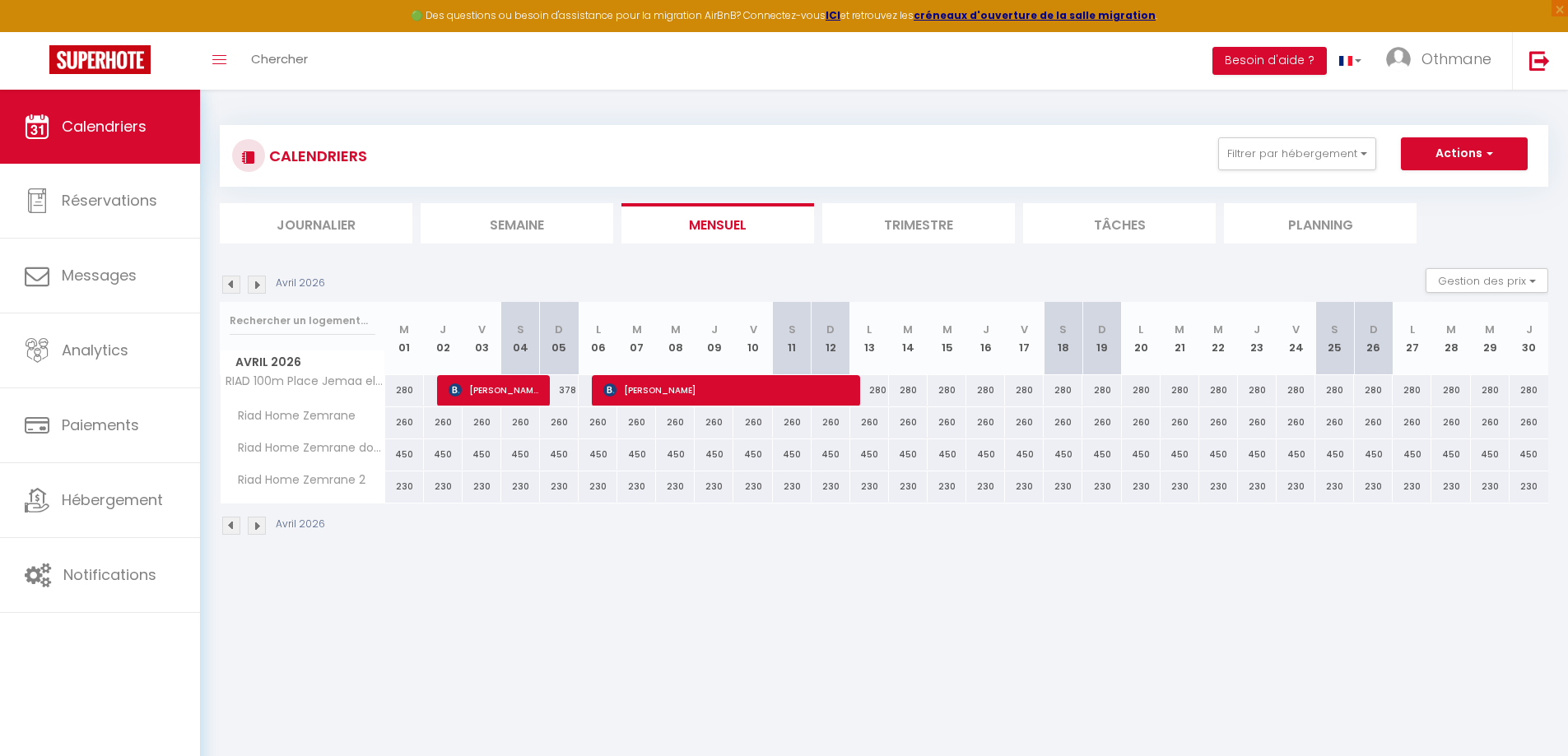
click at [256, 288] on img at bounding box center [256, 284] width 19 height 19
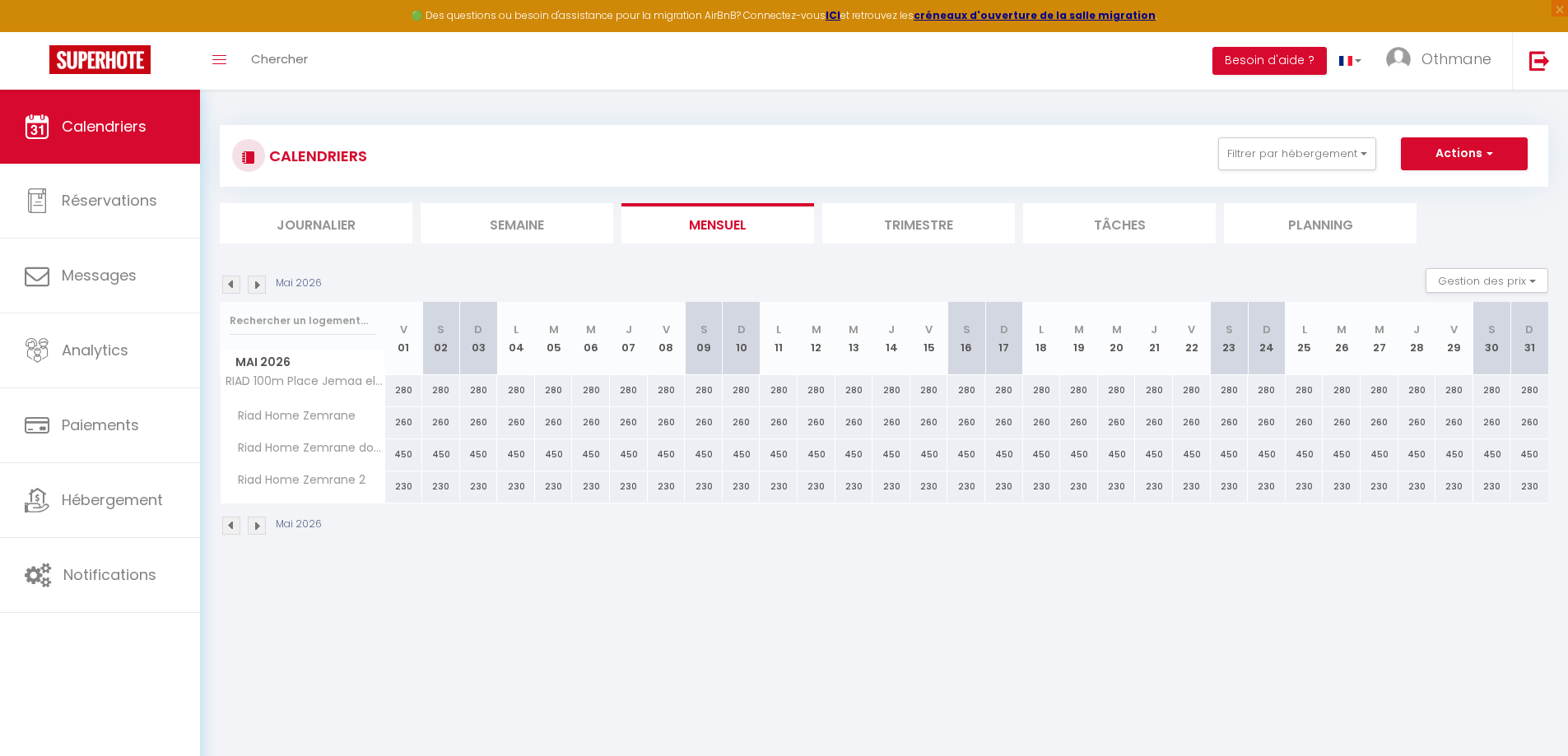
click at [256, 288] on img at bounding box center [256, 284] width 19 height 19
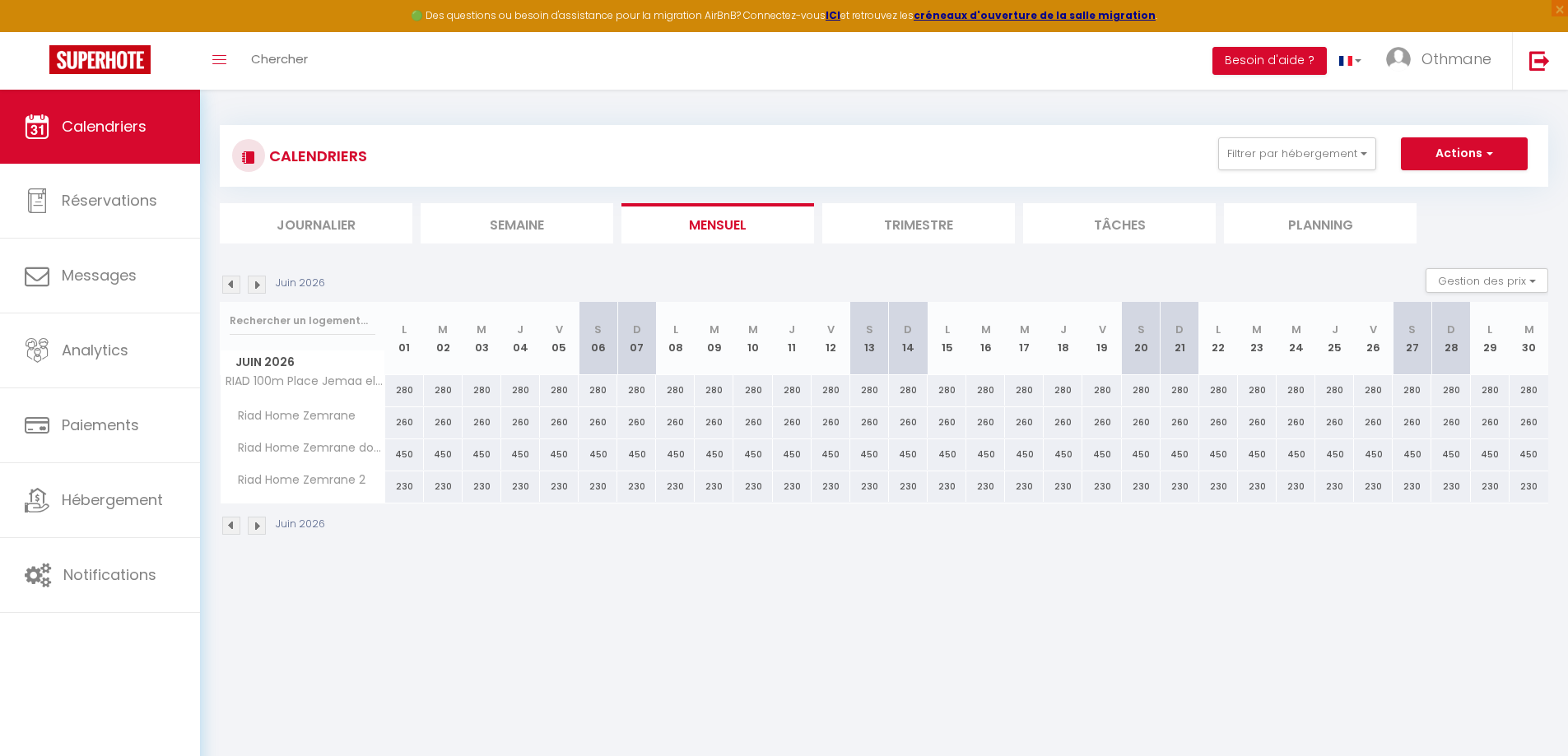
click at [256, 288] on img at bounding box center [256, 284] width 19 height 19
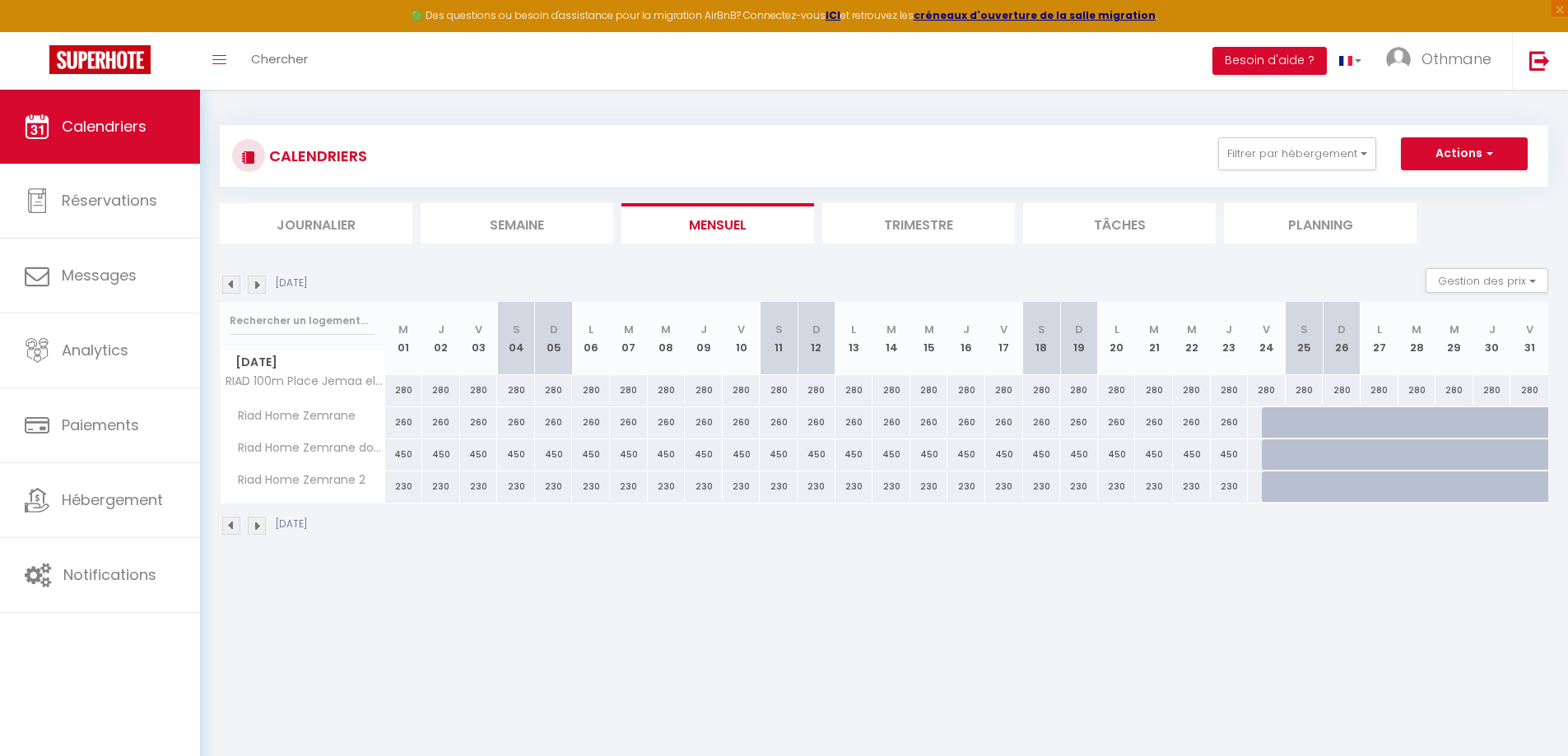
click at [230, 288] on img at bounding box center [231, 284] width 19 height 19
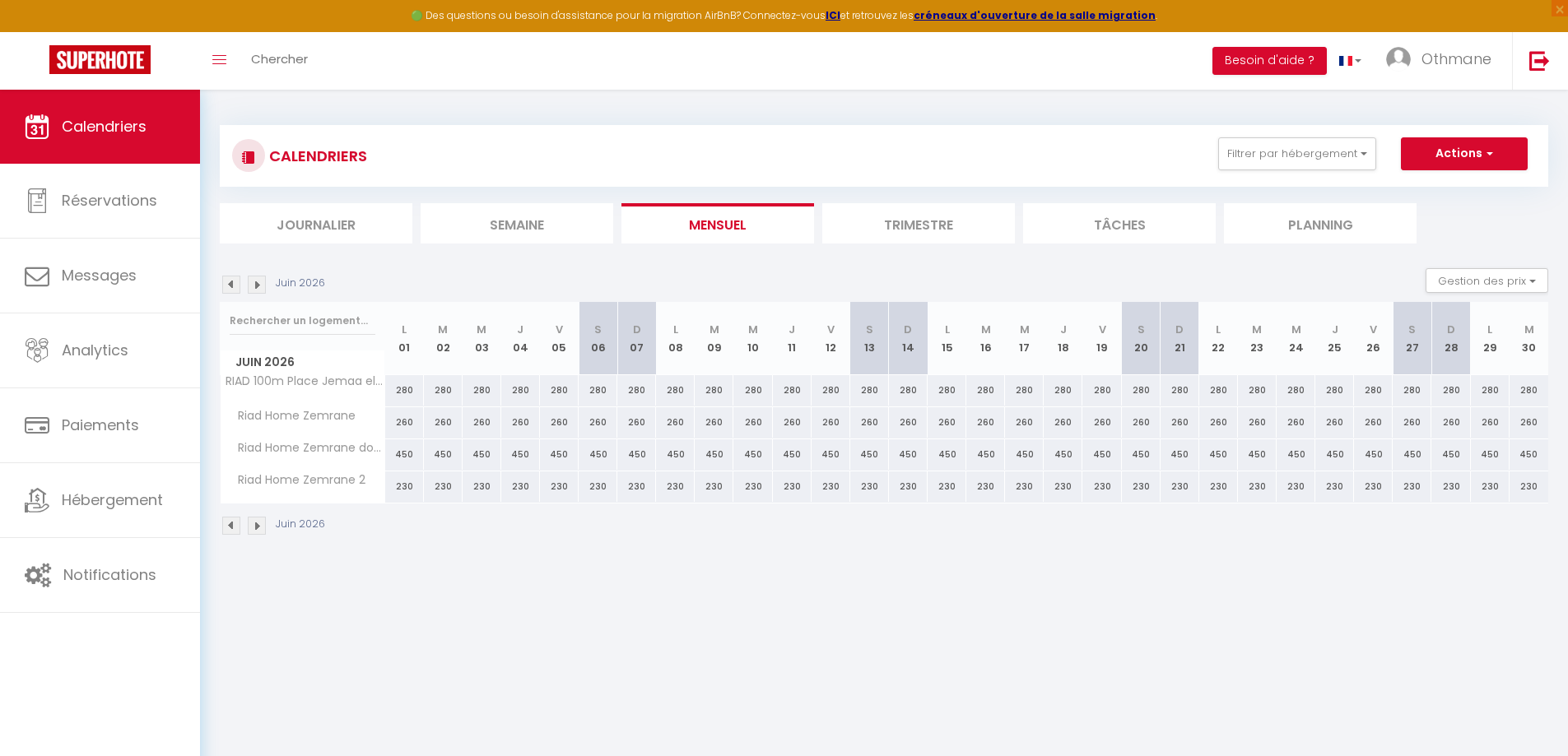
click at [230, 288] on img at bounding box center [231, 284] width 19 height 19
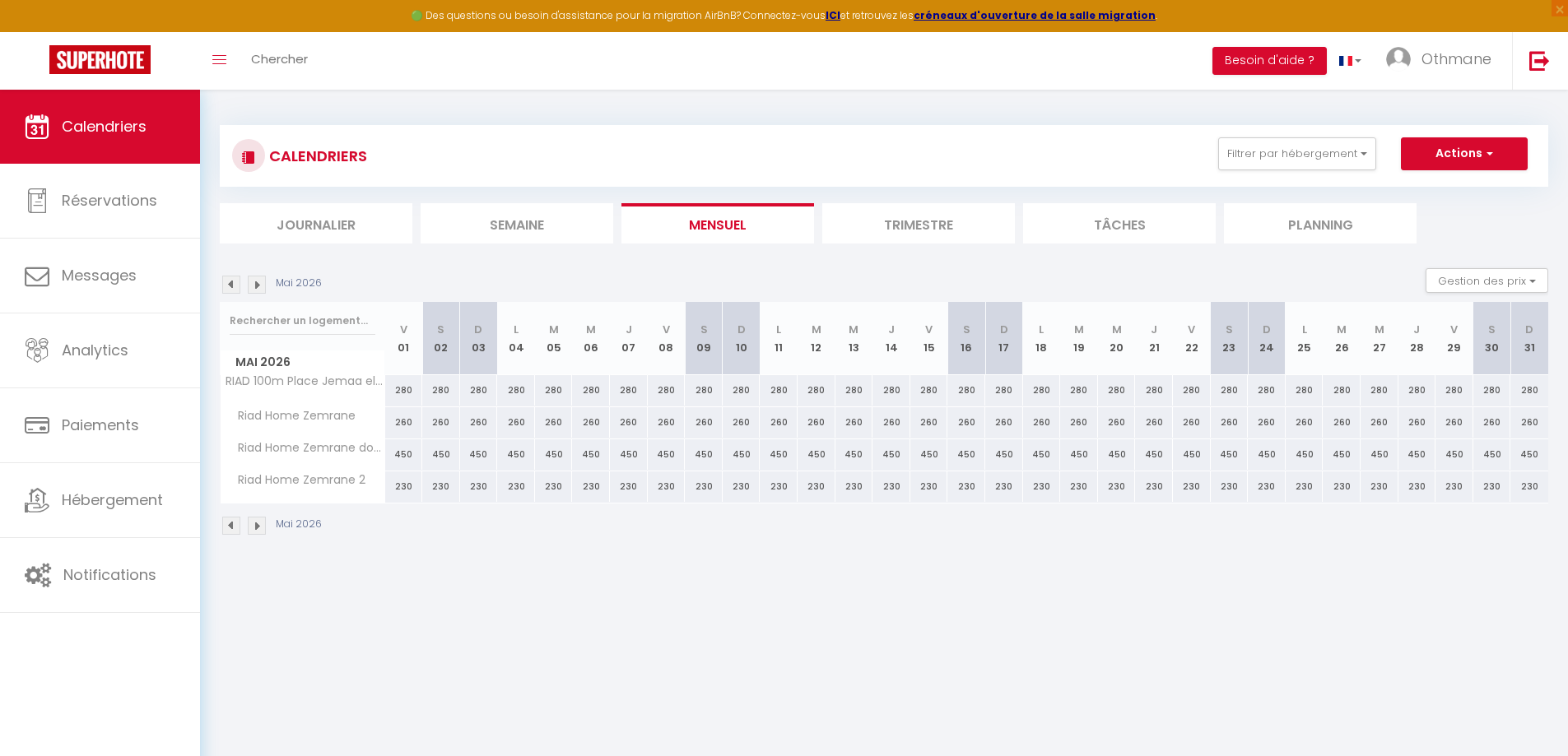
click at [231, 284] on img at bounding box center [231, 284] width 19 height 19
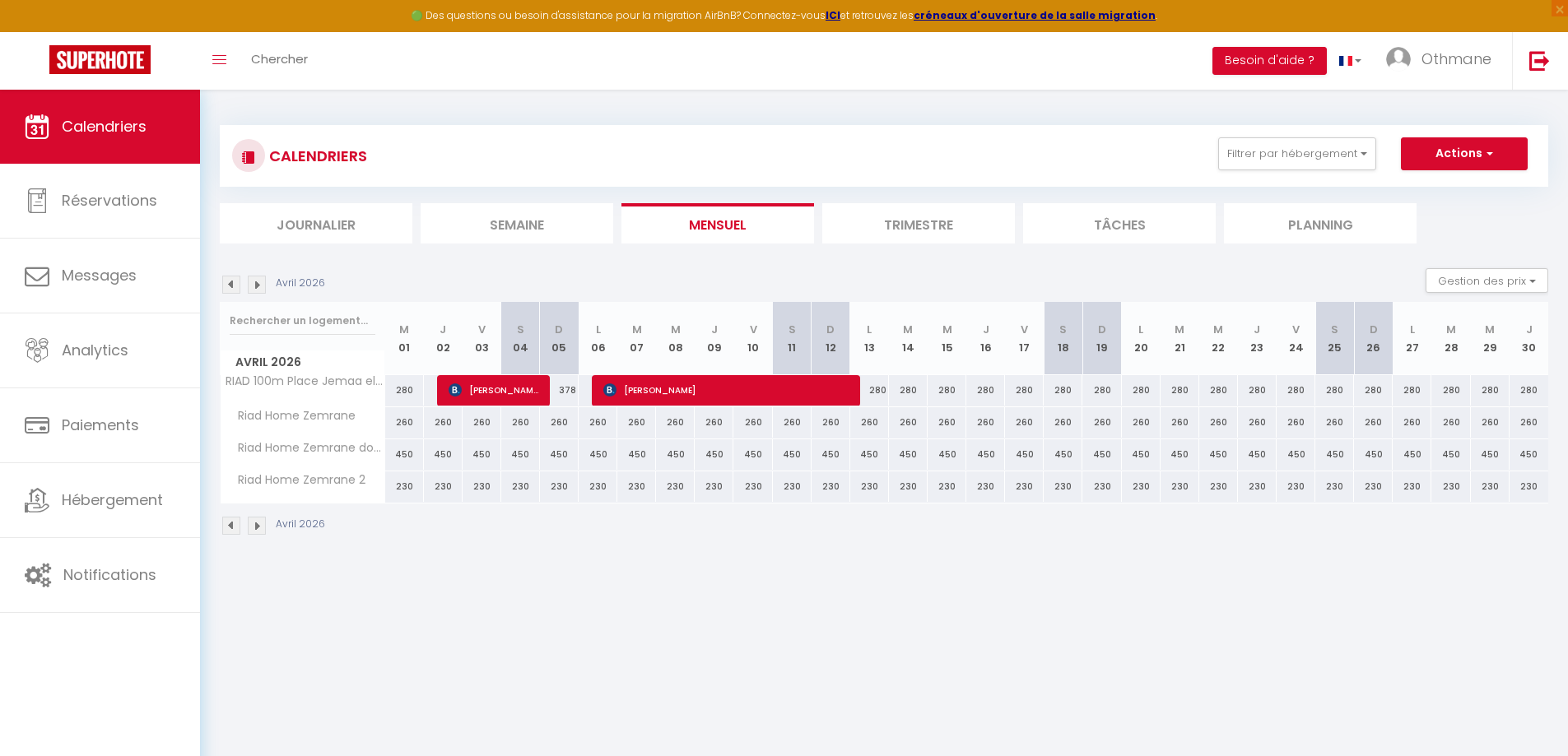
click at [231, 284] on img at bounding box center [231, 284] width 19 height 19
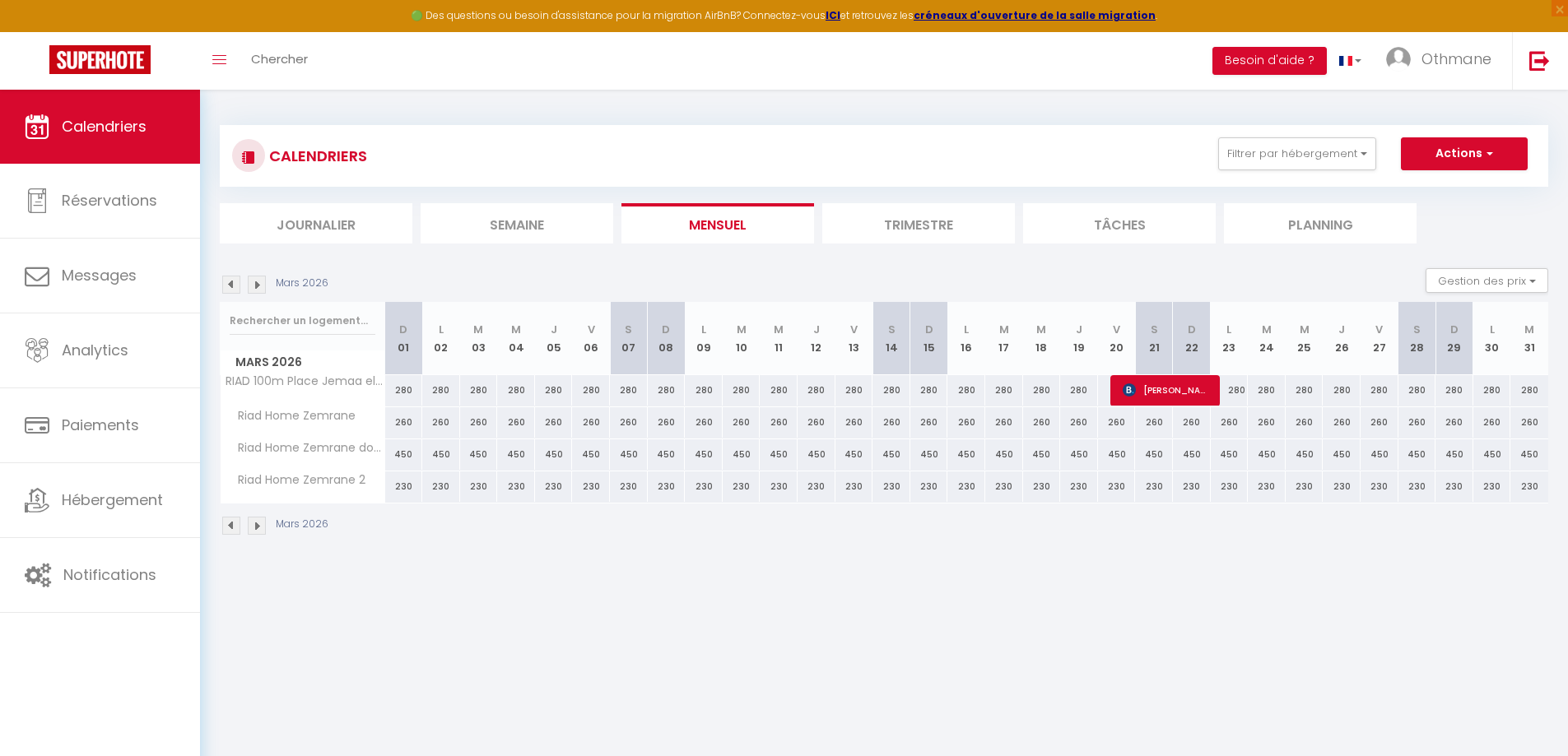
click at [231, 284] on img at bounding box center [231, 284] width 19 height 19
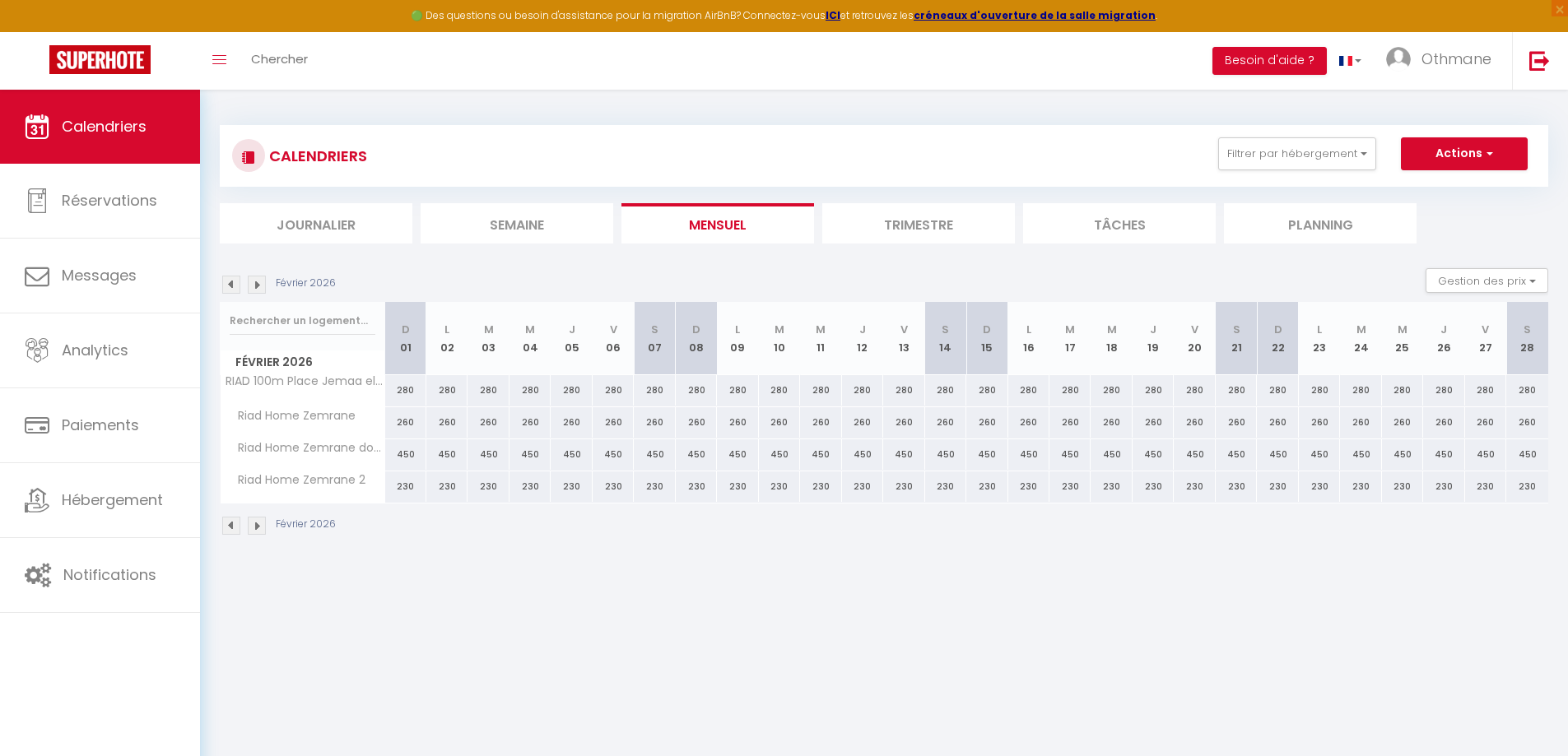
click at [231, 284] on img at bounding box center [231, 284] width 19 height 19
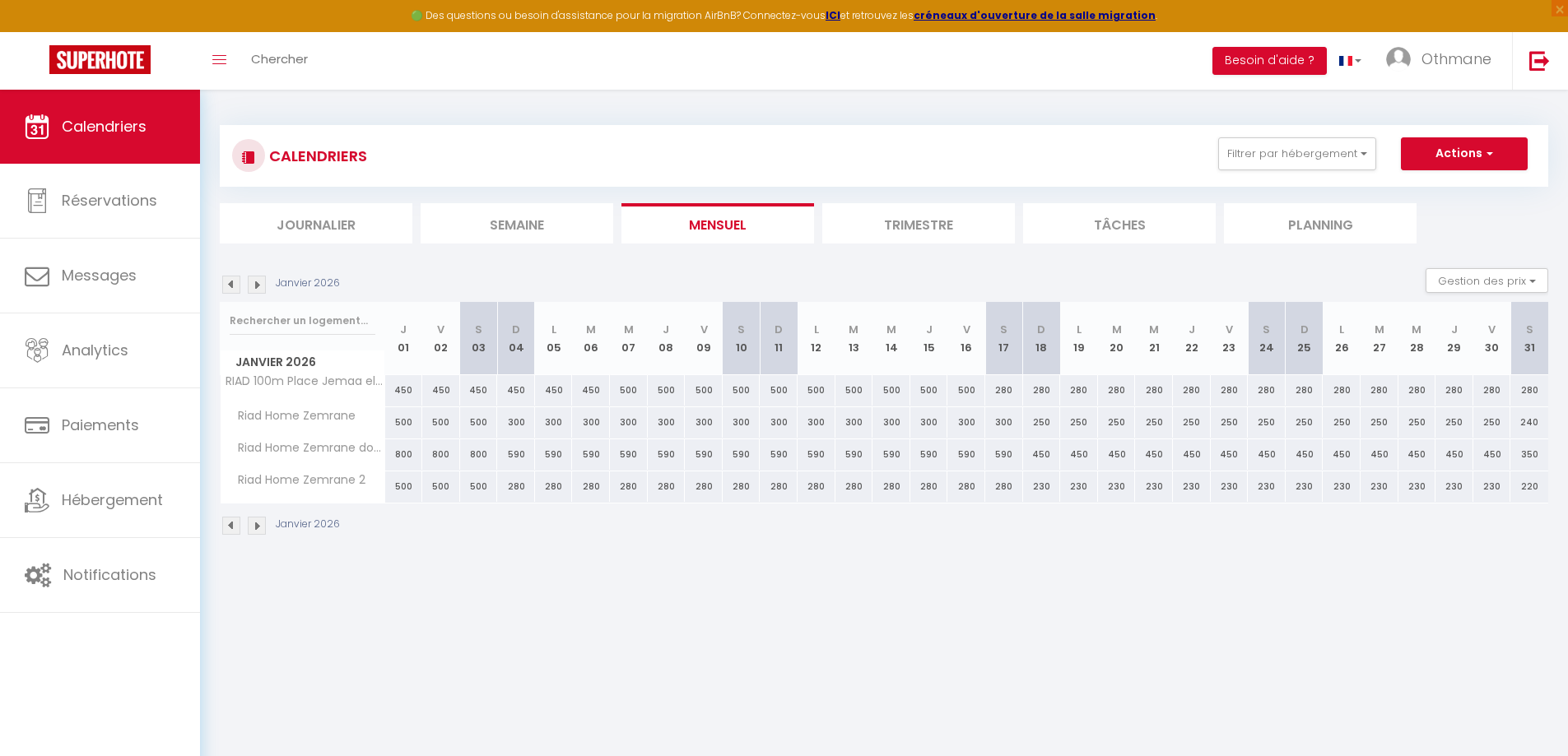
click at [231, 284] on img at bounding box center [231, 284] width 19 height 19
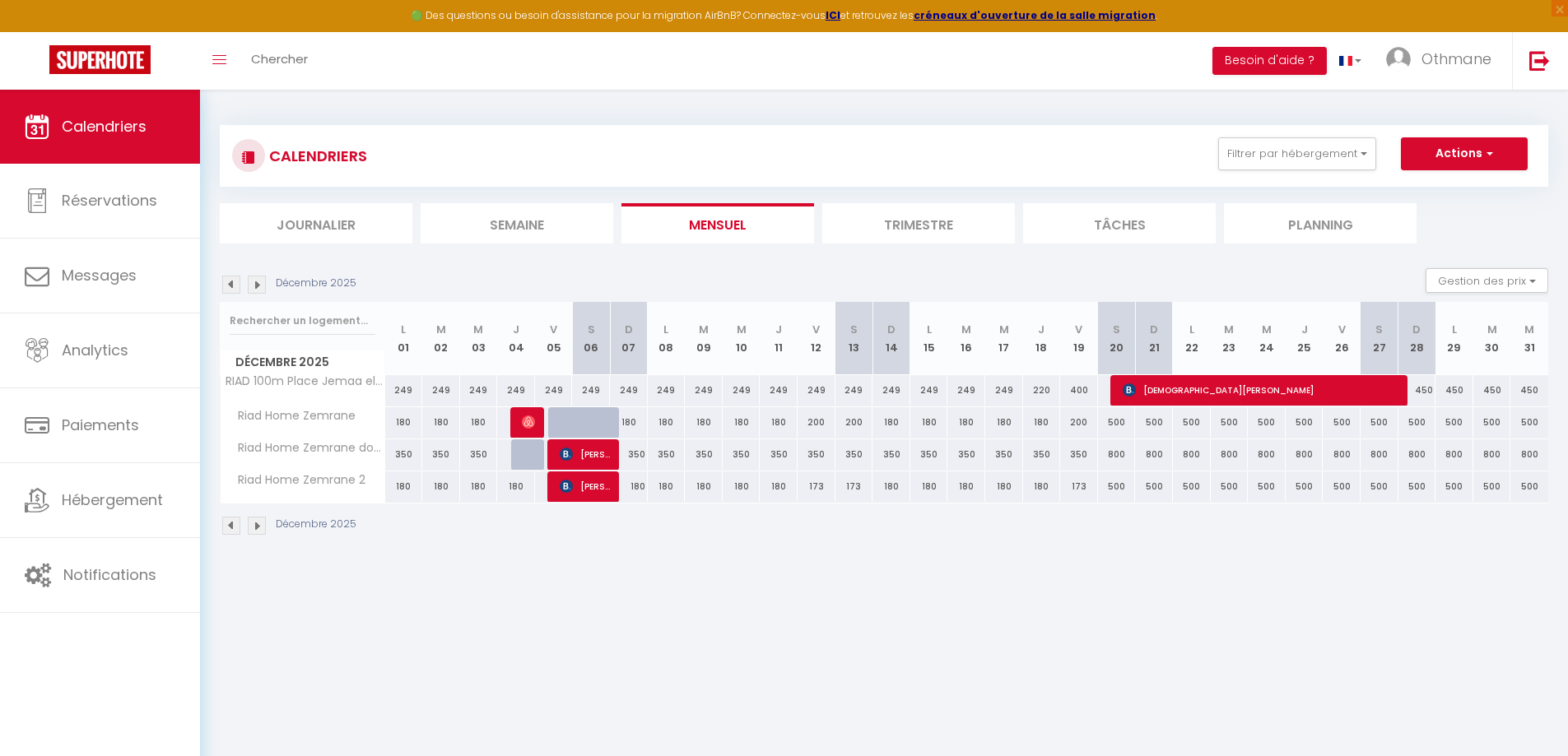
click at [627, 421] on div "180" at bounding box center [629, 422] width 38 height 30
type input "180"
type input "[DATE]"
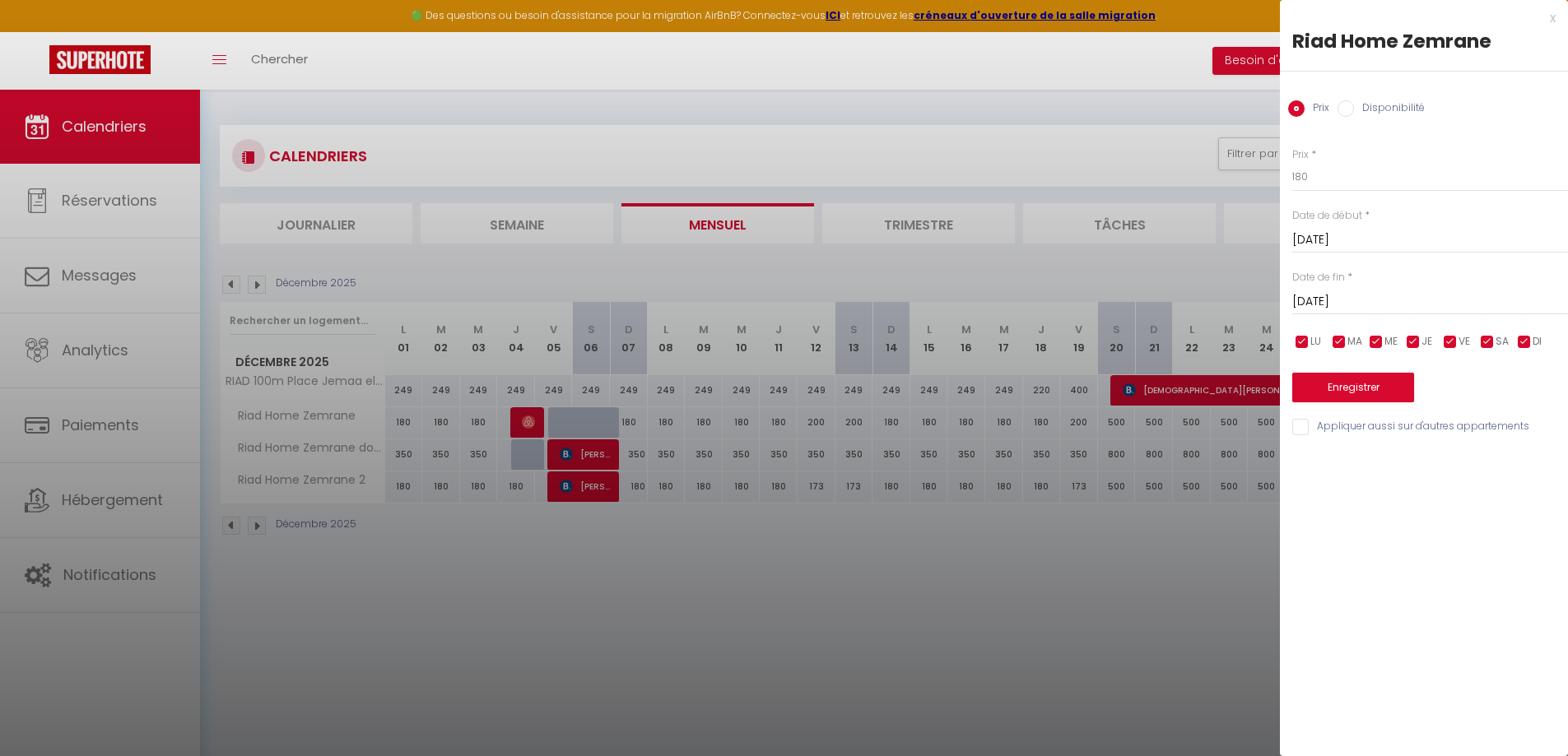
click at [627, 421] on div at bounding box center [784, 378] width 1568 height 756
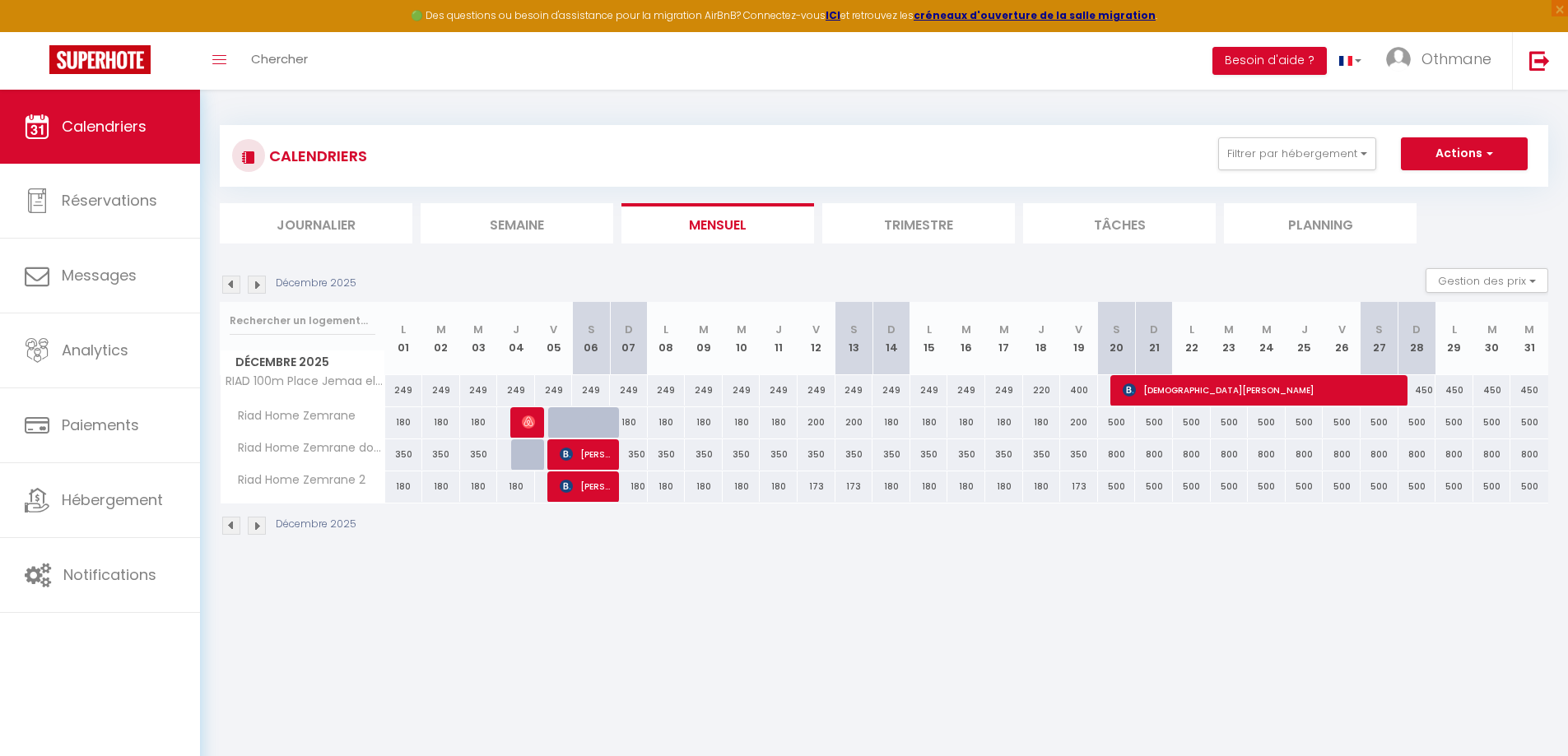
click at [231, 284] on img at bounding box center [231, 284] width 19 height 19
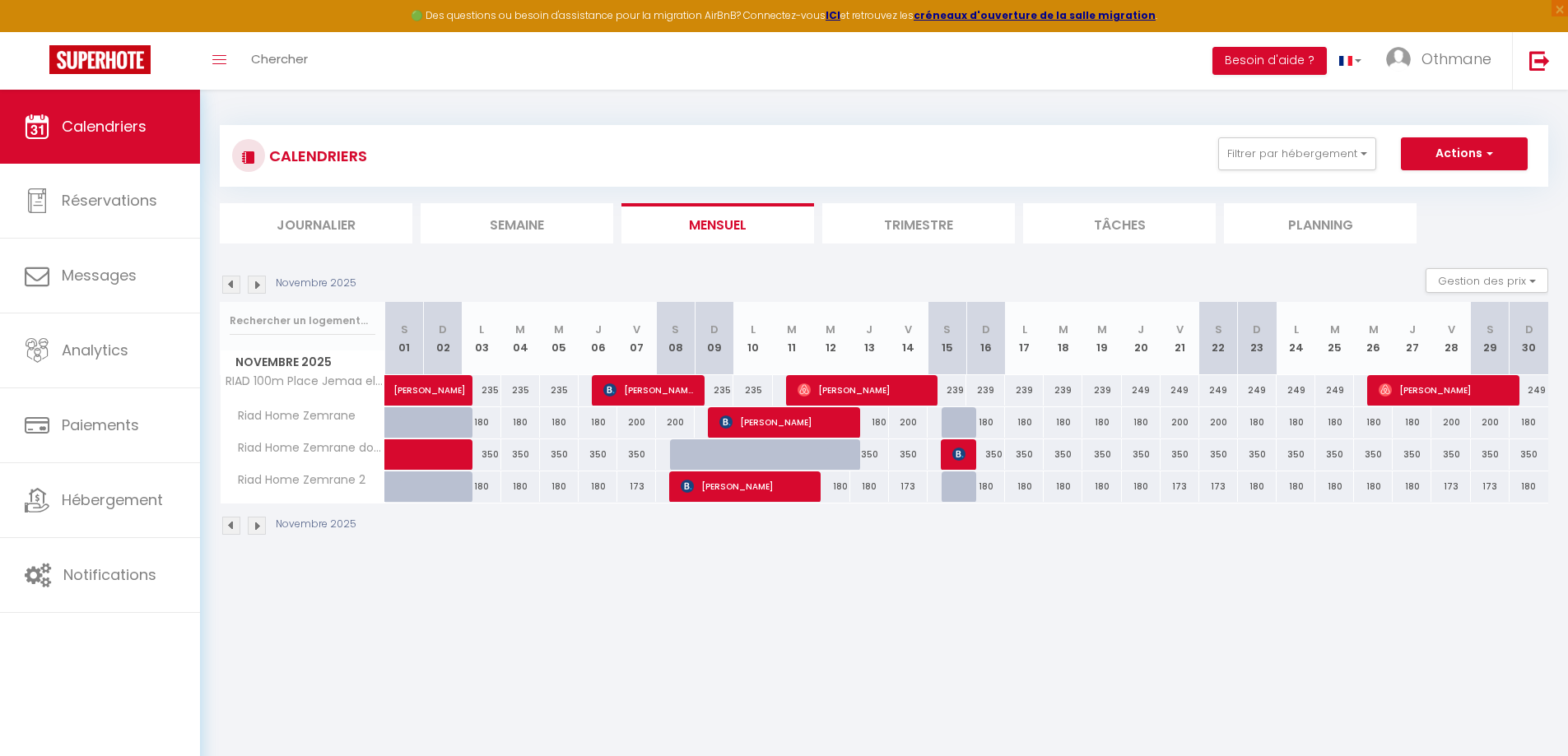
click at [238, 284] on img at bounding box center [231, 284] width 19 height 19
